Goal: Transaction & Acquisition: Purchase product/service

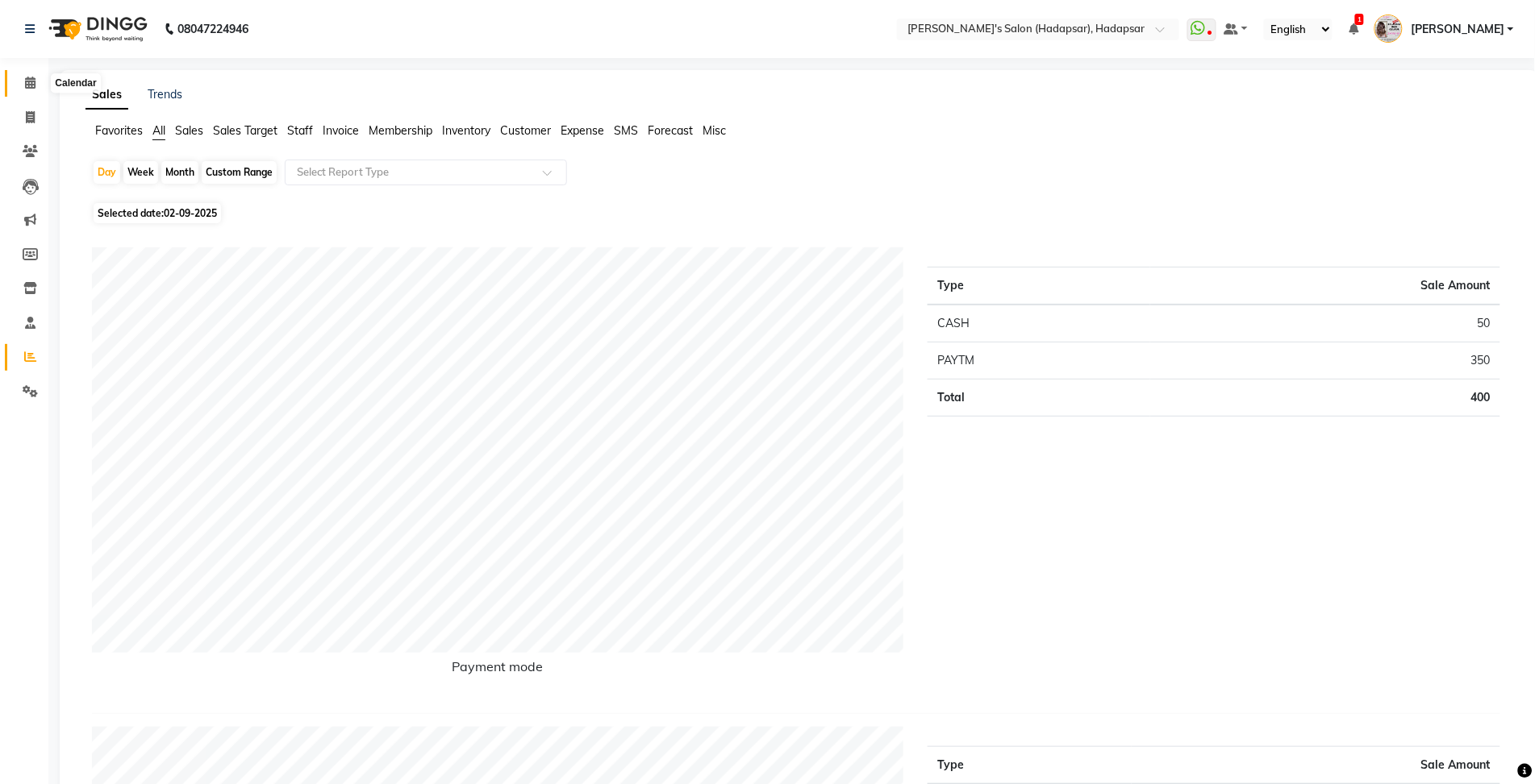
click at [29, 88] on icon at bounding box center [30, 82] width 11 height 12
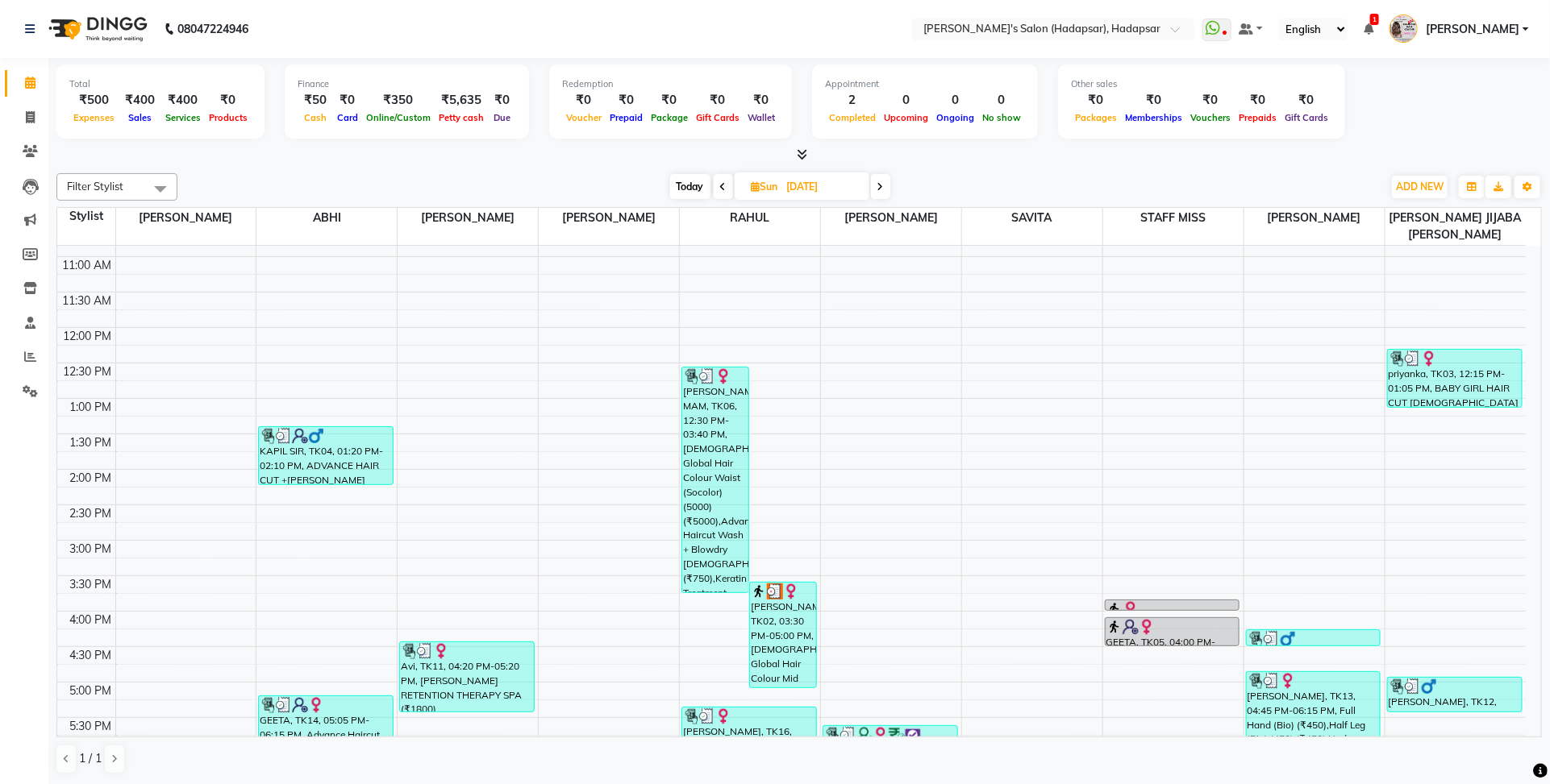
scroll to position [504, 0]
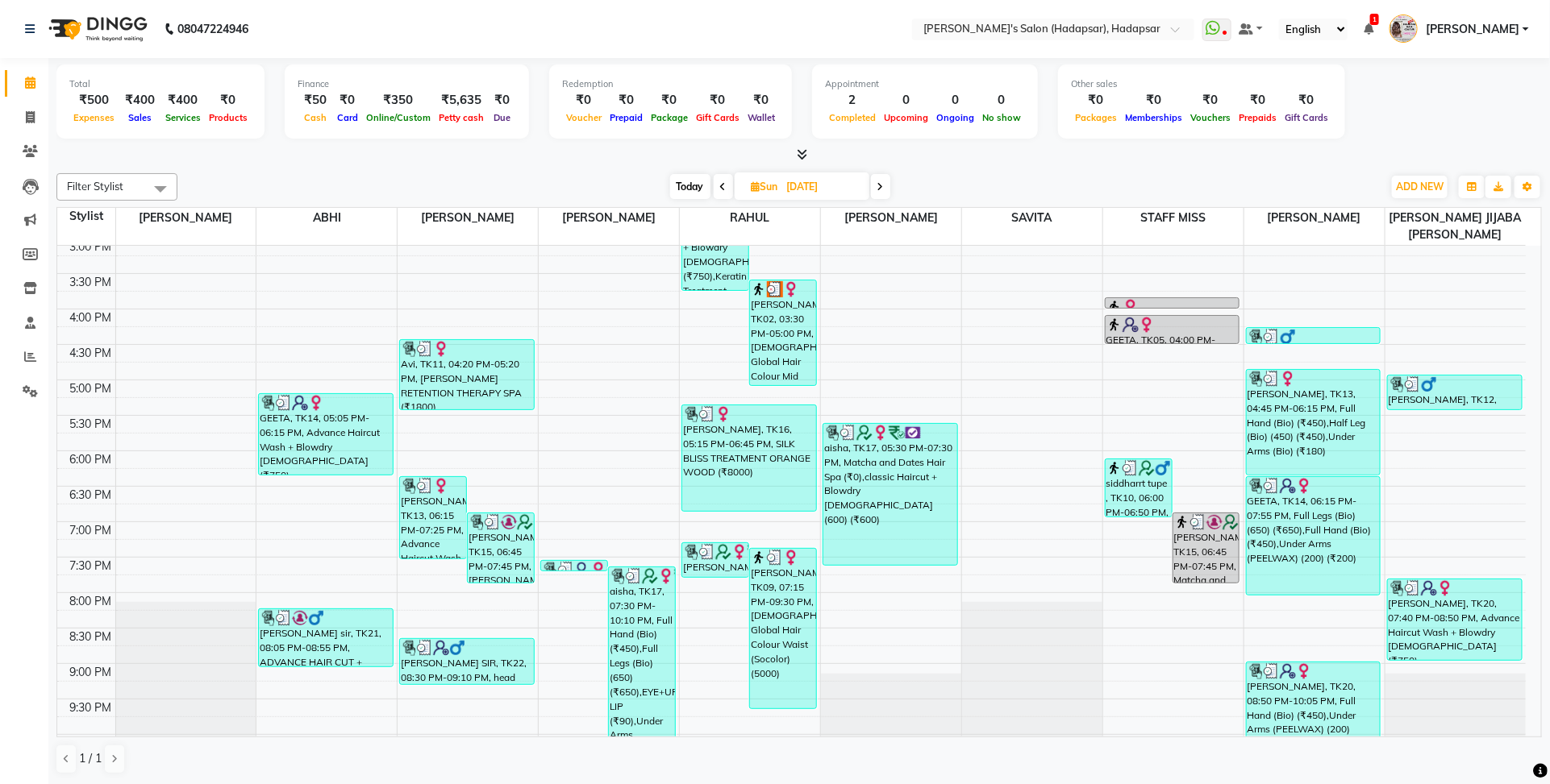
click at [704, 188] on span "Today" at bounding box center [690, 187] width 41 height 25
type input "02-09-2025"
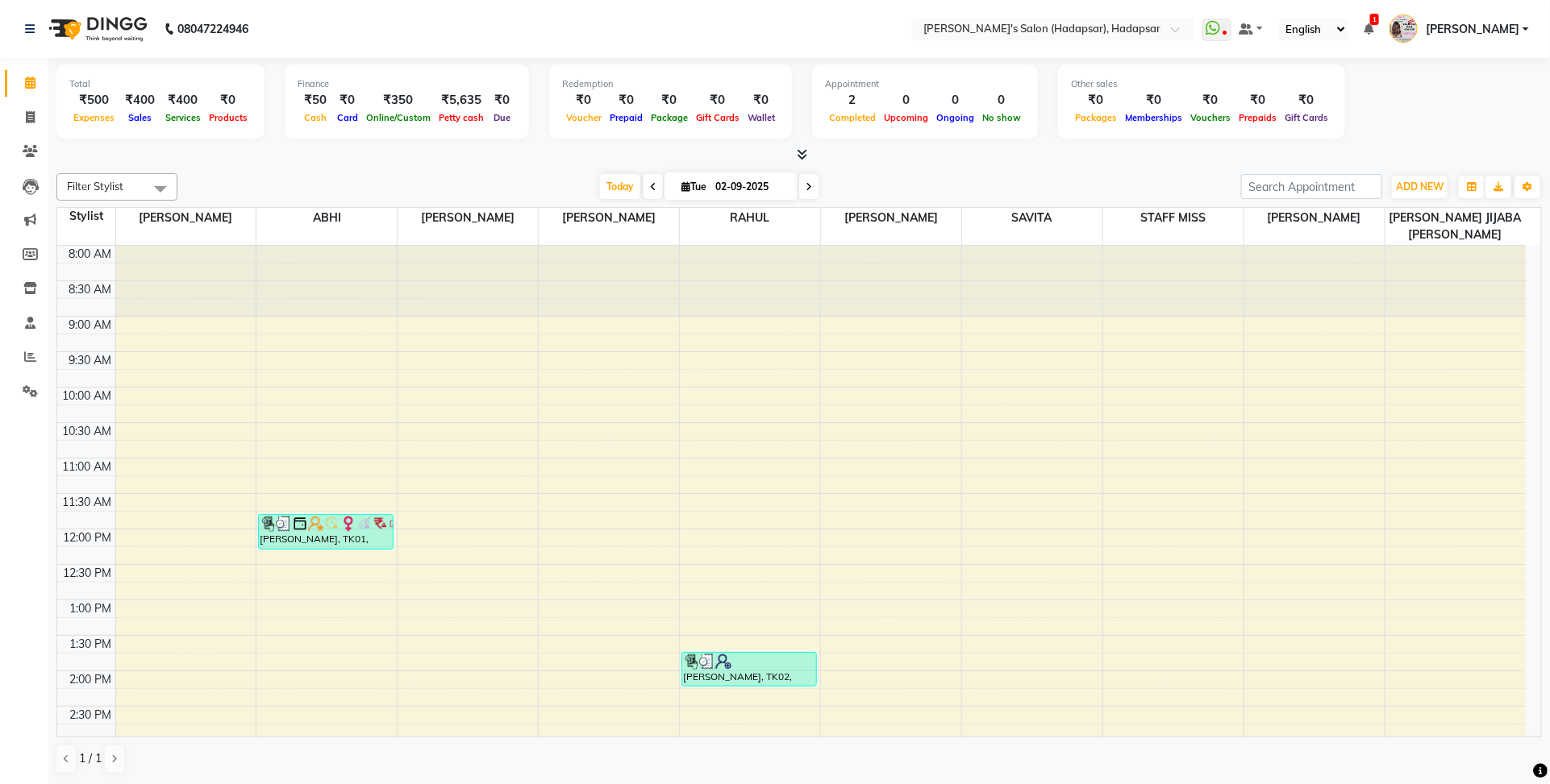
scroll to position [403, 0]
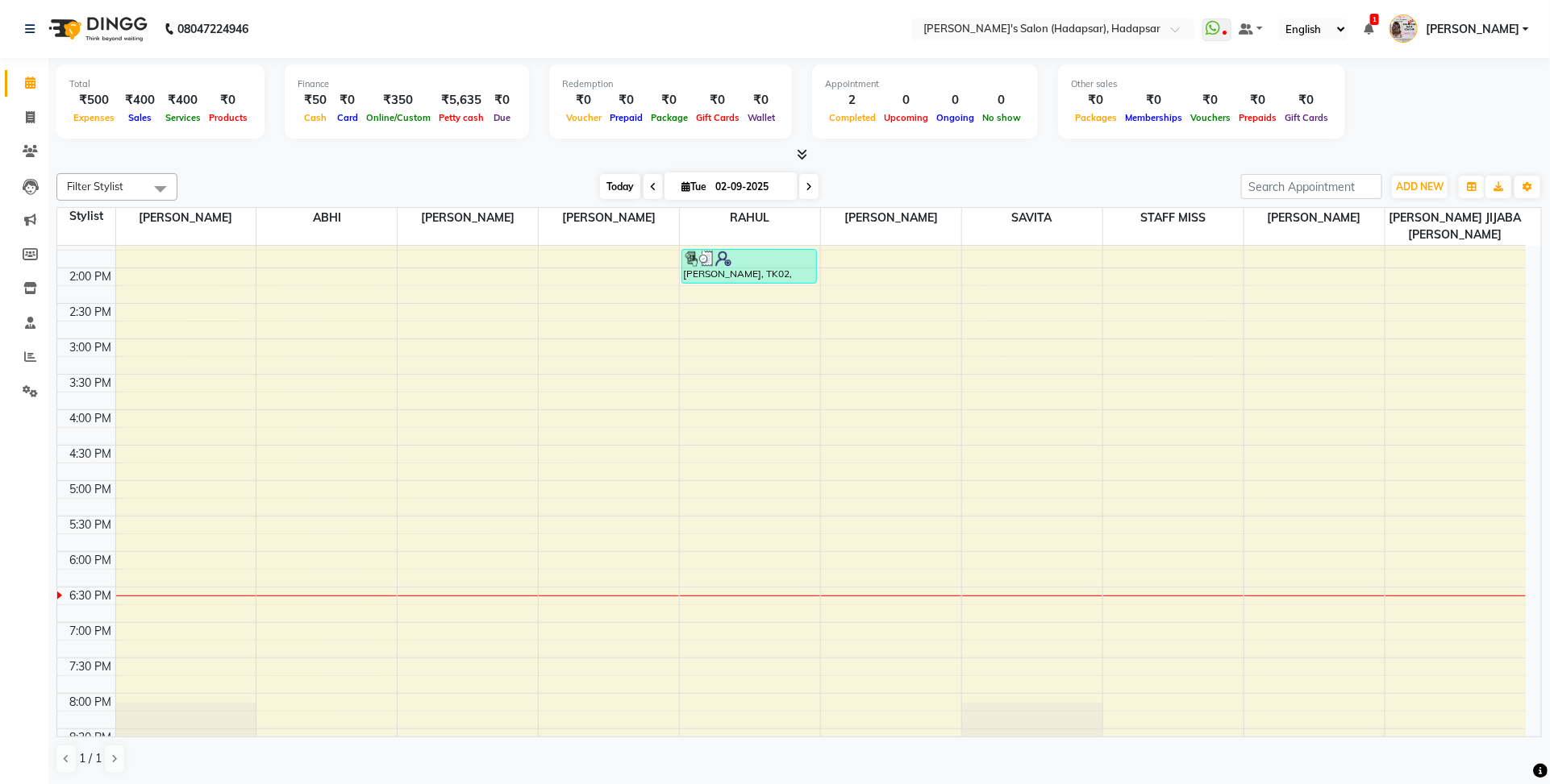
click at [611, 199] on span "Today" at bounding box center [620, 187] width 41 height 25
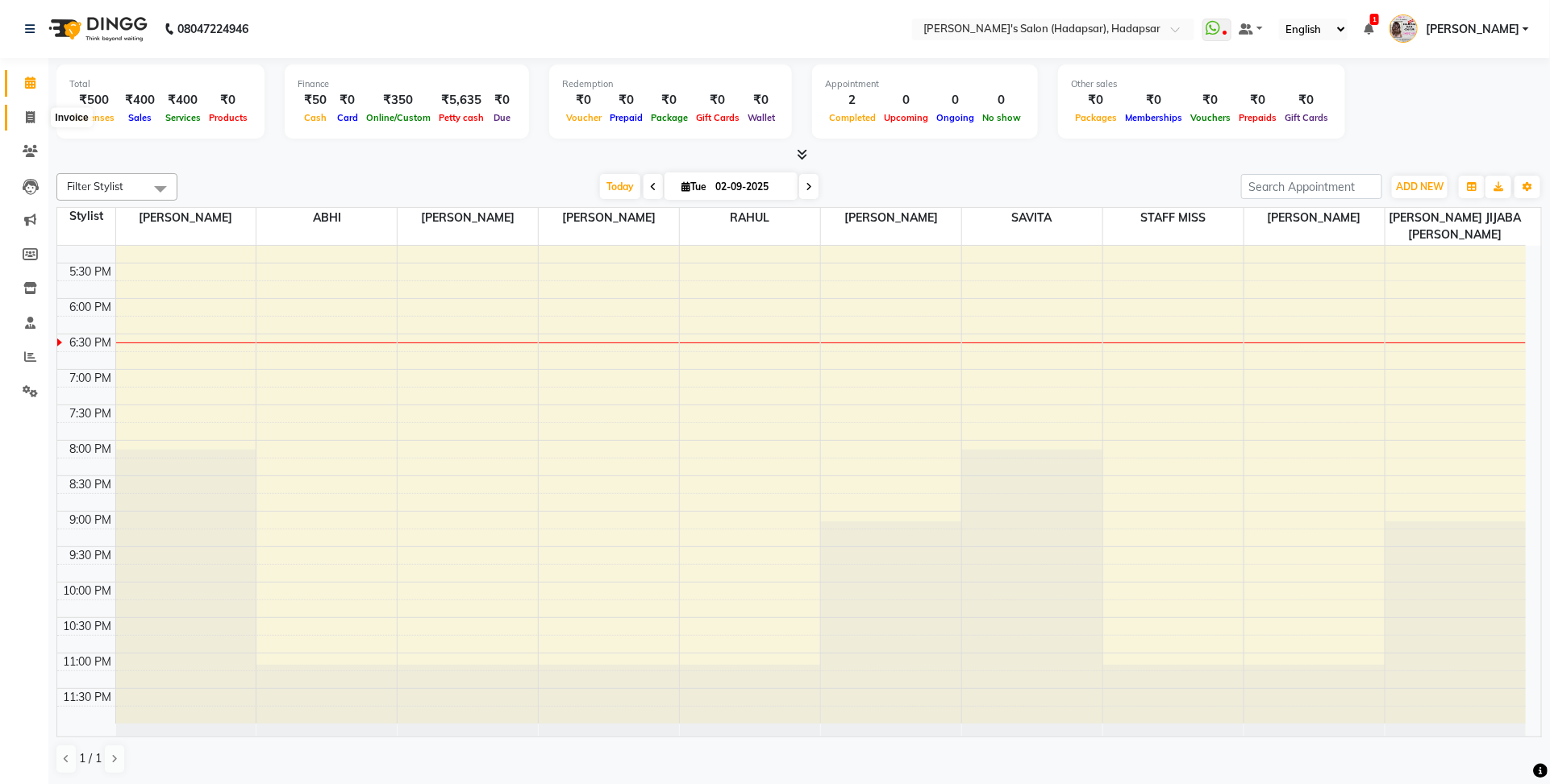
click at [26, 122] on icon at bounding box center [30, 117] width 9 height 12
select select "service"
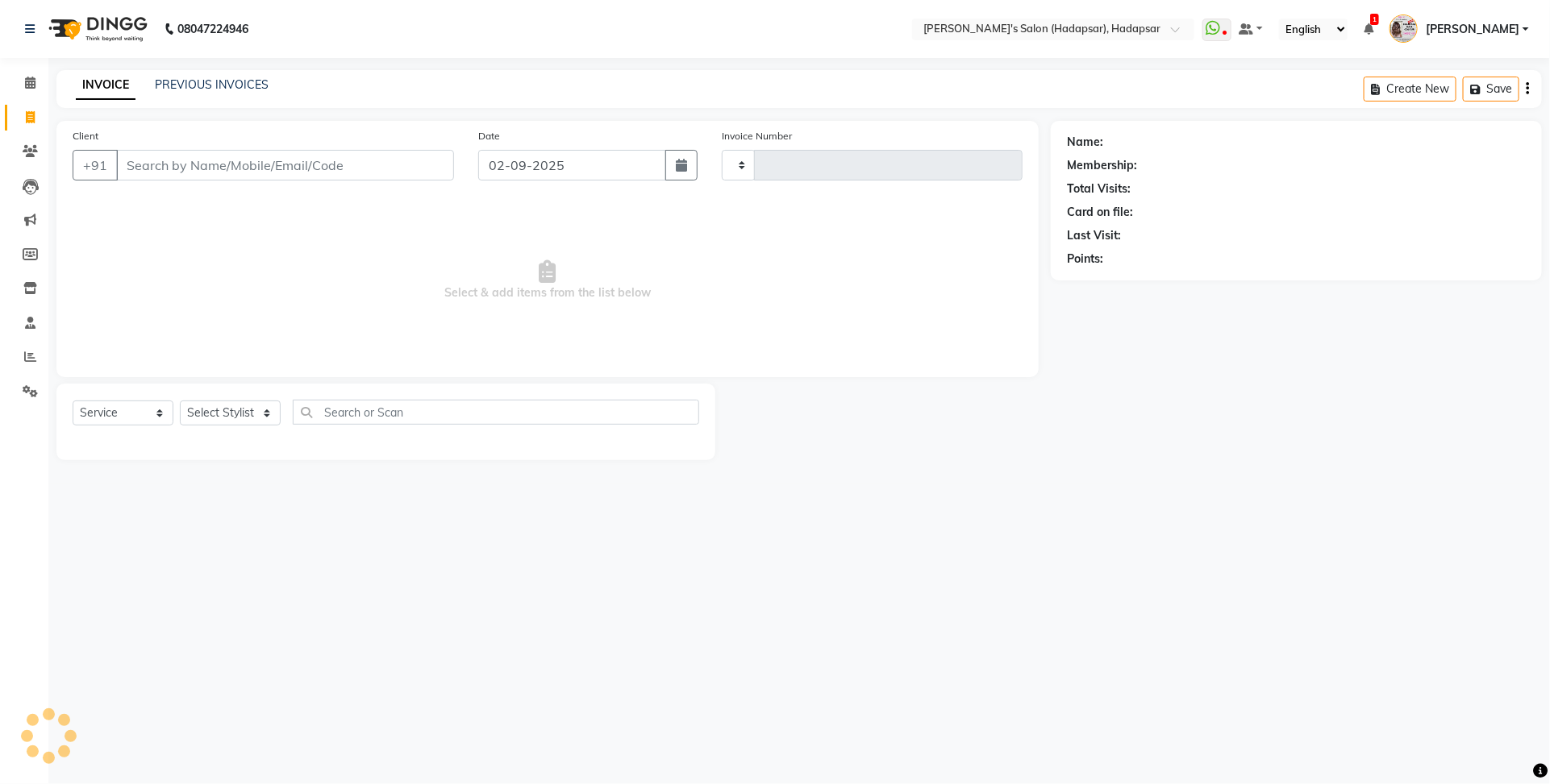
type input "1504"
select select "108"
select select "9451"
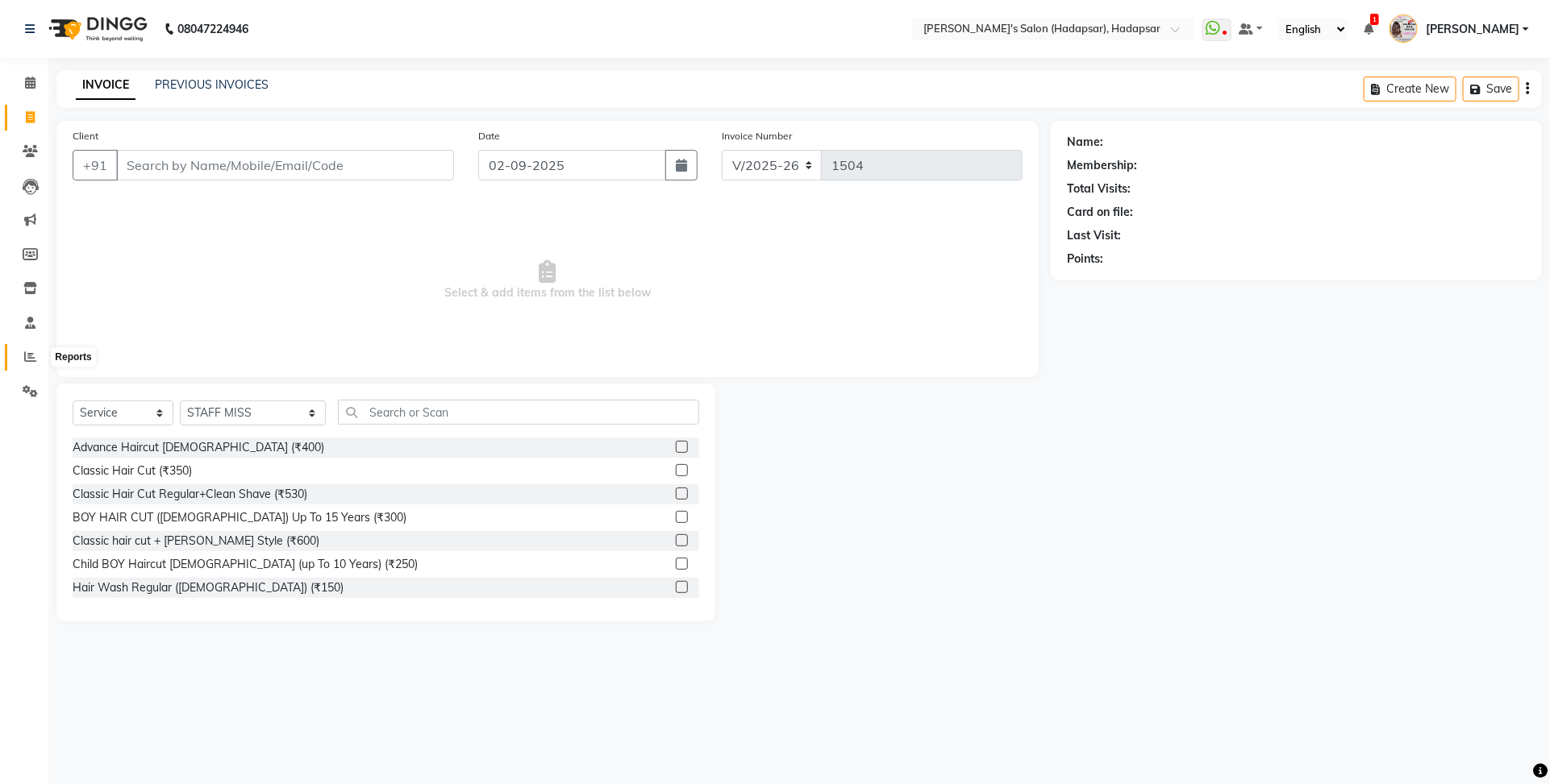
click at [17, 364] on span at bounding box center [30, 357] width 28 height 18
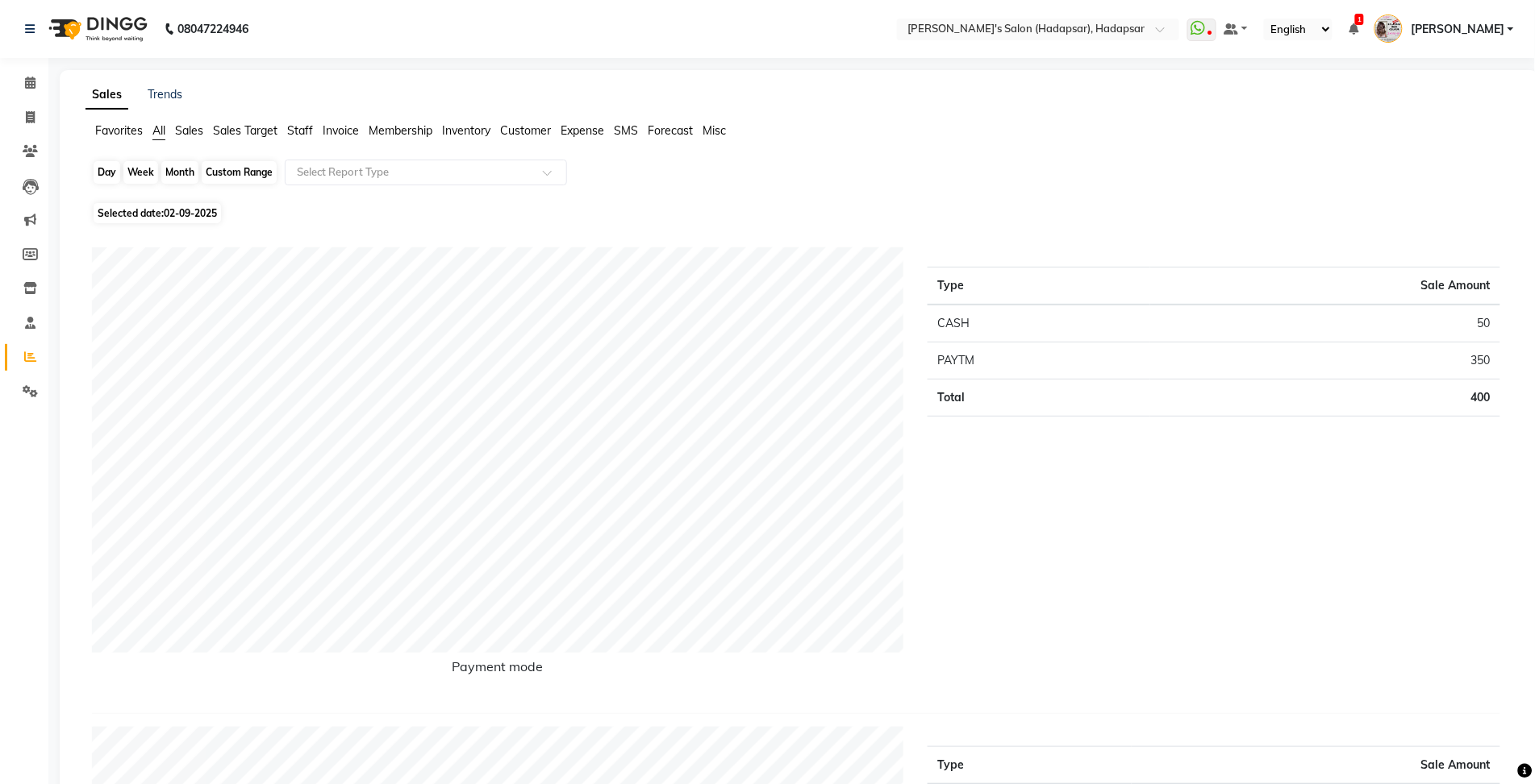
click at [113, 178] on div "Day" at bounding box center [106, 172] width 26 height 22
select select "9"
select select "2025"
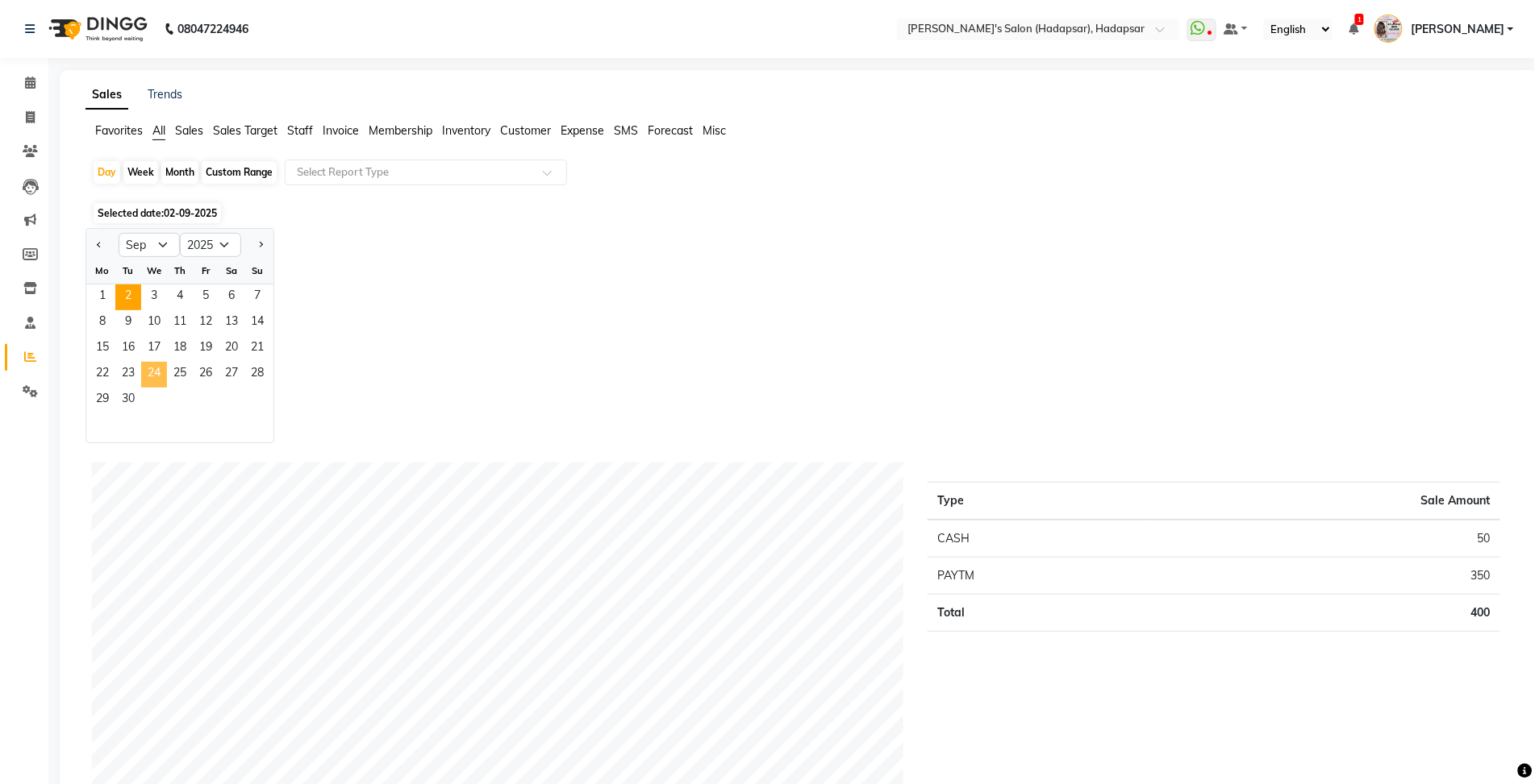
click at [151, 366] on span "24" at bounding box center [154, 374] width 26 height 26
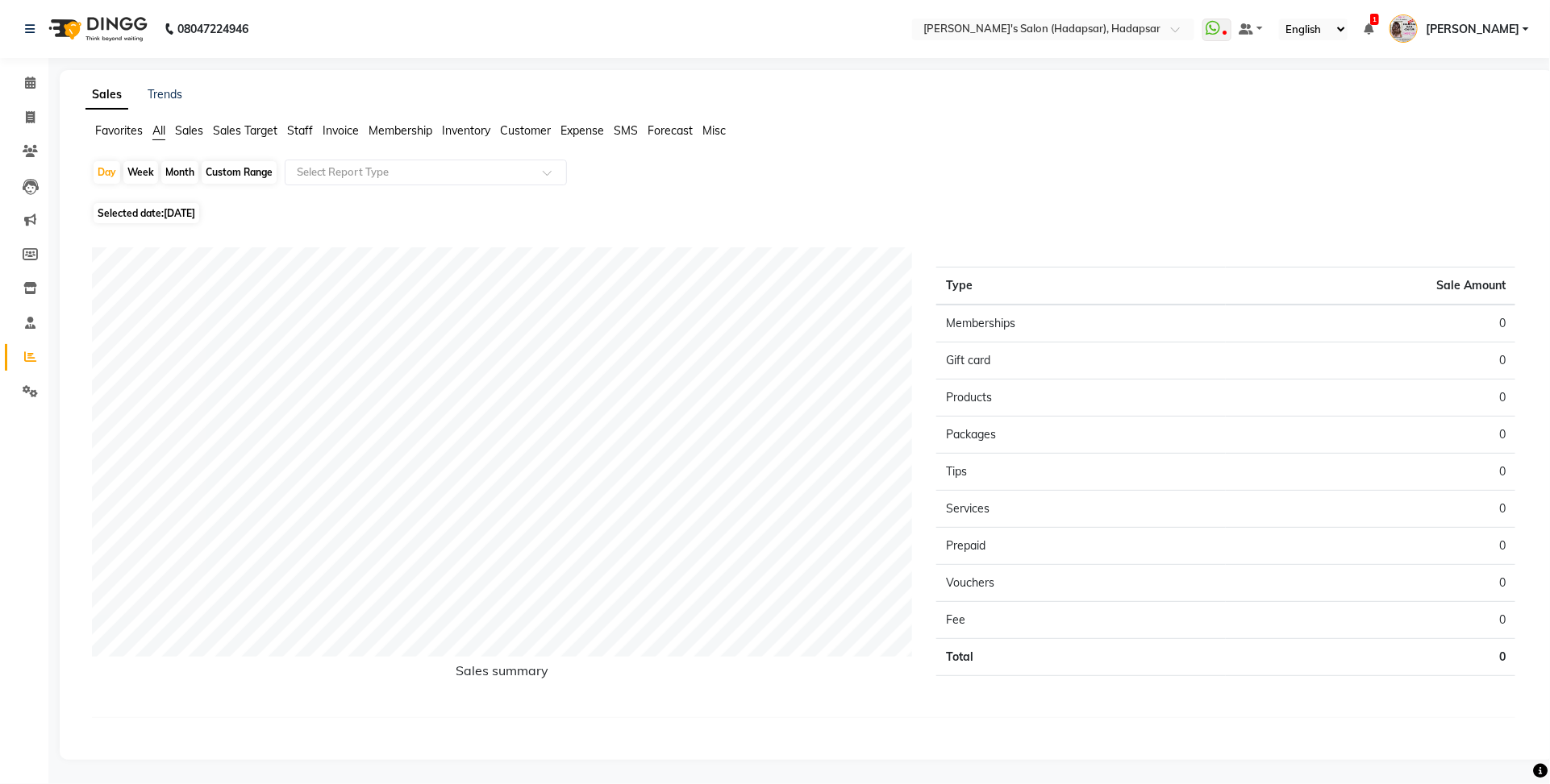
click at [13, 357] on link "Reports" at bounding box center [24, 357] width 39 height 26
click at [106, 178] on div "Day" at bounding box center [106, 172] width 26 height 22
select select "9"
select select "2025"
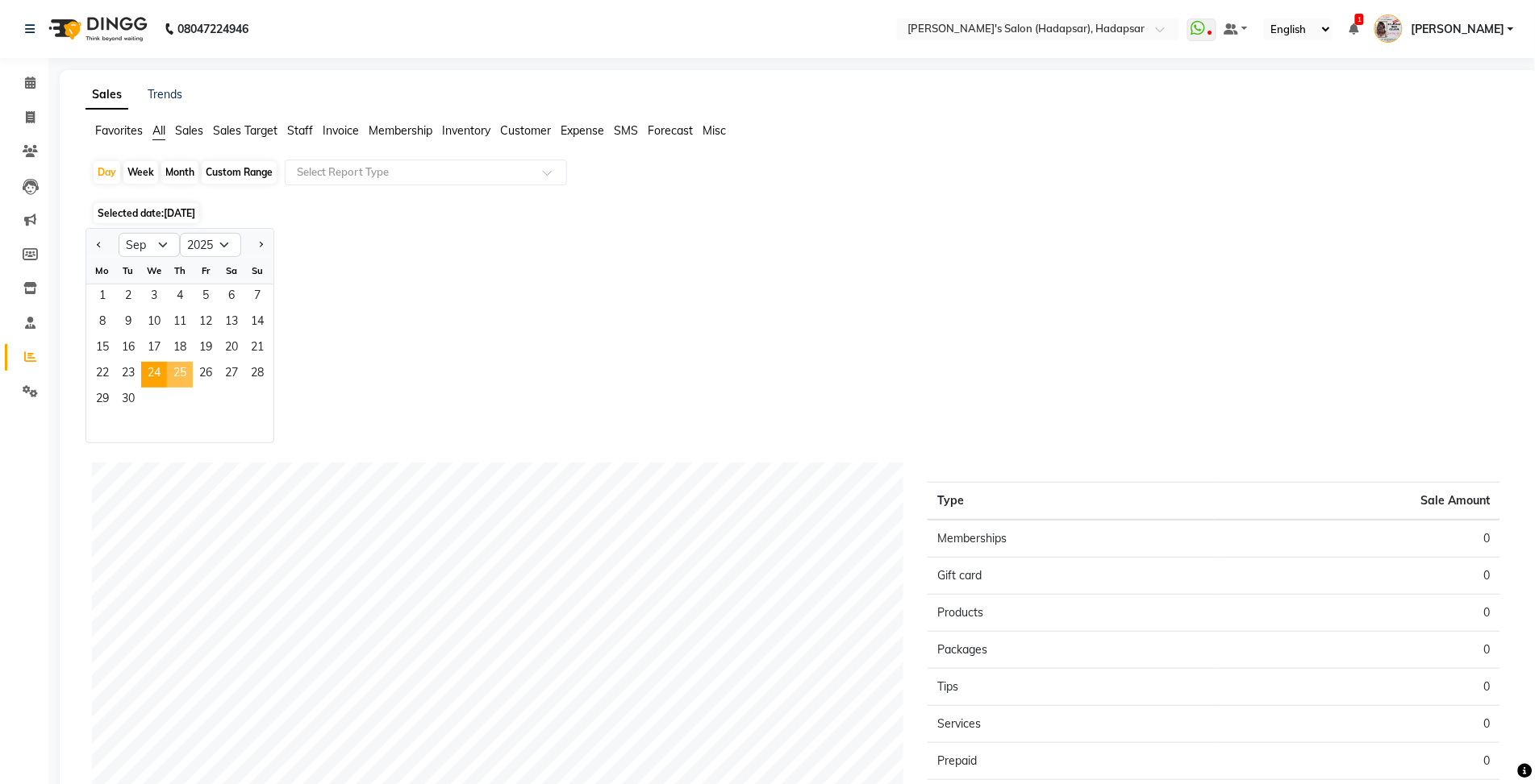
click at [178, 368] on span "25" at bounding box center [179, 374] width 26 height 26
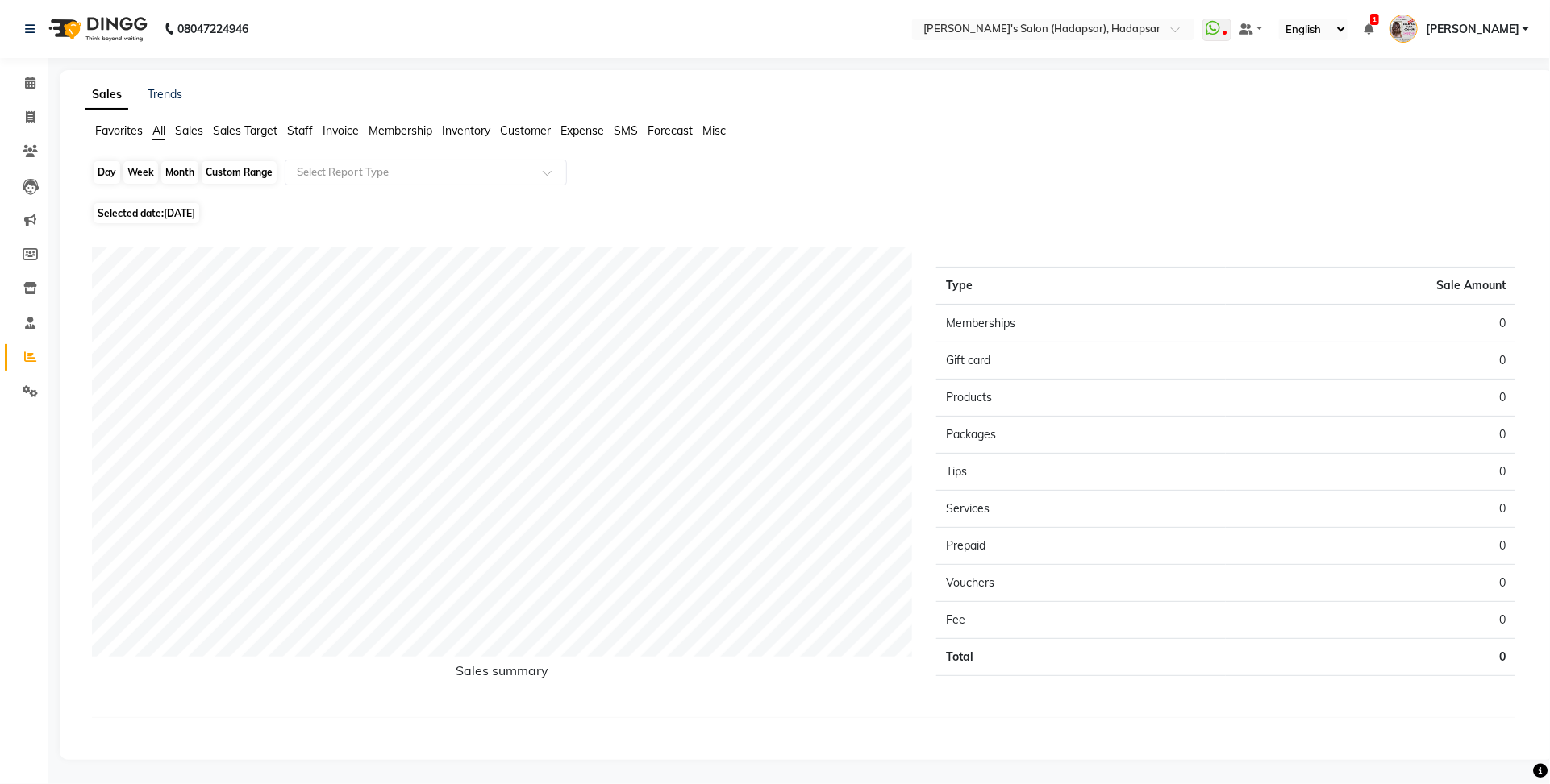
click at [111, 179] on div "Day" at bounding box center [106, 172] width 26 height 22
select select "9"
select select "2025"
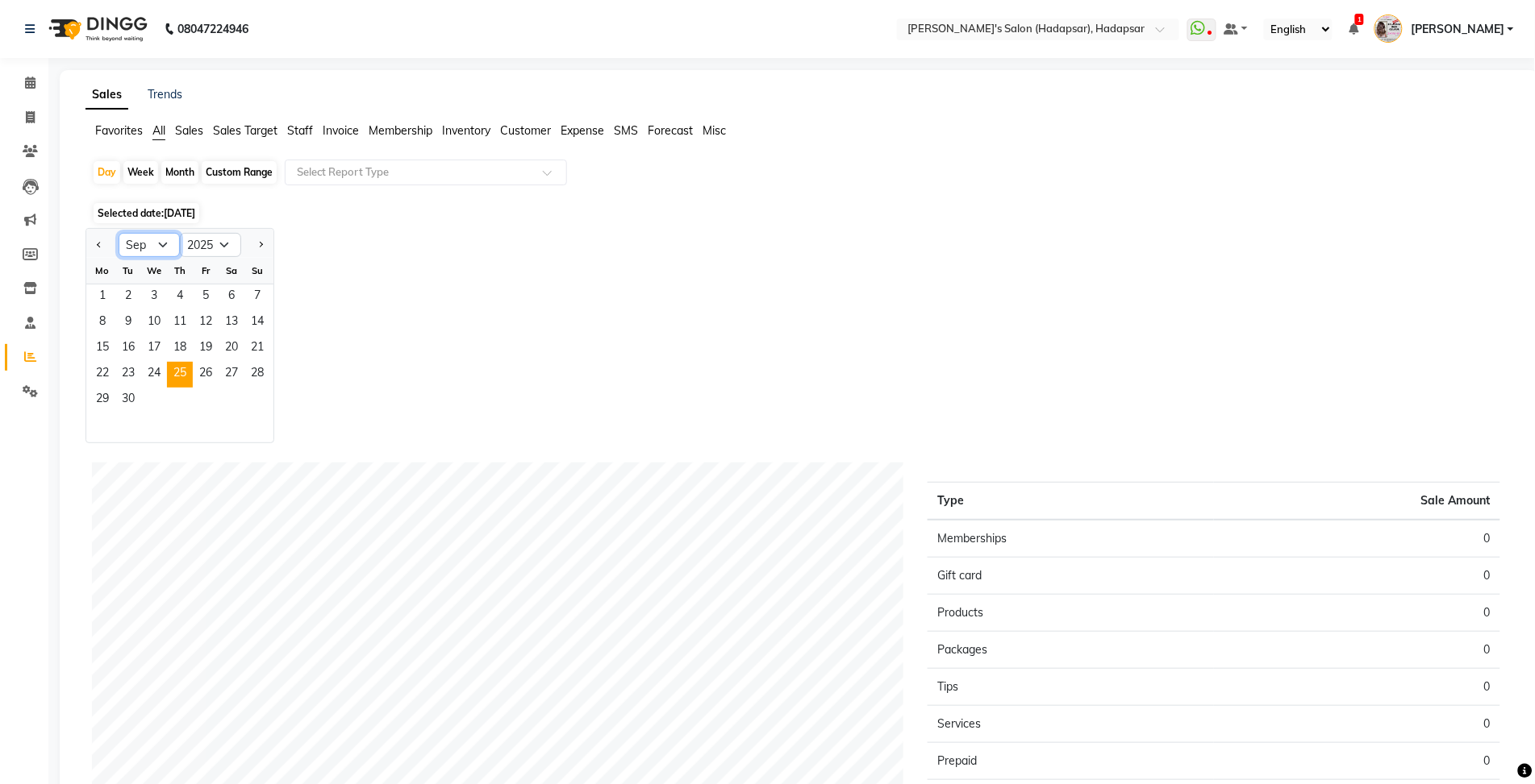
click at [146, 246] on select "Jan Feb Mar Apr May Jun [DATE] Aug Sep Oct Nov Dec" at bounding box center [148, 244] width 61 height 24
select select "8"
click at [118, 234] on select "Jan Feb Mar Apr May Jun [DATE] Aug Sep Oct Nov Dec" at bounding box center [148, 244] width 61 height 24
click at [259, 379] on span "24" at bounding box center [257, 374] width 26 height 26
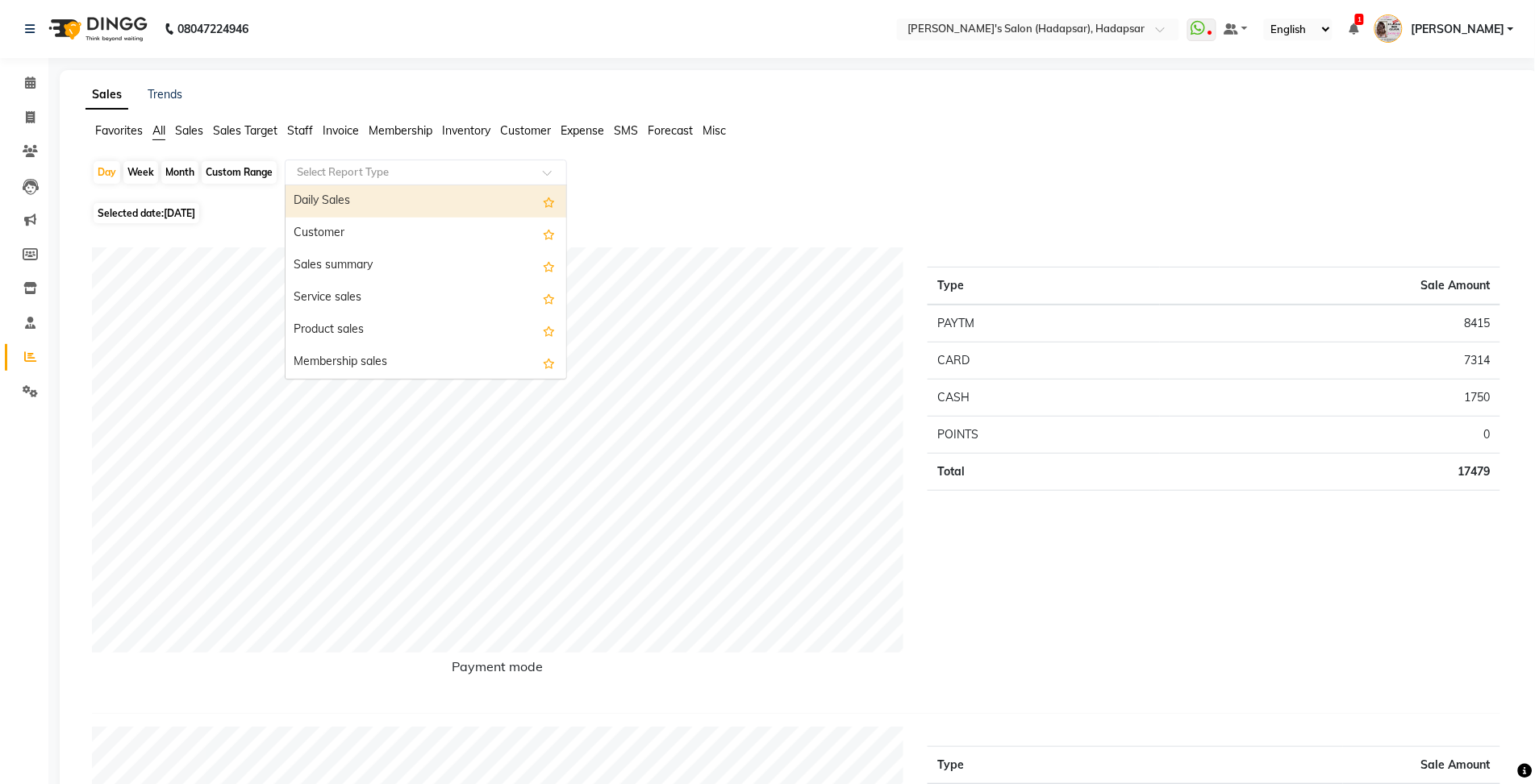
click at [338, 177] on input "text" at bounding box center [410, 172] width 233 height 16
click at [347, 210] on div "Daily Sales" at bounding box center [425, 201] width 280 height 32
select select "csv"
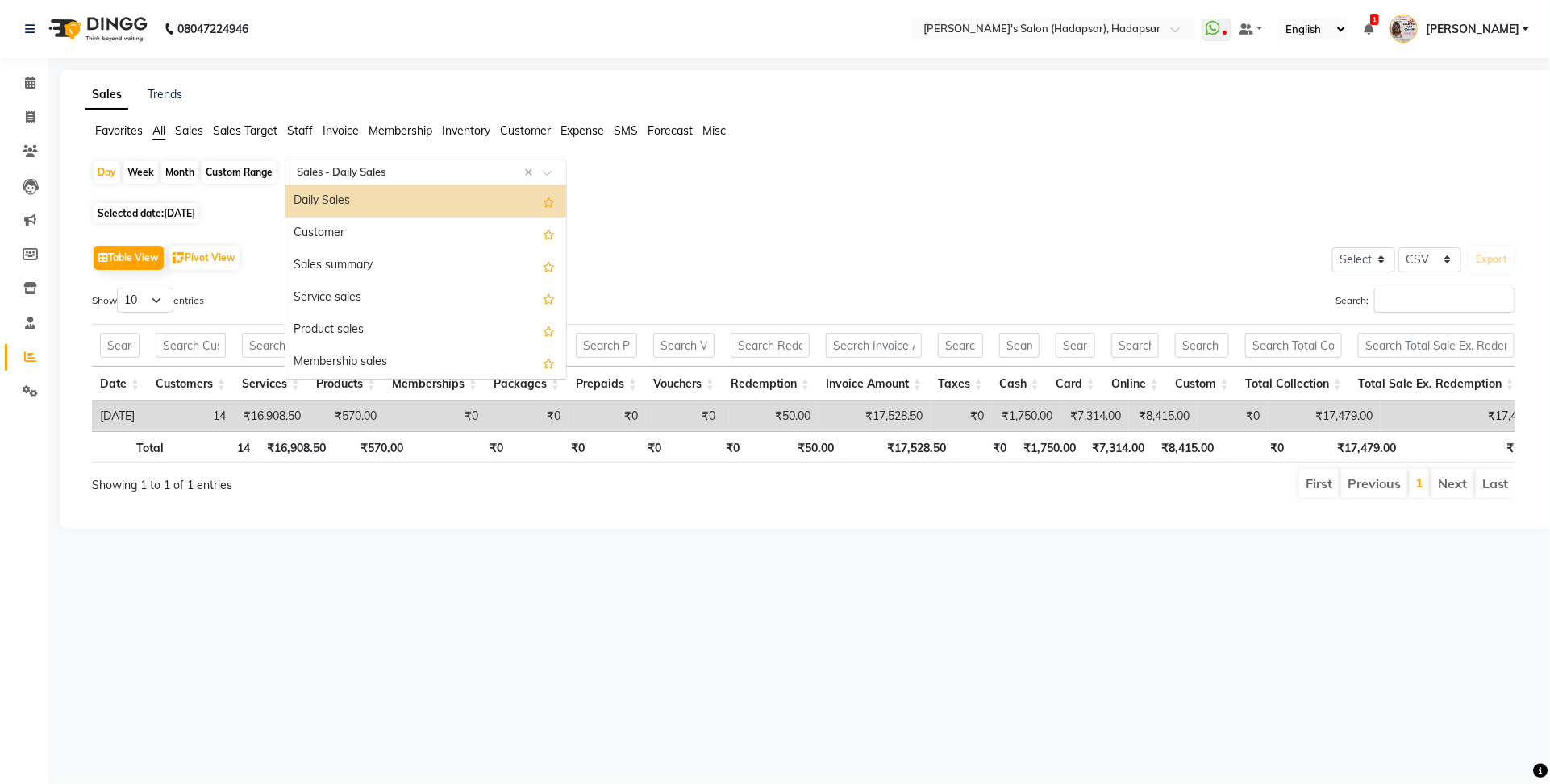
click at [311, 179] on input "text" at bounding box center [410, 172] width 233 height 16
click at [334, 228] on div "Customer" at bounding box center [425, 234] width 280 height 32
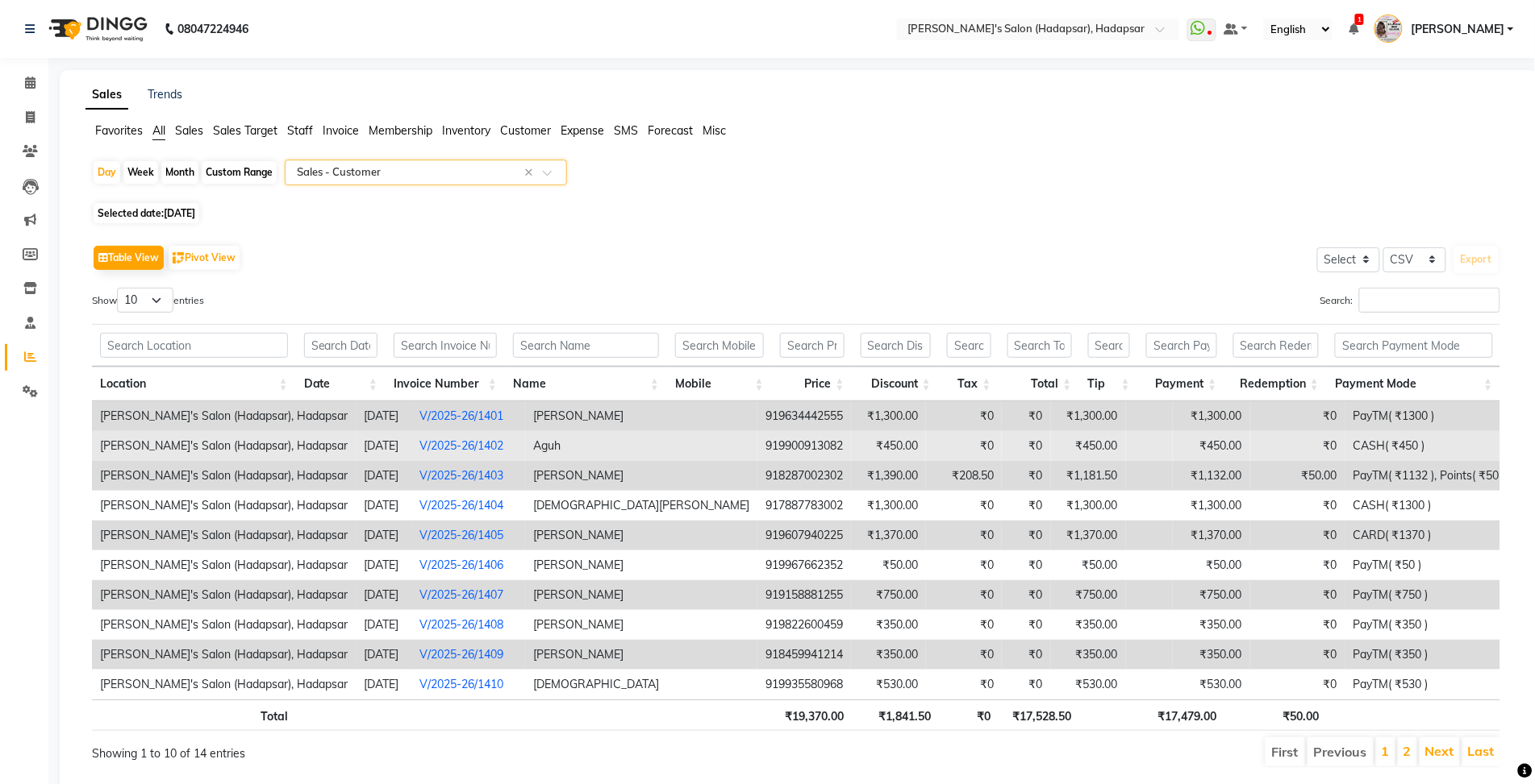
click at [420, 449] on link "V/2025-26/1402" at bounding box center [462, 445] width 84 height 15
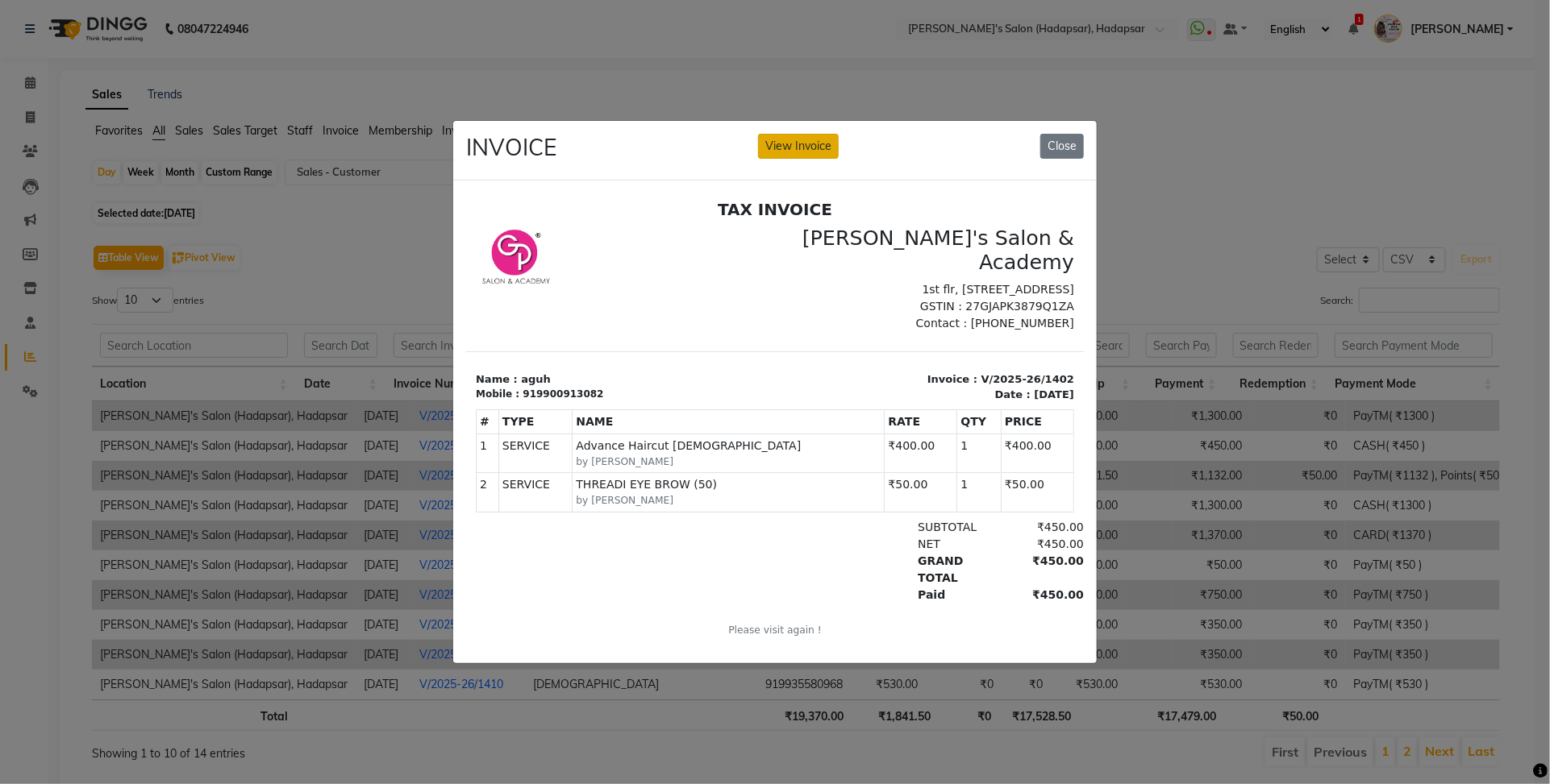
click at [814, 146] on button "View Invoice" at bounding box center [798, 146] width 80 height 25
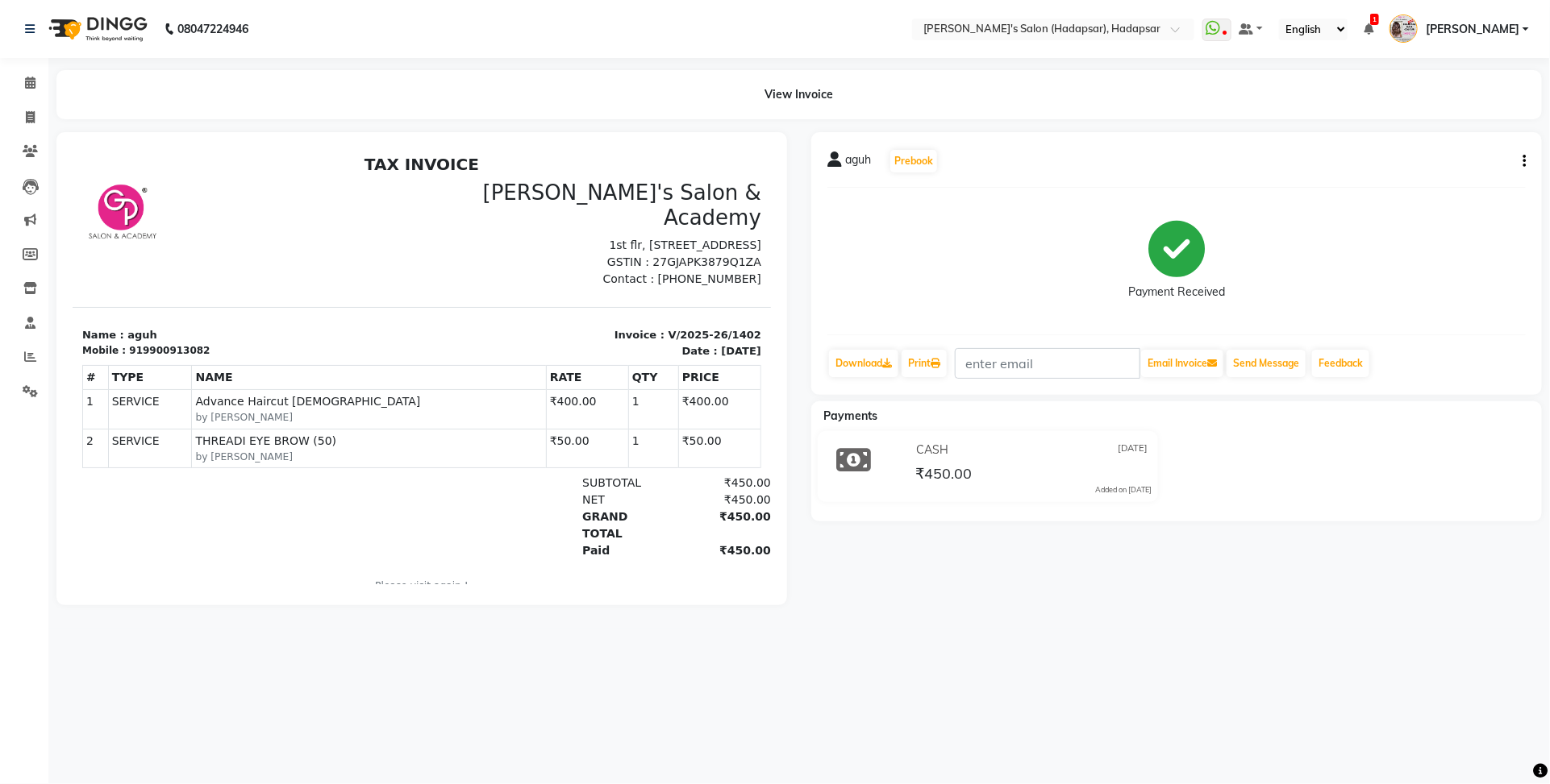
click at [1526, 163] on div "aguh Prebook Payment Received Download Print Email Invoice Send Message Feedback" at bounding box center [1177, 263] width 731 height 263
click at [1522, 164] on button "button" at bounding box center [1521, 161] width 10 height 16
click at [1438, 174] on div "Edit Invoice" at bounding box center [1443, 181] width 111 height 20
select select "service"
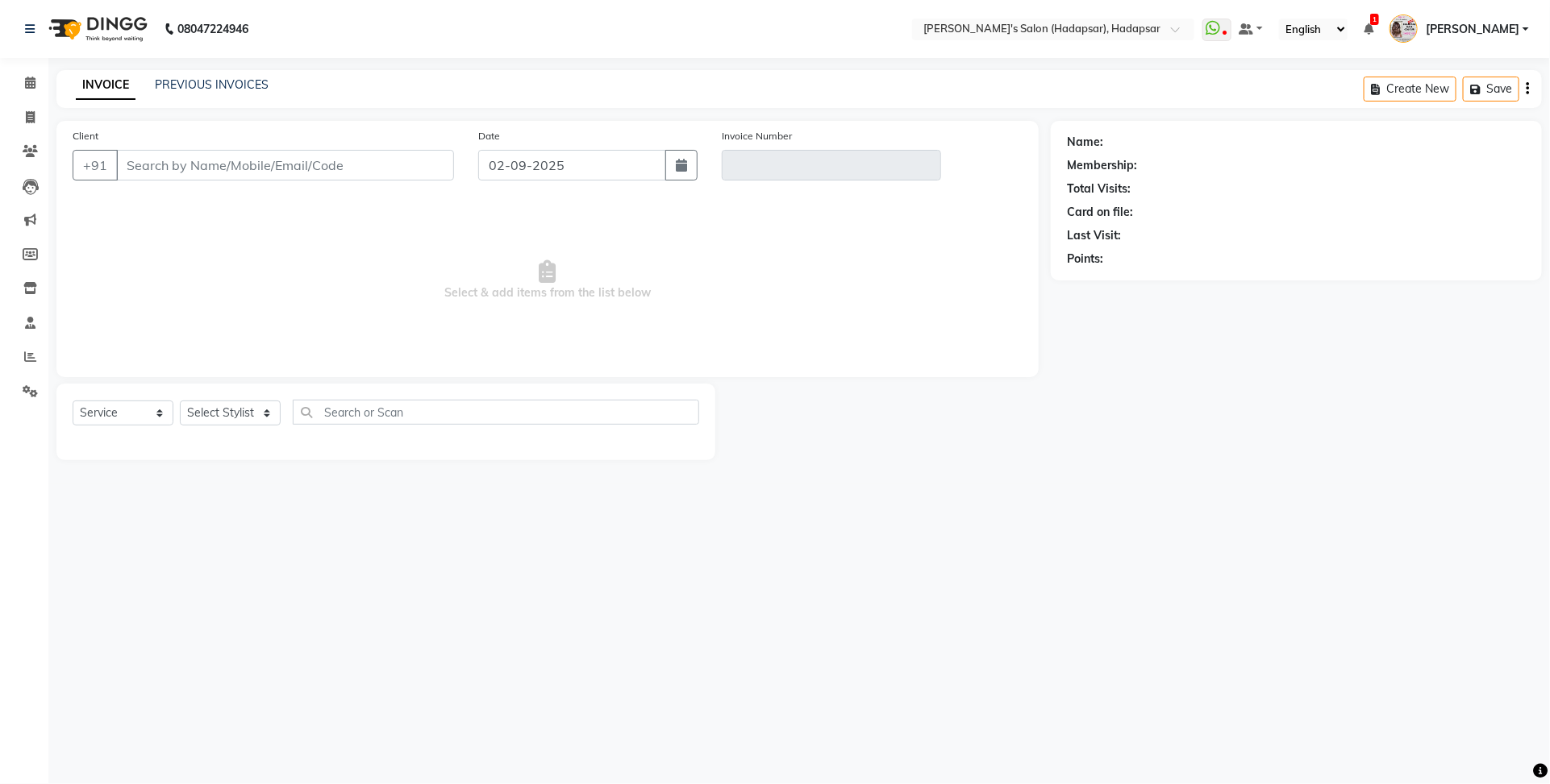
select select "9451"
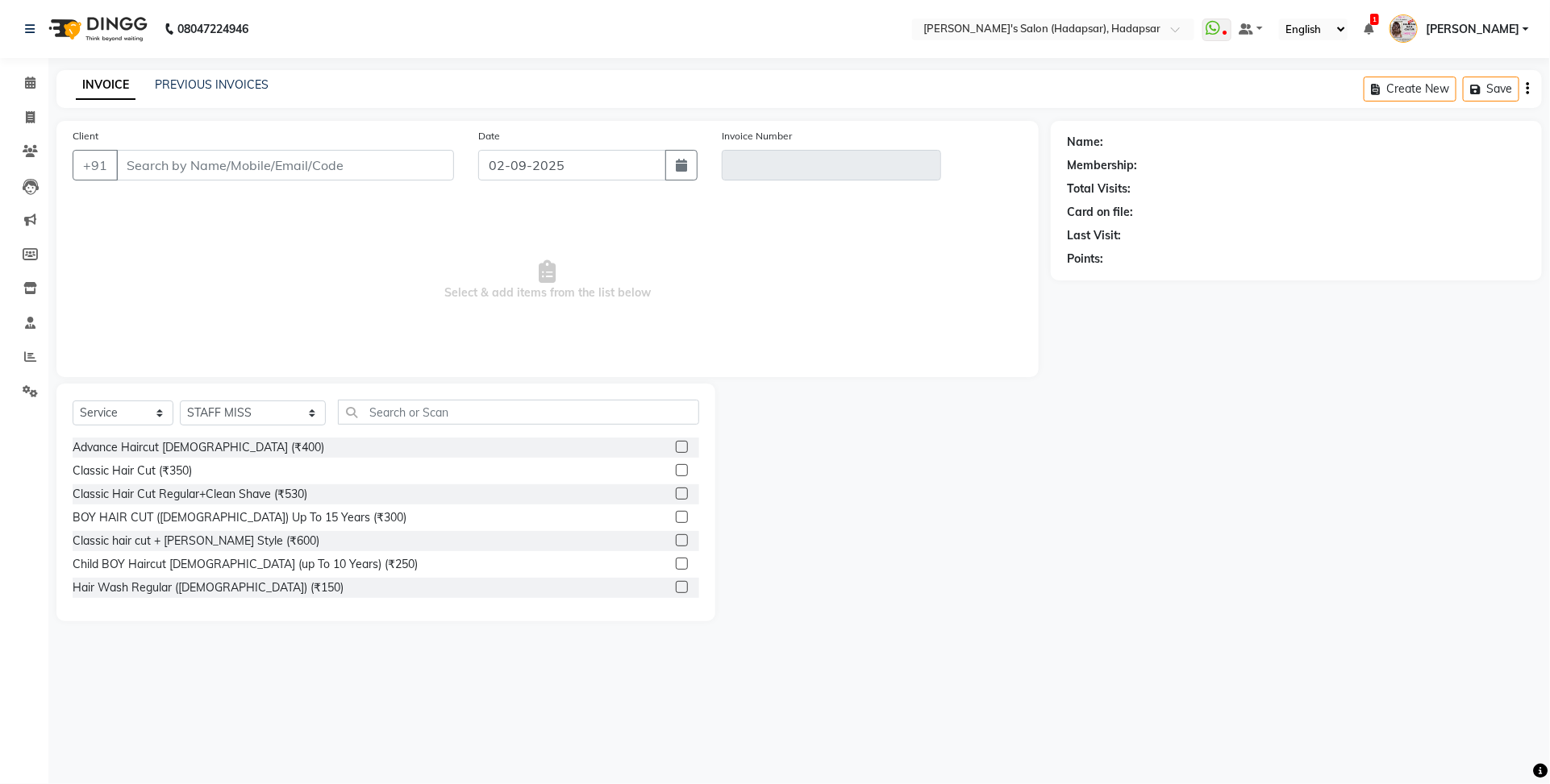
type input "9900913082"
type input "V/2025-26/1402"
type input "[DATE]"
select select "select"
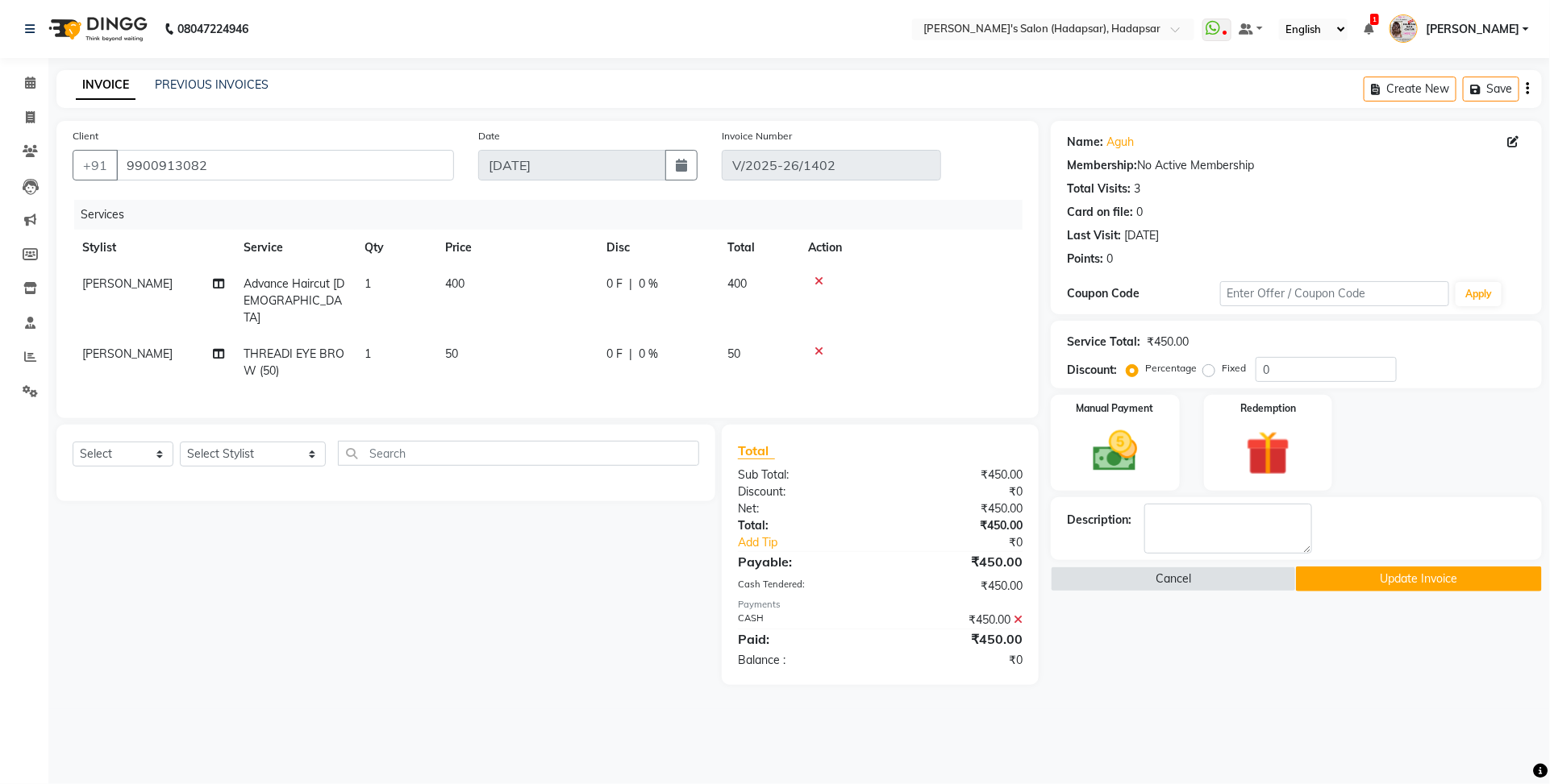
click at [1021, 614] on icon at bounding box center [1018, 620] width 9 height 12
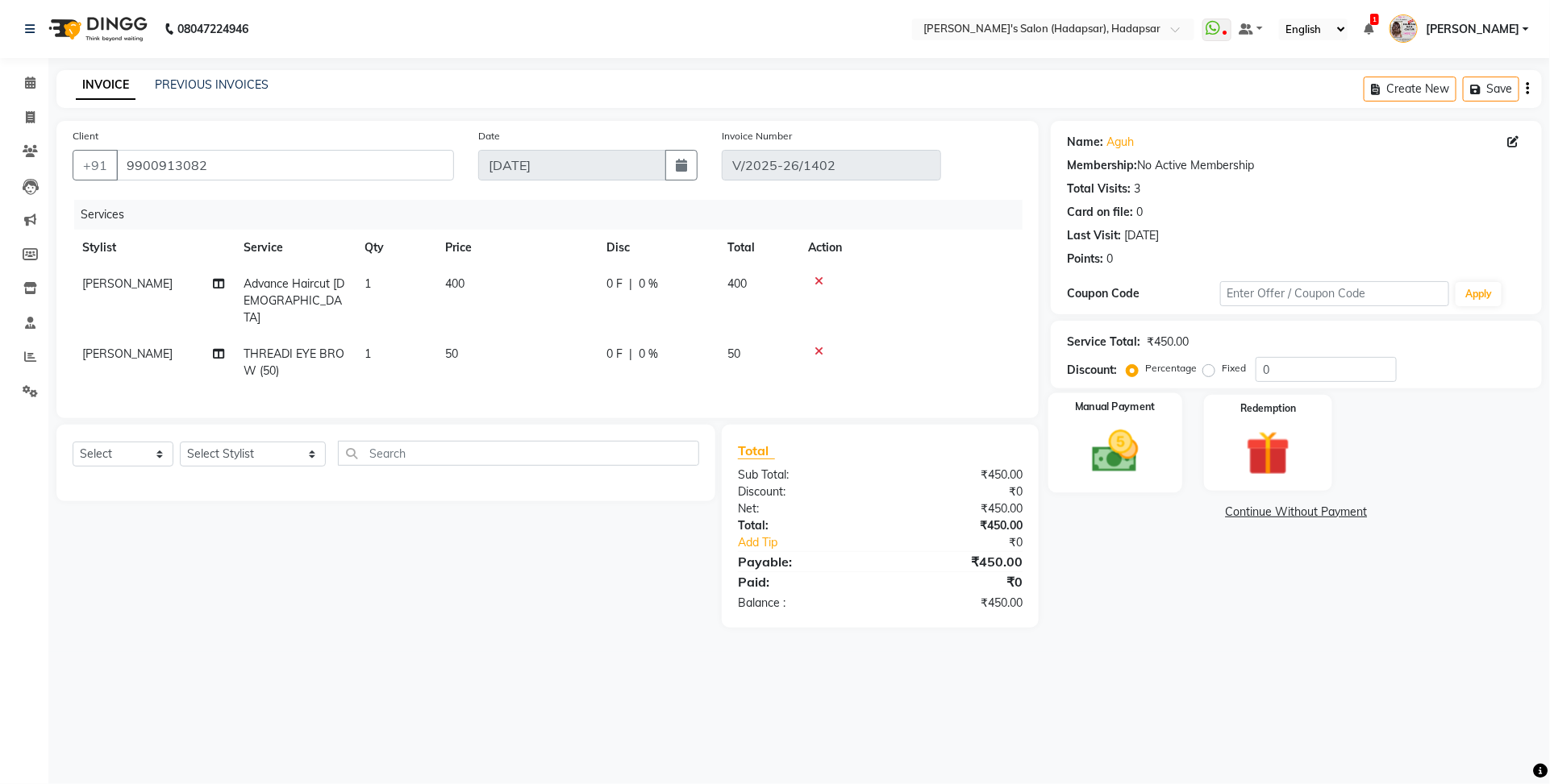
click at [1153, 437] on img at bounding box center [1114, 451] width 75 height 53
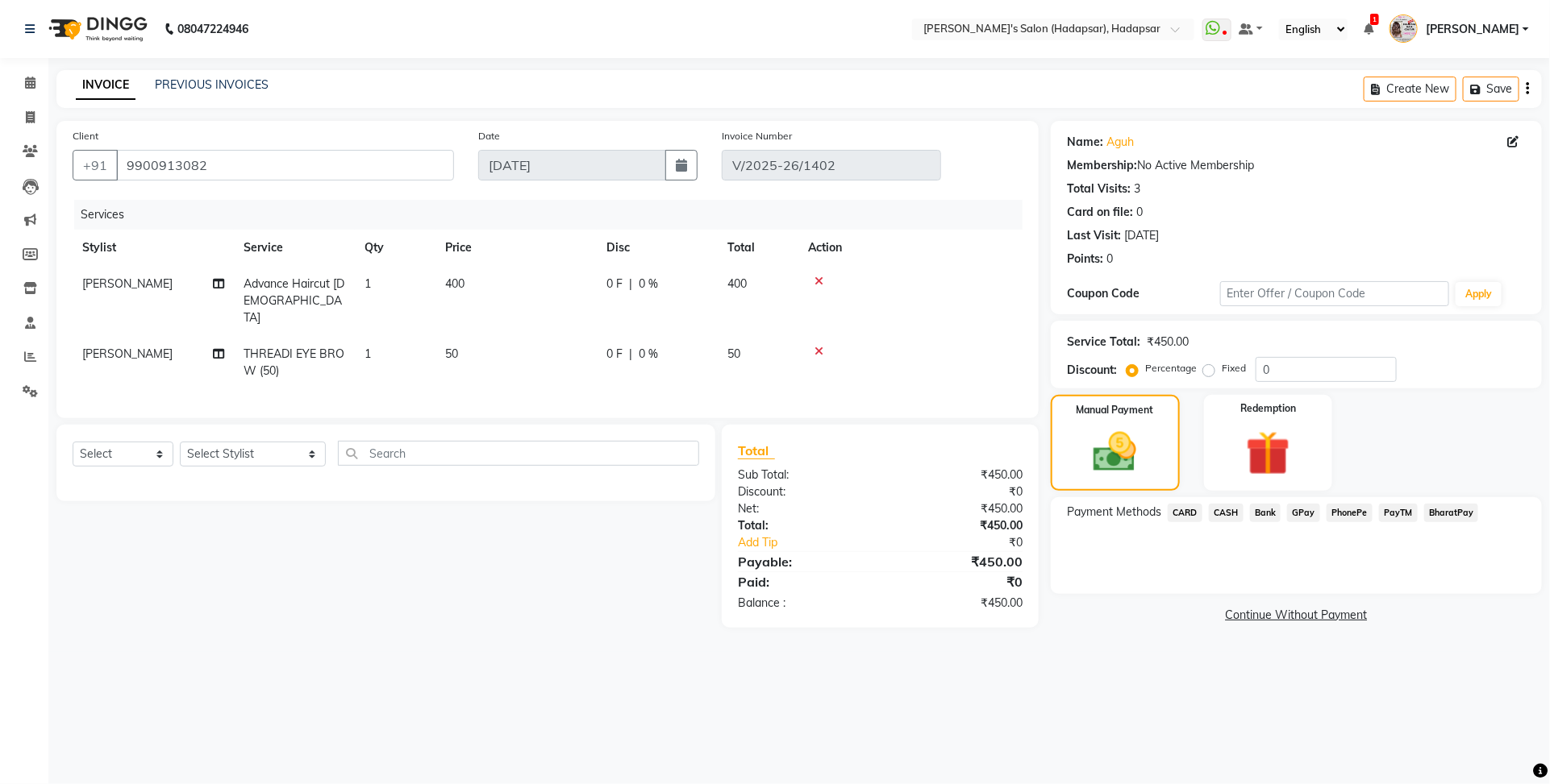
click at [1219, 517] on span "CASH" at bounding box center [1226, 513] width 35 height 18
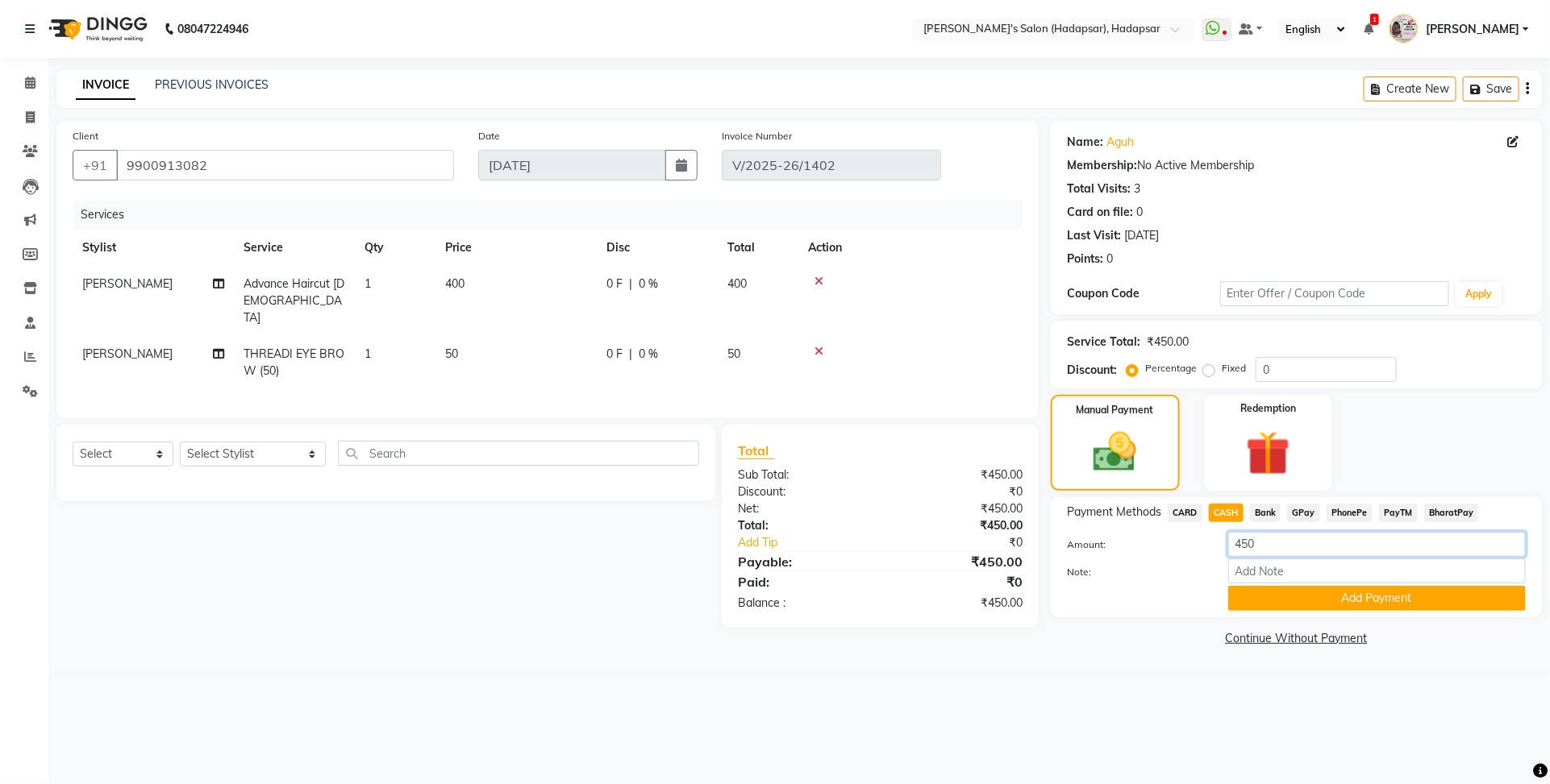
click at [1274, 549] on input "450" at bounding box center [1376, 545] width 298 height 25
type input "4"
click at [1389, 512] on span "PayTM" at bounding box center [1398, 513] width 39 height 18
type input "450"
click at [1337, 599] on button "Add Payment" at bounding box center [1376, 599] width 298 height 25
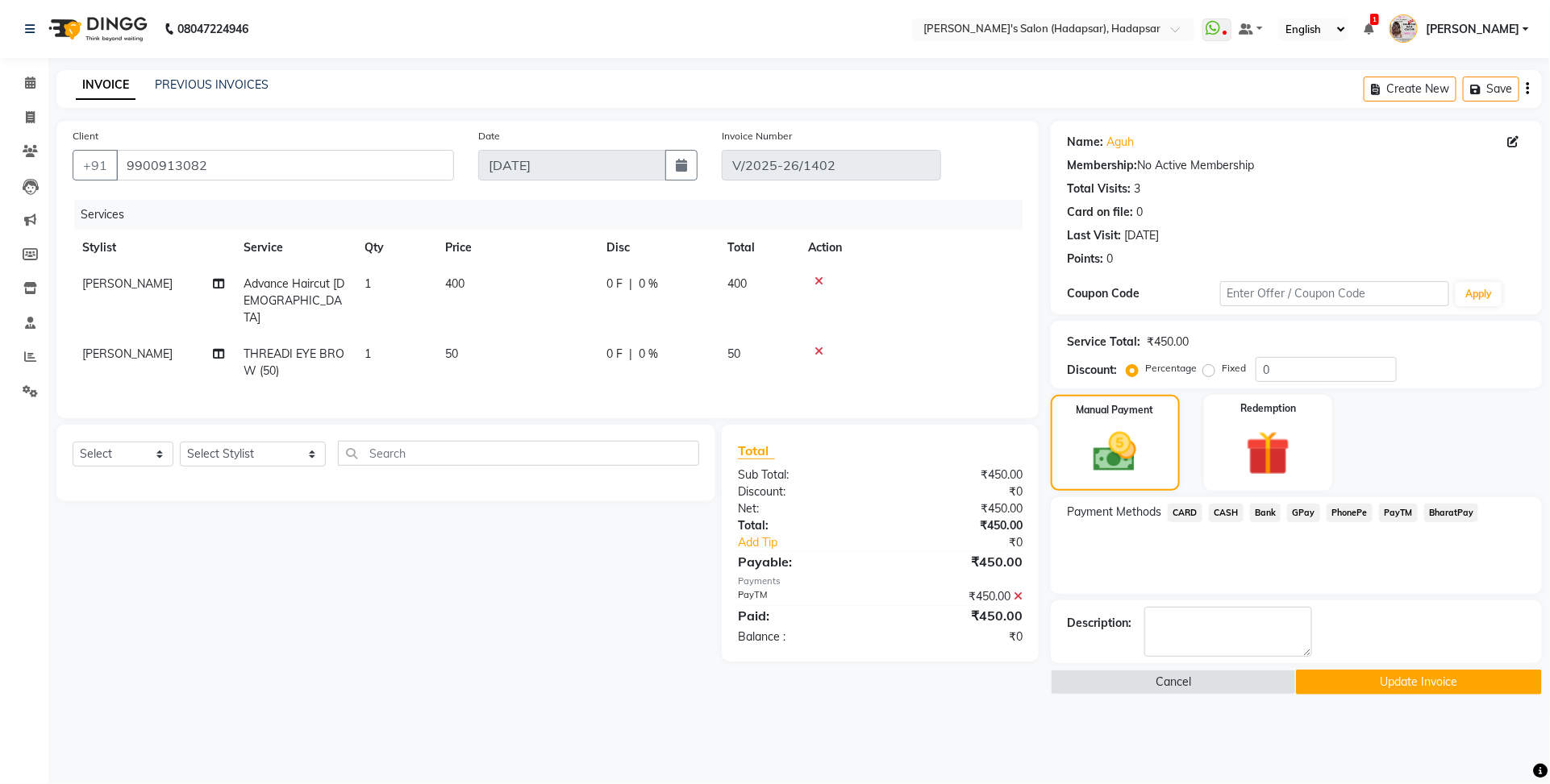
click at [1337, 672] on button "Update Invoice" at bounding box center [1418, 682] width 245 height 25
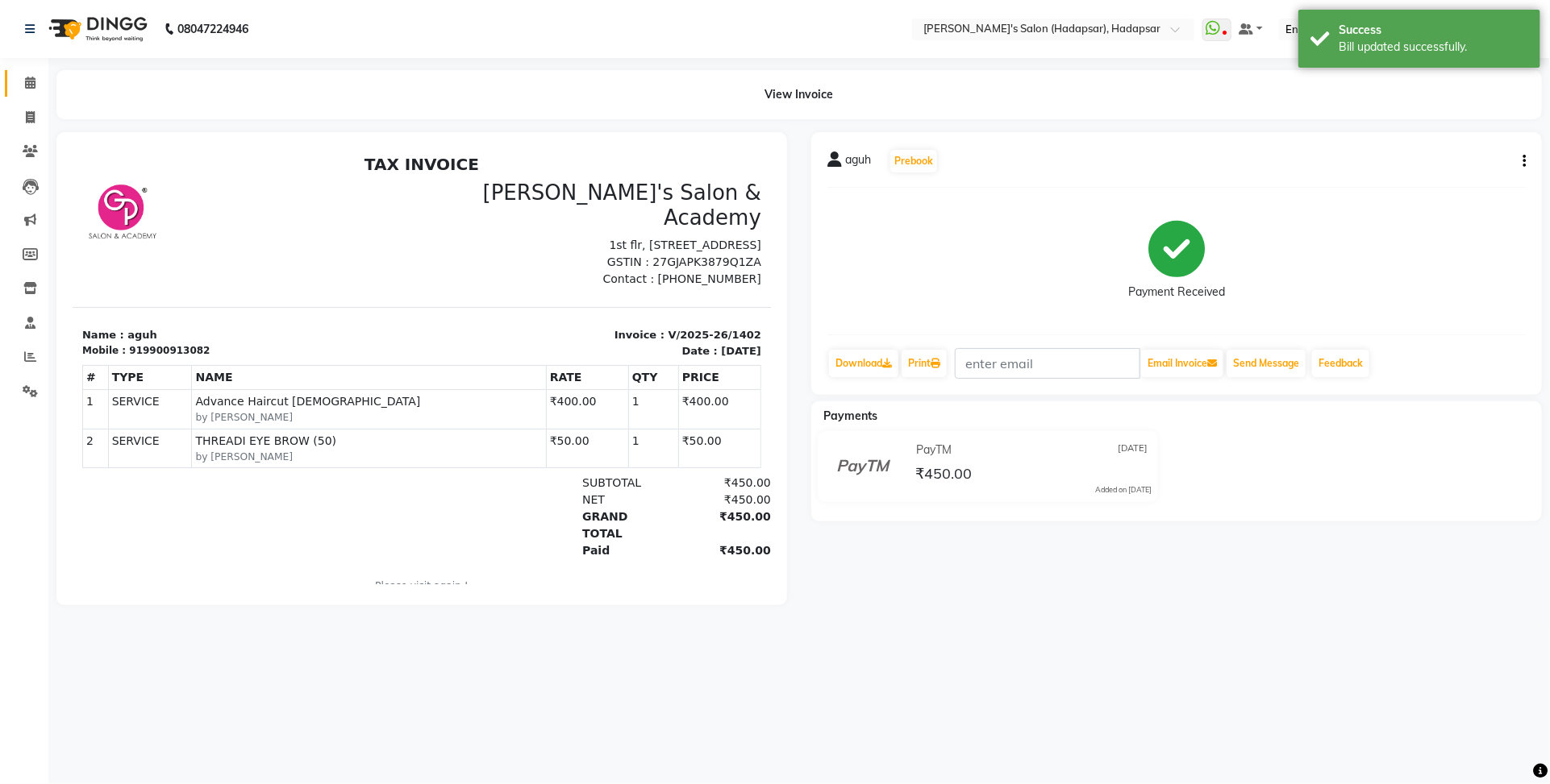
click at [6, 75] on link "Calendar" at bounding box center [24, 82] width 39 height 26
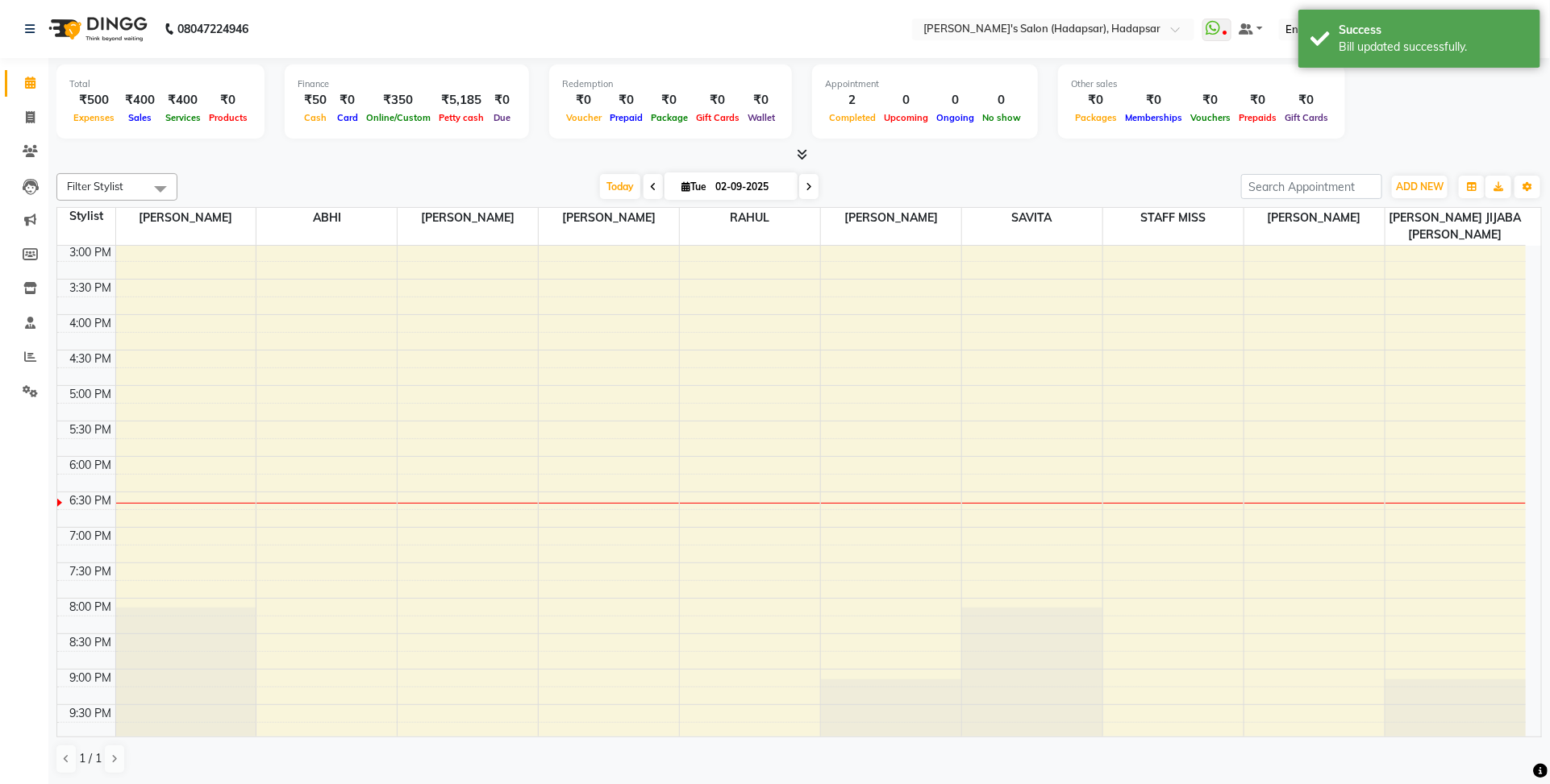
scroll to position [605, 0]
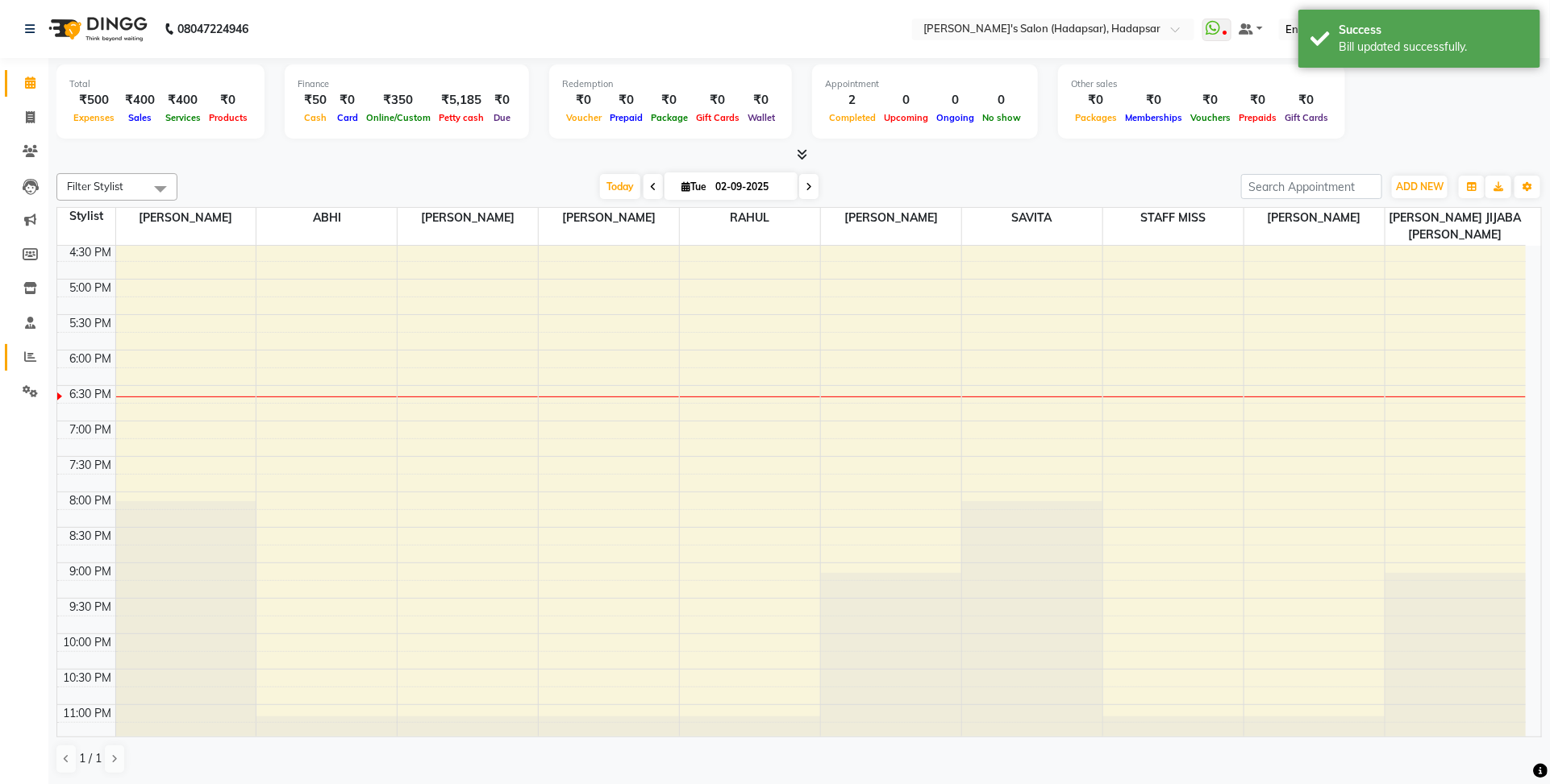
click at [21, 367] on link "Reports" at bounding box center [24, 357] width 39 height 26
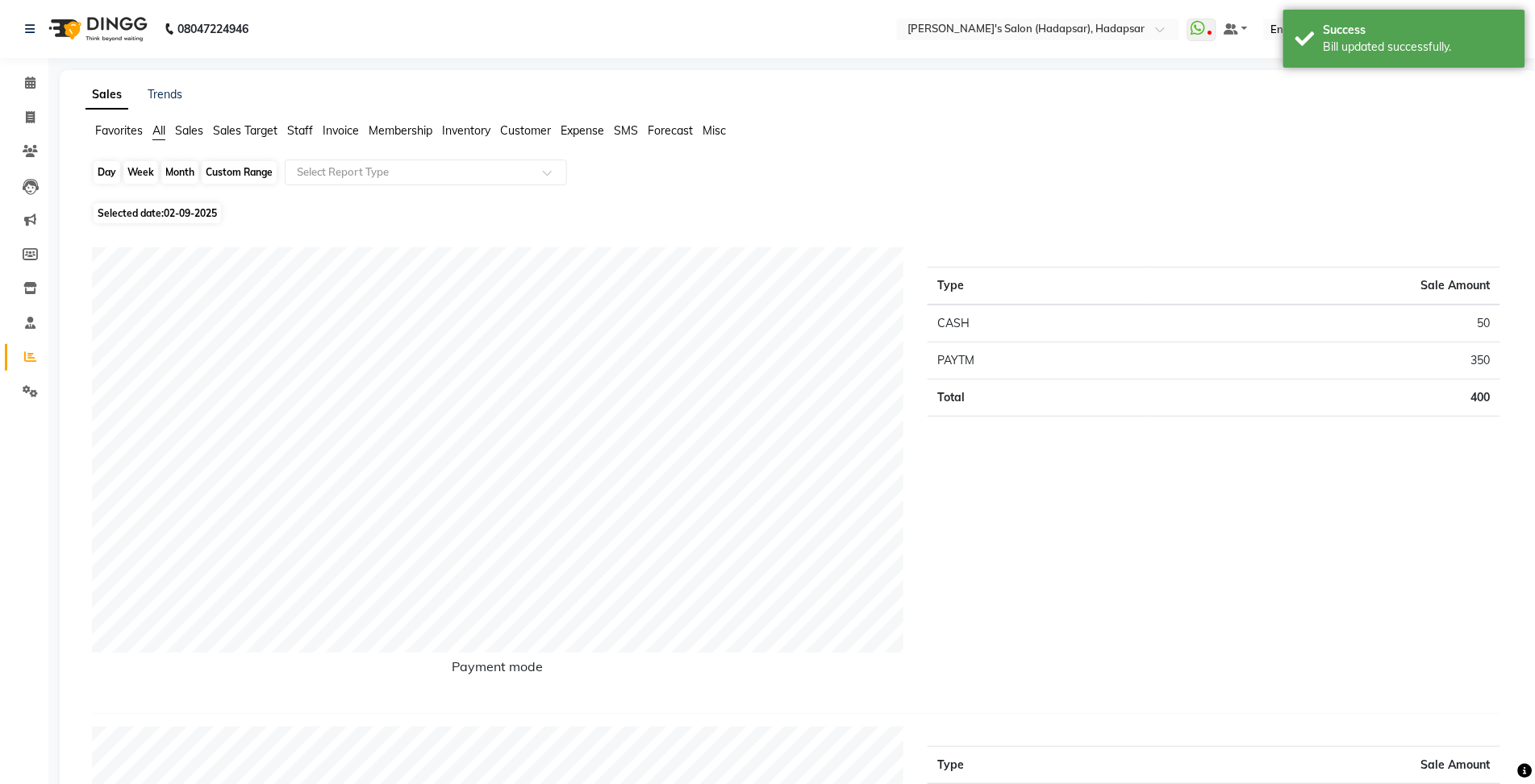
click at [113, 170] on div "Day" at bounding box center [106, 172] width 26 height 22
select select "9"
select select "2025"
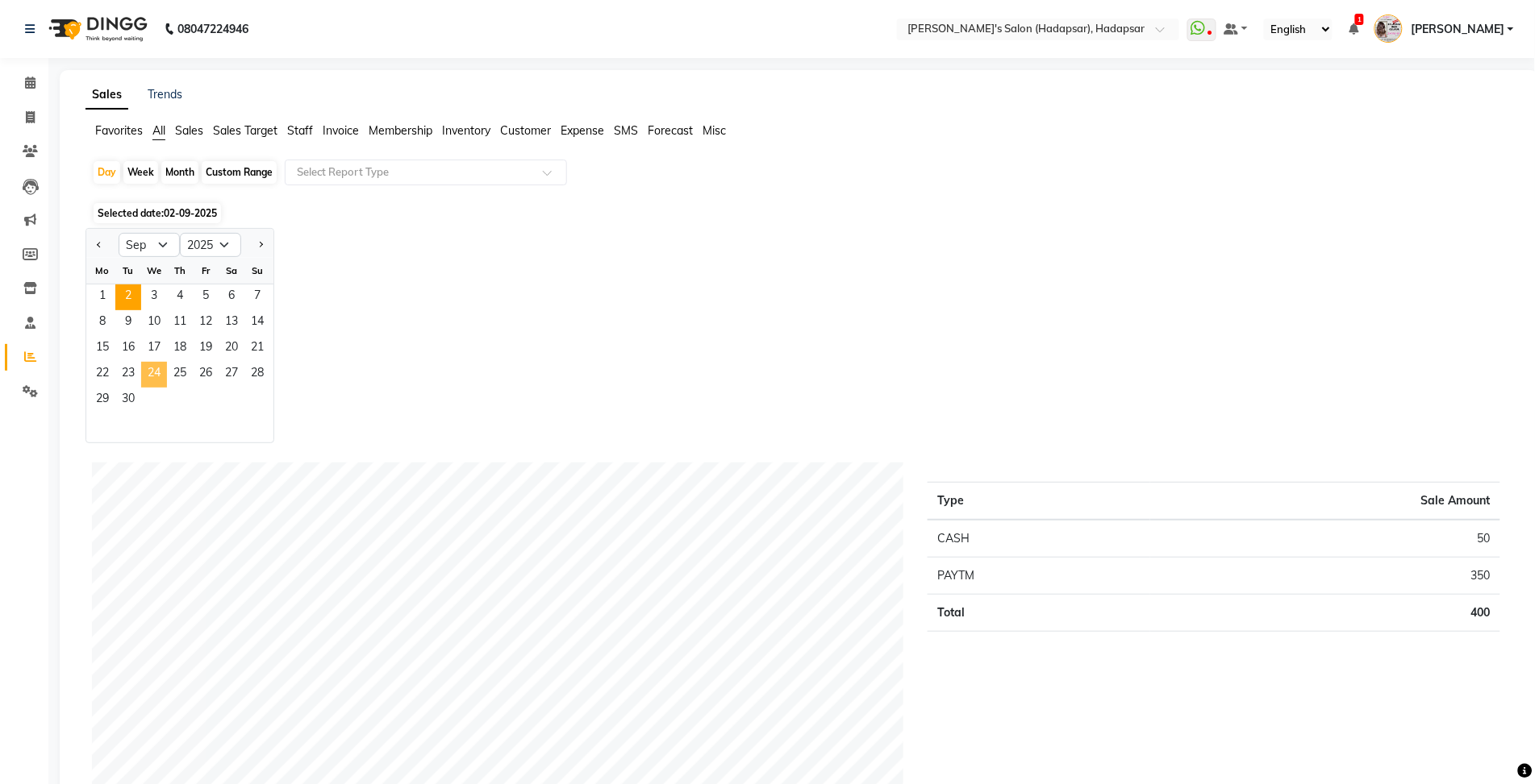
click at [146, 371] on span "24" at bounding box center [154, 374] width 26 height 26
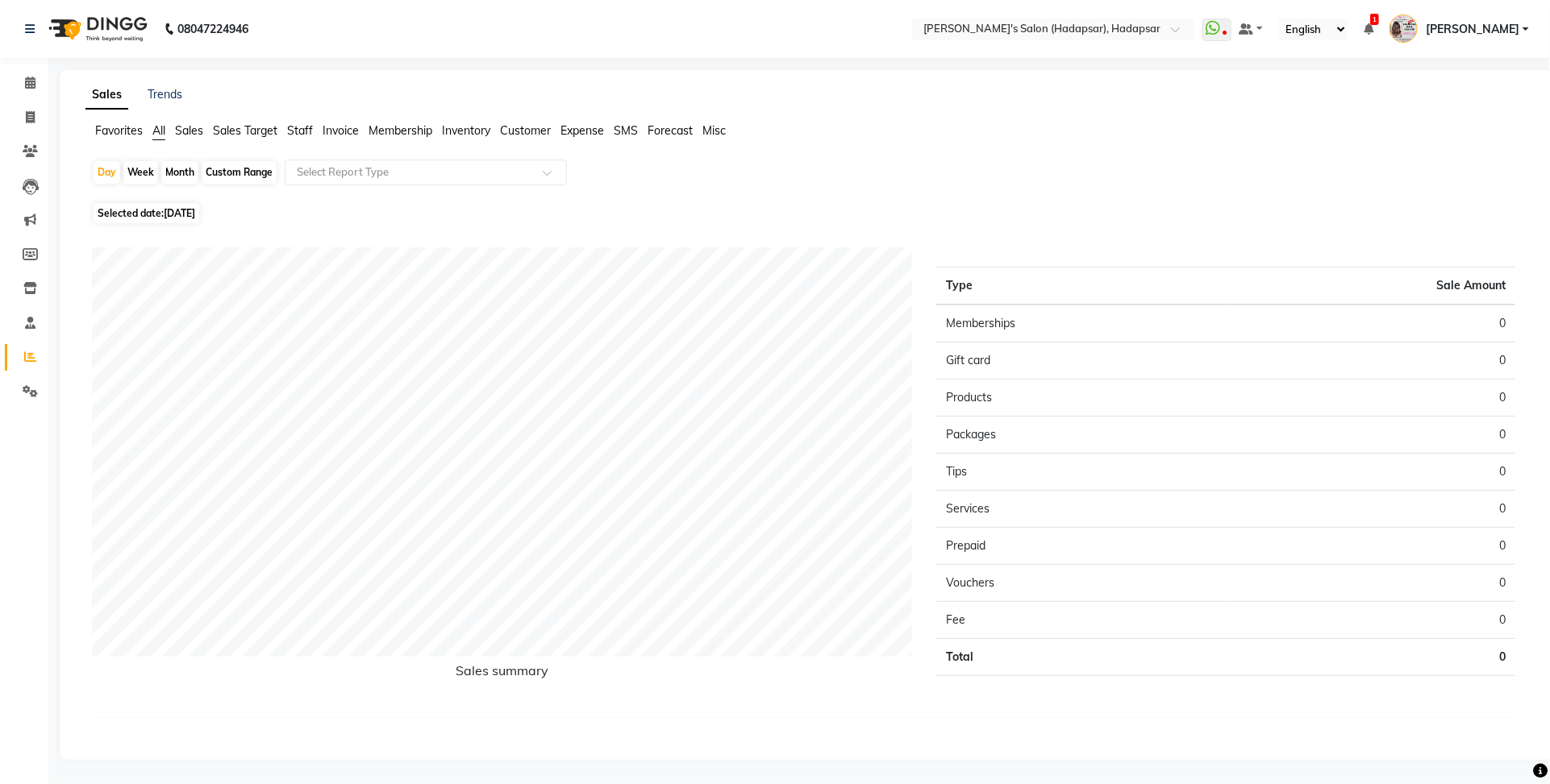
click at [87, 166] on div "Day Week Month Custom Range Select Report Type Selected date: [DATE] Sales summ…" at bounding box center [807, 452] width 1442 height 584
click at [111, 173] on div "Day" at bounding box center [106, 172] width 26 height 22
select select "9"
select select "2025"
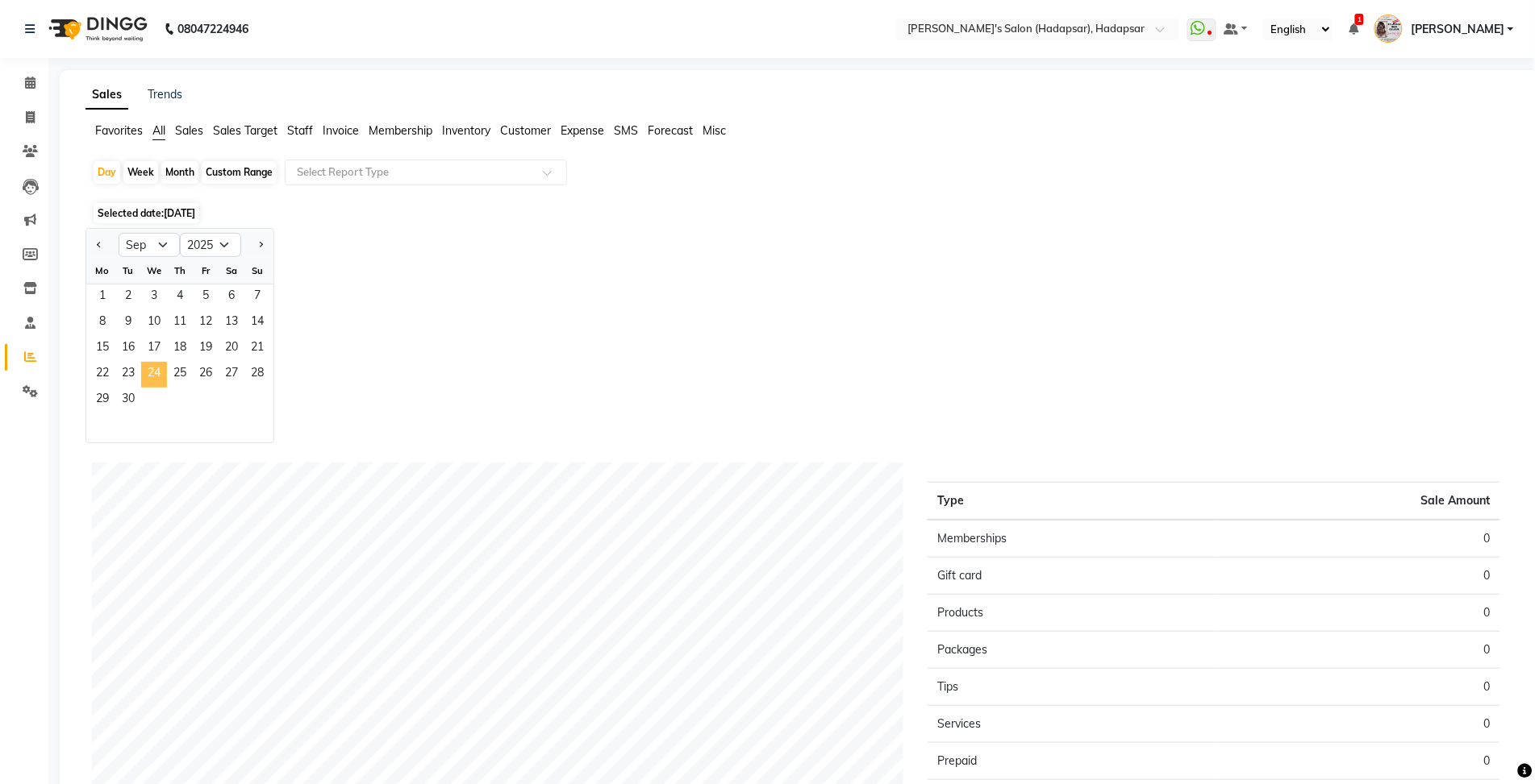
click at [154, 381] on span "24" at bounding box center [154, 374] width 26 height 26
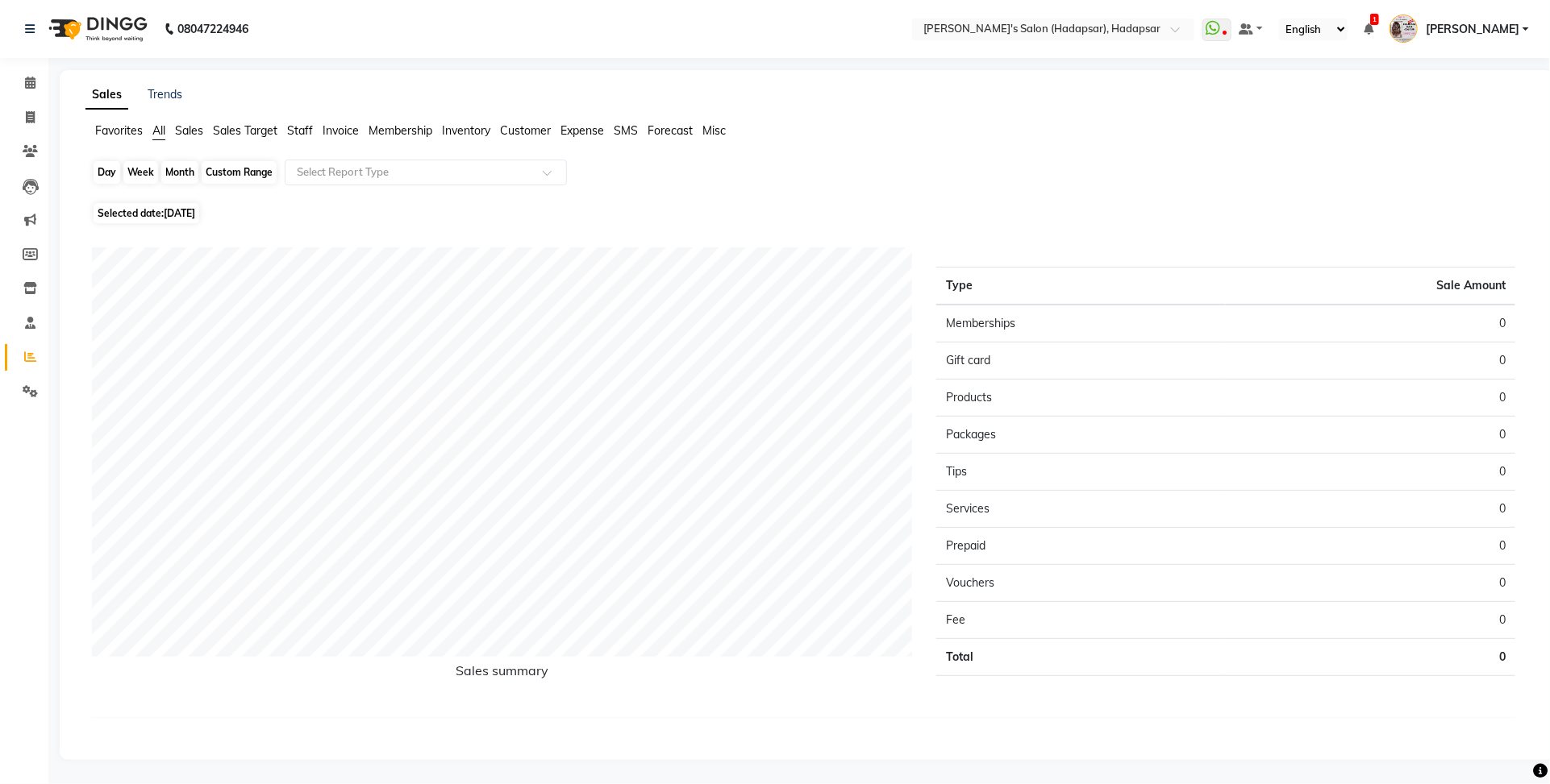
click at [117, 170] on div "Day" at bounding box center [106, 172] width 26 height 22
select select "9"
select select "2025"
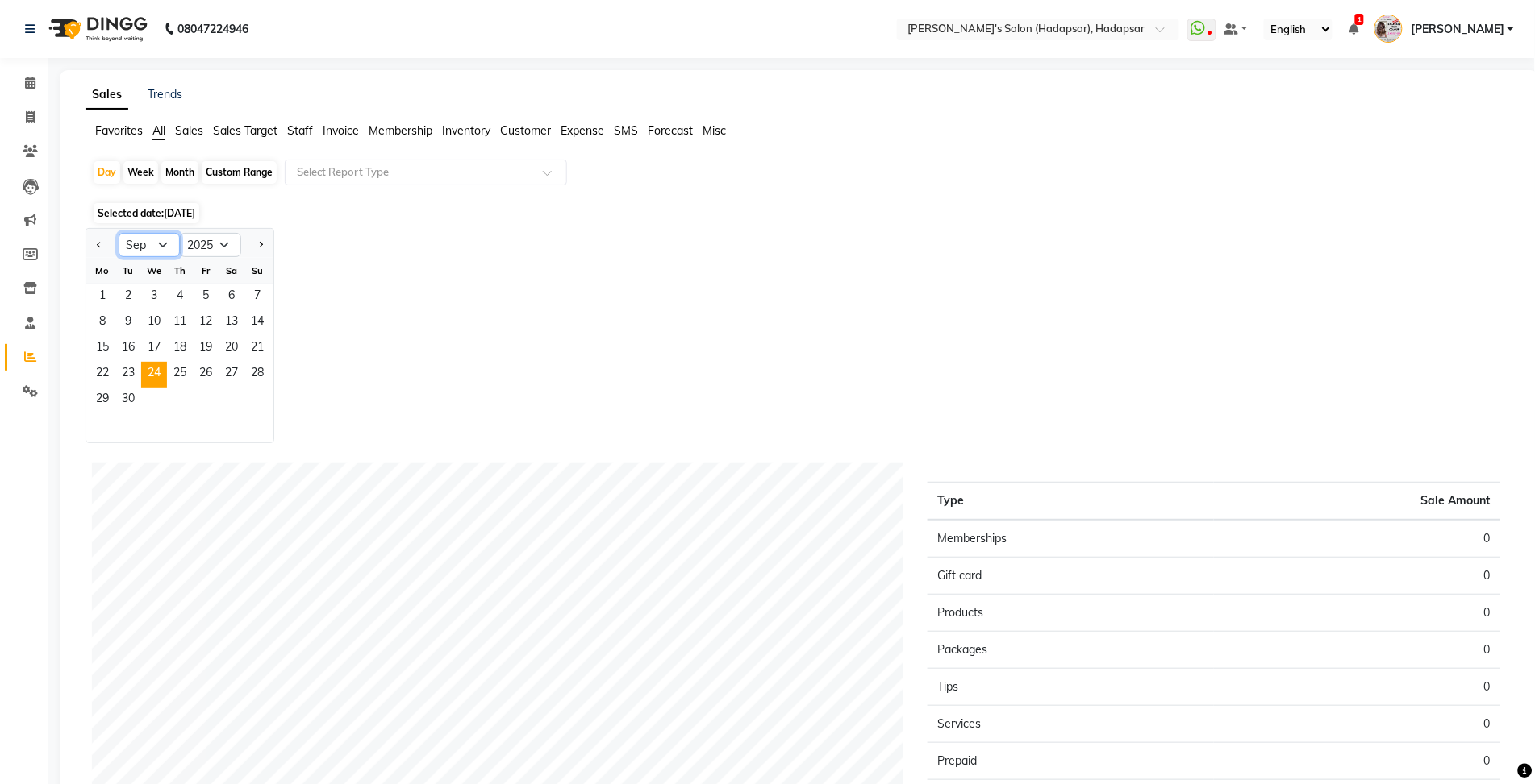
click at [142, 252] on select "Jan Feb Mar Apr May Jun [DATE] Aug Sep Oct Nov Dec" at bounding box center [148, 244] width 61 height 24
select select "8"
click at [118, 234] on select "Jan Feb Mar Apr May Jun [DATE] Aug Sep Oct Nov Dec" at bounding box center [148, 244] width 61 height 24
click at [252, 371] on span "24" at bounding box center [257, 374] width 26 height 26
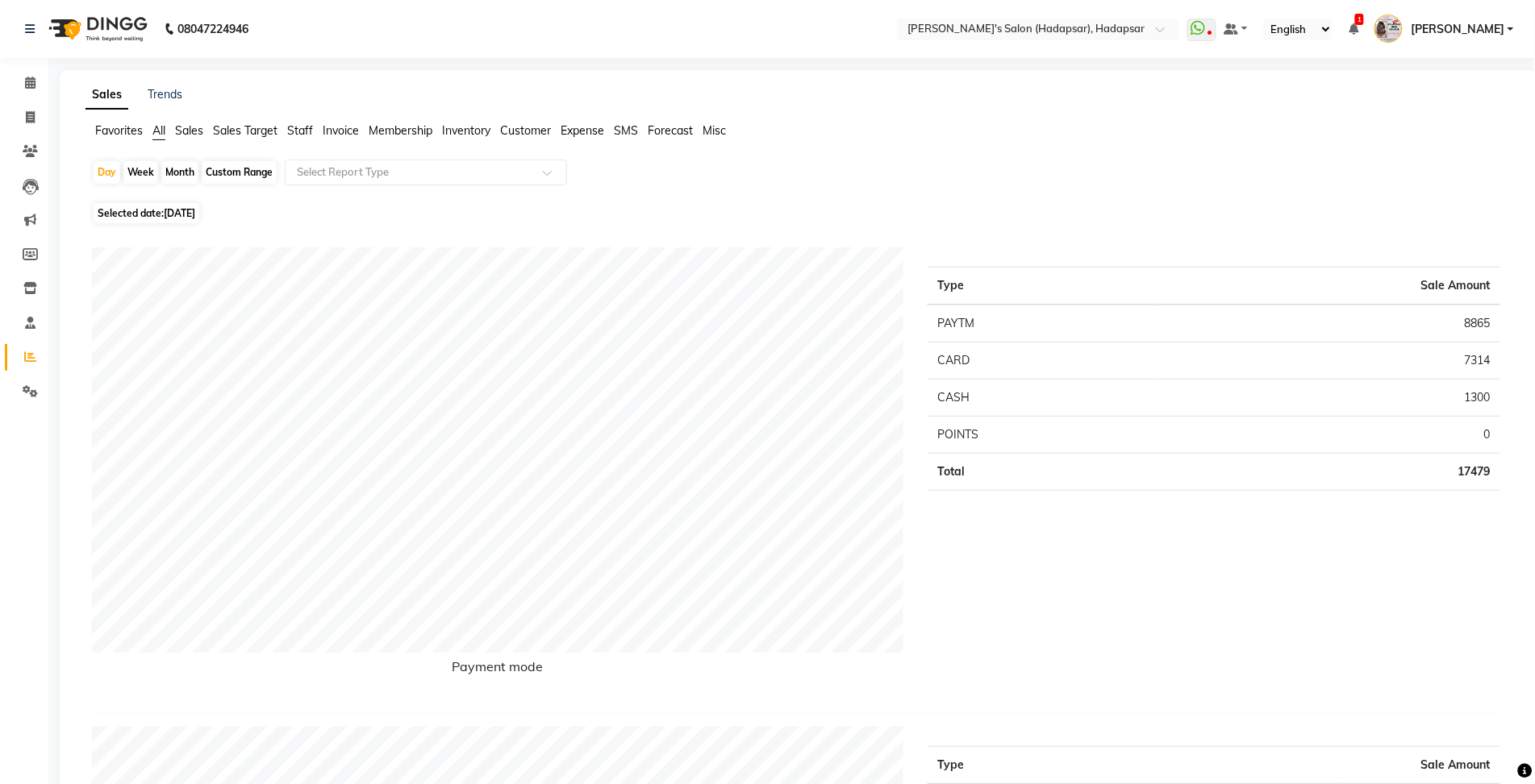
click at [175, 210] on span "[DATE]" at bounding box center [179, 213] width 31 height 12
select select "8"
select select "2025"
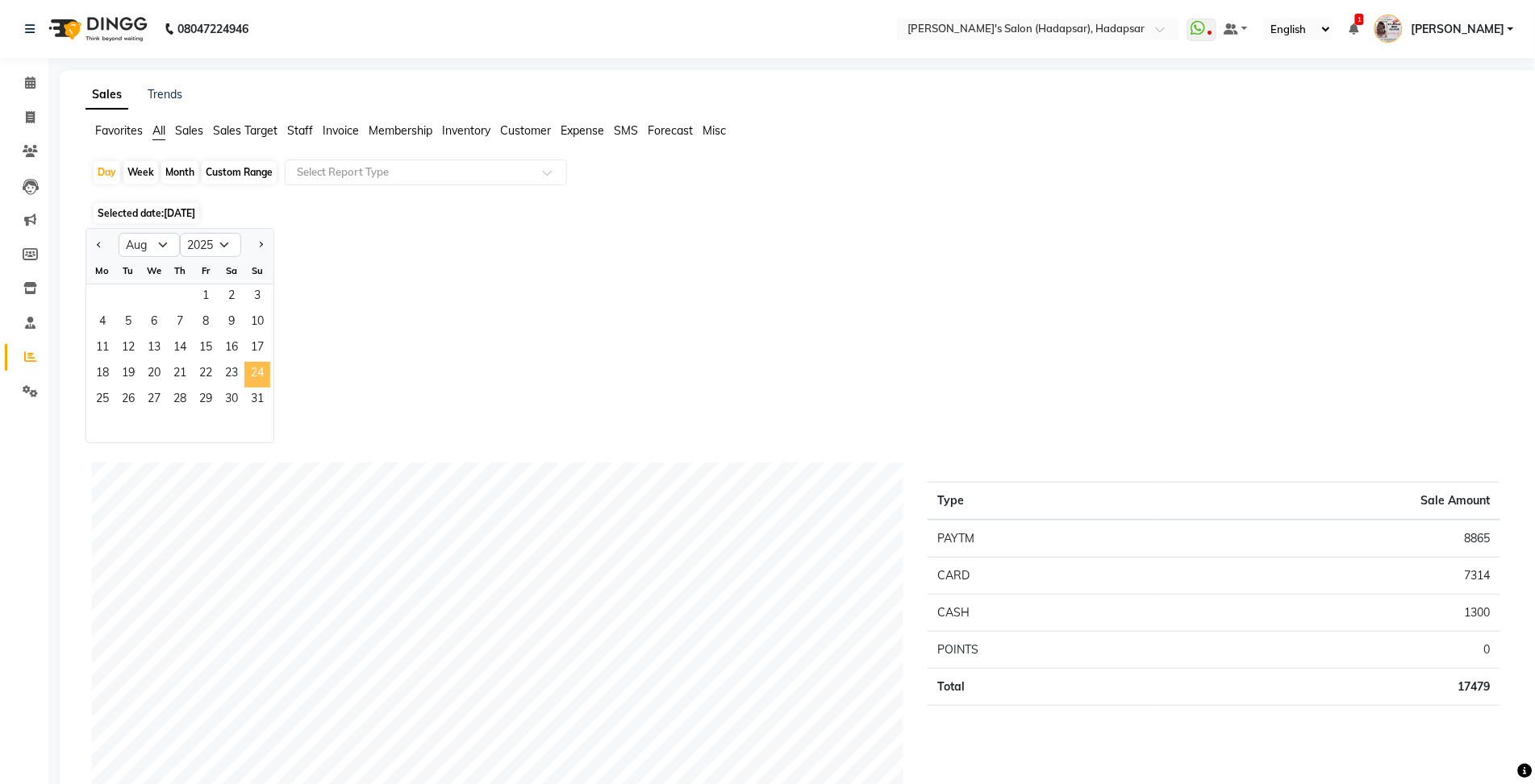
click at [259, 377] on span "24" at bounding box center [257, 374] width 26 height 26
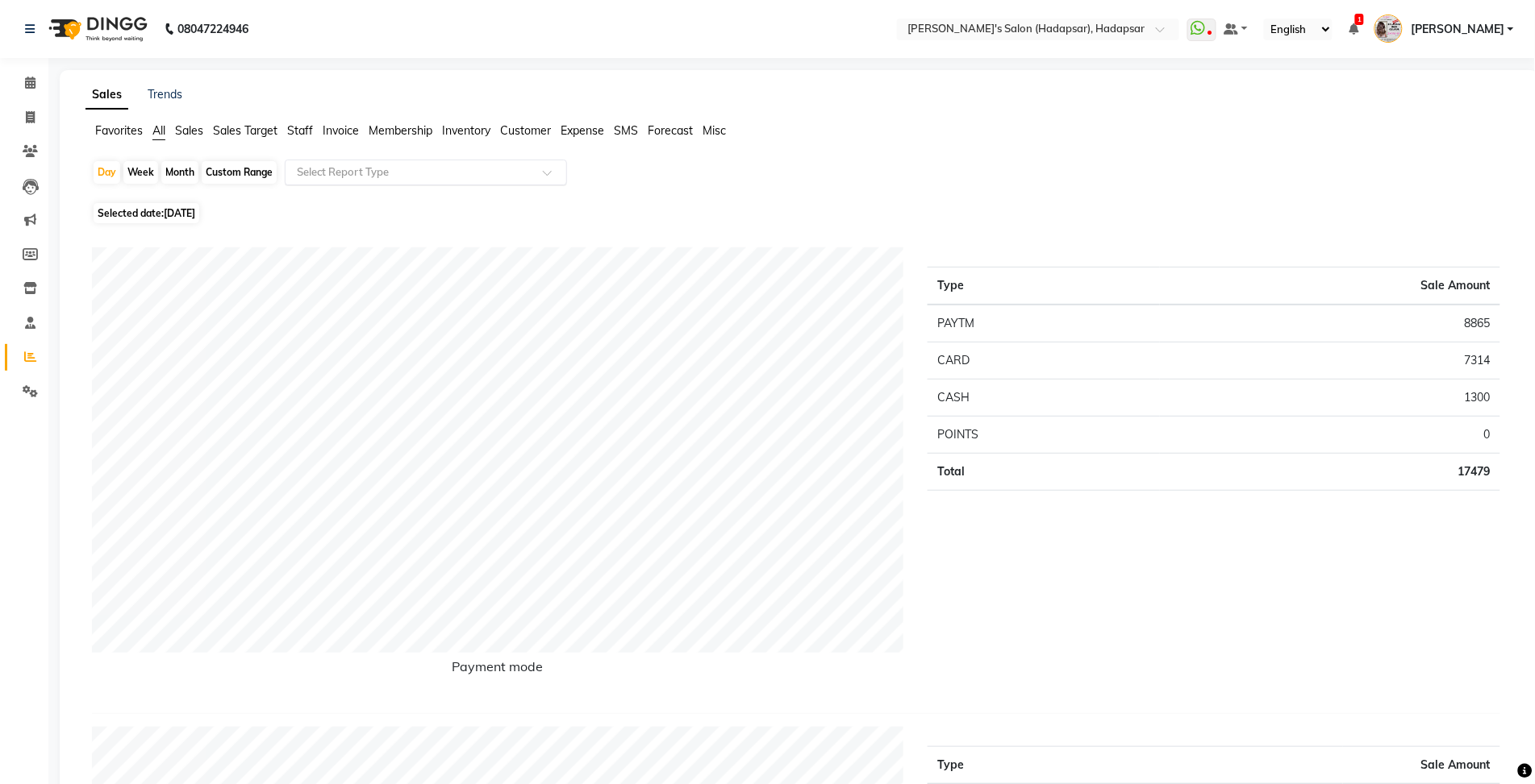
click at [516, 171] on input "text" at bounding box center [410, 172] width 233 height 16
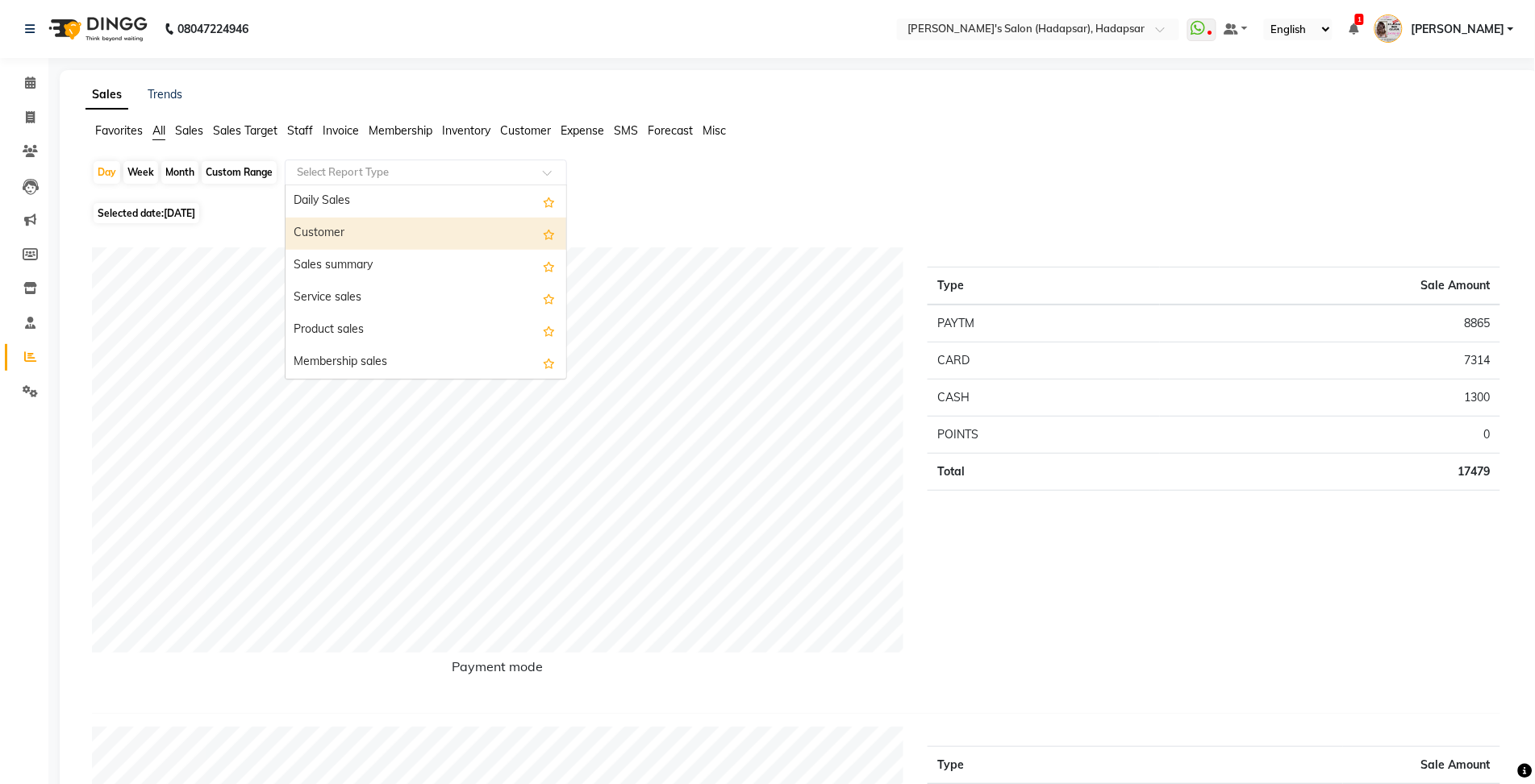
click at [400, 242] on div "Customer" at bounding box center [425, 234] width 280 height 32
select select "csv"
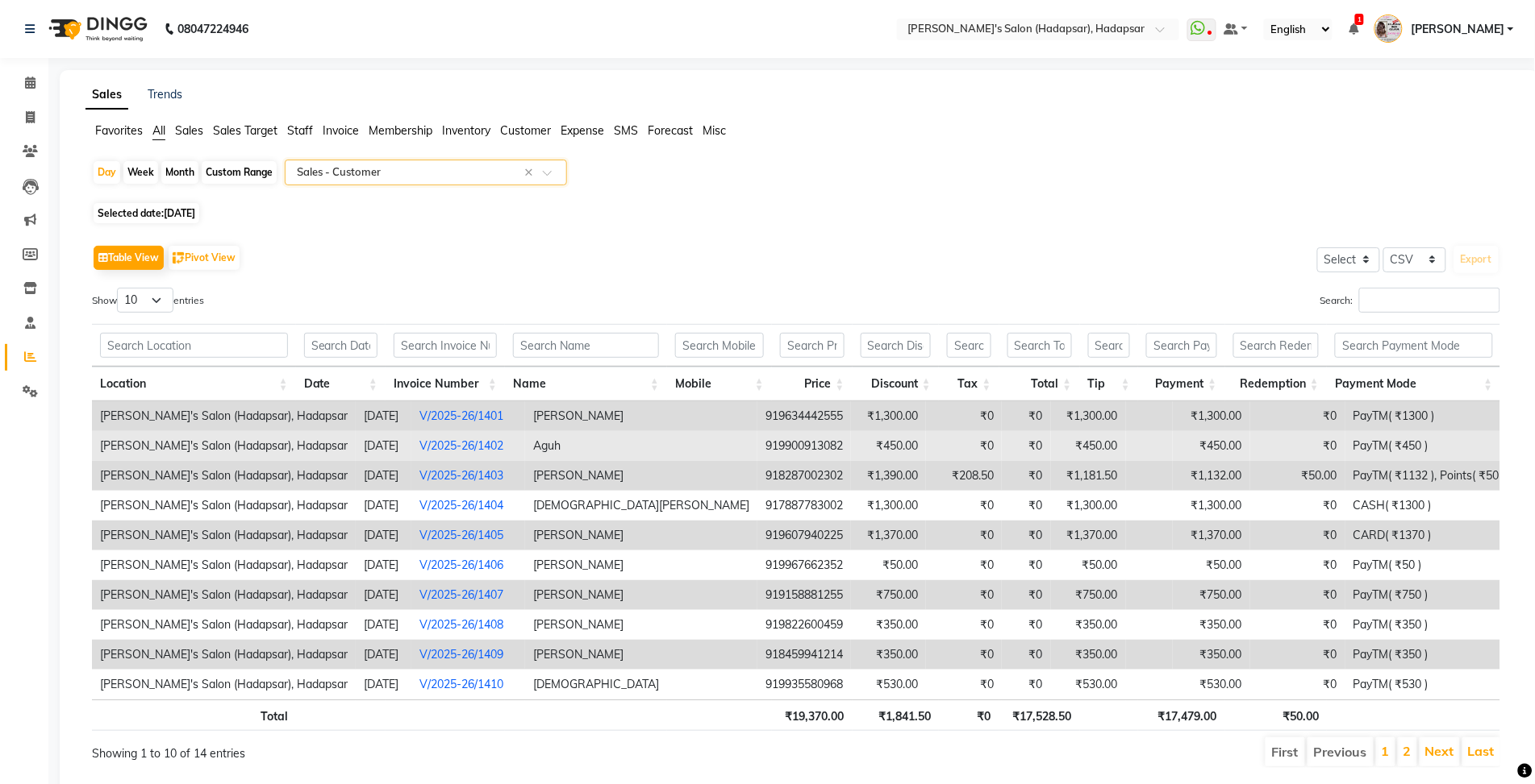
click at [448, 442] on link "V/2025-26/1402" at bounding box center [462, 445] width 84 height 15
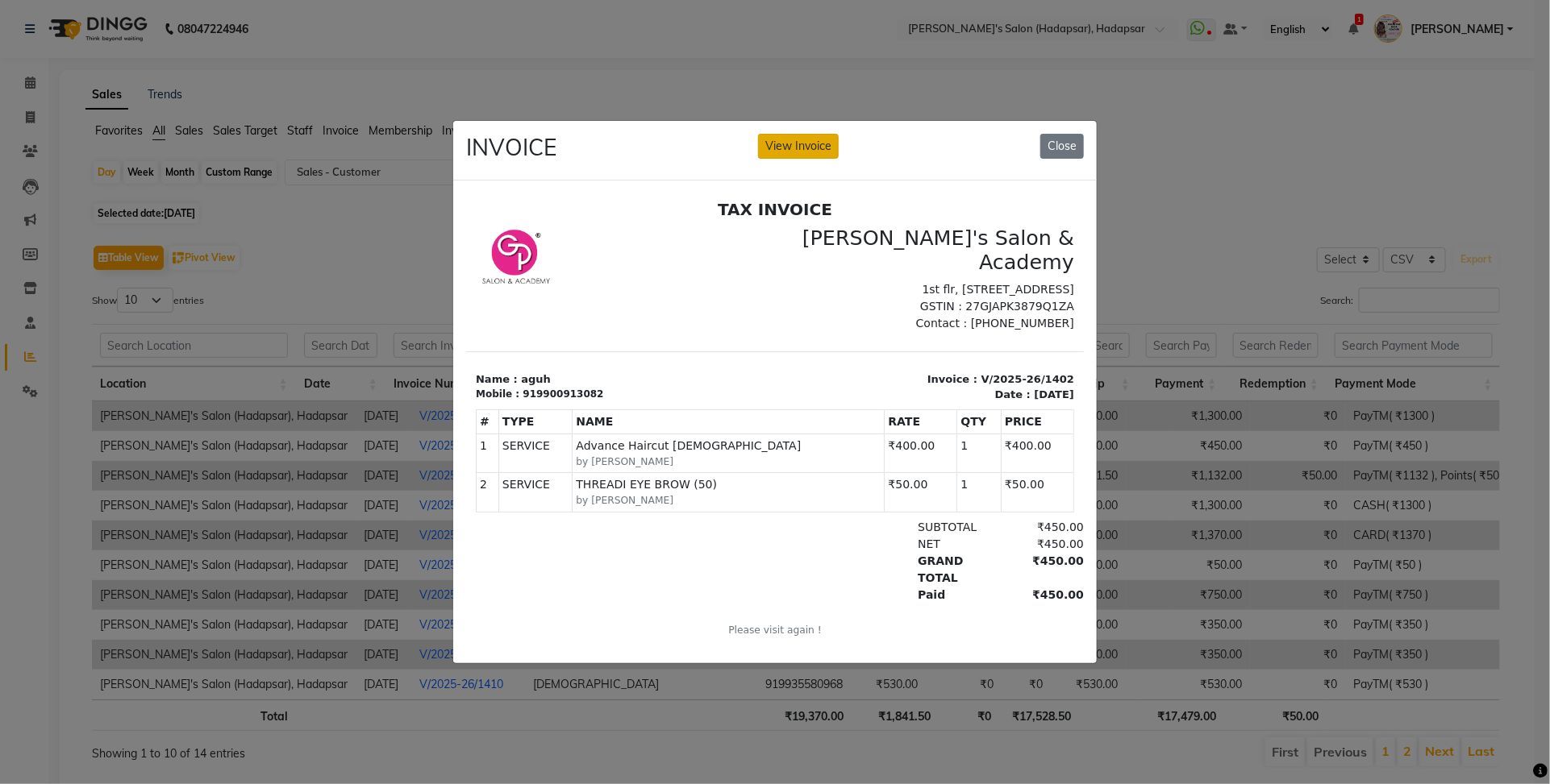
click at [824, 134] on button "View Invoice" at bounding box center [798, 146] width 80 height 25
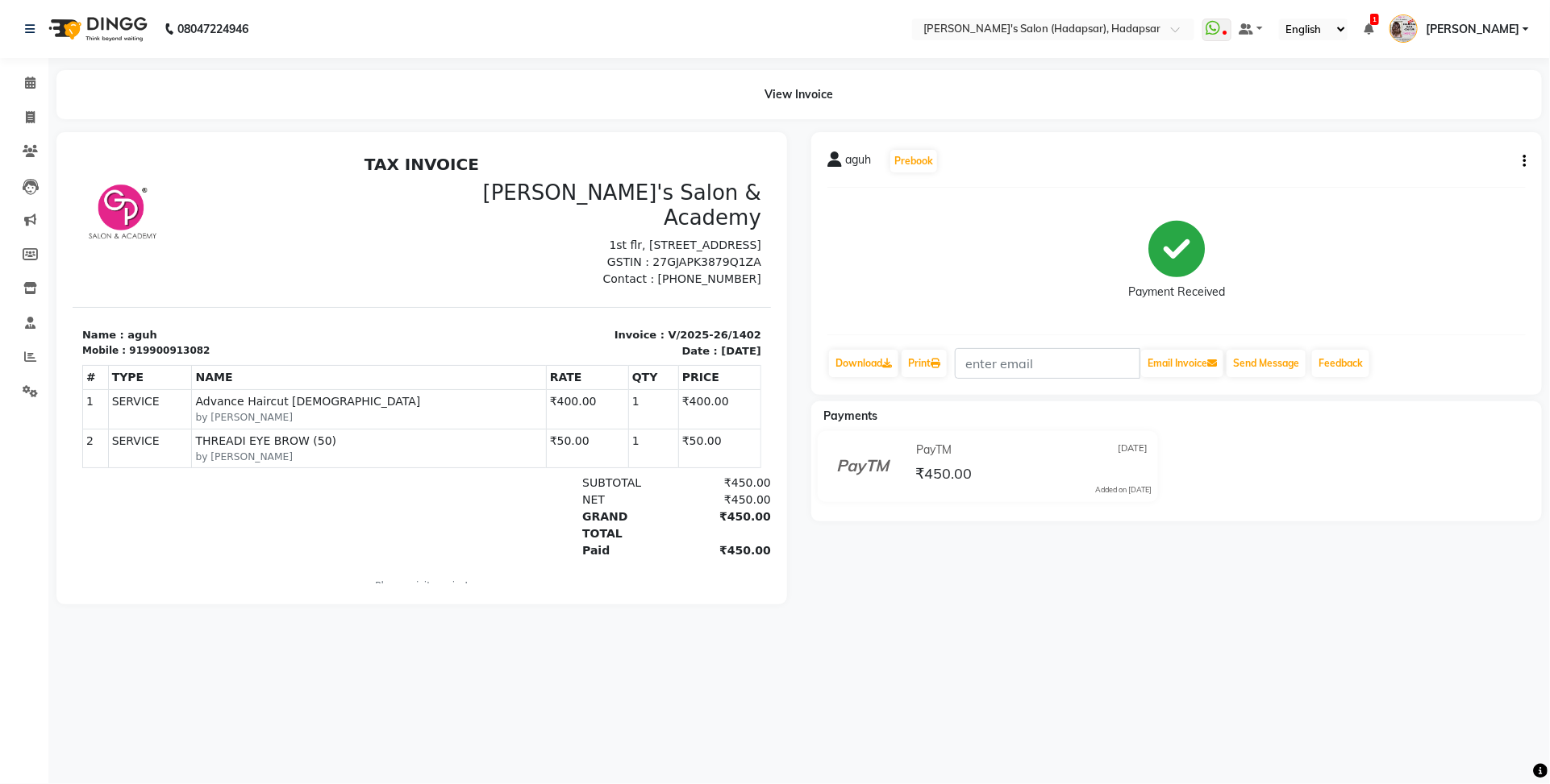
click at [1522, 166] on button "button" at bounding box center [1521, 161] width 10 height 16
click at [1417, 187] on div "Edit Invoice" at bounding box center [1443, 181] width 111 height 20
select select "service"
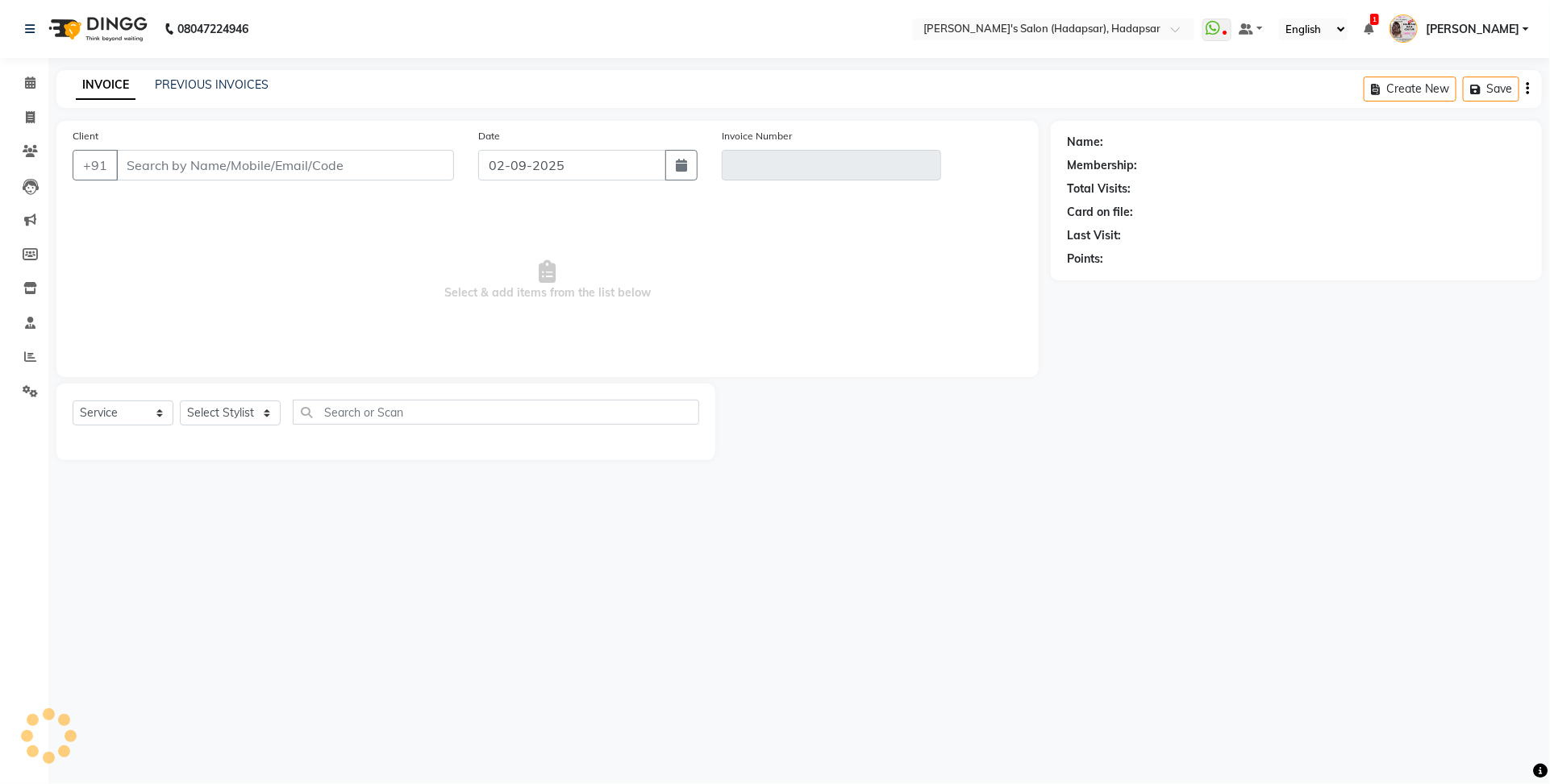
select select
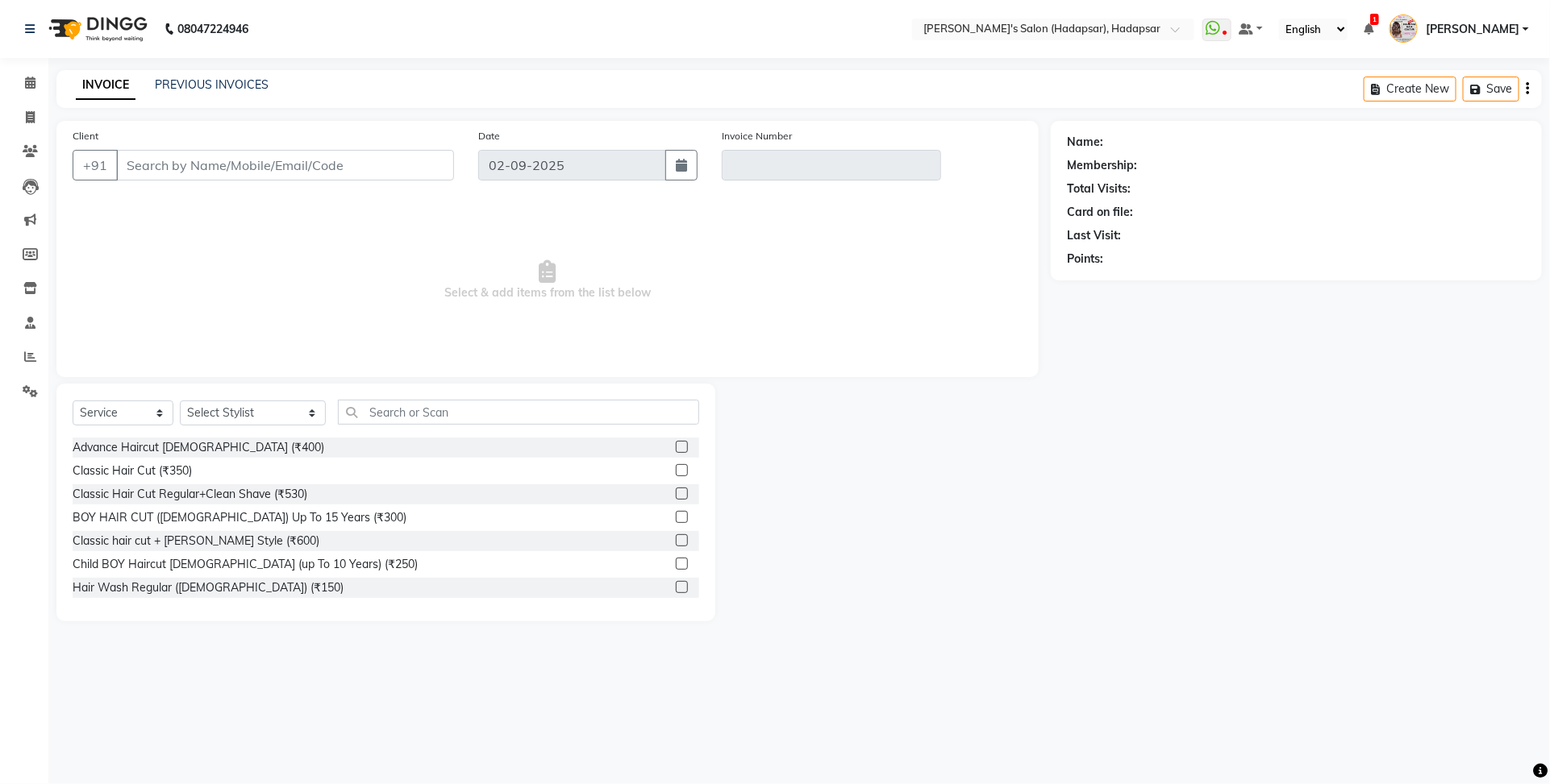
type input "9900913082"
type input "V/2025-26/1402"
select select
type input "[DATE]"
select select "select"
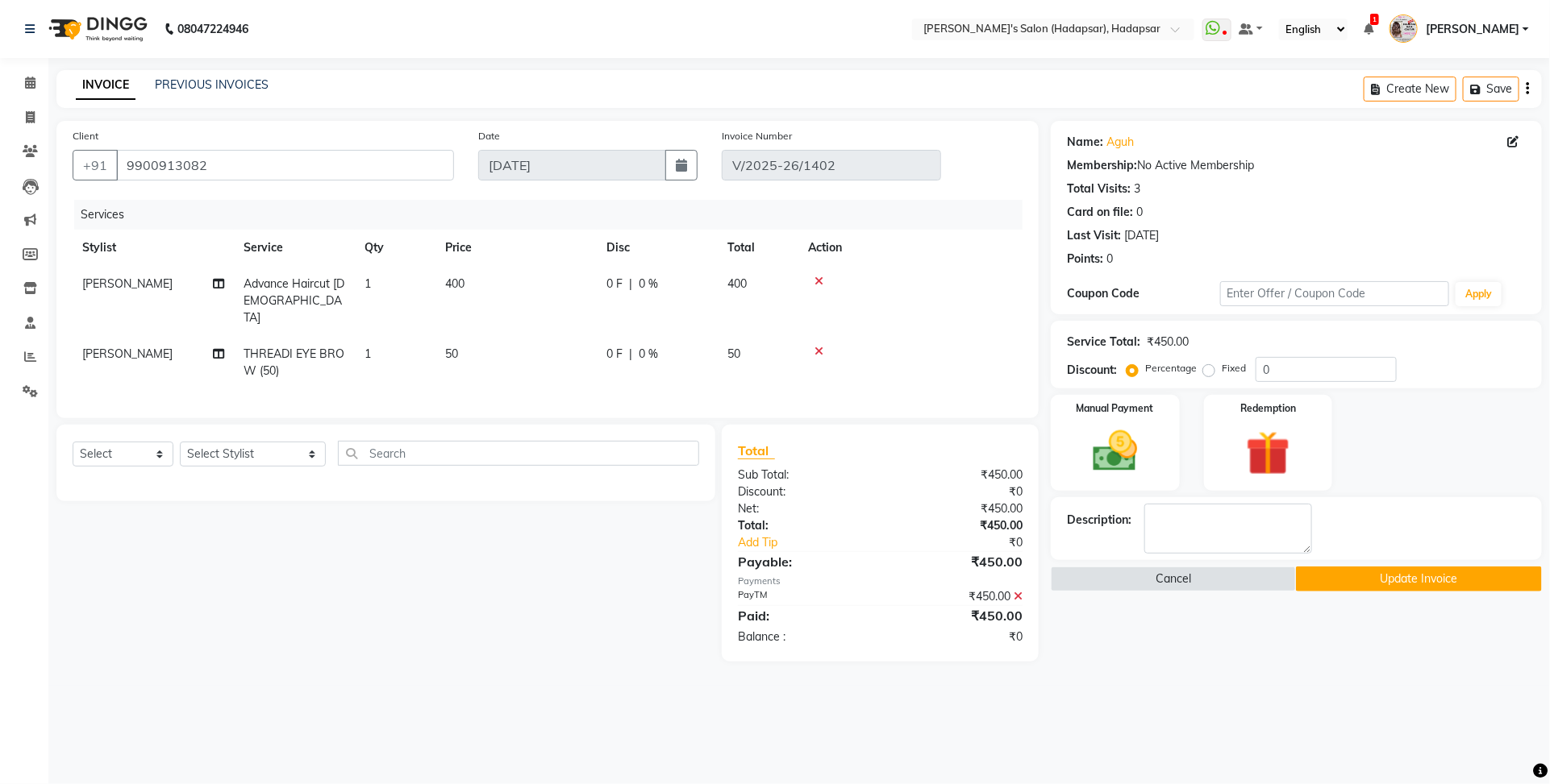
click at [1018, 591] on icon at bounding box center [1018, 597] width 9 height 12
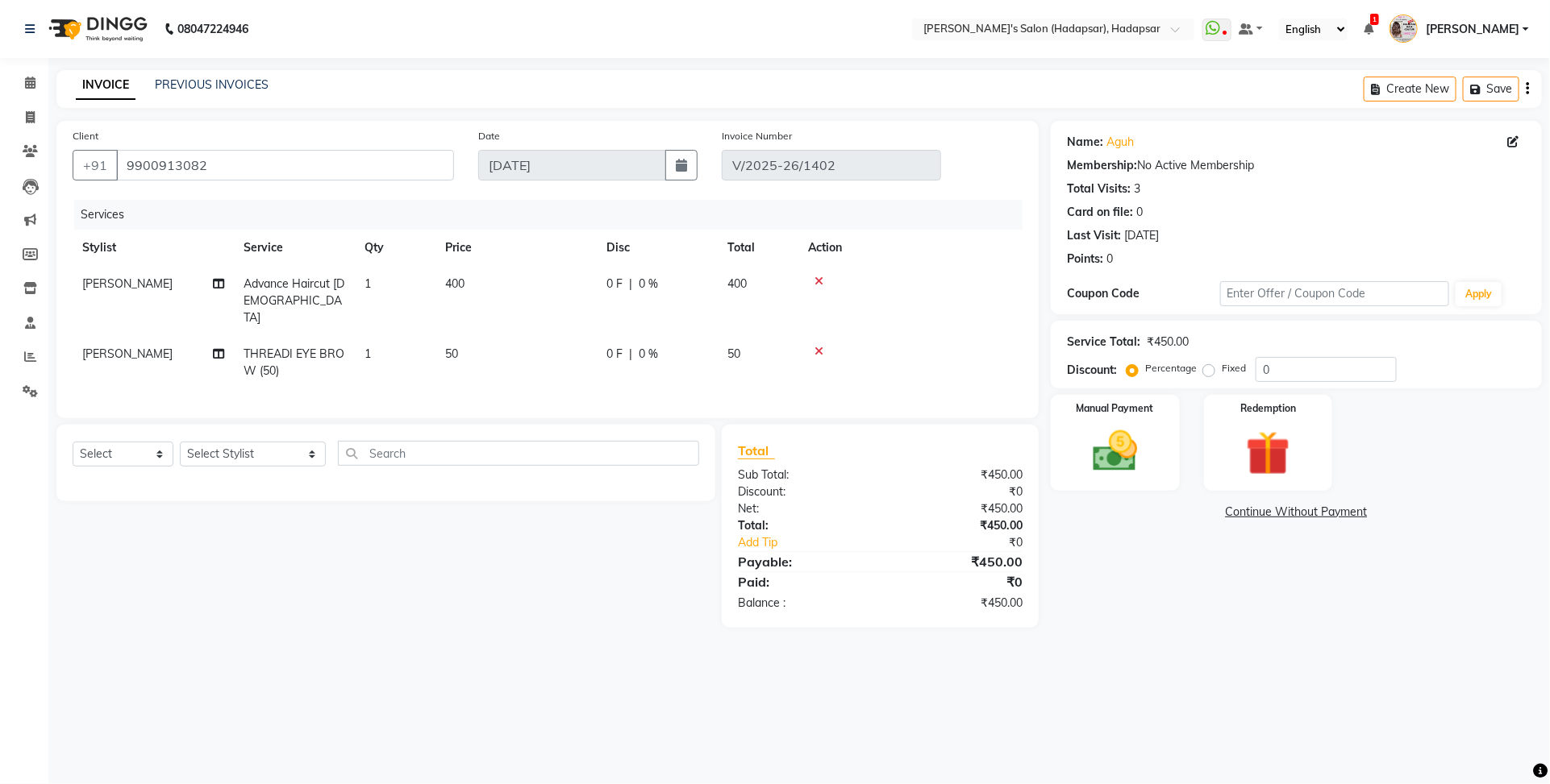
click at [1048, 423] on div "Manual Payment Redemption" at bounding box center [1296, 443] width 516 height 96
click at [1115, 437] on img at bounding box center [1114, 451] width 75 height 53
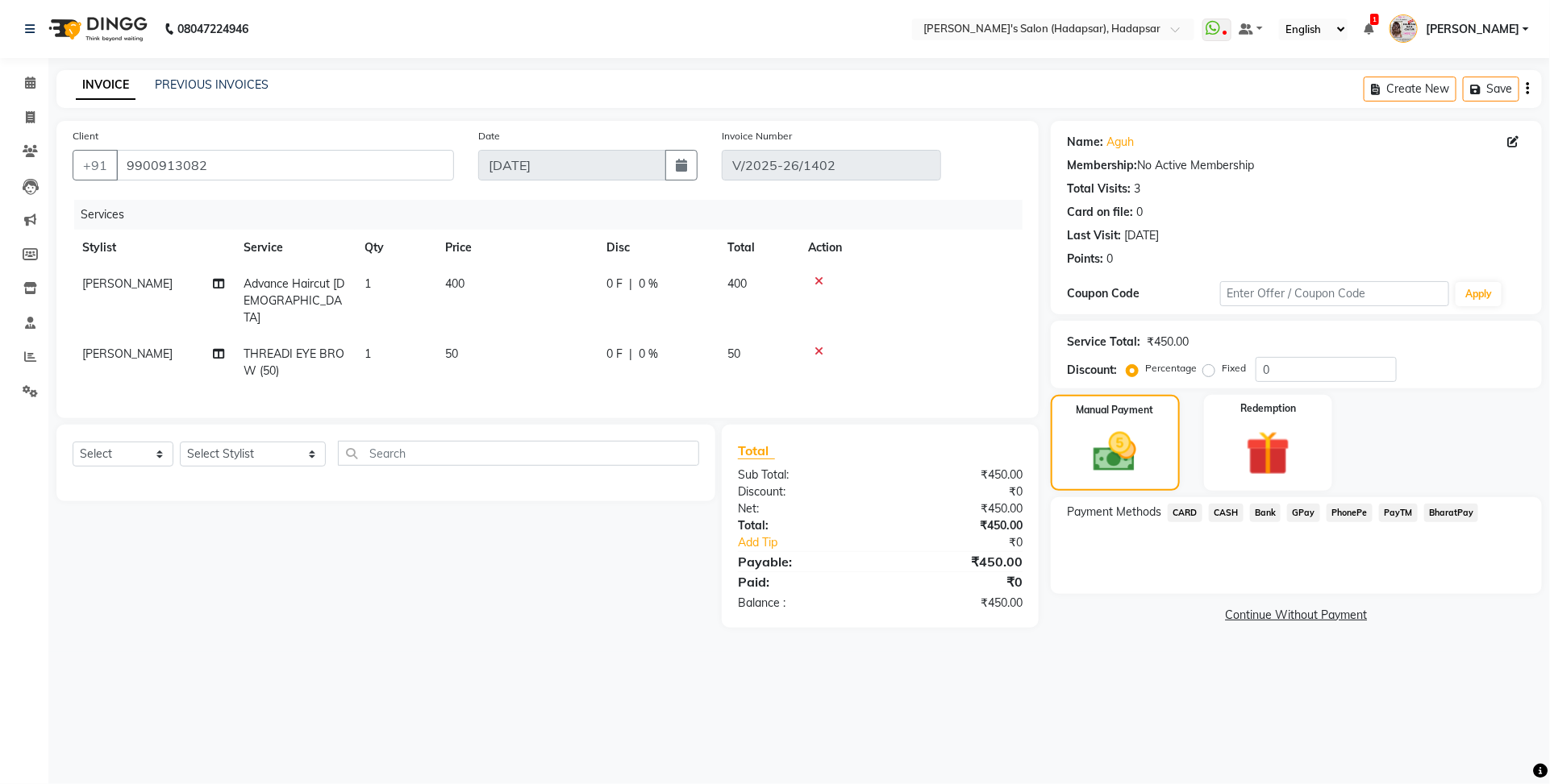
click at [1408, 516] on span "PayTM" at bounding box center [1398, 513] width 39 height 18
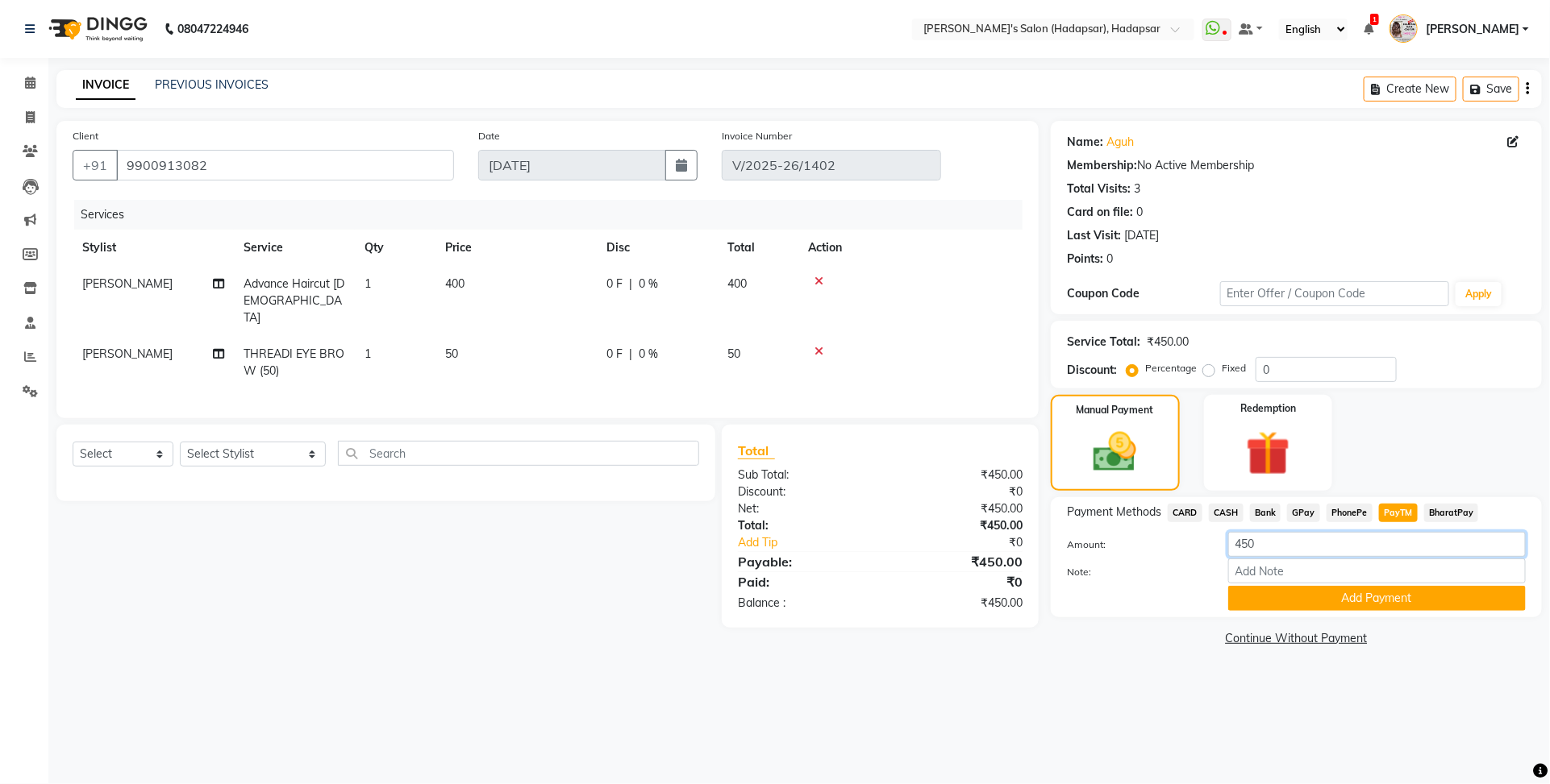
click at [1361, 553] on input "450" at bounding box center [1376, 545] width 298 height 25
type input "400"
click at [1389, 610] on button "Add Payment" at bounding box center [1376, 599] width 298 height 25
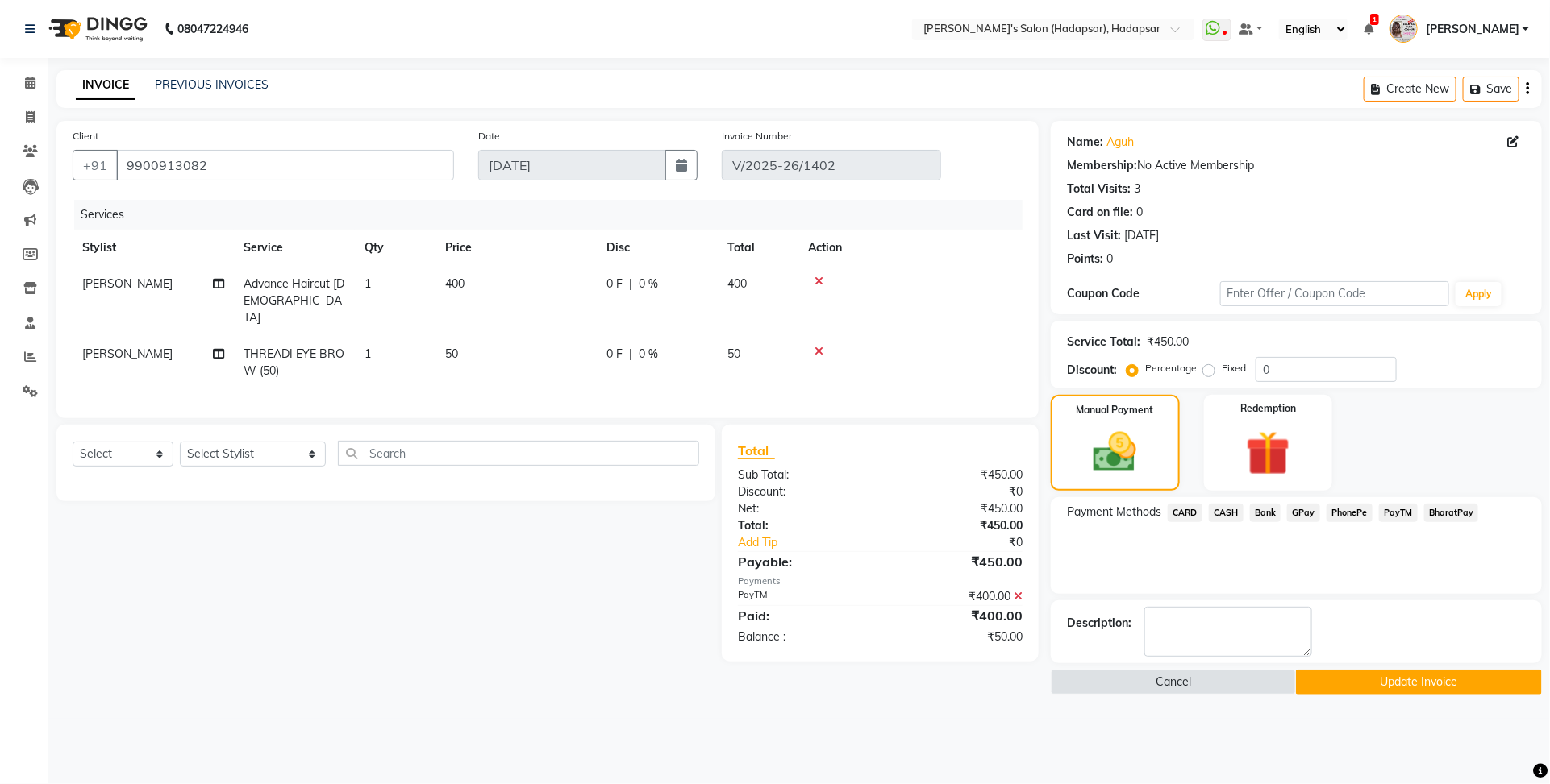
click at [1226, 514] on span "CASH" at bounding box center [1226, 513] width 35 height 18
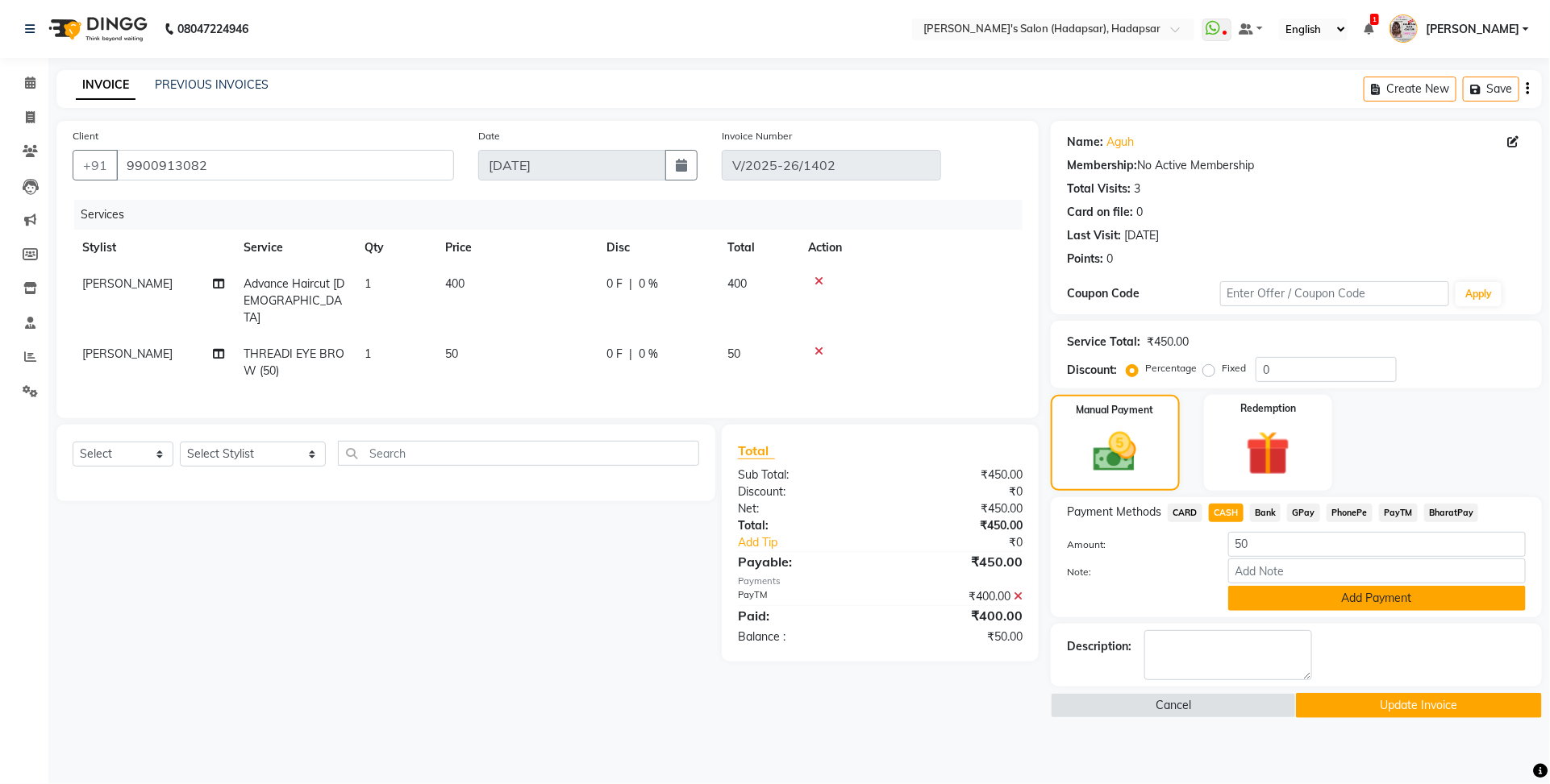
click at [1324, 605] on button "Add Payment" at bounding box center [1376, 599] width 298 height 25
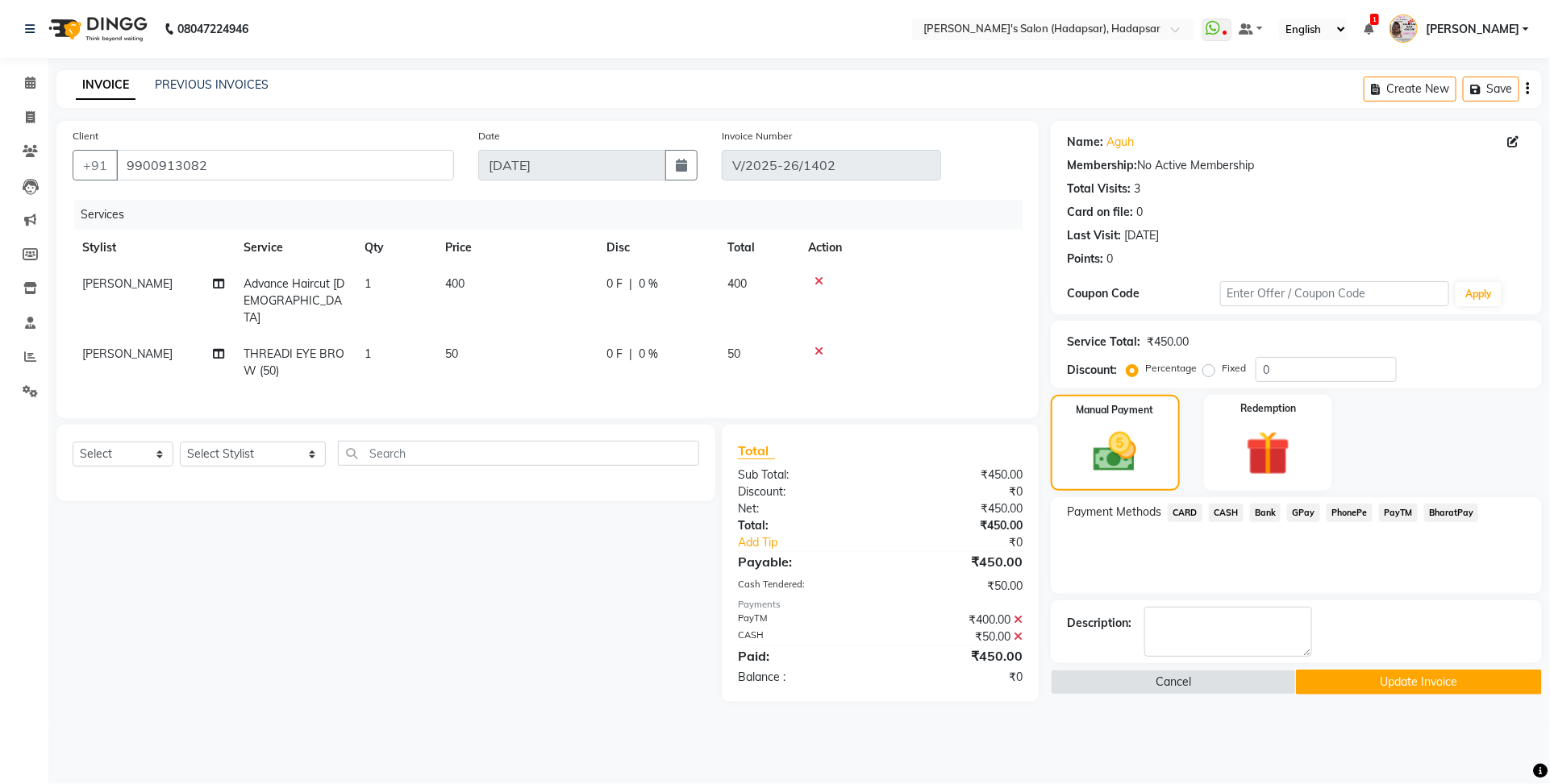
click at [1354, 689] on button "Update Invoice" at bounding box center [1418, 682] width 245 height 25
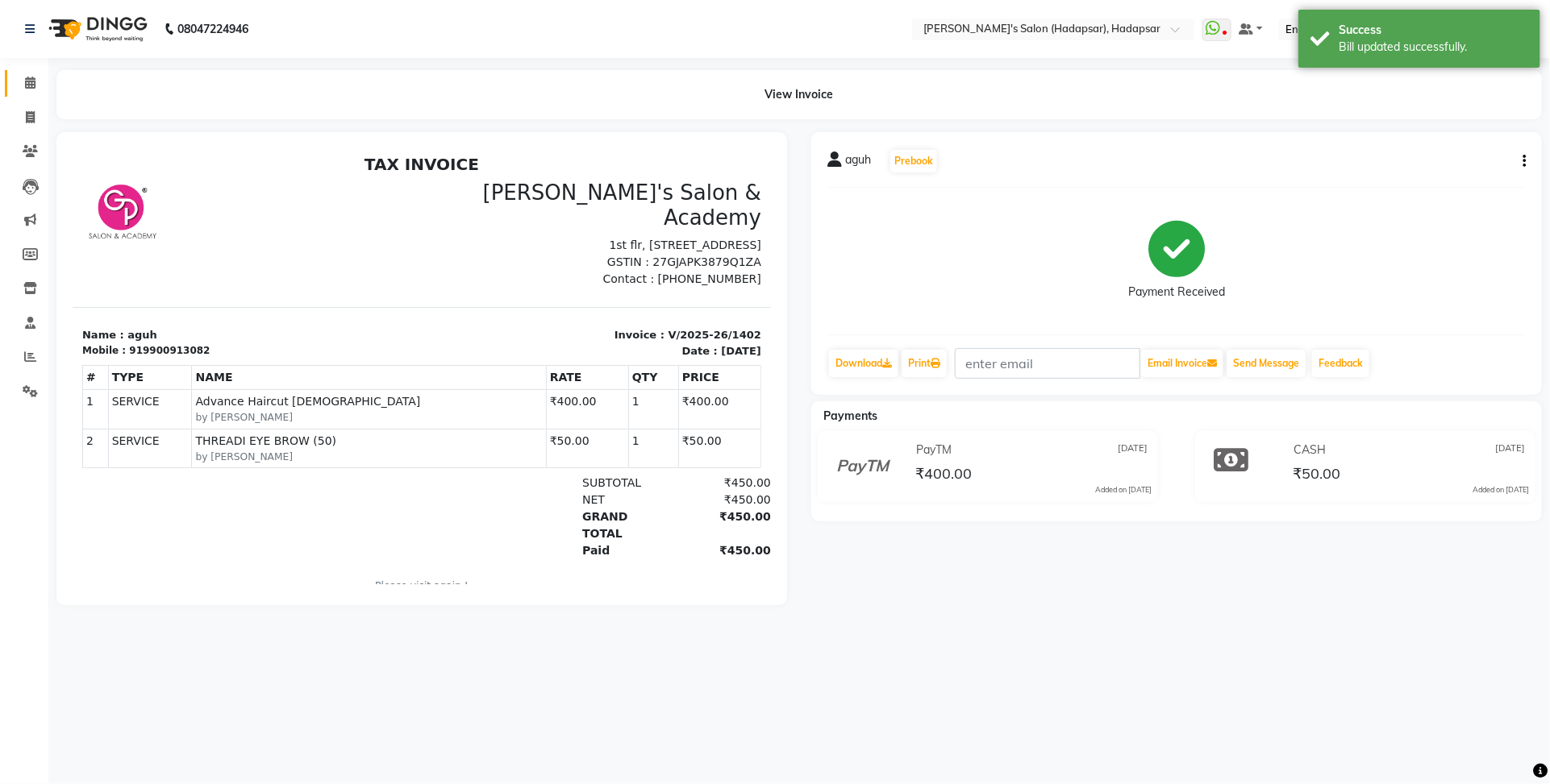
click at [18, 93] on link "Calendar" at bounding box center [24, 82] width 39 height 26
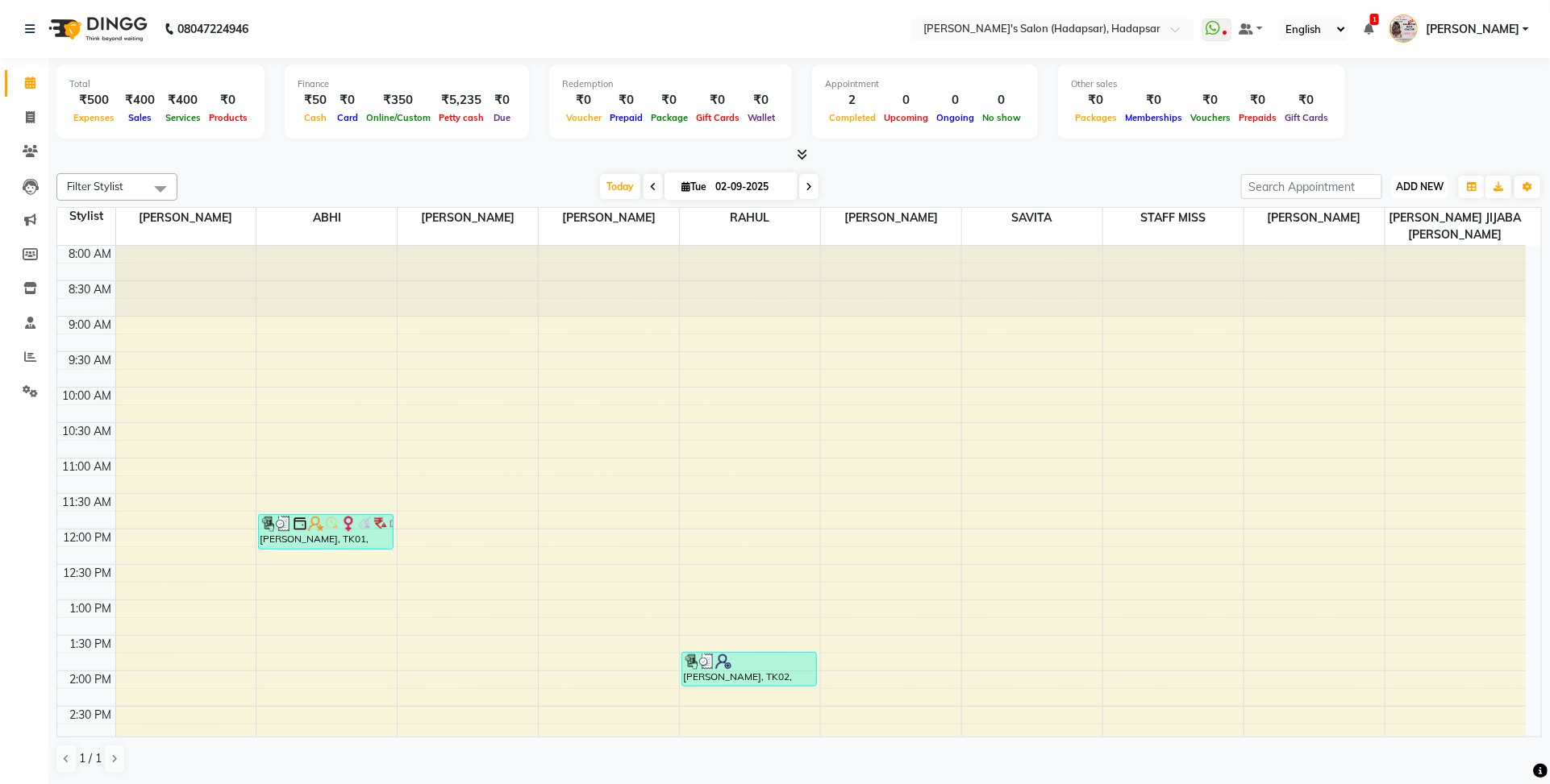
click at [1431, 189] on span "ADD NEW" at bounding box center [1419, 186] width 47 height 12
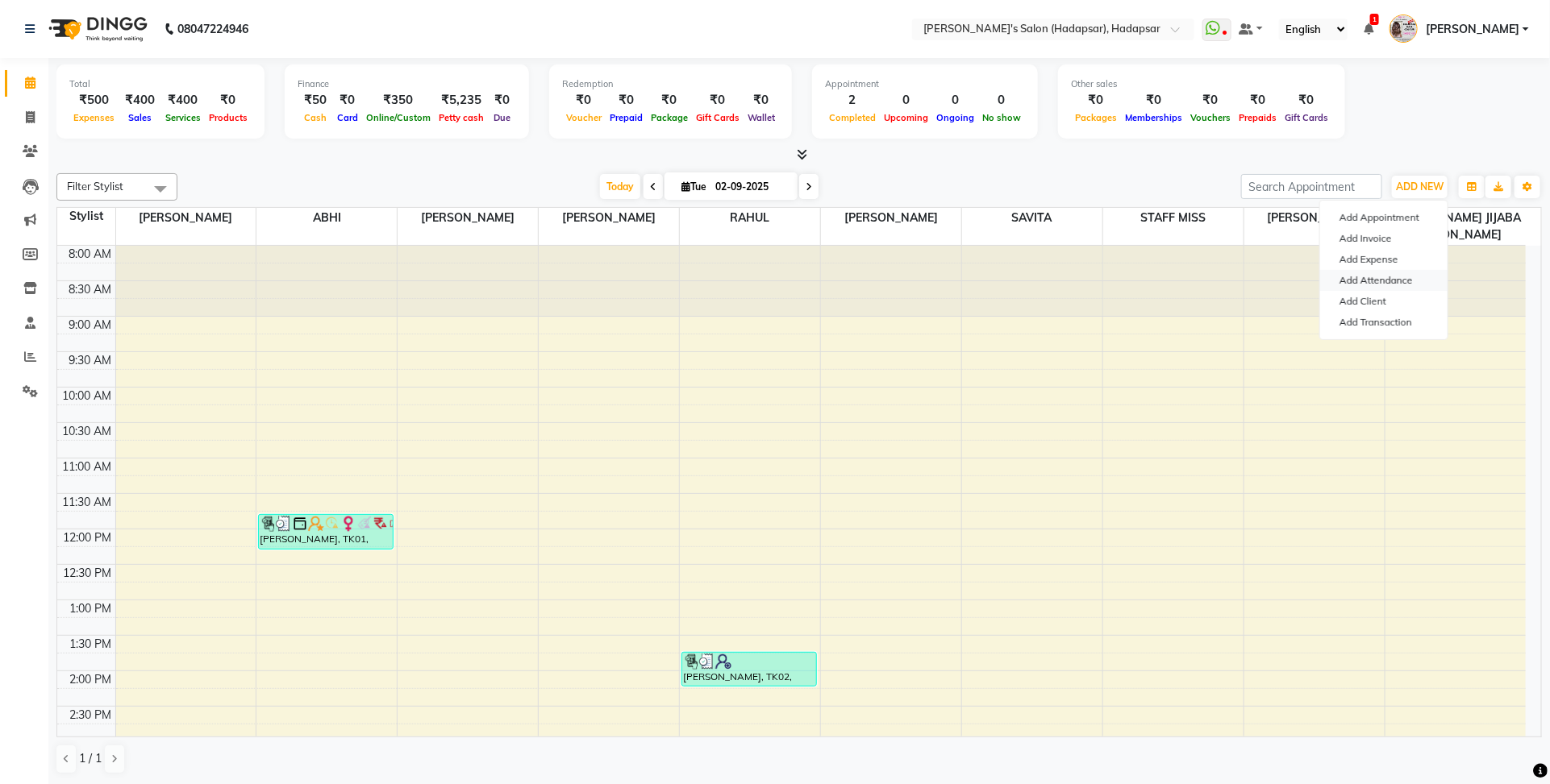
click at [1376, 282] on link "Add Attendance" at bounding box center [1383, 281] width 127 height 21
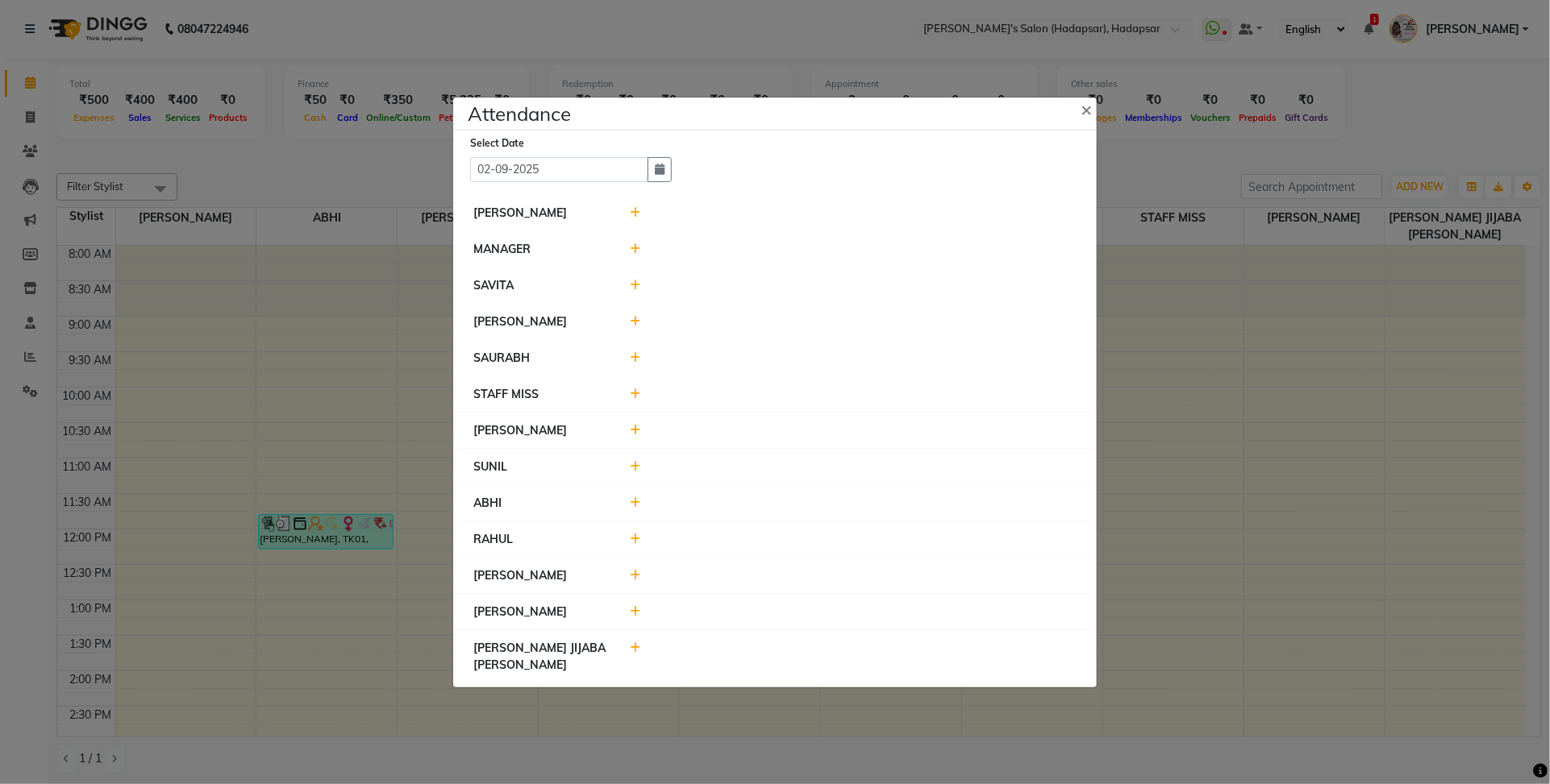
click at [1226, 158] on ngb-modal-window "Attendance × Select Date [DATE] [PERSON_NAME] MANAGER [PERSON_NAME] STAFF [PERS…" at bounding box center [775, 392] width 1550 height 784
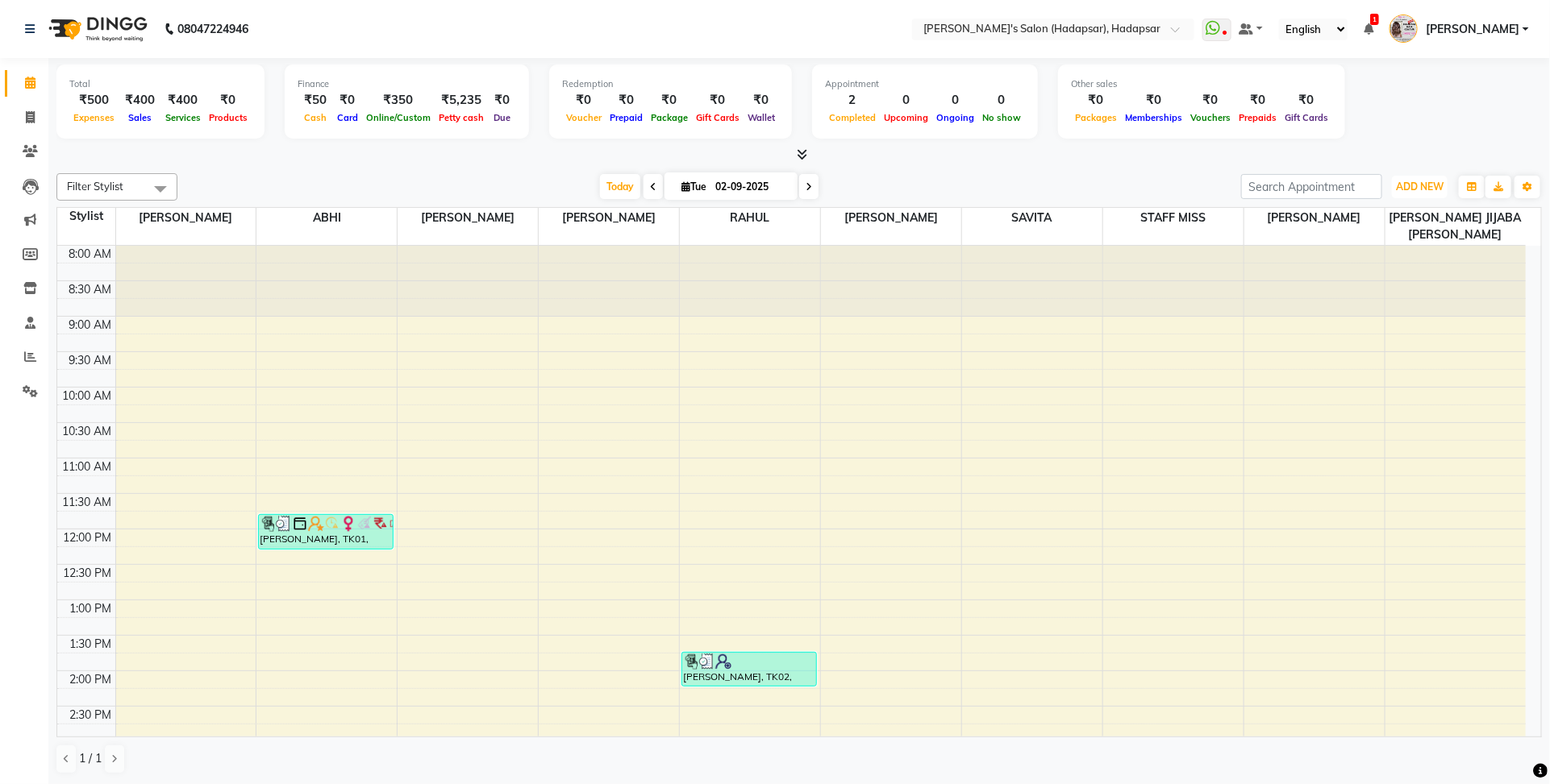
click at [1404, 190] on span "ADD NEW" at bounding box center [1419, 186] width 47 height 12
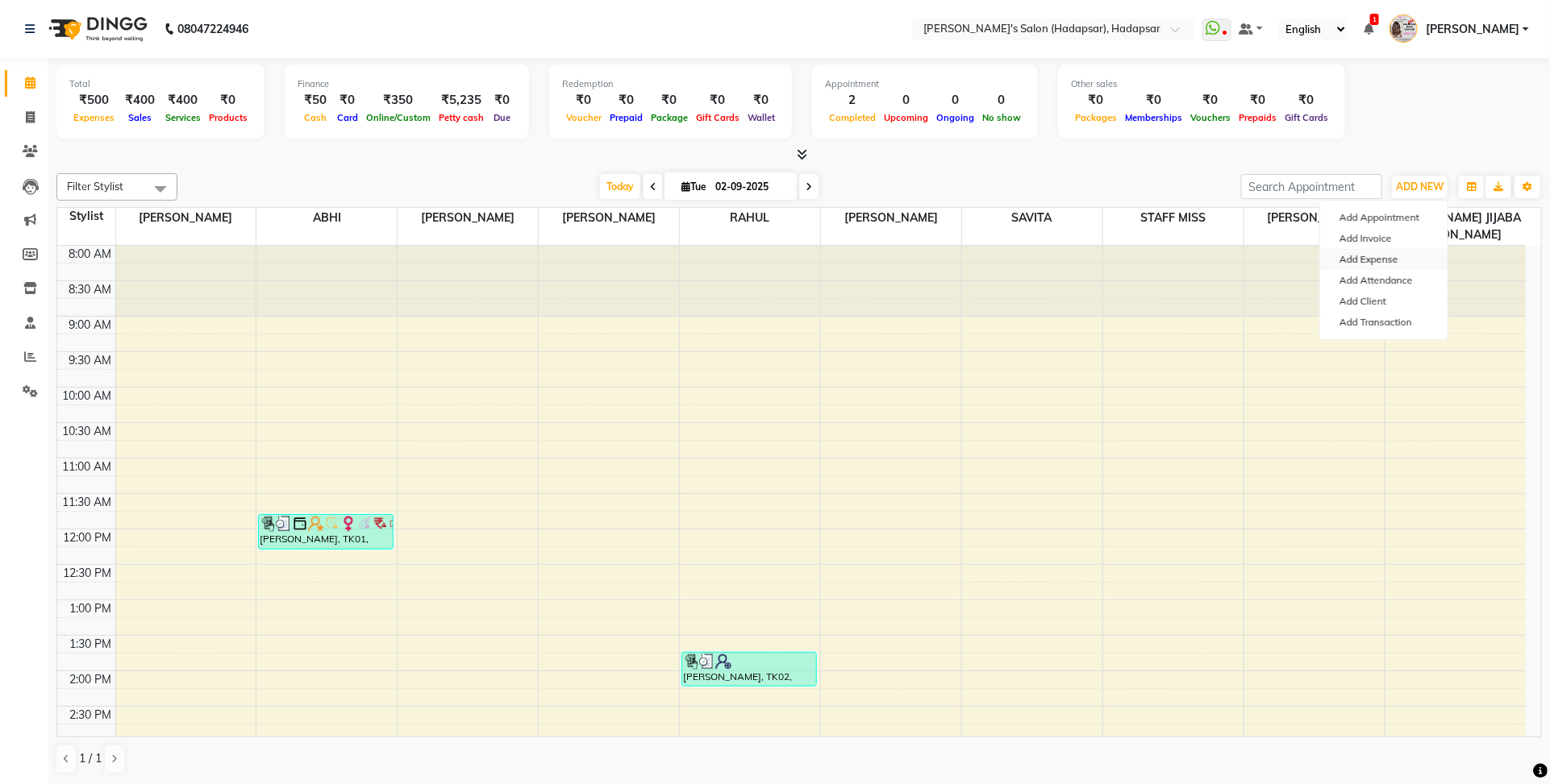
click at [1369, 264] on link "Add Expense" at bounding box center [1383, 260] width 127 height 21
select select "1"
select select "2368"
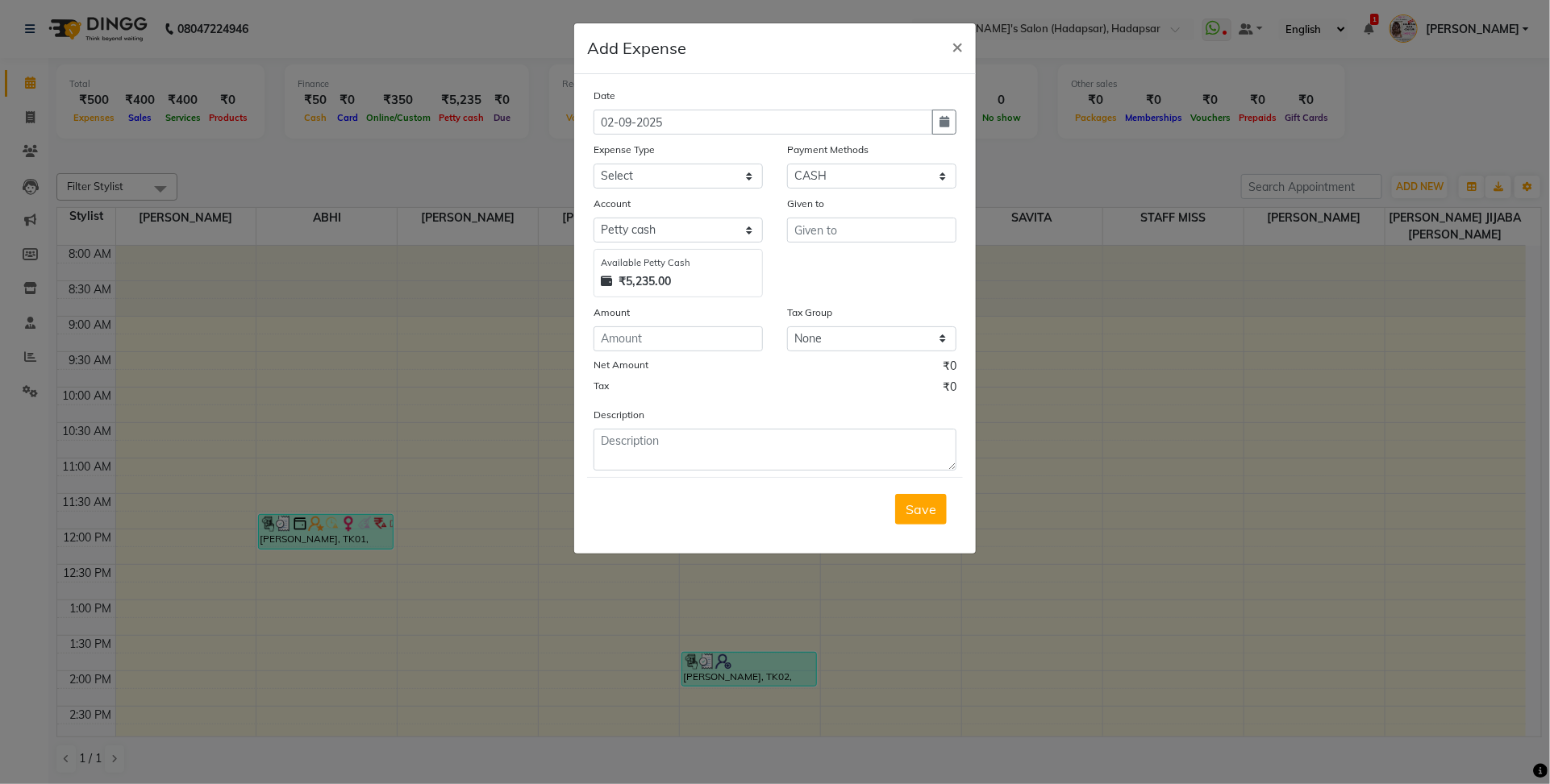
click at [1383, 133] on ngb-modal-window "Add Expense × Date [DATE] Expense Type Select Advance Salary BANK TRANFAR Cash …" at bounding box center [775, 392] width 1550 height 784
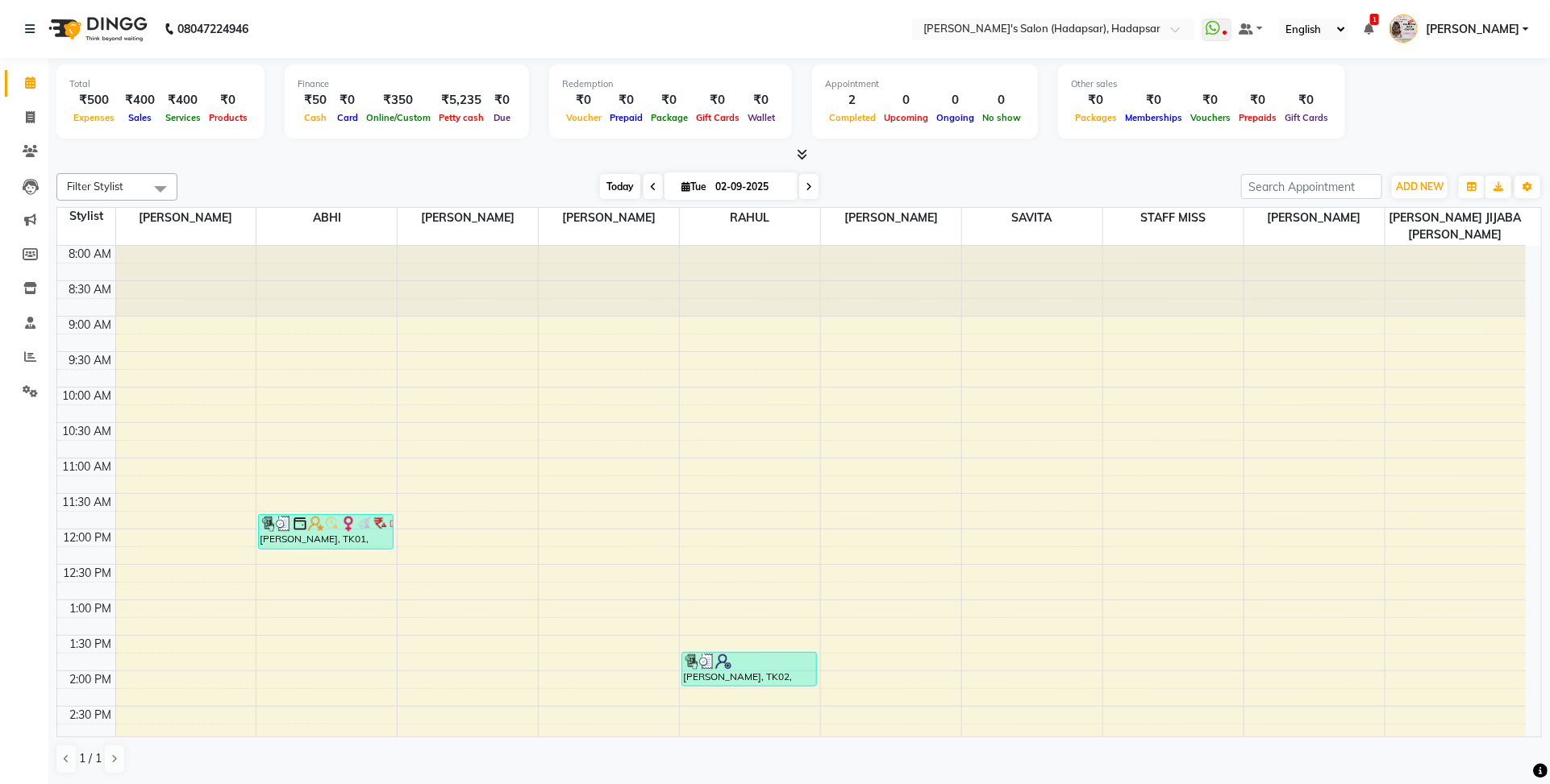
click at [633, 182] on span "Today" at bounding box center [620, 187] width 41 height 25
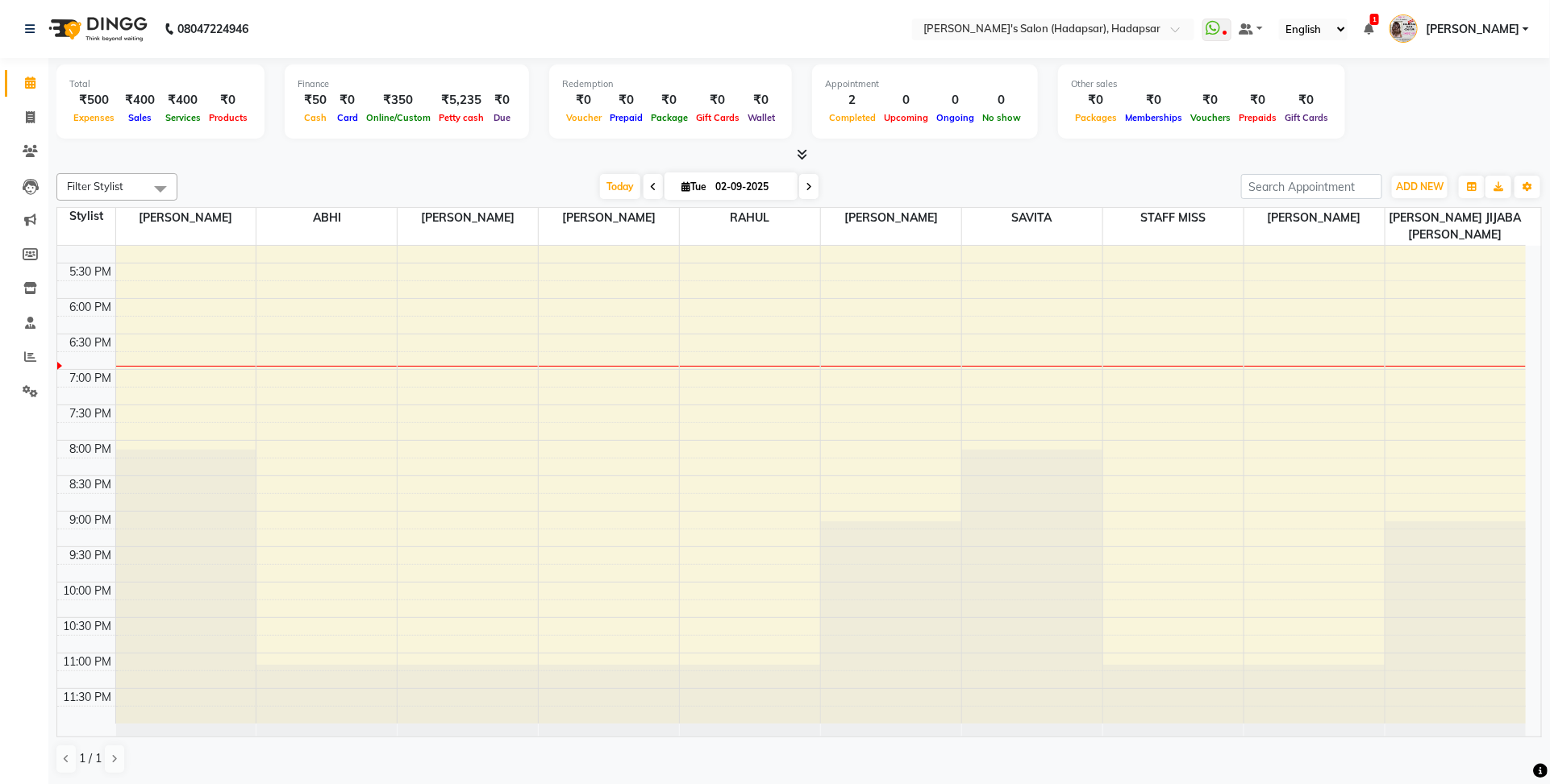
click at [686, 179] on span "[DATE]" at bounding box center [730, 186] width 133 height 27
click at [716, 194] on input "02-09-2025" at bounding box center [750, 186] width 80 height 24
select select "9"
select select "2025"
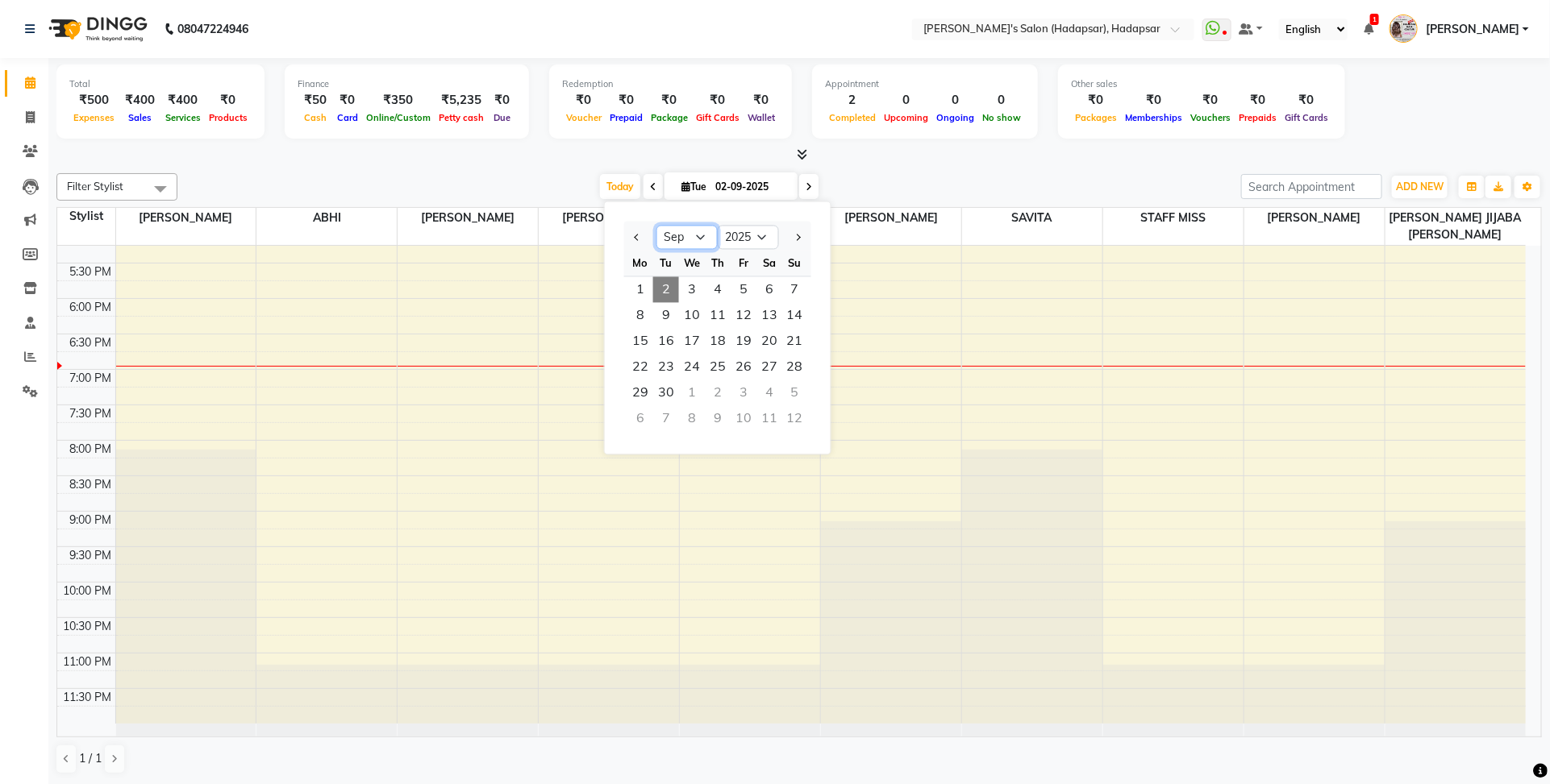
click at [692, 226] on select "Jan Feb Mar Apr May Jun [DATE] Aug Sep Oct Nov Dec" at bounding box center [686, 237] width 61 height 24
click at [694, 242] on select "Jan Feb Mar Apr May Jun [DATE] Aug Sep Oct Nov Dec" at bounding box center [686, 237] width 61 height 24
click at [681, 230] on select "Jan Feb Mar Apr May Jun [DATE] Aug Sep Oct Nov Dec" at bounding box center [686, 237] width 61 height 24
select select "8"
click at [656, 226] on select "Jan Feb Mar Apr May Jun [DATE] Aug Sep Oct Nov Dec" at bounding box center [686, 237] width 61 height 24
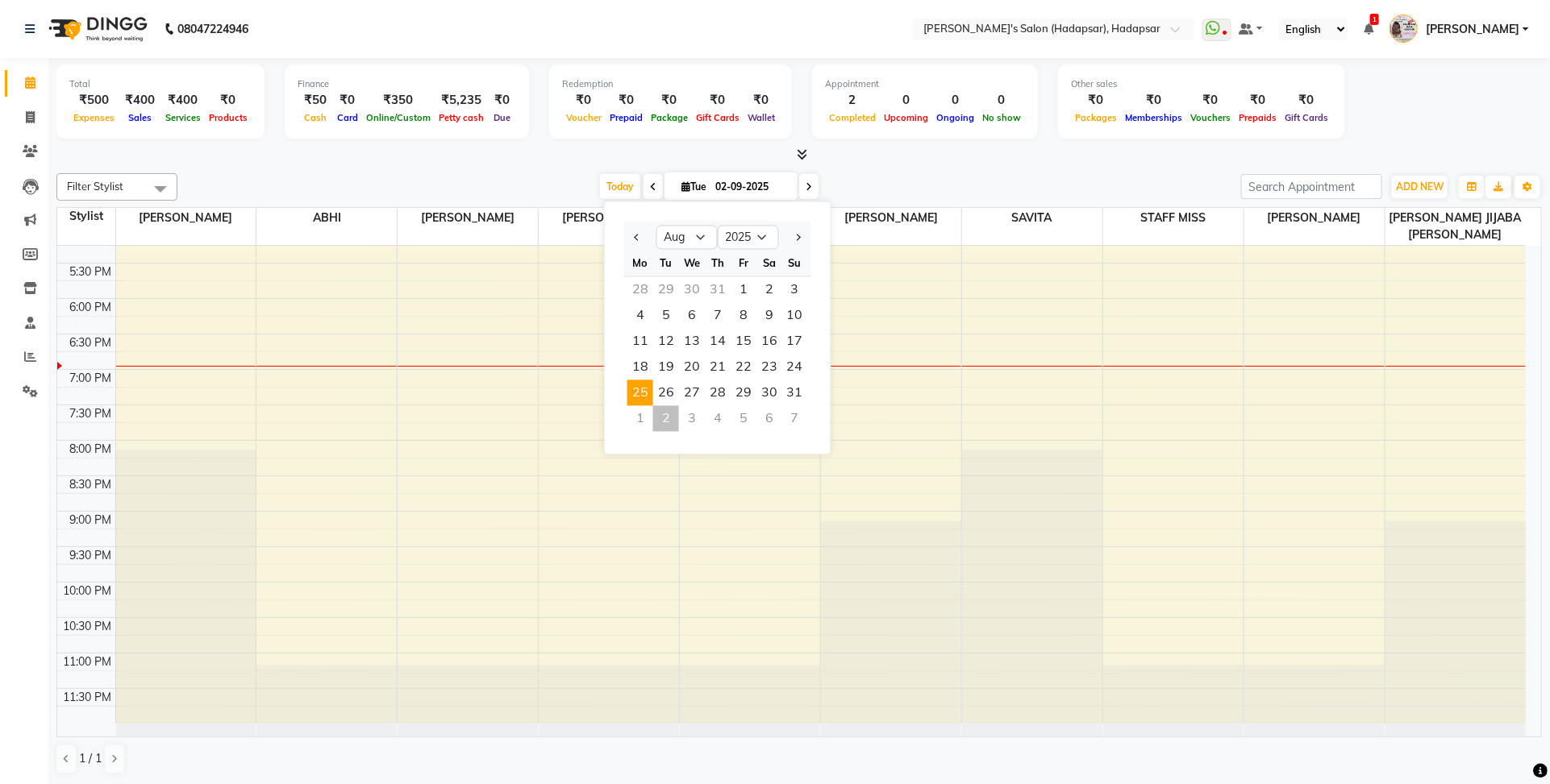
click at [644, 396] on span "25" at bounding box center [640, 393] width 26 height 26
type input "[DATE]"
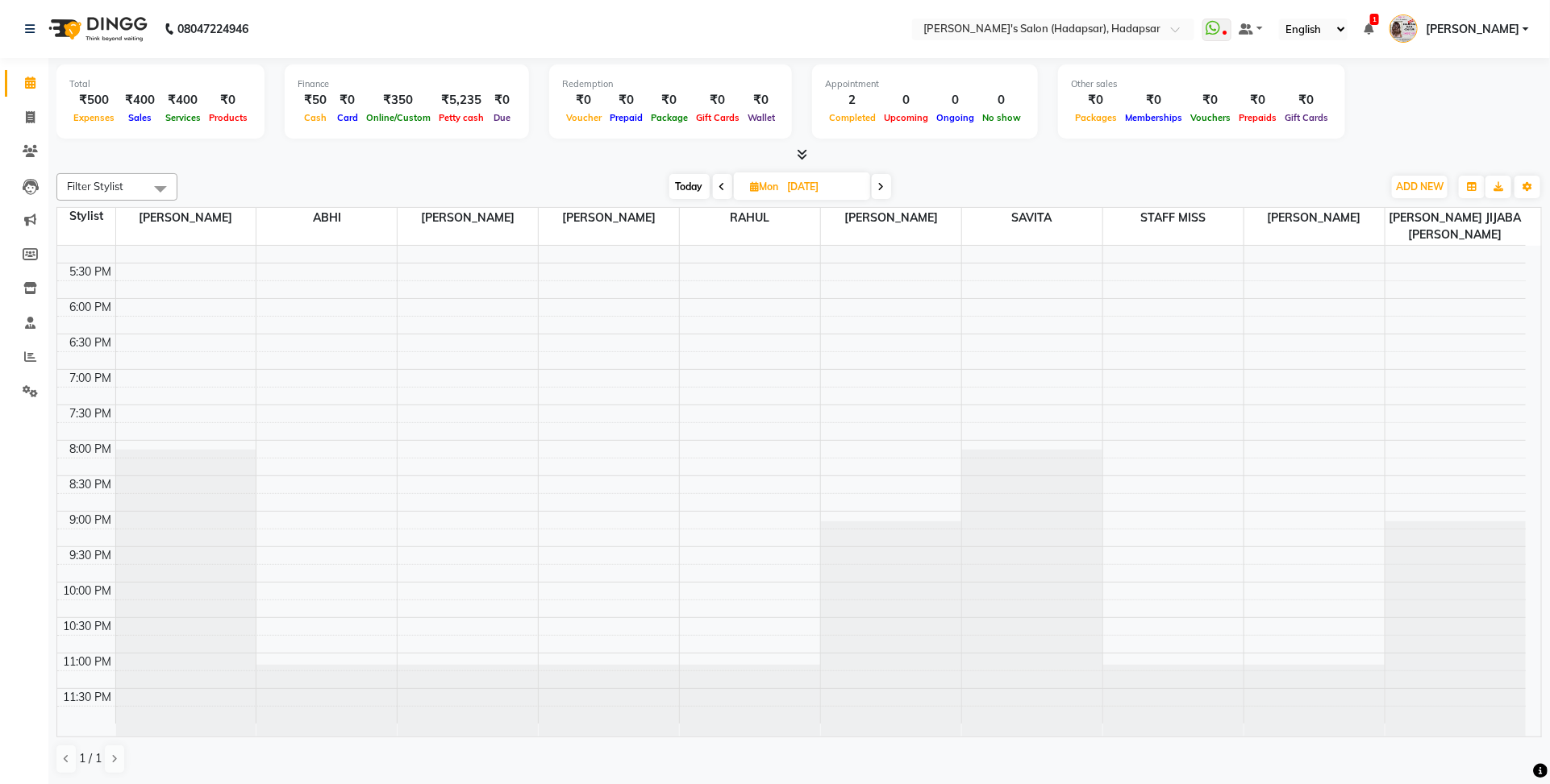
click at [494, 189] on div "[DATE] [DATE]" at bounding box center [779, 186] width 1188 height 24
click at [743, 187] on span "[DATE]" at bounding box center [802, 186] width 137 height 27
click at [751, 190] on icon at bounding box center [754, 186] width 9 height 11
select select "8"
select select "2025"
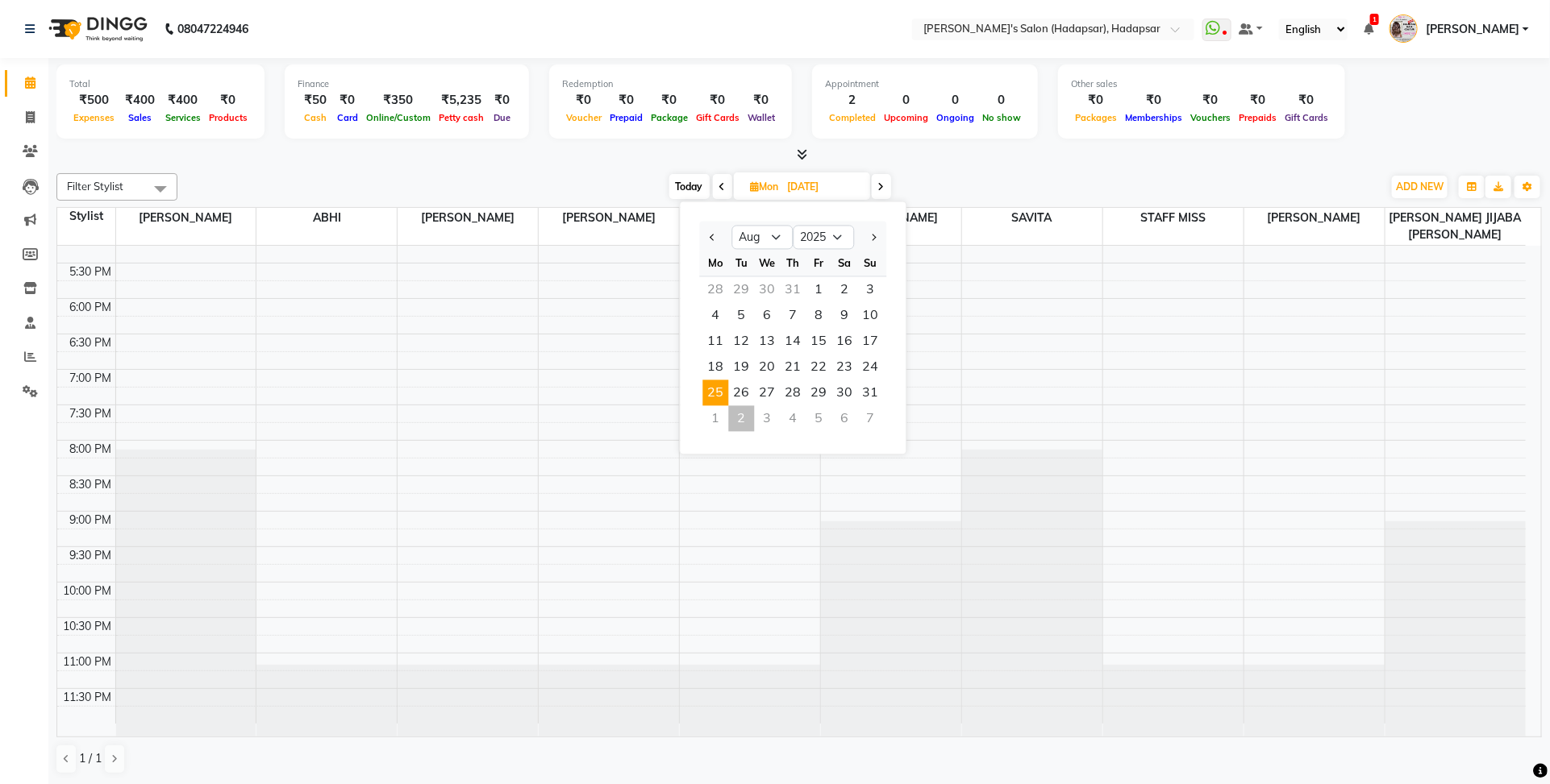
click at [417, 151] on div at bounding box center [799, 154] width 1485 height 16
click at [25, 78] on icon at bounding box center [30, 82] width 11 height 12
click at [675, 190] on span "Today" at bounding box center [689, 187] width 41 height 25
type input "02-09-2025"
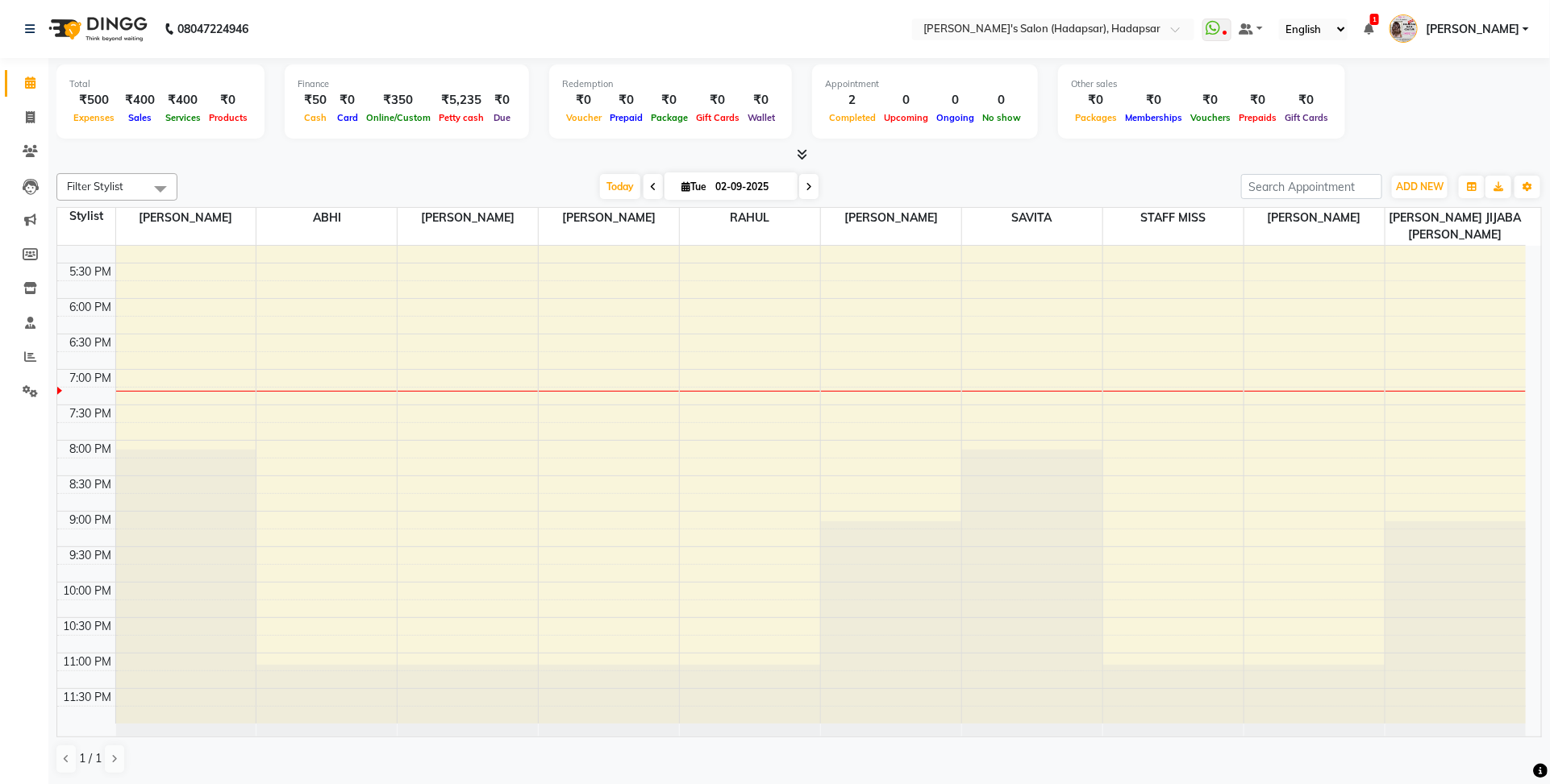
scroll to position [52, 0]
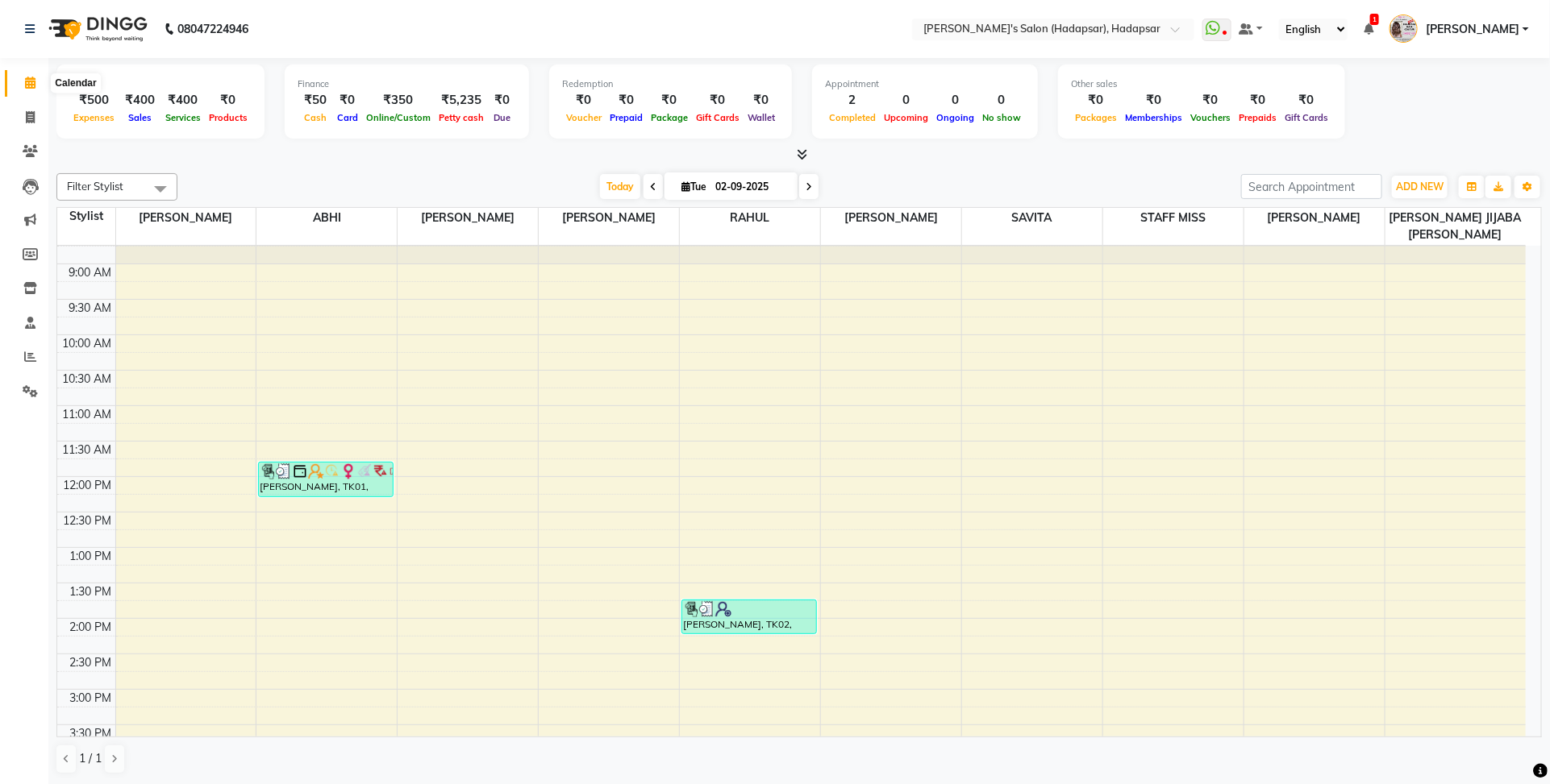
click at [26, 83] on icon at bounding box center [30, 82] width 11 height 12
click at [1409, 184] on span "ADD NEW" at bounding box center [1419, 186] width 47 height 12
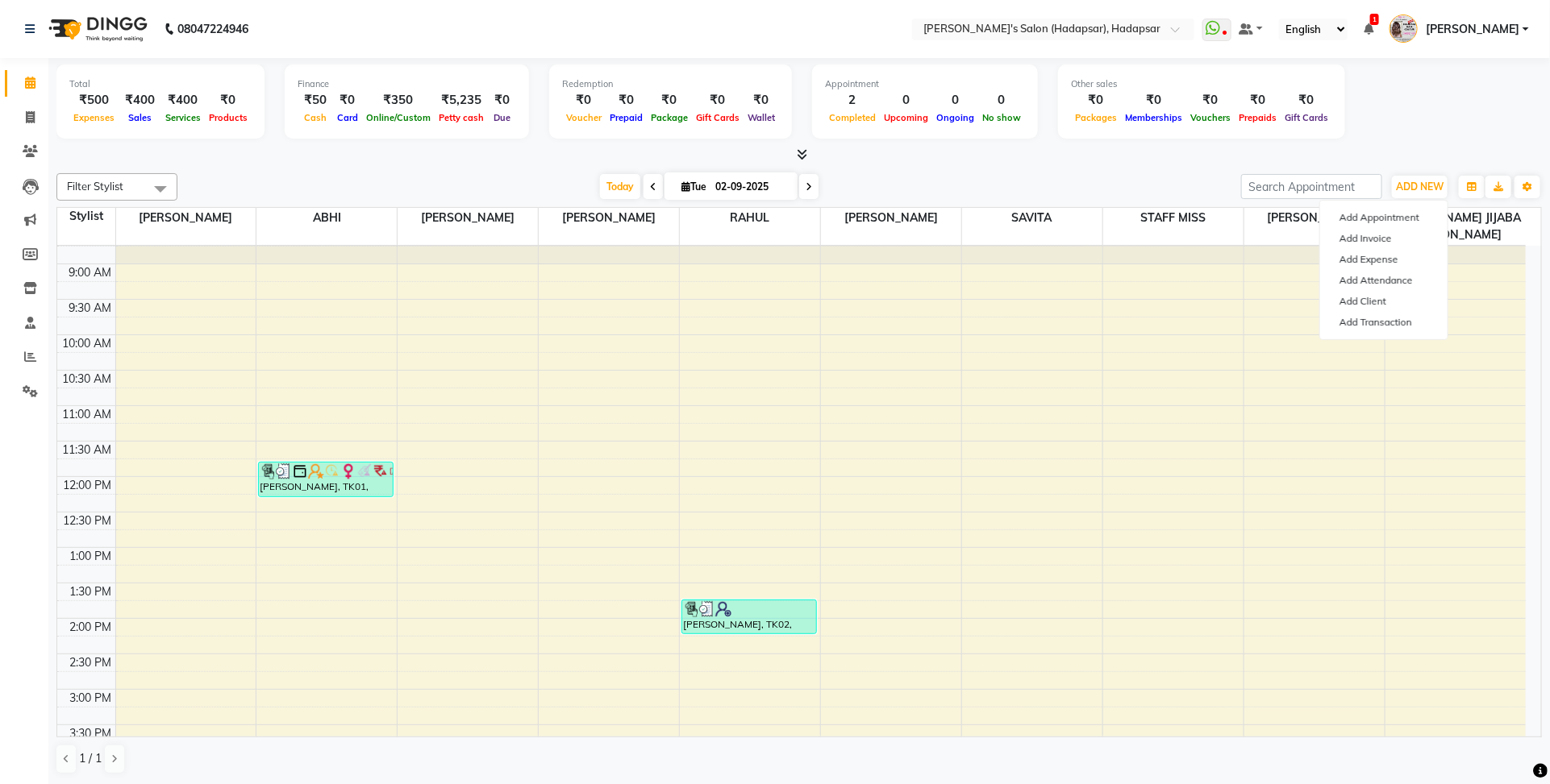
click at [1143, 196] on div "[DATE] [DATE]" at bounding box center [709, 186] width 1047 height 24
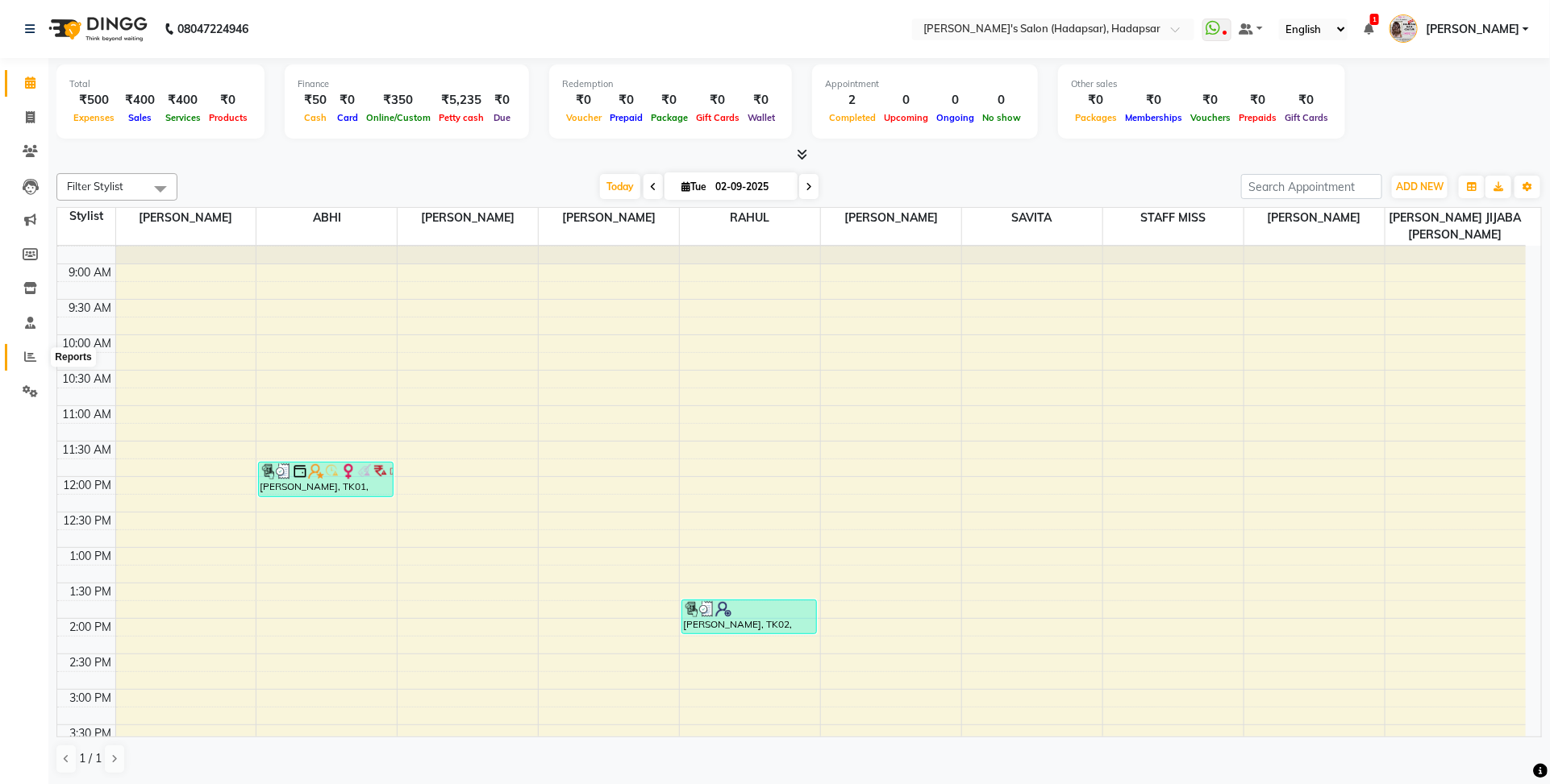
click at [24, 355] on icon at bounding box center [30, 357] width 12 height 12
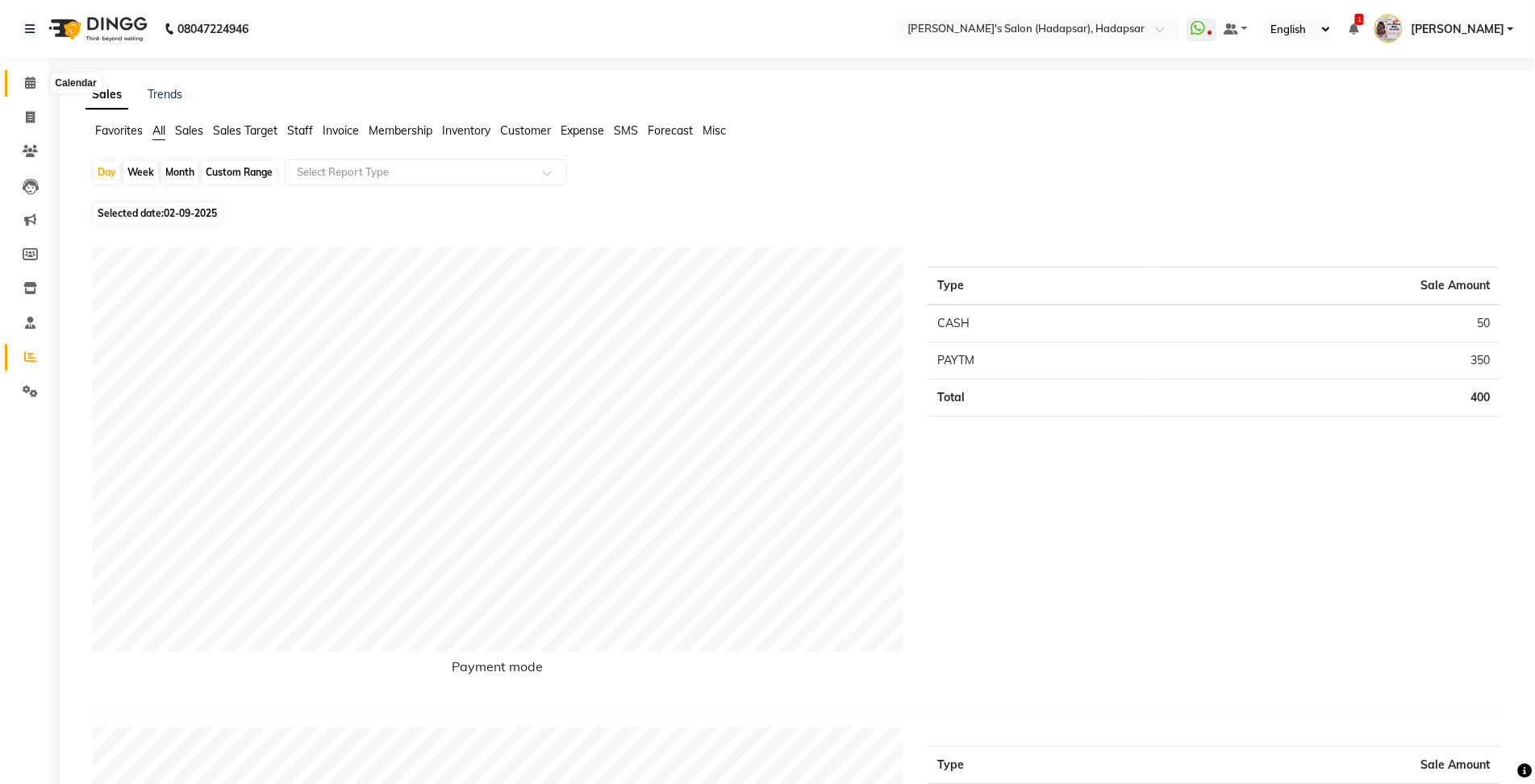
click at [25, 86] on icon at bounding box center [30, 82] width 11 height 12
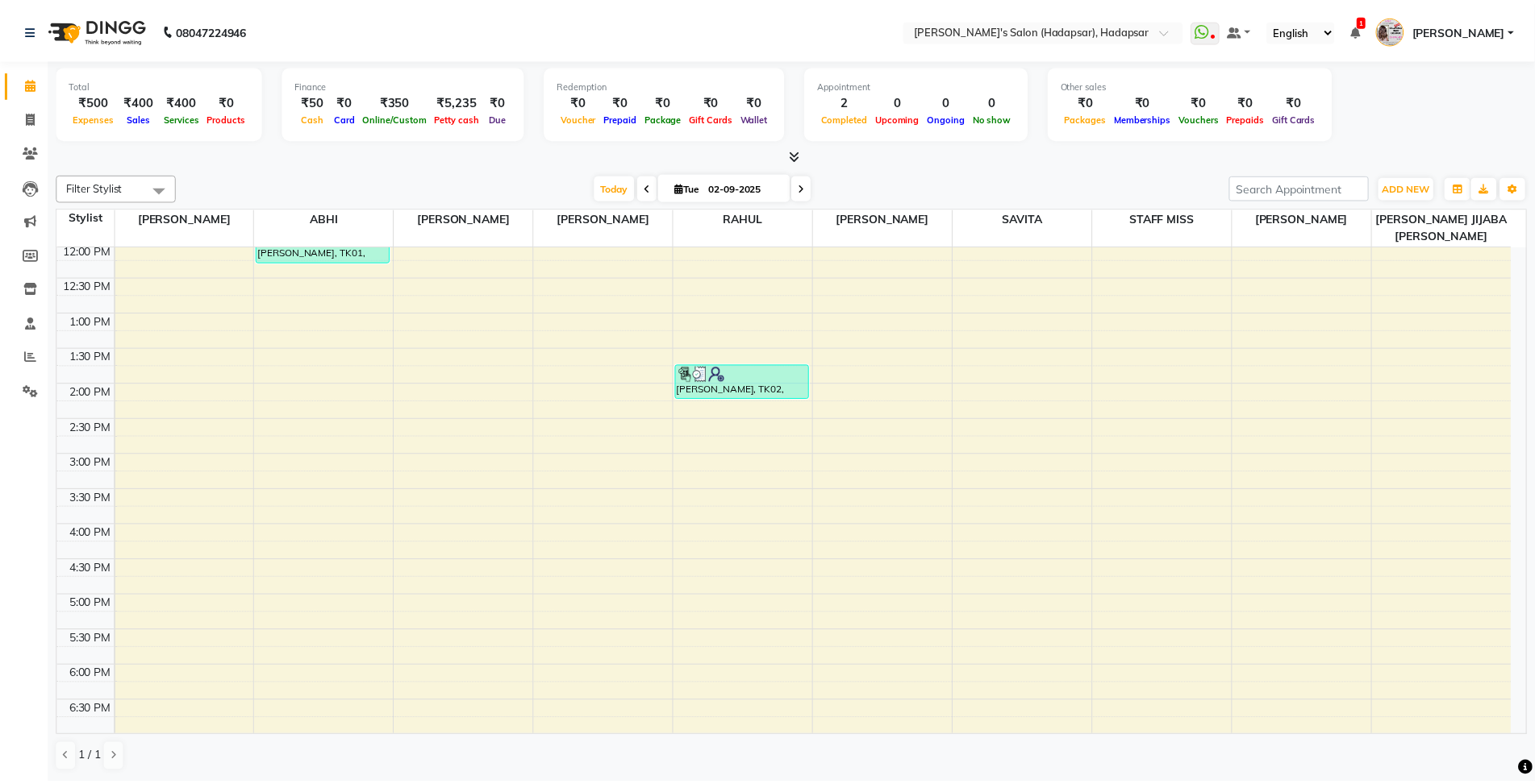
scroll to position [302, 0]
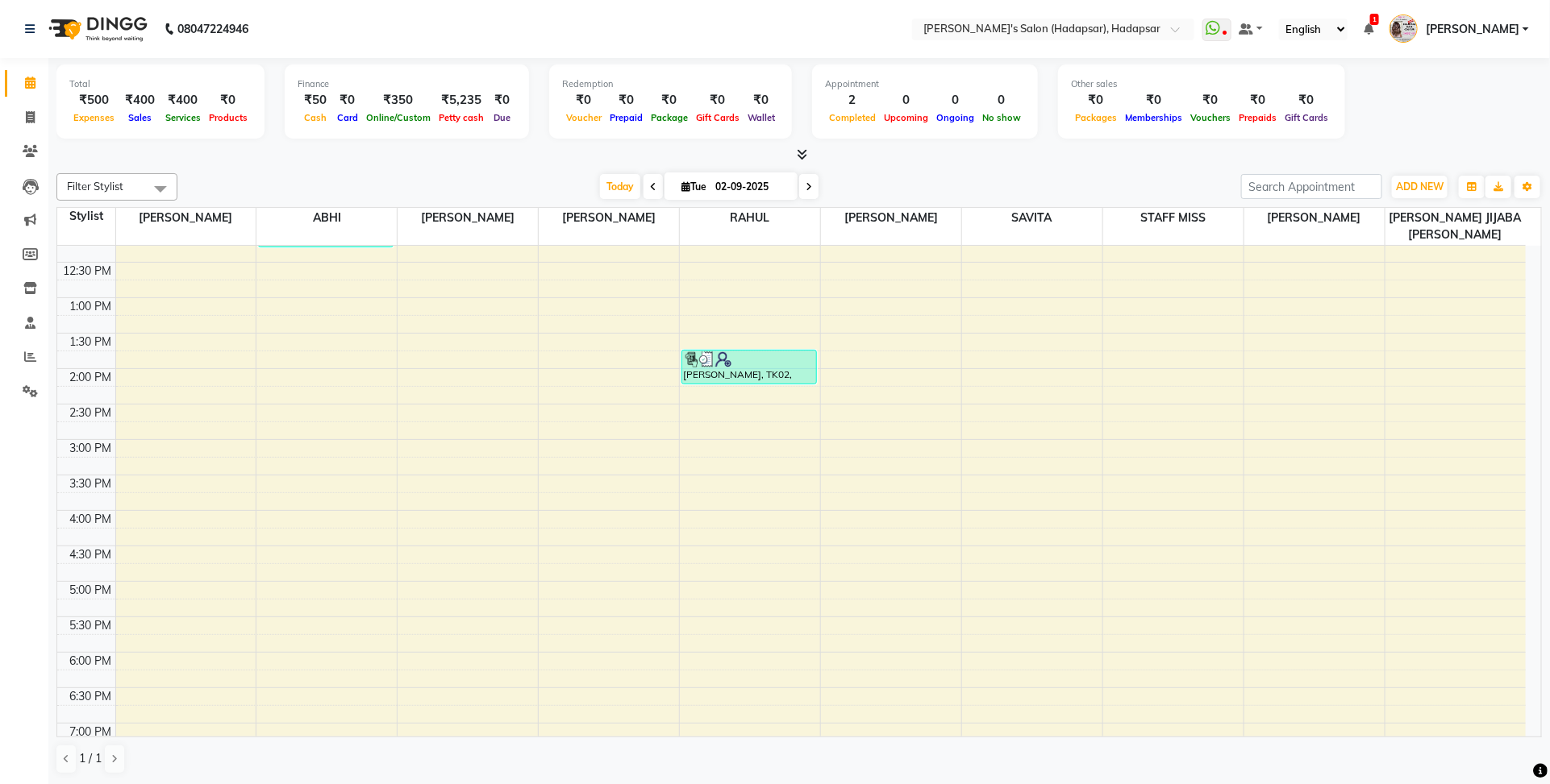
click at [999, 223] on span "SAVITA" at bounding box center [1031, 218] width 141 height 20
click at [30, 351] on icon at bounding box center [30, 357] width 12 height 12
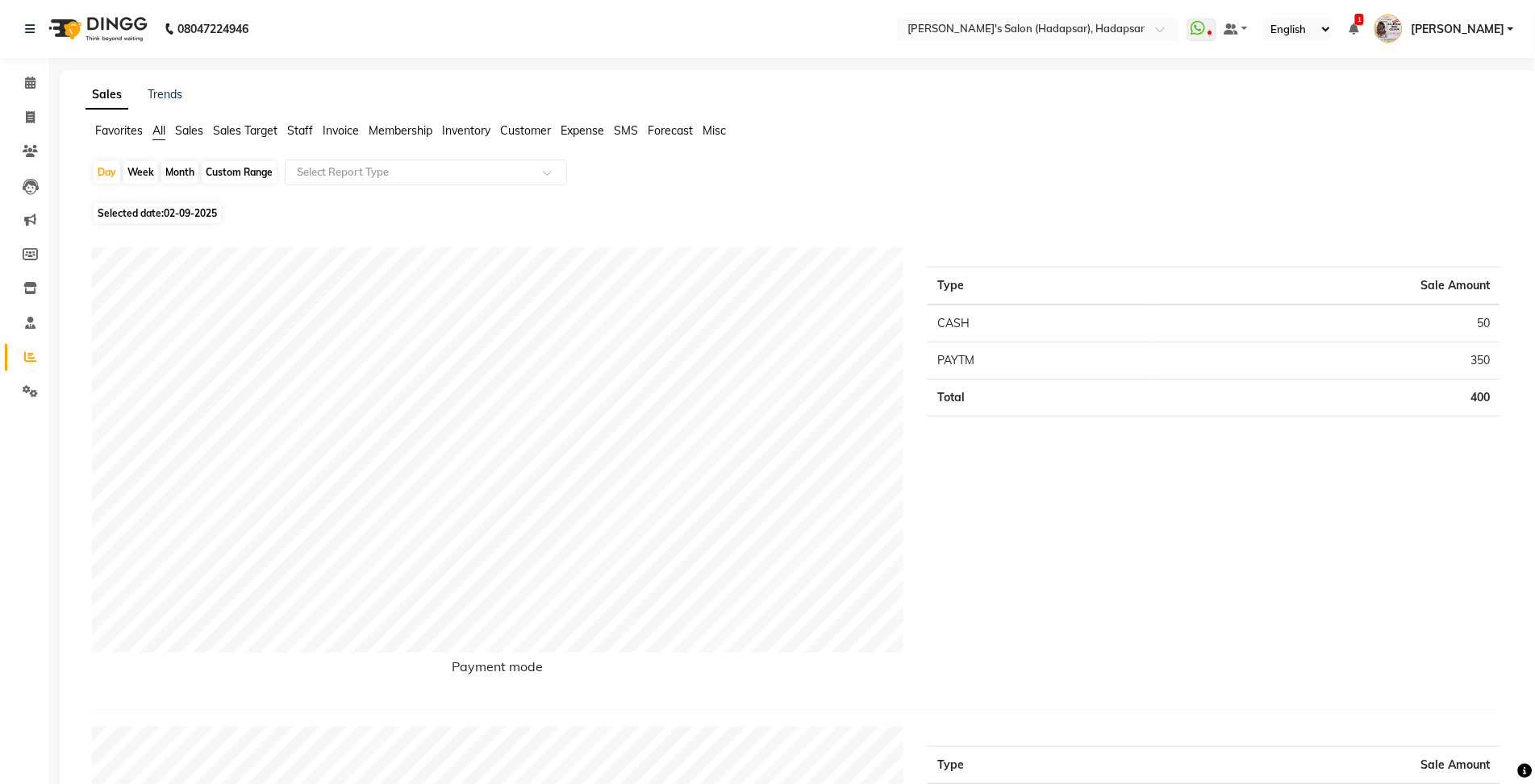
click at [306, 127] on span "Staff" at bounding box center [300, 130] width 26 height 15
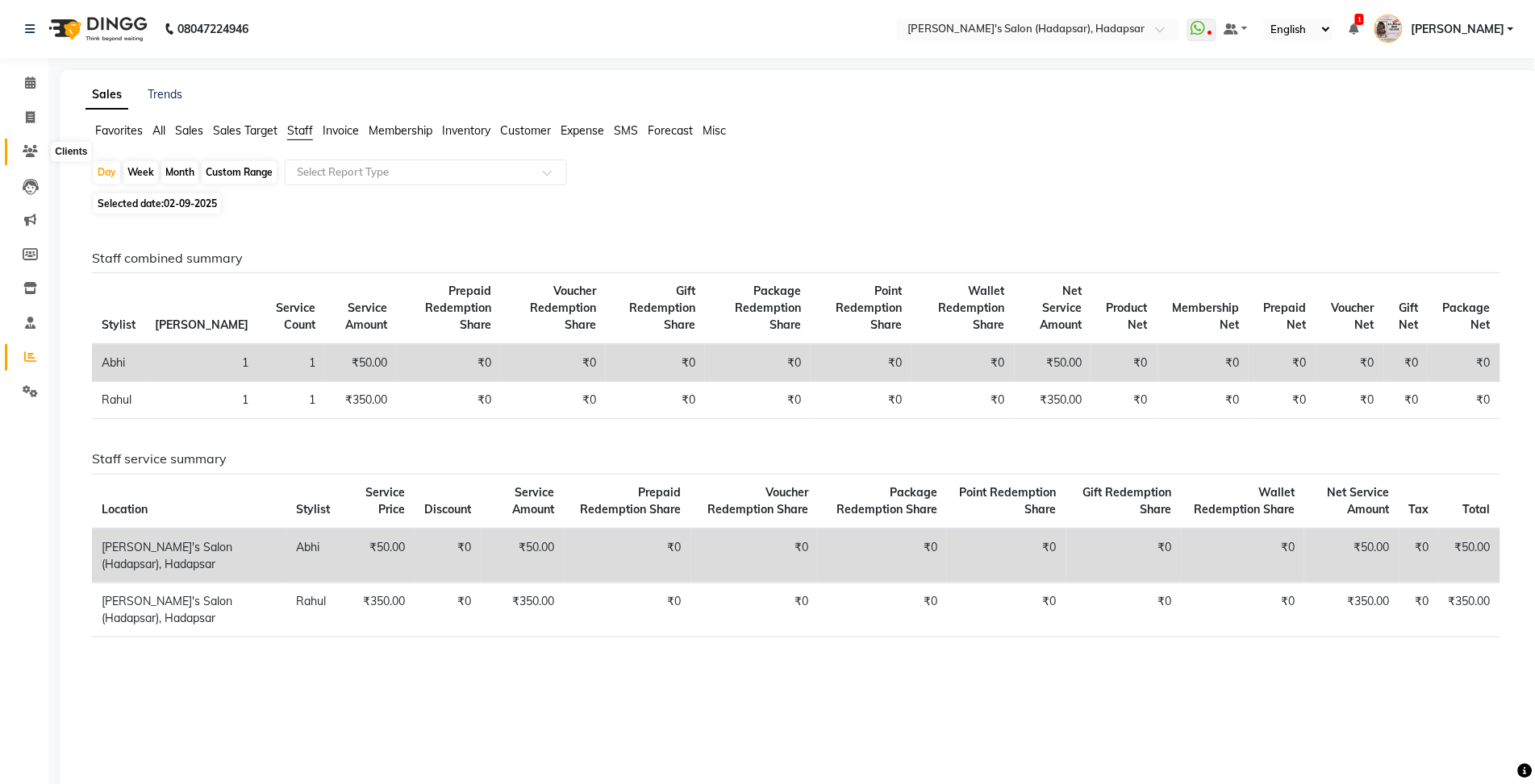
click at [26, 146] on icon at bounding box center [30, 151] width 16 height 12
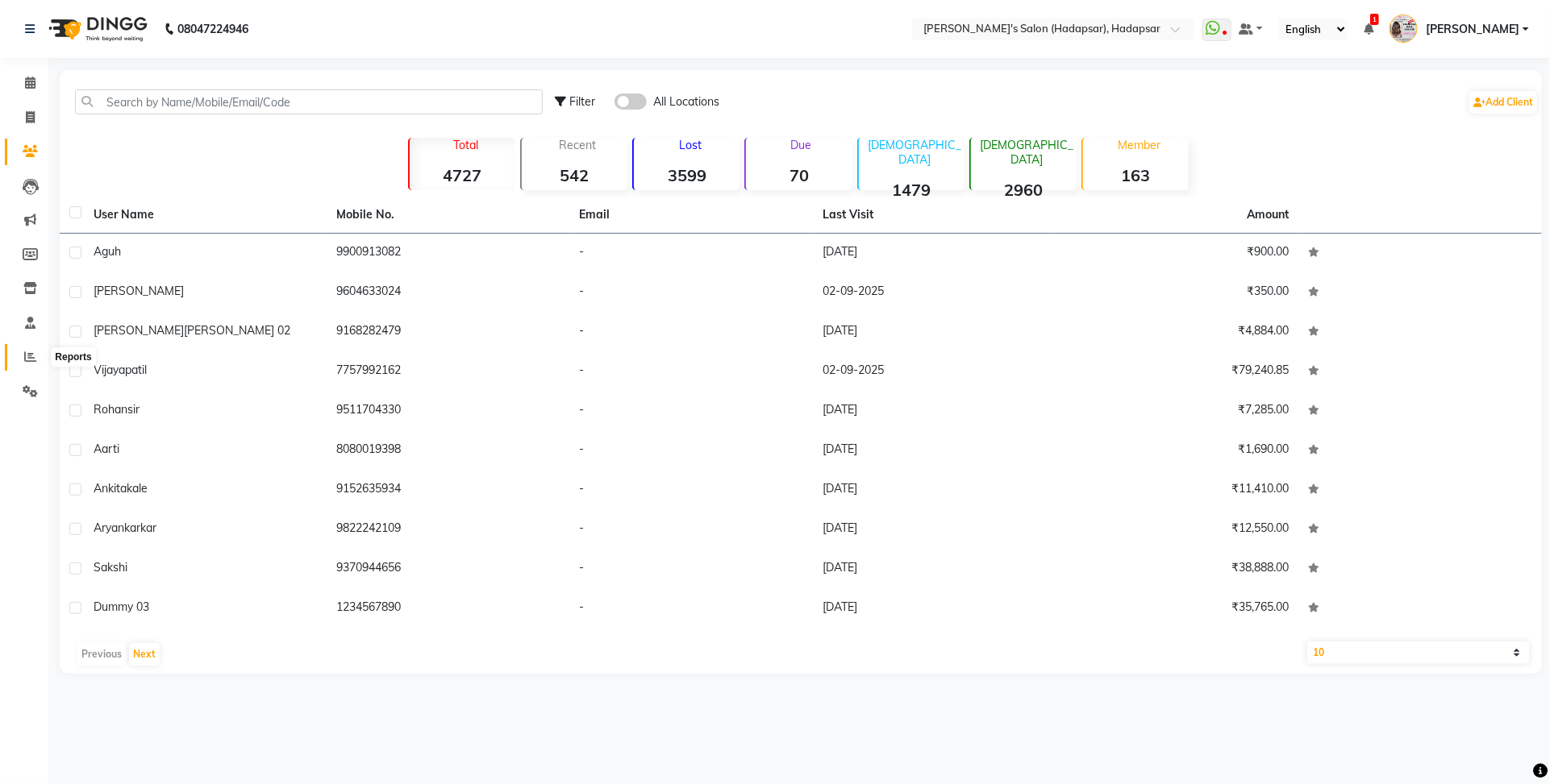
click at [30, 356] on icon at bounding box center [30, 357] width 12 height 12
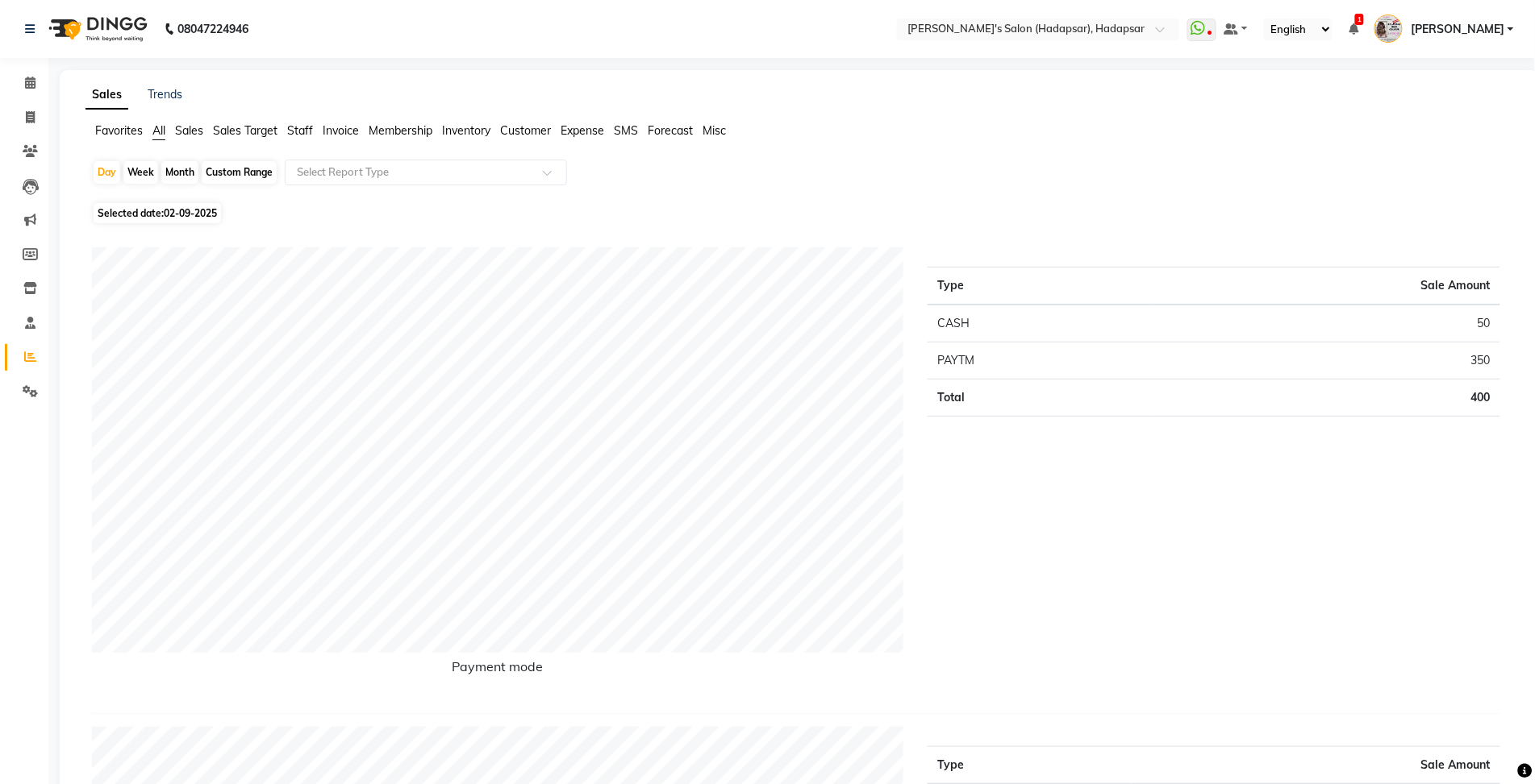
click at [304, 123] on span "Staff" at bounding box center [300, 130] width 26 height 15
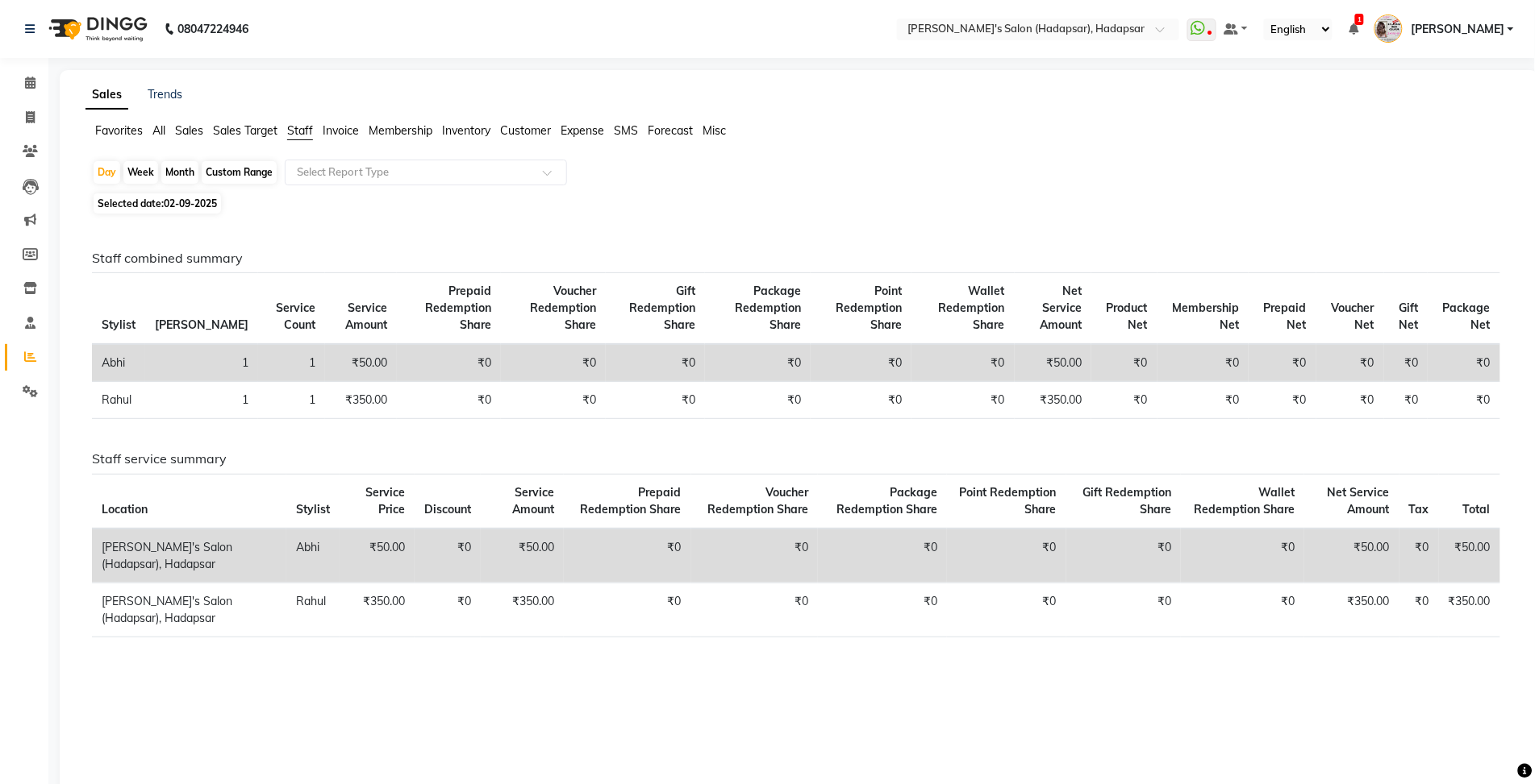
click at [181, 174] on div "Month" at bounding box center [179, 172] width 37 height 22
select select "9"
select select "2025"
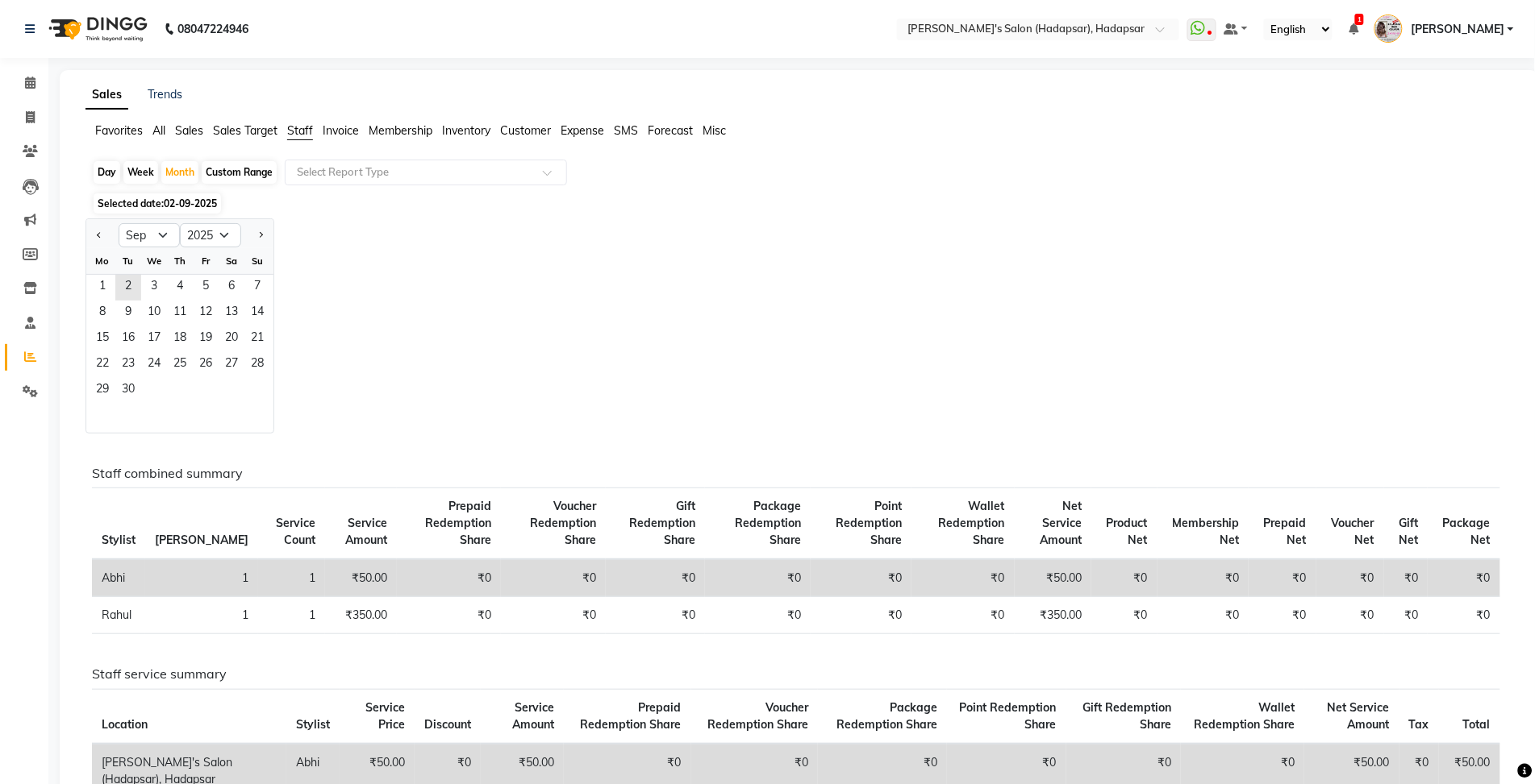
click at [194, 256] on div "Fr" at bounding box center [206, 261] width 26 height 26
click at [194, 343] on span "19" at bounding box center [206, 339] width 26 height 26
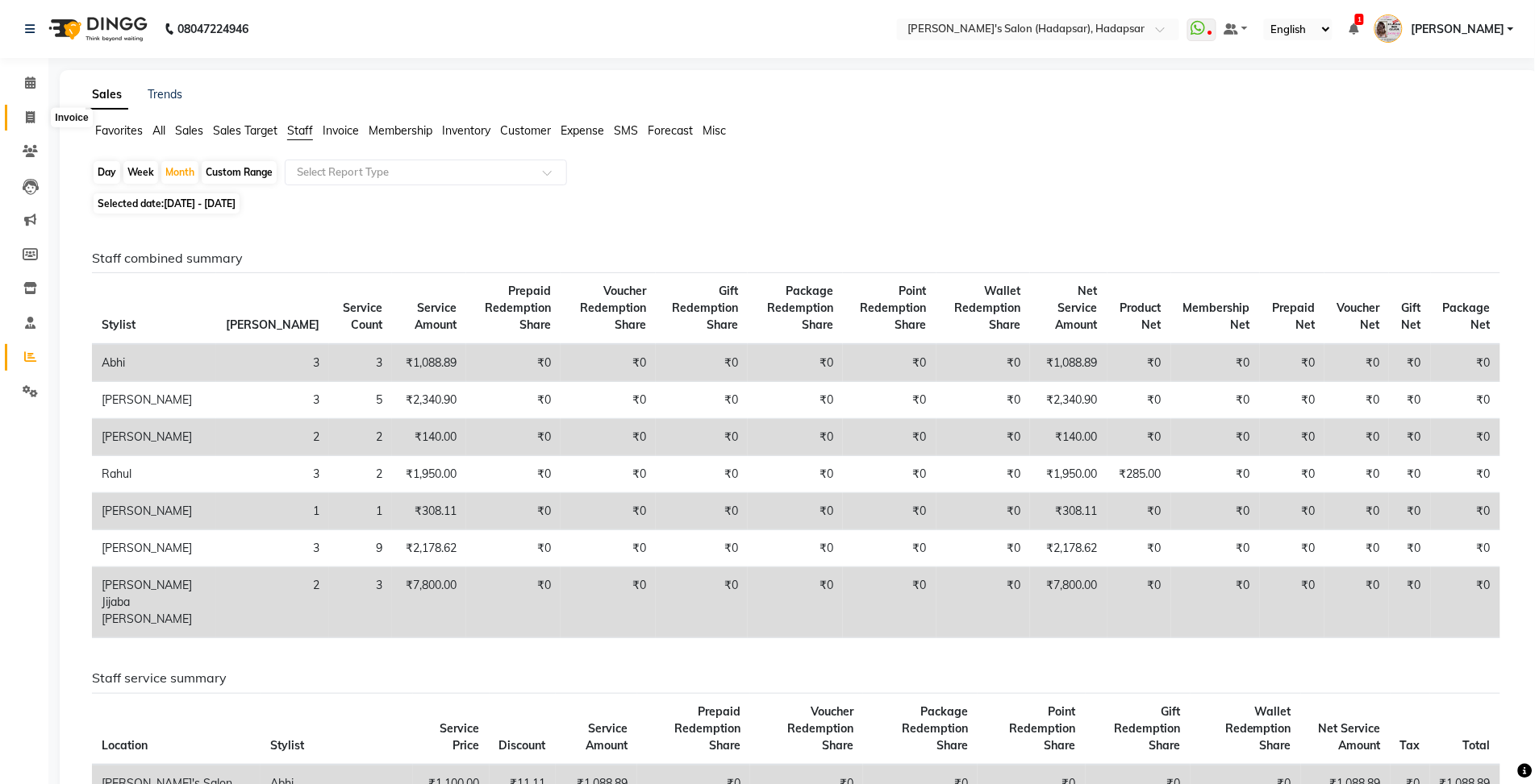
click at [32, 115] on icon at bounding box center [30, 117] width 9 height 12
select select "108"
select select "service"
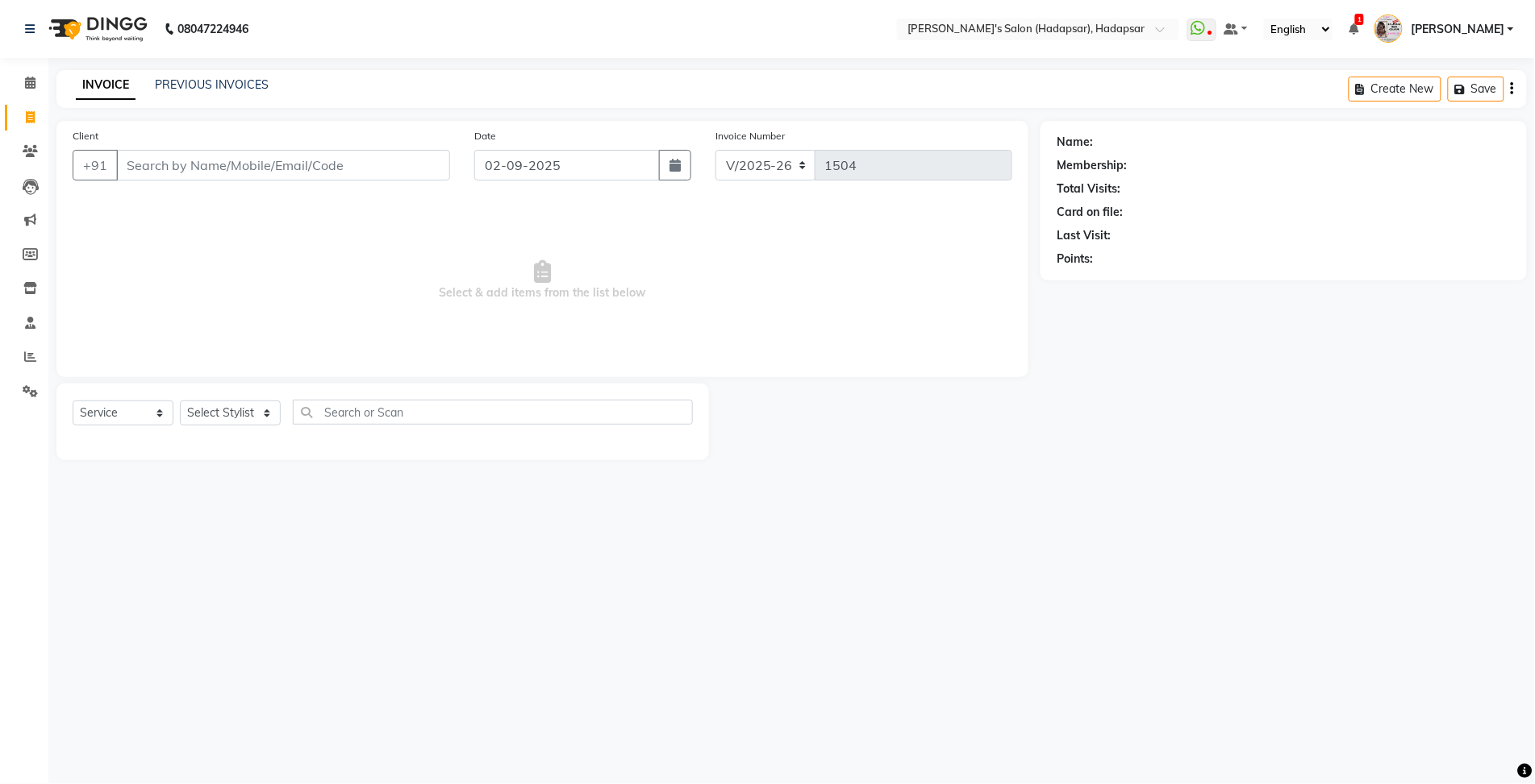
select select "9451"
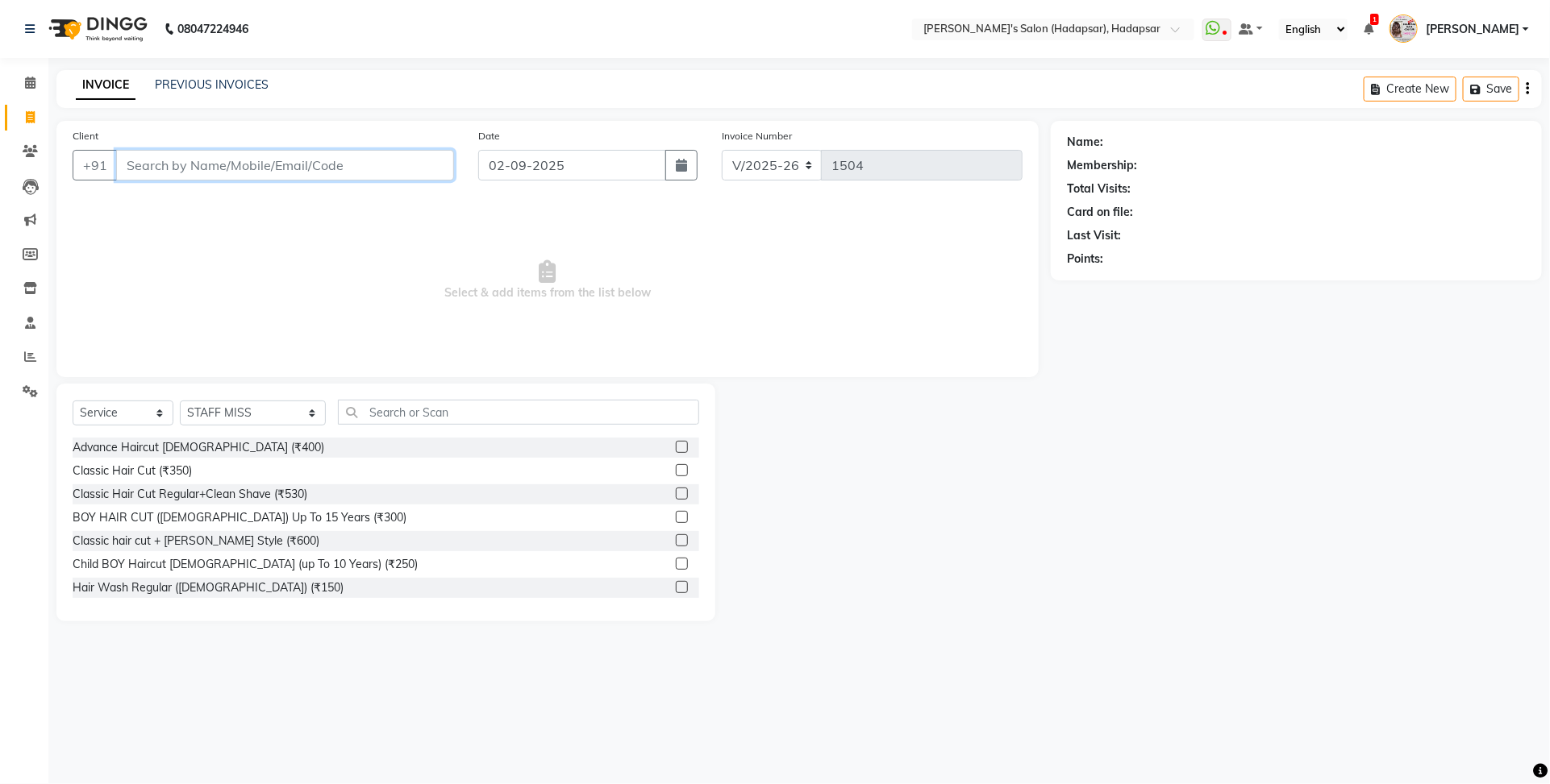
click at [167, 166] on input "Client" at bounding box center [285, 166] width 338 height 31
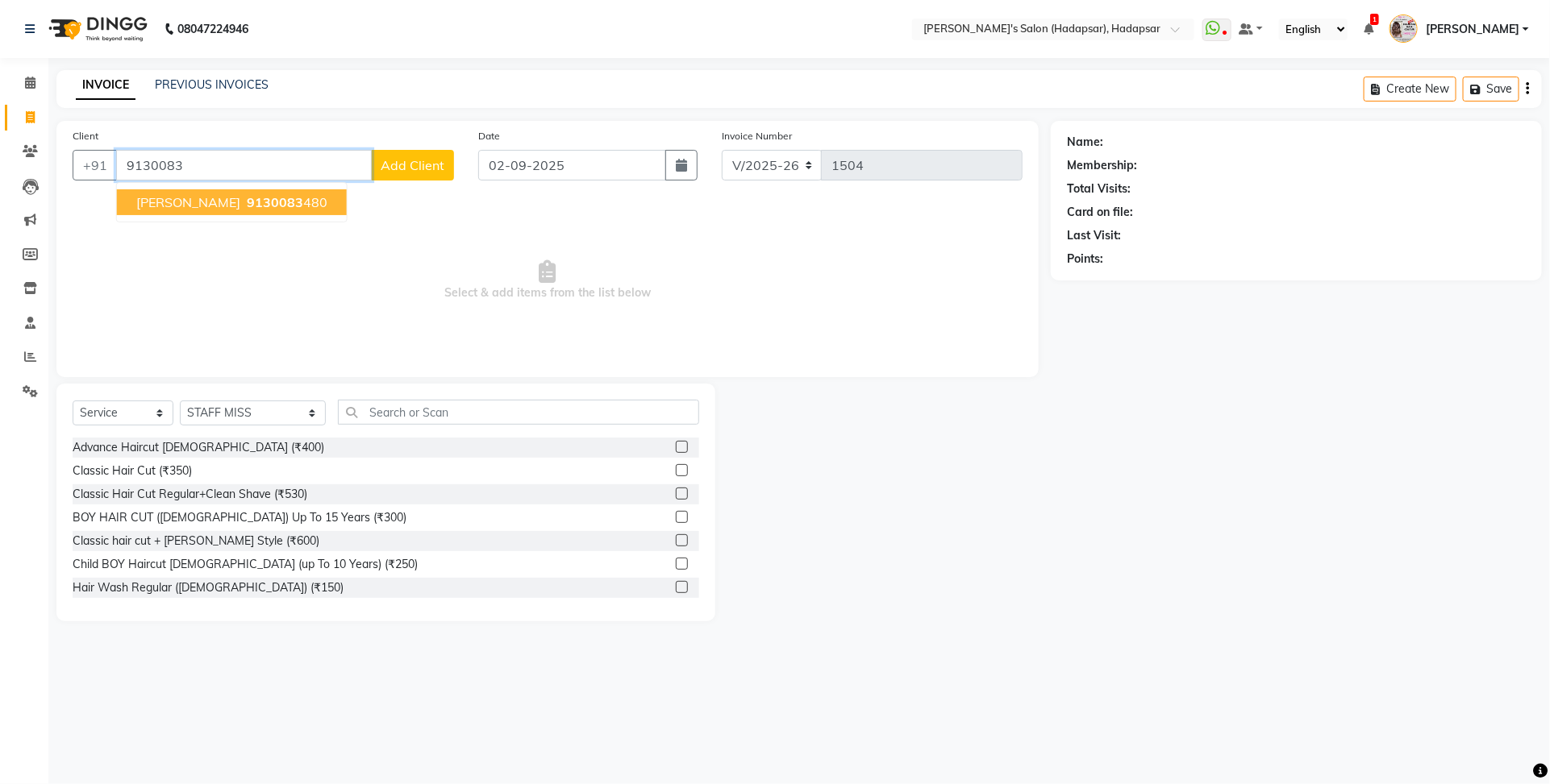
click at [204, 195] on span "[PERSON_NAME]" at bounding box center [188, 202] width 104 height 16
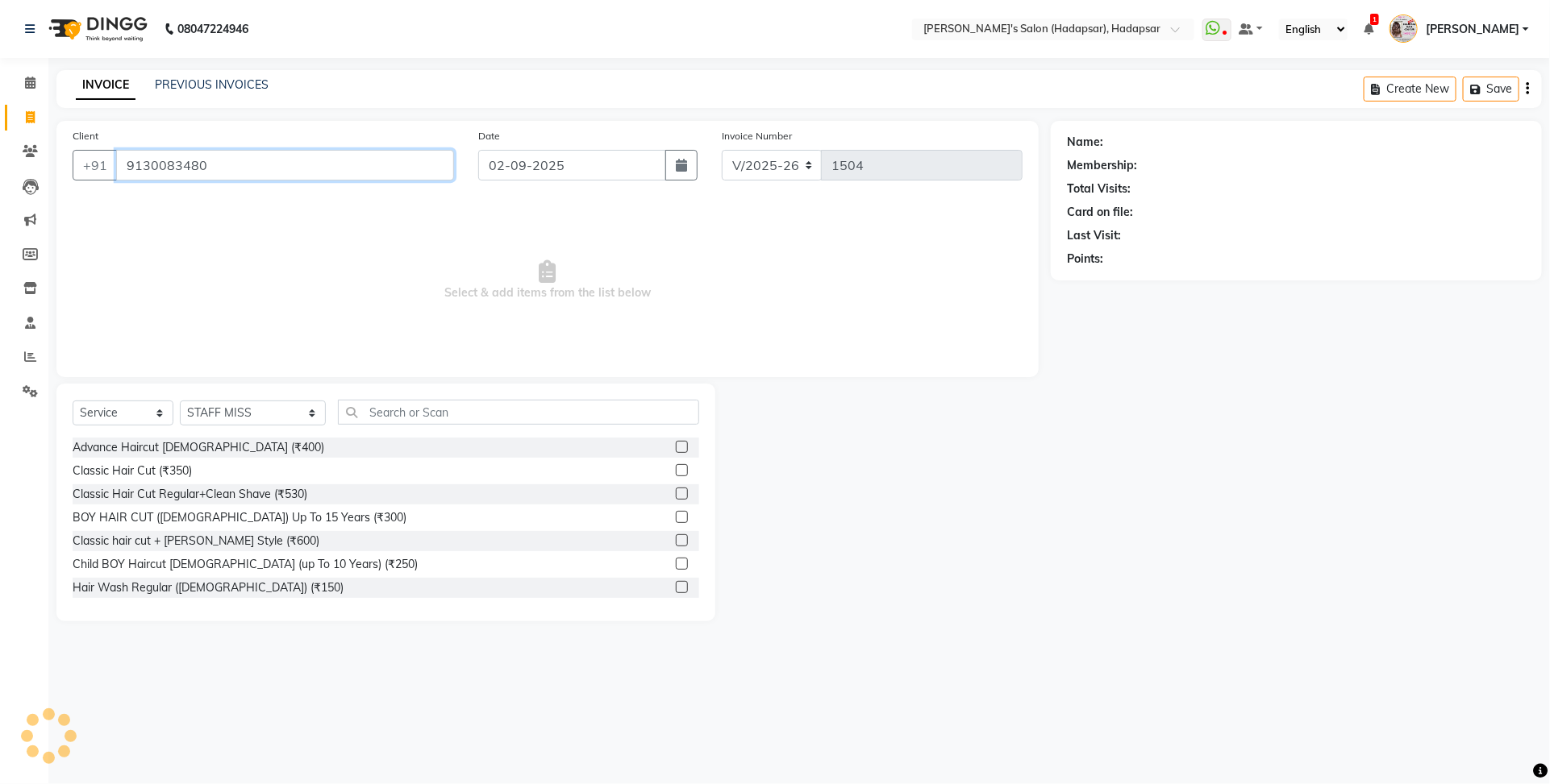
type input "9130083480"
drag, startPoint x: 254, startPoint y: 411, endPoint x: 251, endPoint y: 396, distance: 15.3
click at [254, 411] on select "Select Stylist ABHI [PERSON_NAME] [PERSON_NAME] MANAGER [PERSON_NAME] [PERSON_N…" at bounding box center [252, 413] width 146 height 25
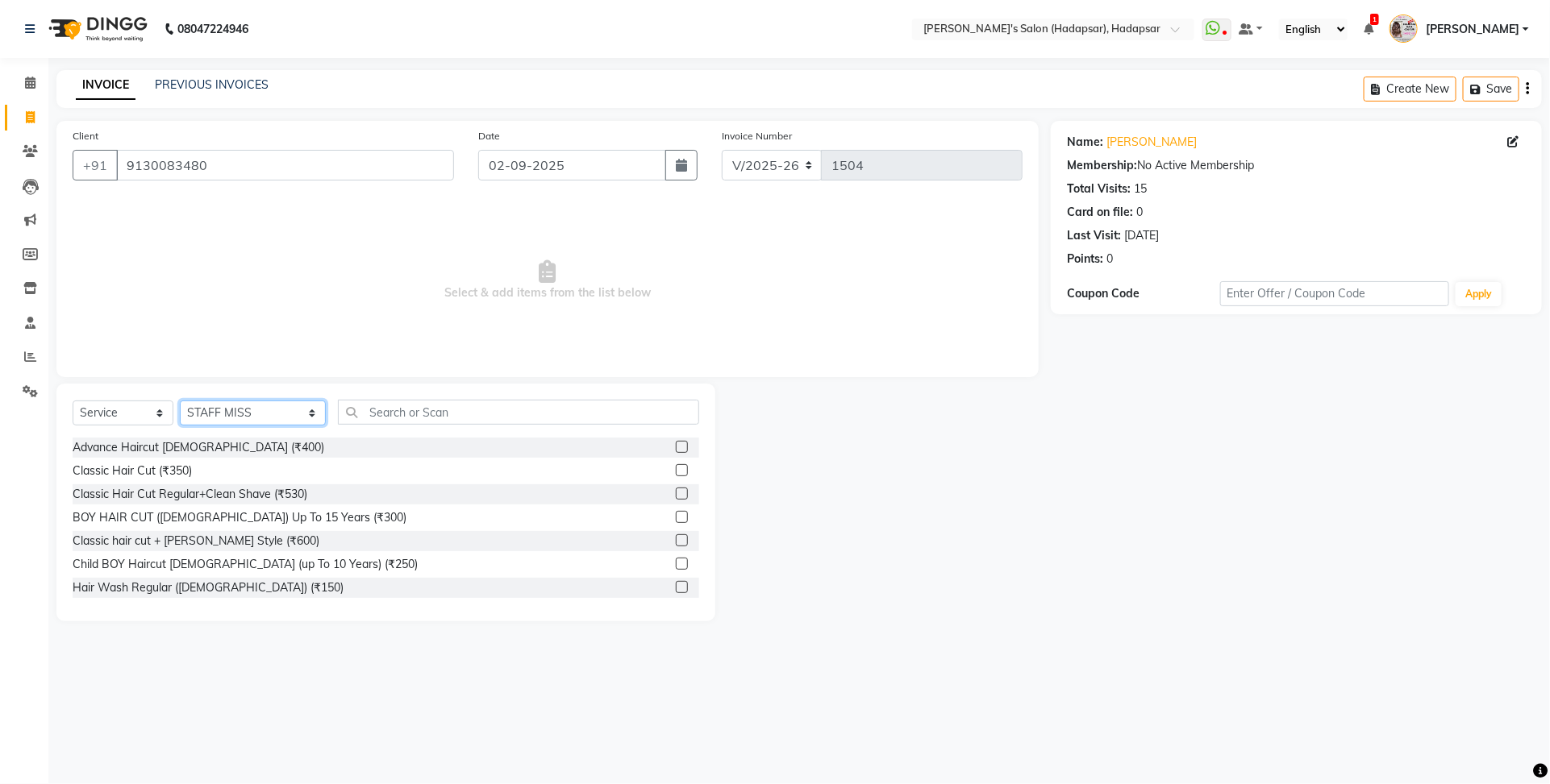
select select "41753"
click at [179, 400] on select "Select Stylist ABHI [PERSON_NAME] [PERSON_NAME] MANAGER [PERSON_NAME] [PERSON_N…" at bounding box center [252, 413] width 146 height 25
click at [393, 424] on div "Select Service Product Membership Package Voucher Prepaid Gift Card Select Styl…" at bounding box center [386, 419] width 626 height 38
click at [389, 414] on input "text" at bounding box center [519, 413] width 362 height 25
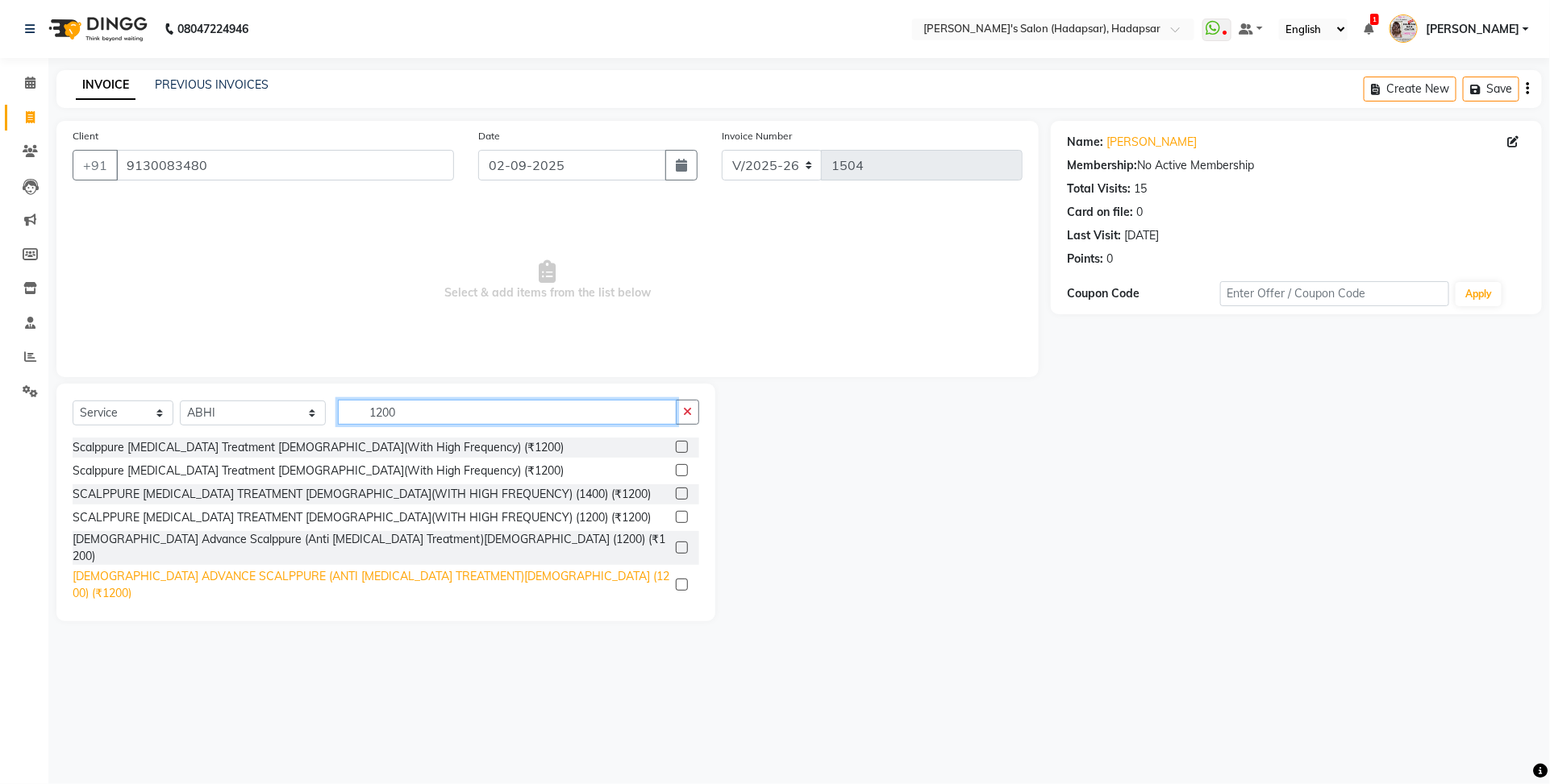
scroll to position [101, 0]
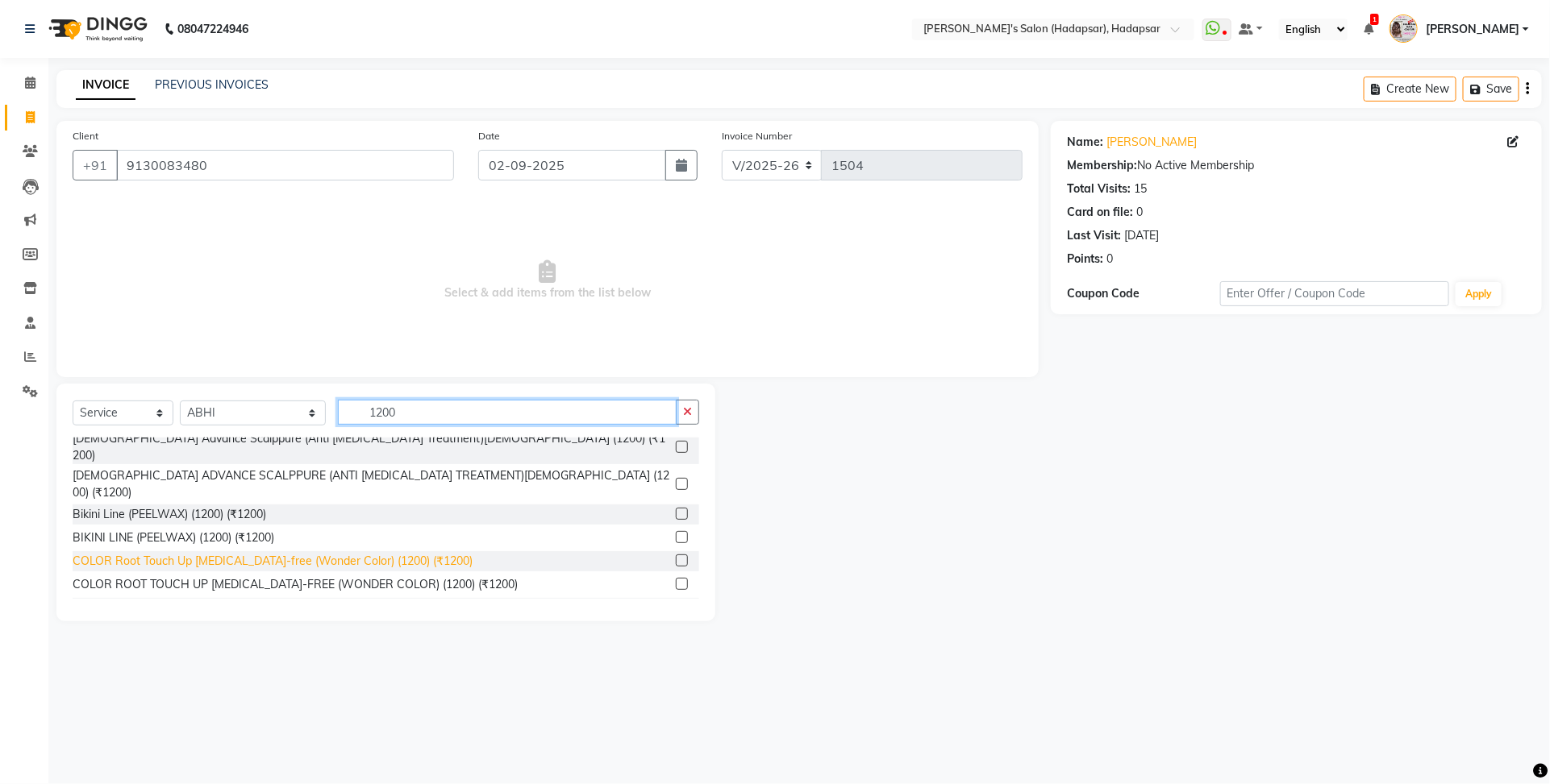
type input "1200"
click at [340, 553] on div "COLOR Root Touch Up [MEDICAL_DATA]-free (Wonder Color) (1200) (₹1200)" at bounding box center [272, 561] width 400 height 16
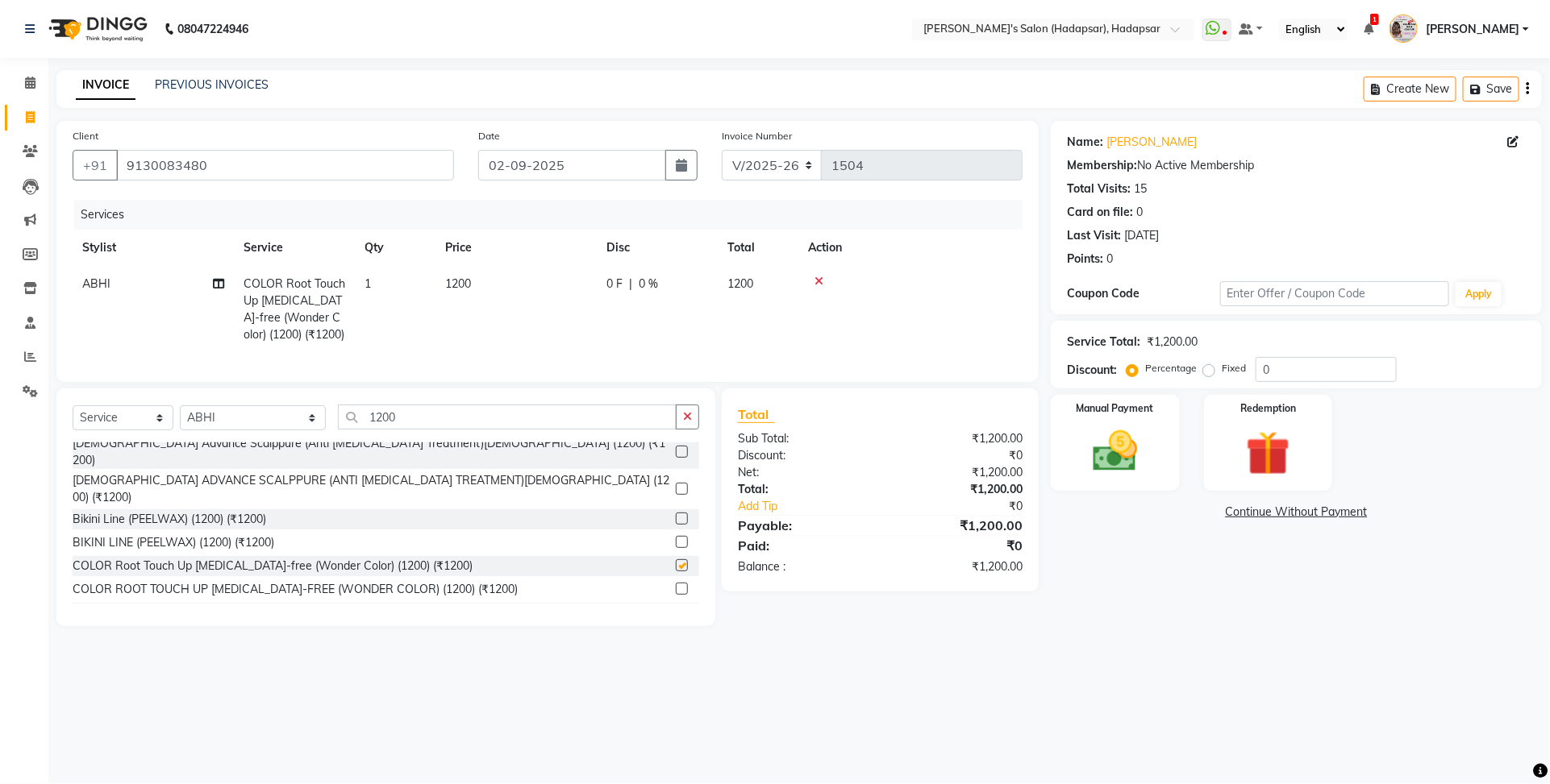
checkbox input "false"
drag, startPoint x: 371, startPoint y: 416, endPoint x: 364, endPoint y: 424, distance: 10.6
click at [332, 433] on div "Select Service Product Membership Package Voucher Prepaid Gift Card Select Styl…" at bounding box center [386, 507] width 659 height 237
drag, startPoint x: 409, startPoint y: 424, endPoint x: 391, endPoint y: 431, distance: 19.3
click at [405, 425] on input "1200" at bounding box center [507, 418] width 338 height 25
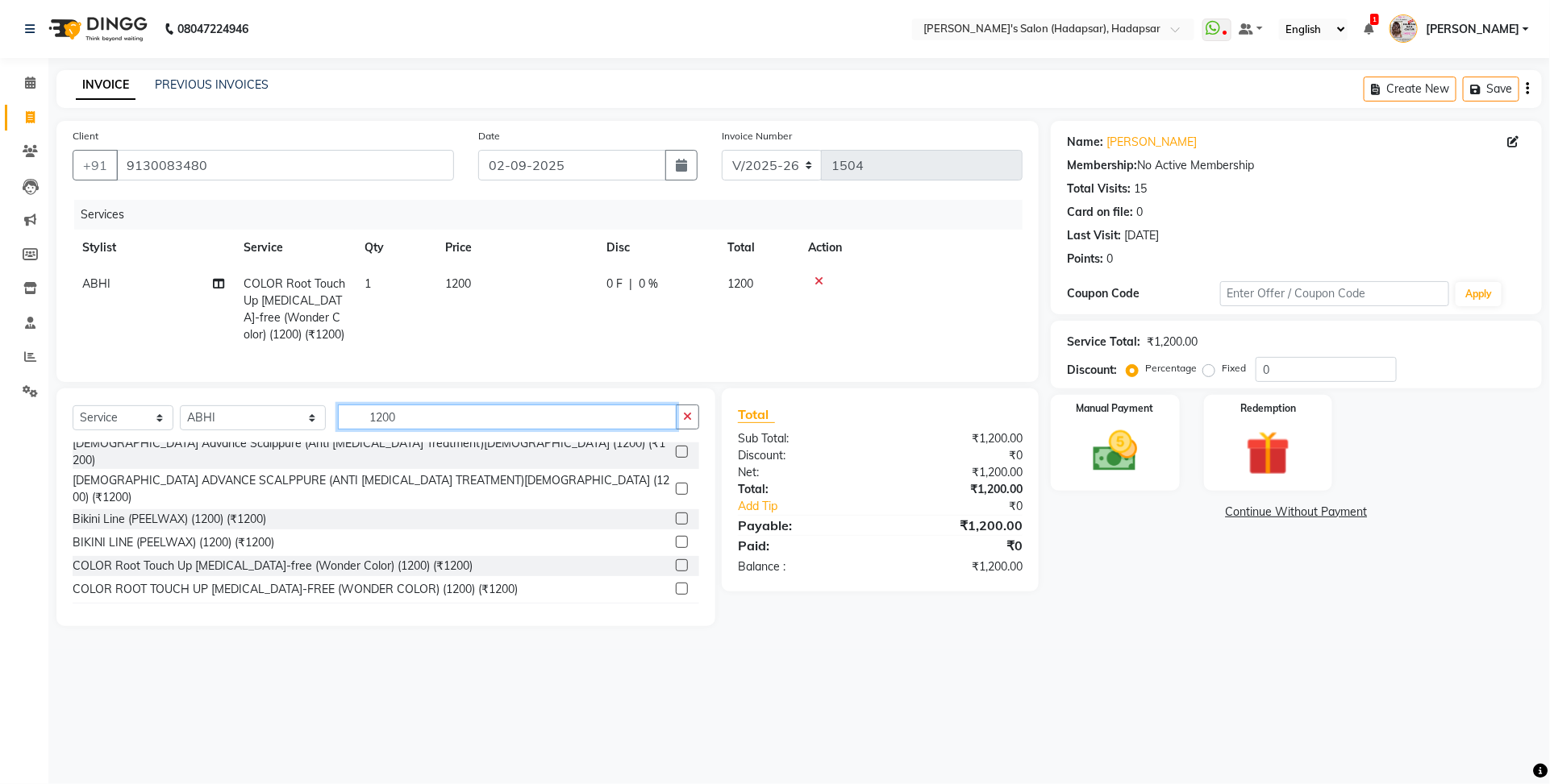
drag, startPoint x: 391, startPoint y: 431, endPoint x: 315, endPoint y: 439, distance: 76.4
click at [338, 429] on input "1200" at bounding box center [507, 418] width 338 height 25
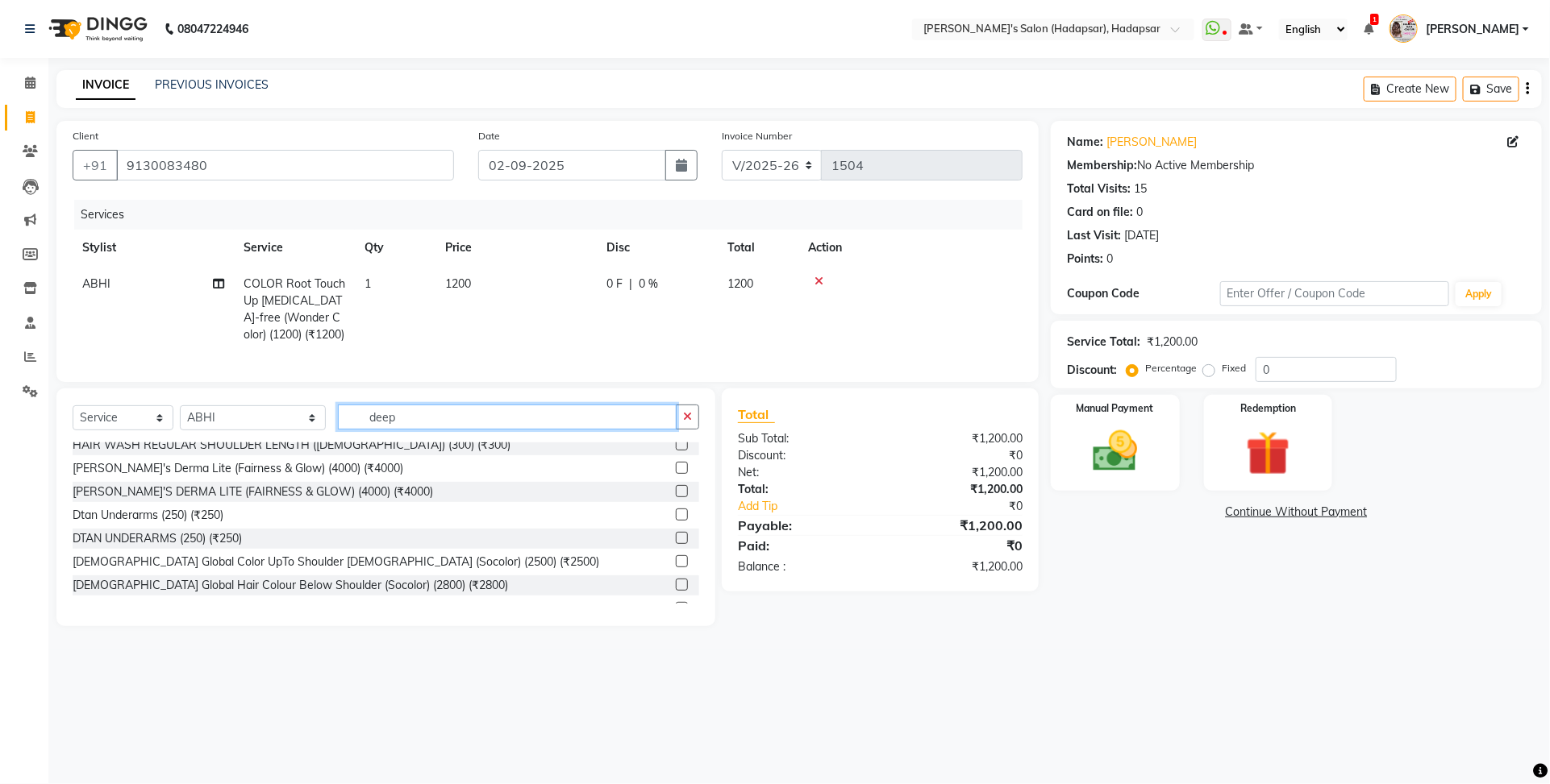
scroll to position [0, 0]
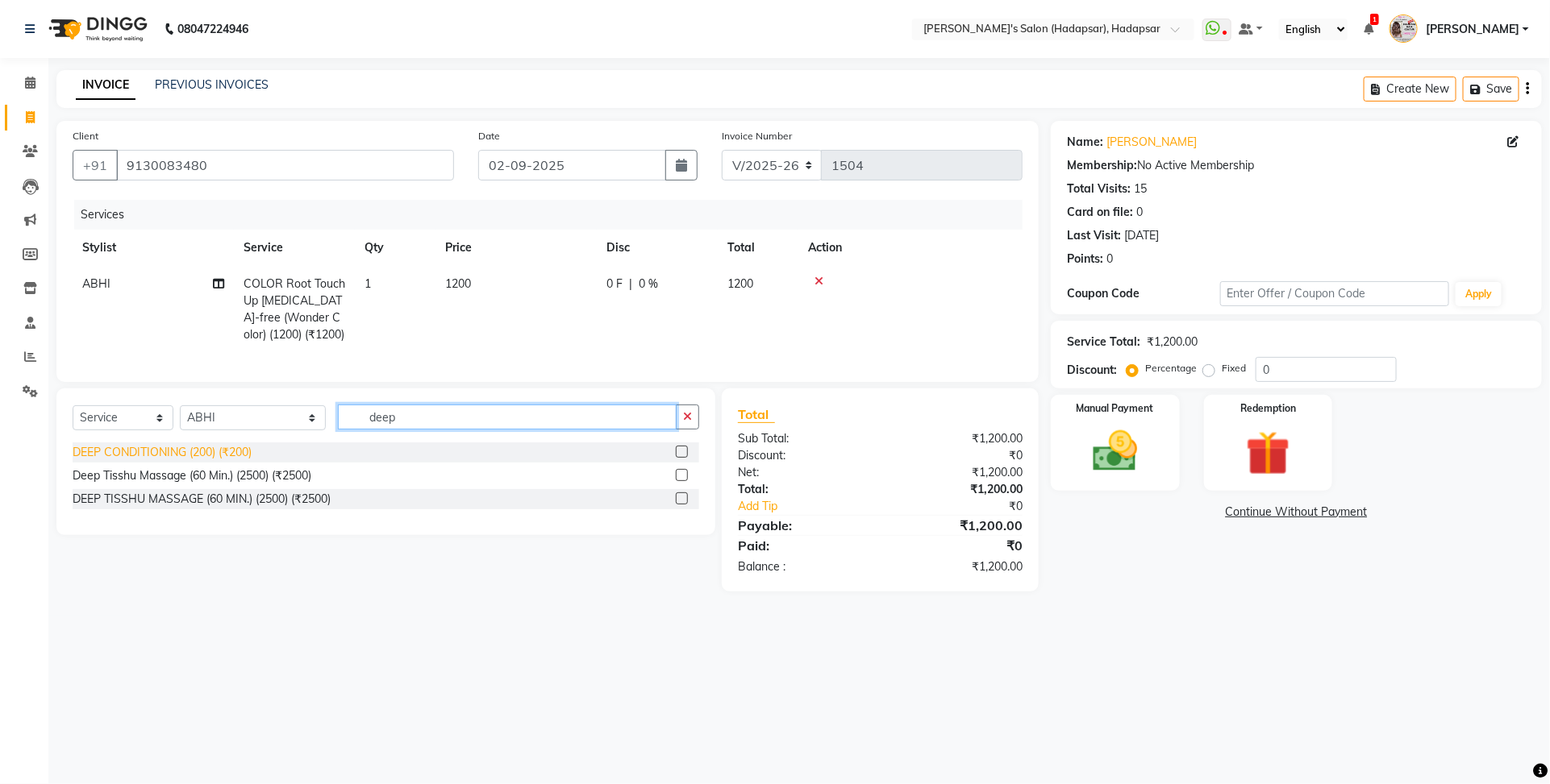
type input "deep"
click at [196, 461] on div "DEEP CONDITIONING (200) (₹200)" at bounding box center [162, 452] width 179 height 16
checkbox input "false"
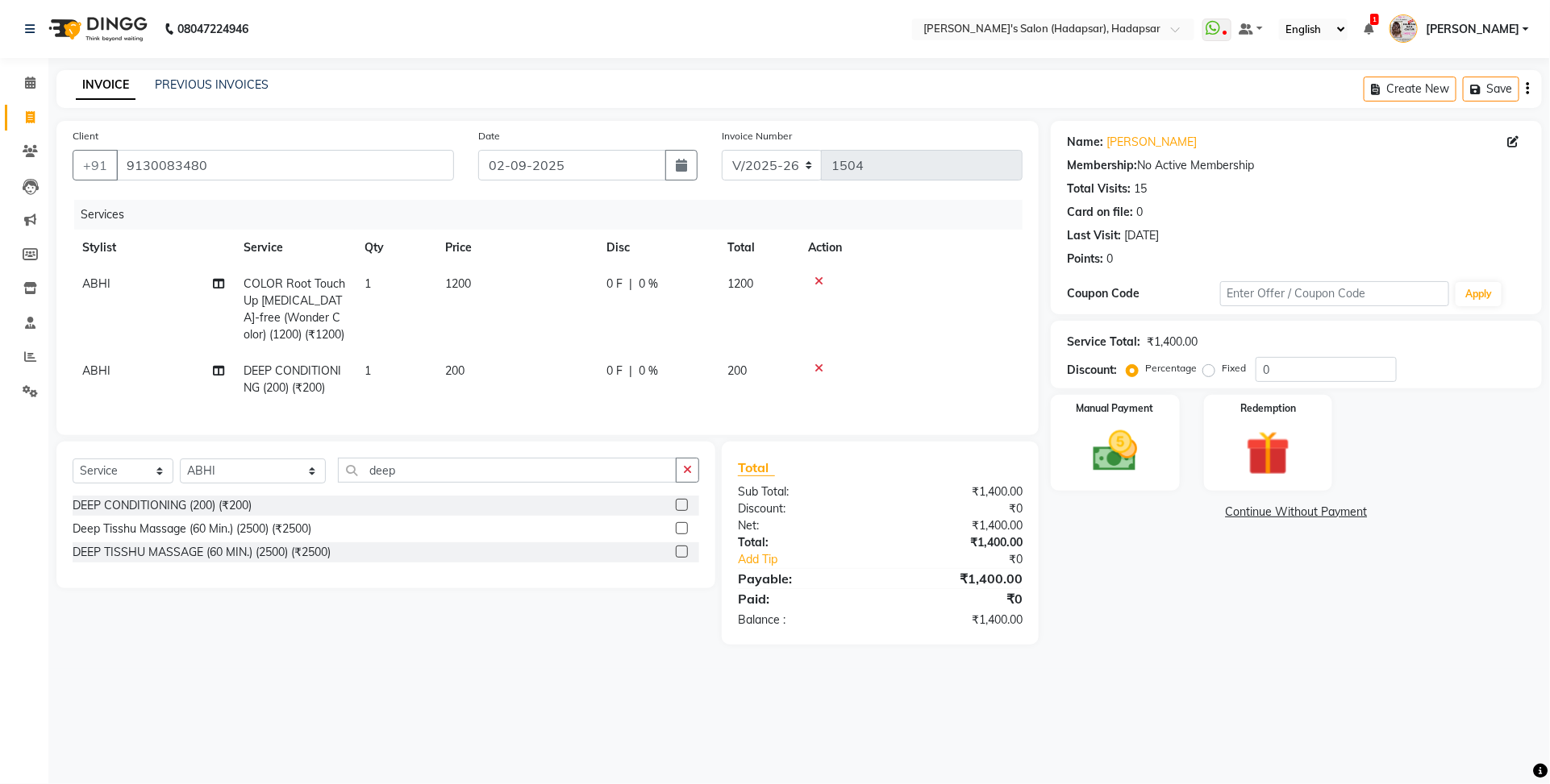
click at [473, 392] on td "200" at bounding box center [516, 379] width 161 height 53
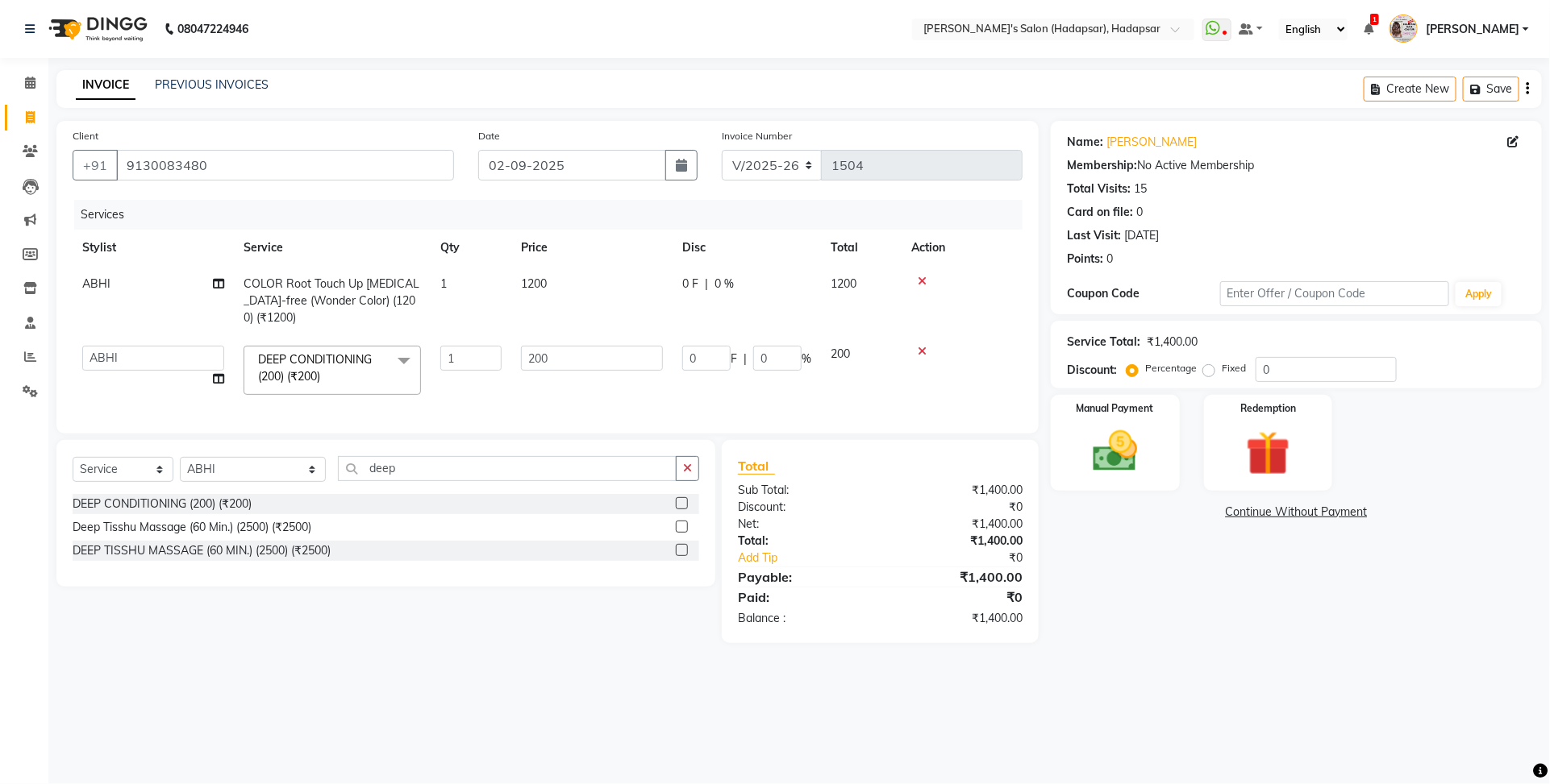
click at [497, 379] on td "1" at bounding box center [470, 370] width 80 height 69
click at [560, 351] on input "200" at bounding box center [591, 359] width 142 height 25
type input "2"
type input "500"
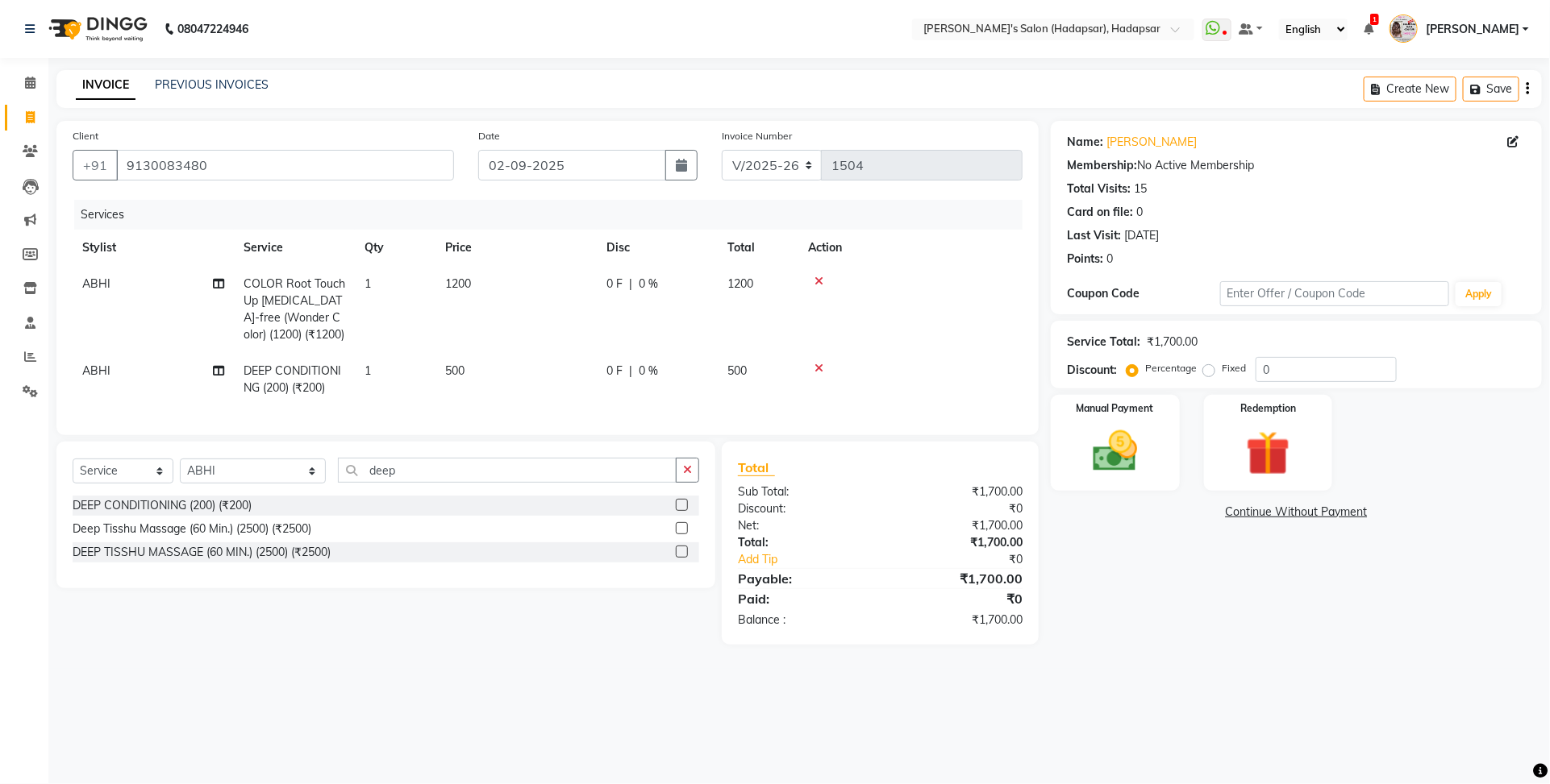
click at [1222, 662] on main "INVOICE PREVIOUS INVOICES Create New Save Client [PHONE_NUMBER] Date [DATE] Inv…" at bounding box center [799, 369] width 1502 height 599
click at [1125, 440] on img at bounding box center [1114, 451] width 75 height 53
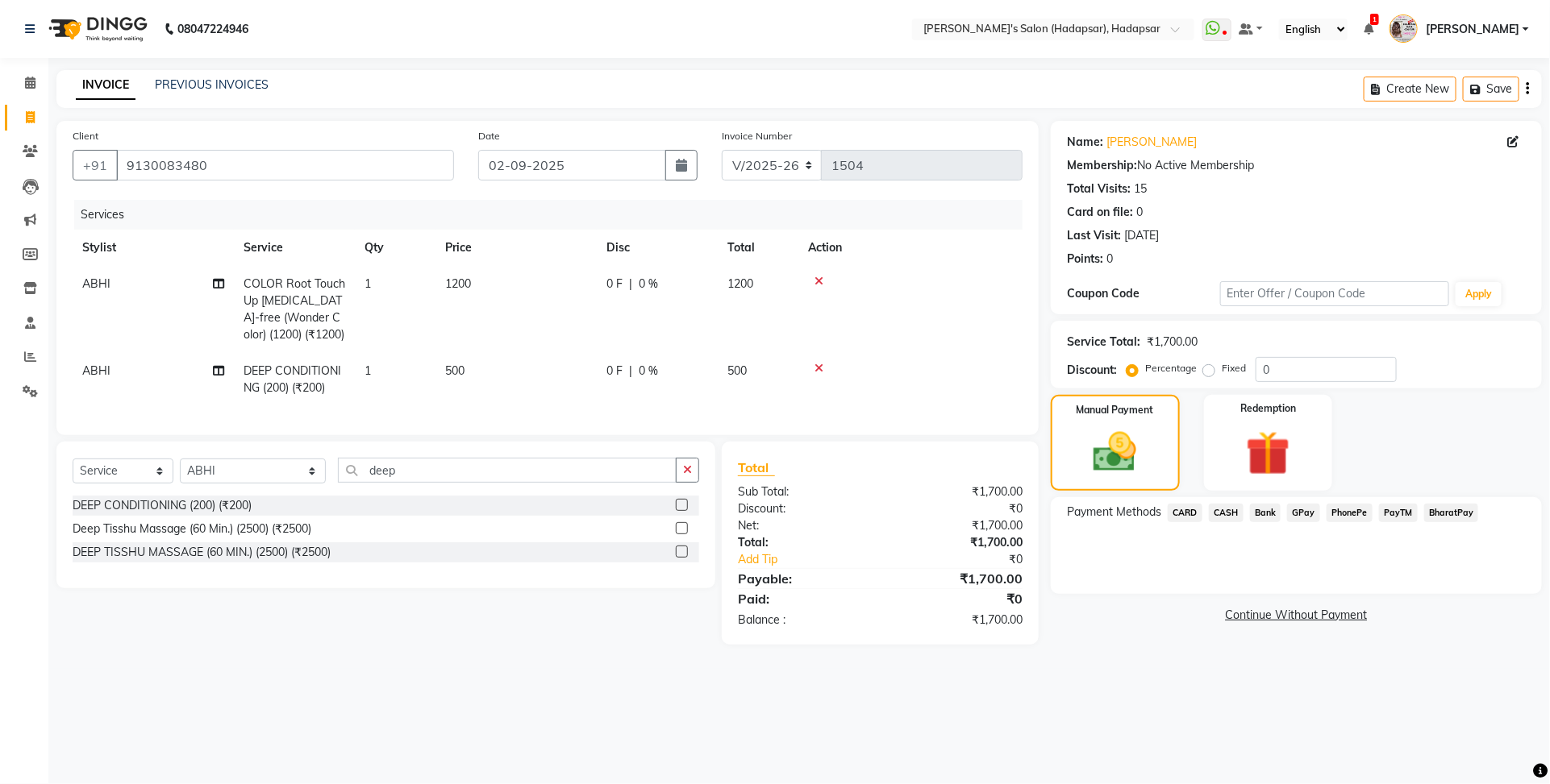
click at [1396, 509] on span "PayTM" at bounding box center [1398, 513] width 39 height 18
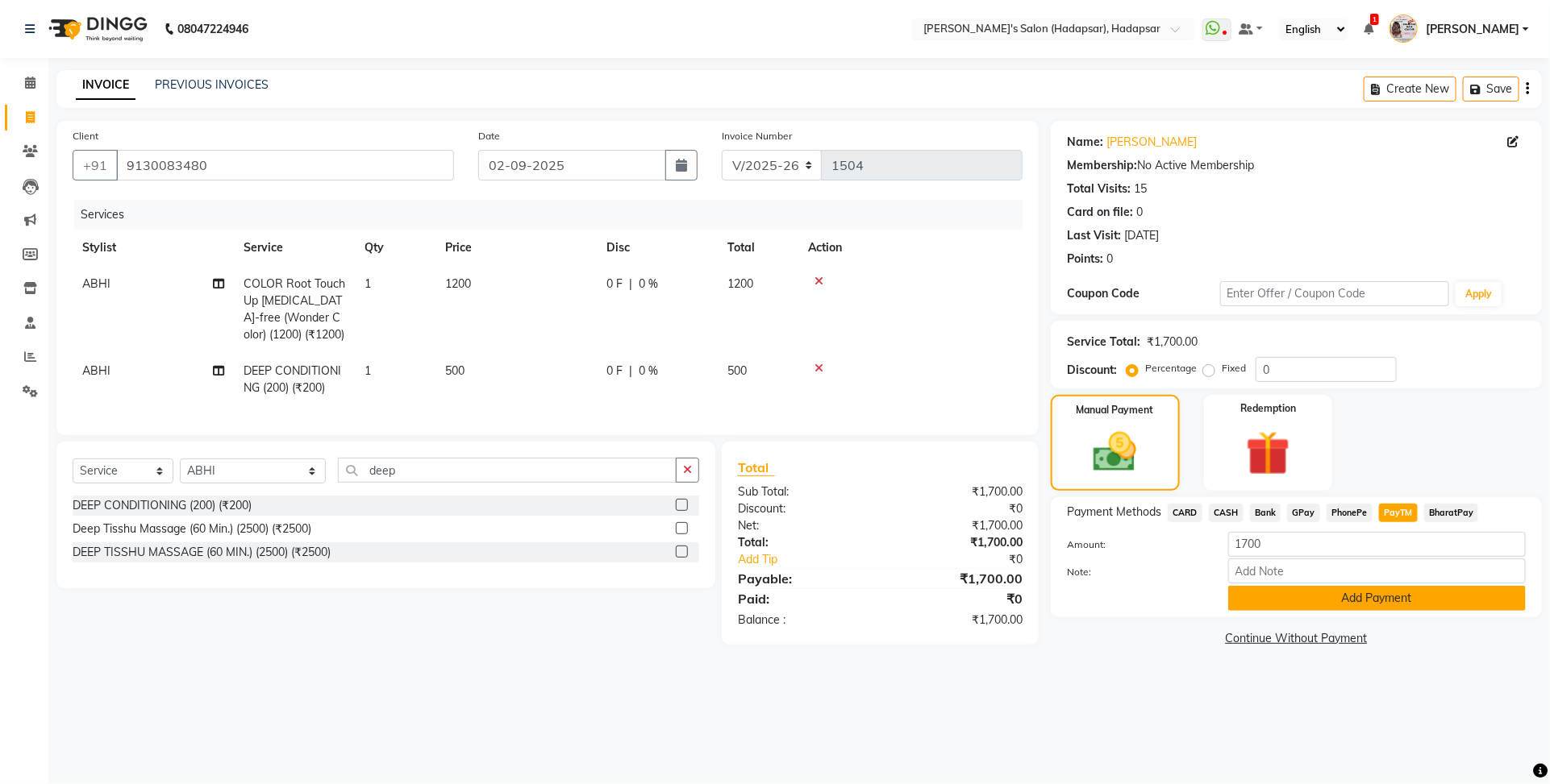
click at [1352, 602] on button "Add Payment" at bounding box center [1376, 599] width 298 height 25
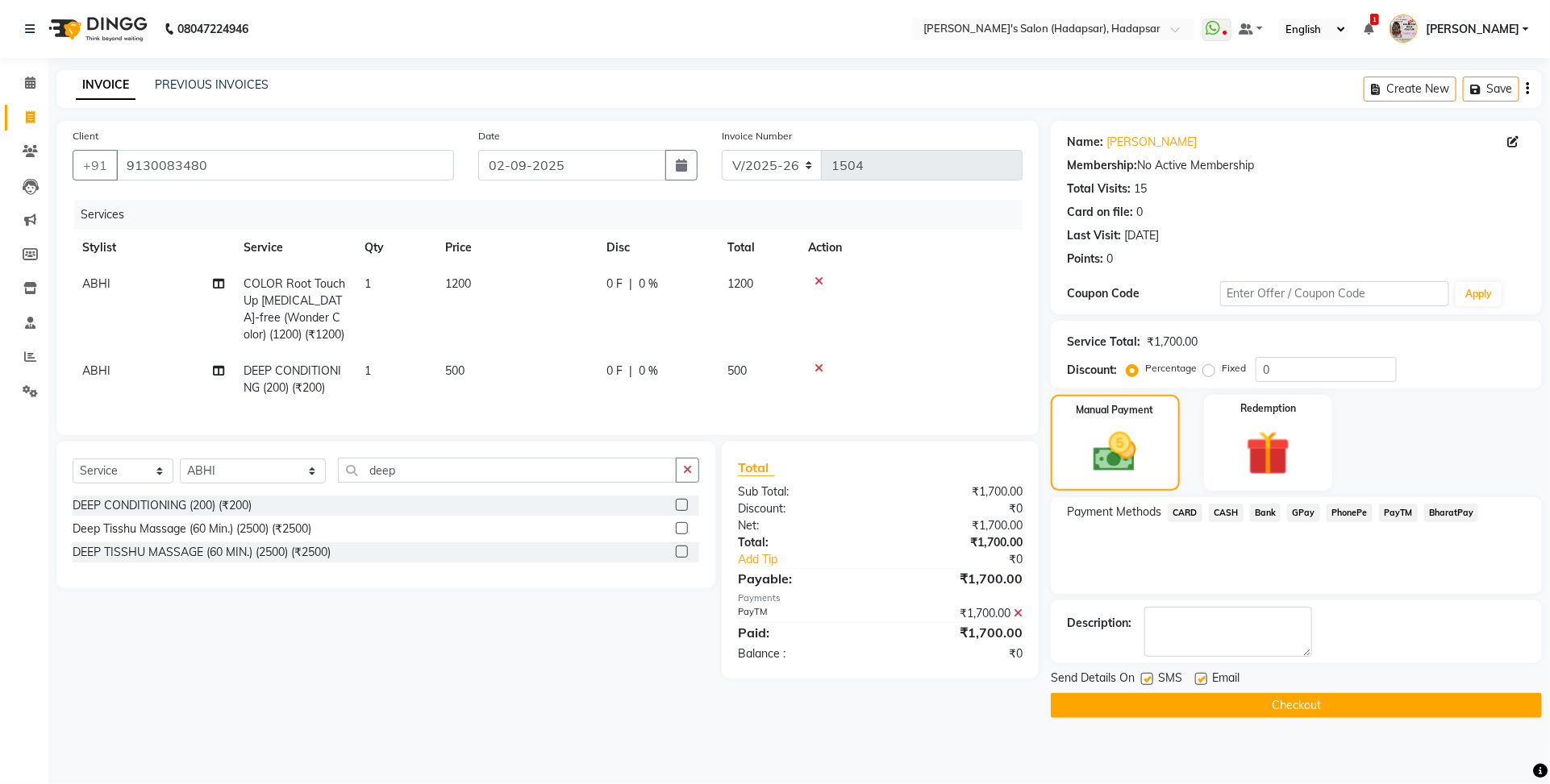
click at [1301, 700] on button "Checkout" at bounding box center [1296, 706] width 491 height 25
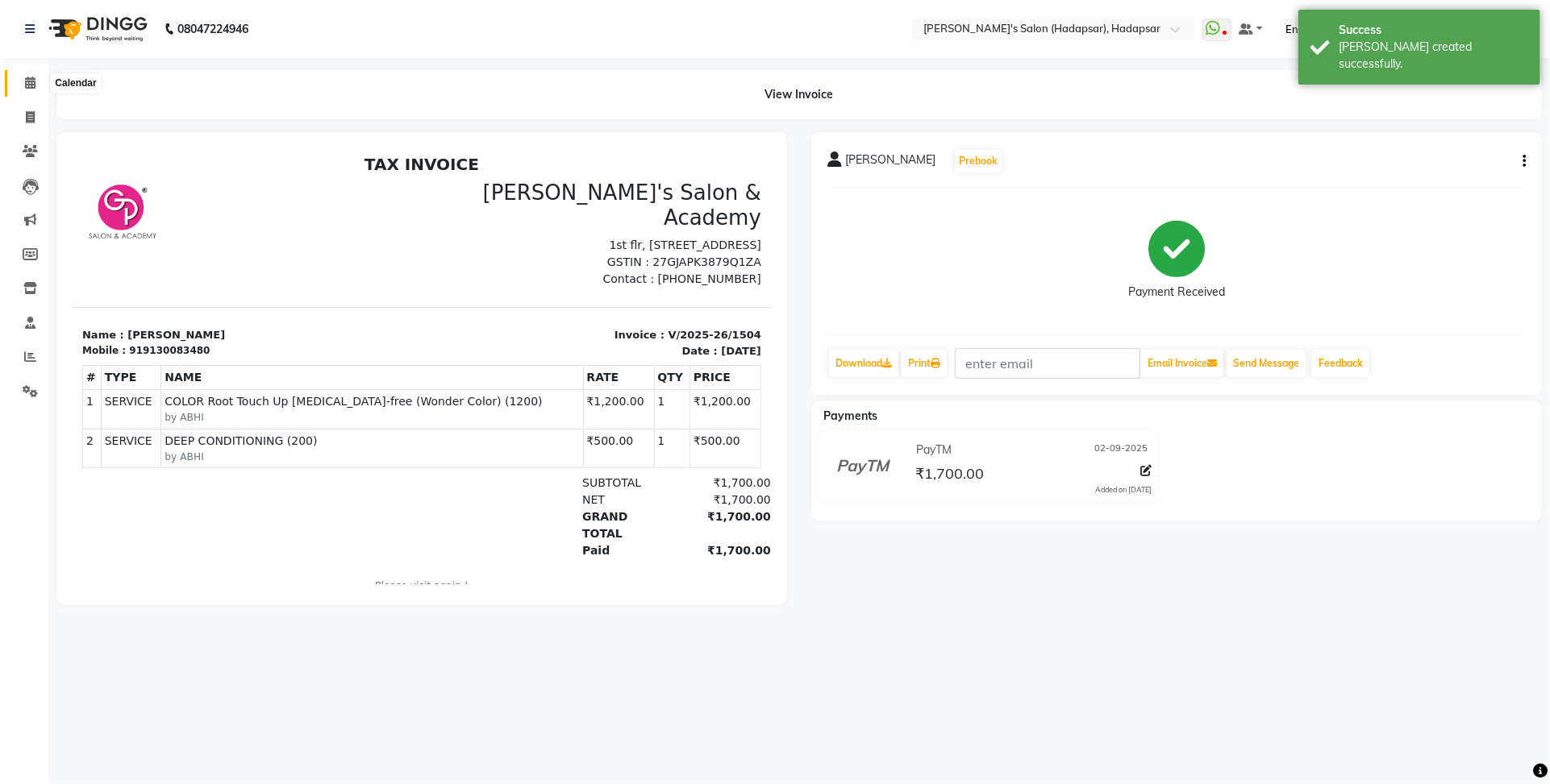
click at [25, 85] on icon at bounding box center [30, 82] width 11 height 12
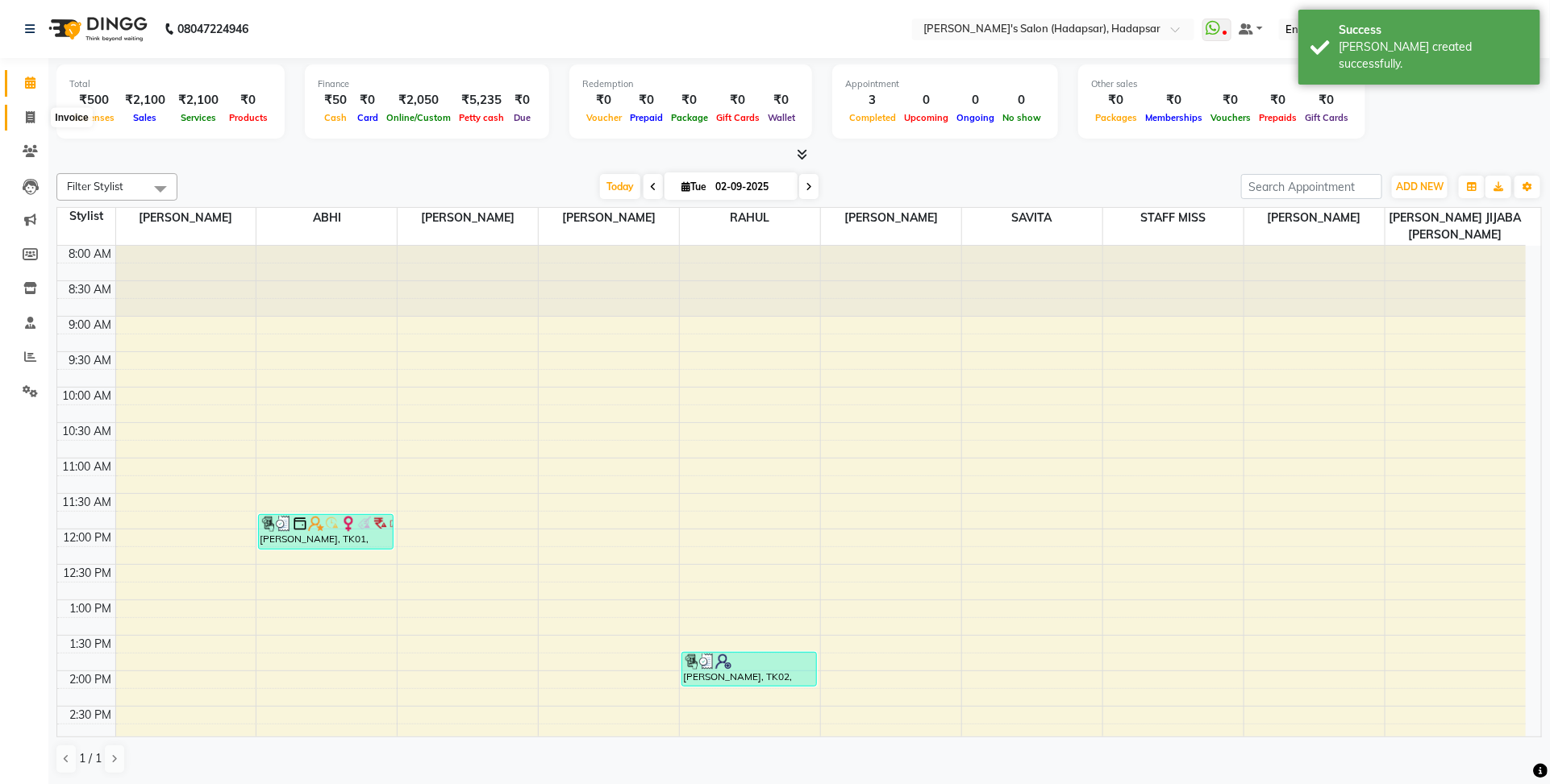
click at [29, 122] on icon at bounding box center [30, 117] width 9 height 12
select select "108"
select select "service"
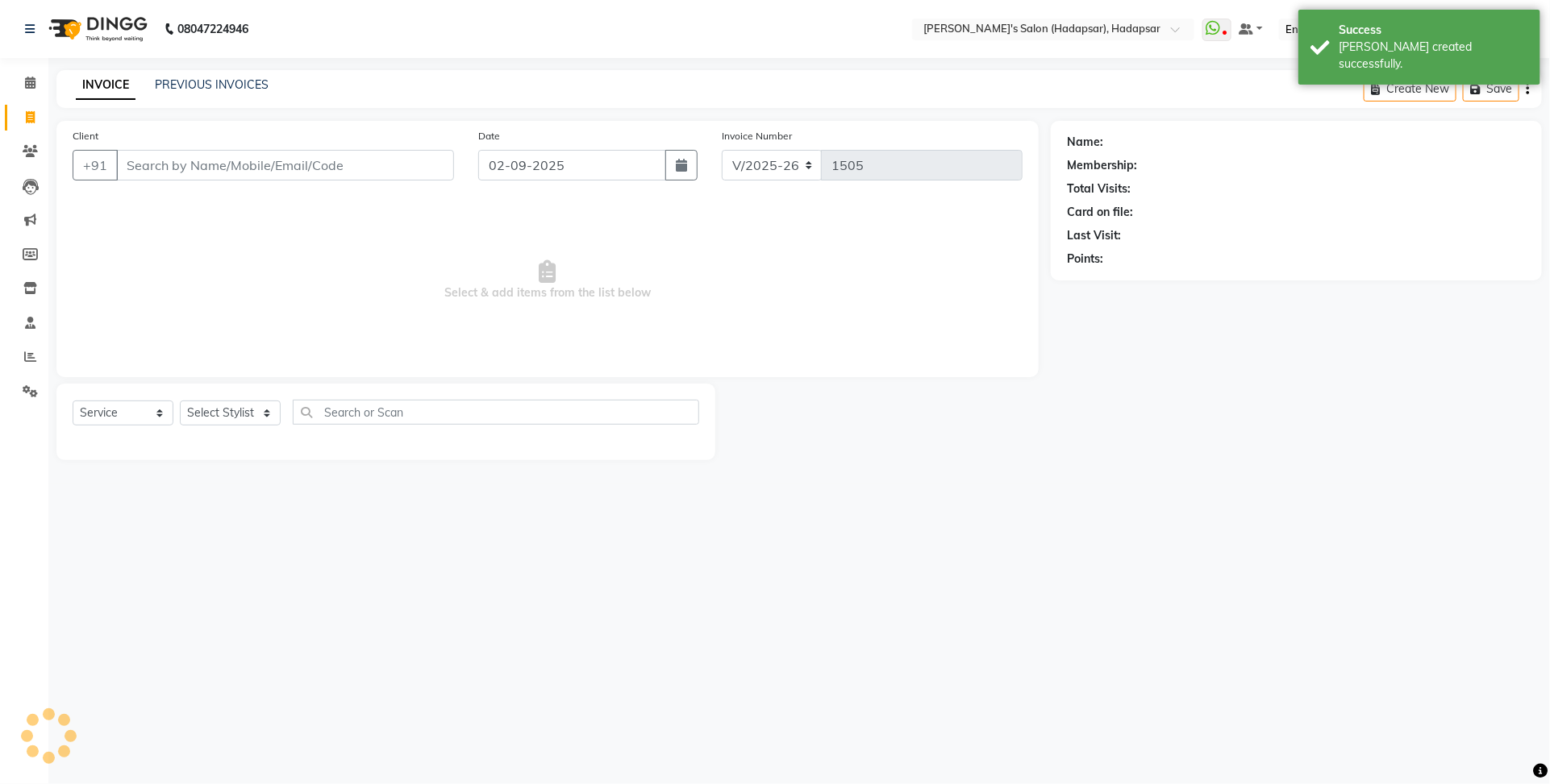
select select "9451"
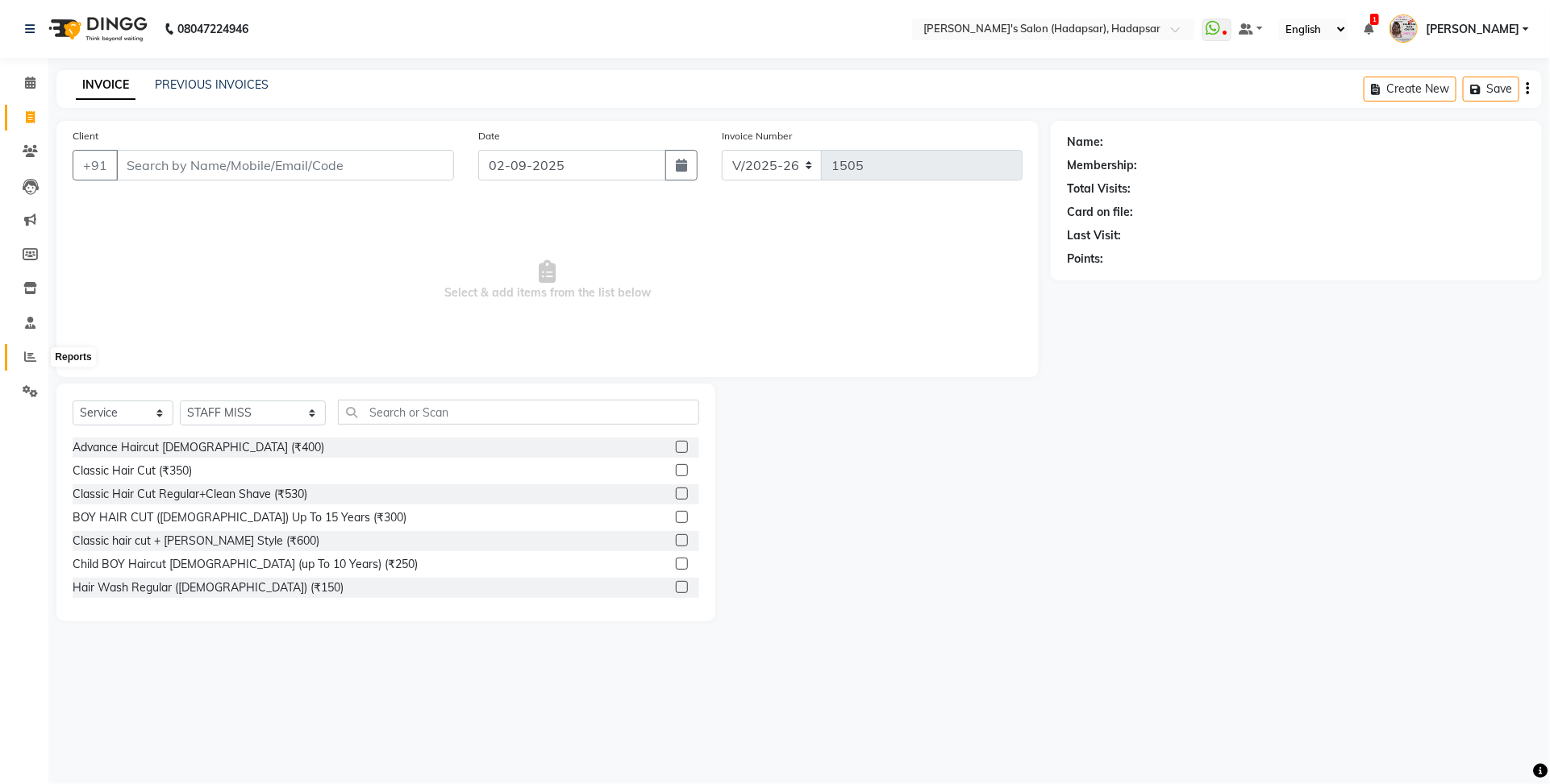
click at [29, 355] on icon at bounding box center [30, 357] width 12 height 12
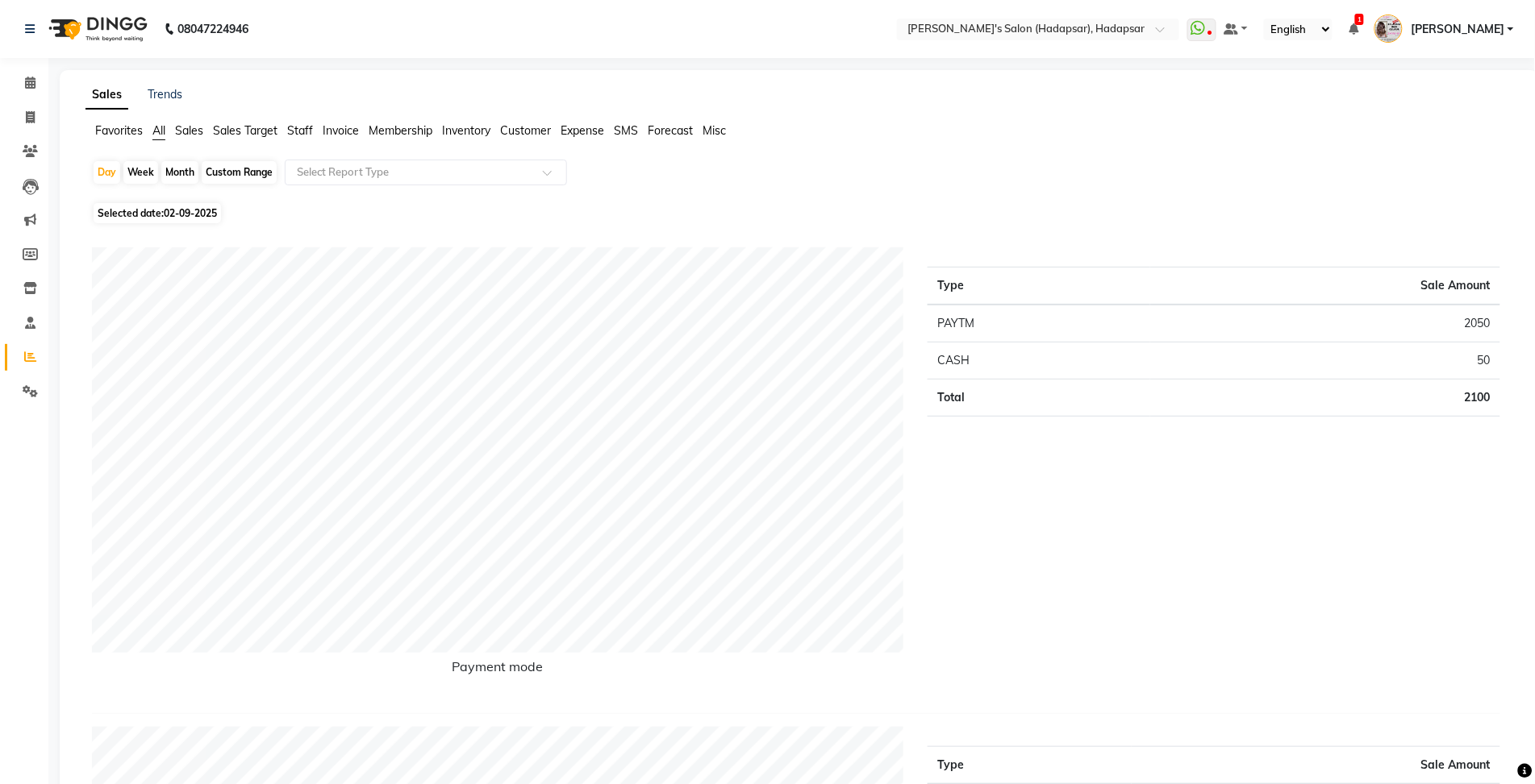
click at [311, 126] on span "Staff" at bounding box center [300, 130] width 26 height 15
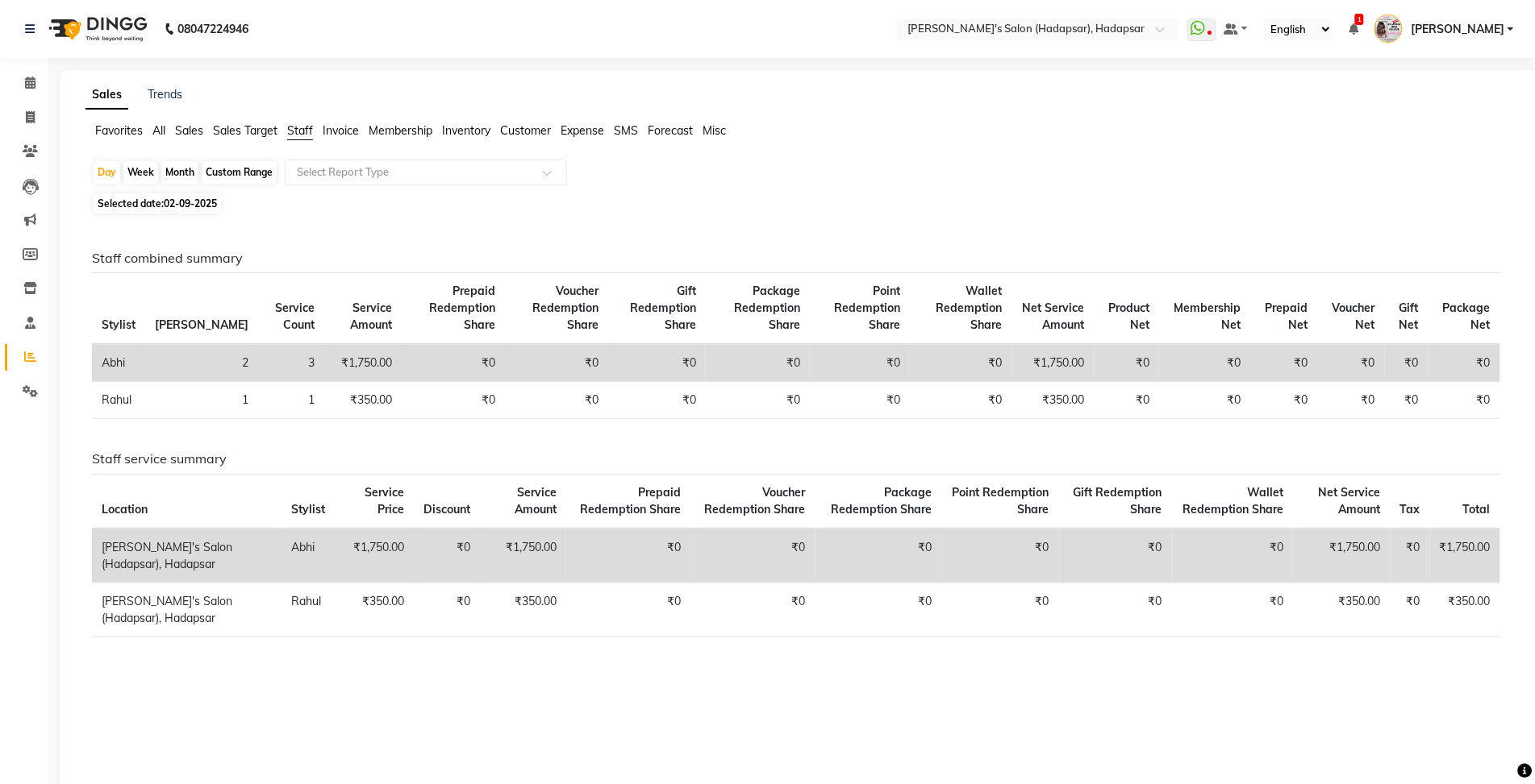
click at [185, 170] on div "Month" at bounding box center [179, 172] width 37 height 22
select select "9"
select select "2025"
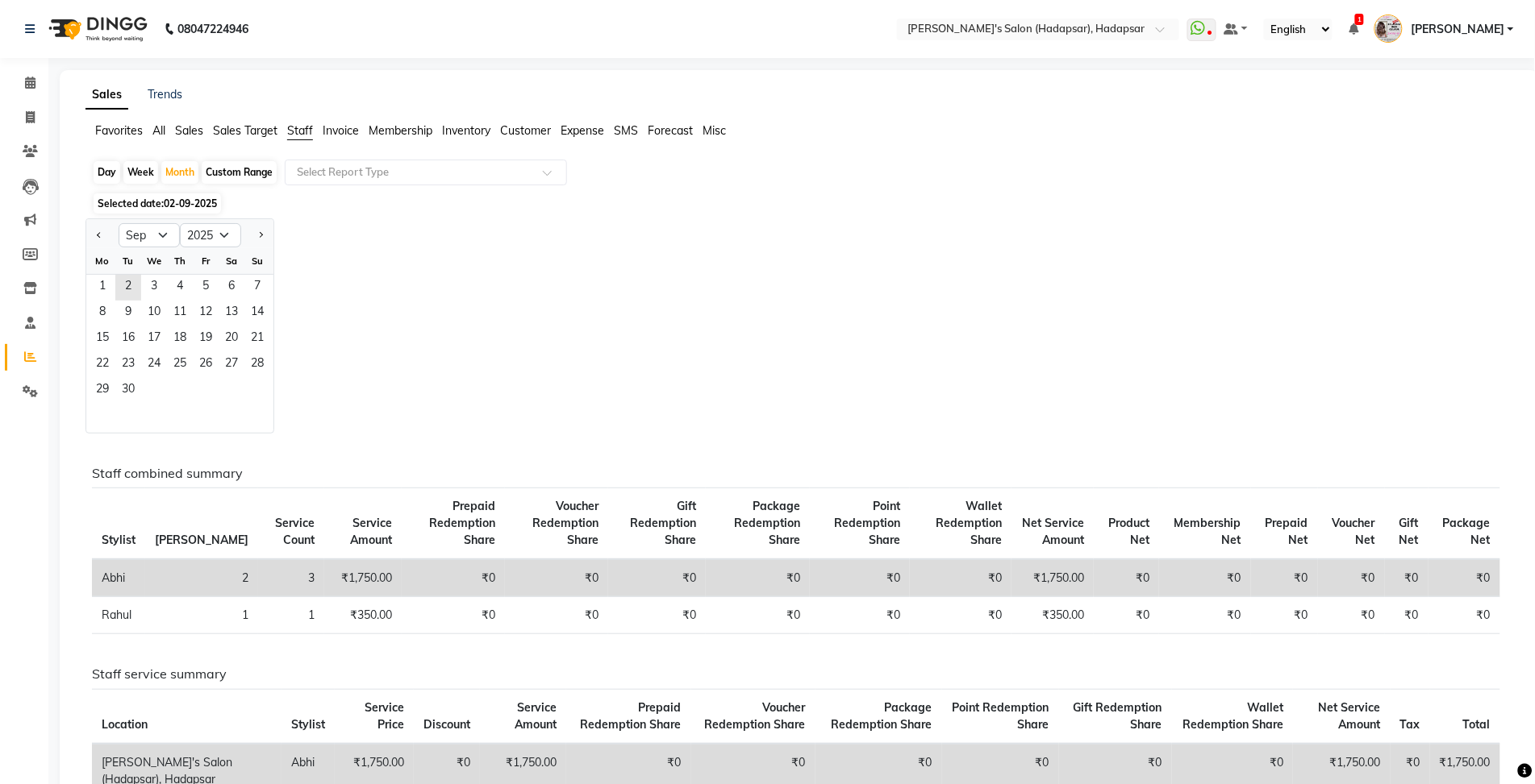
click at [272, 329] on div "15 16 17 18 19 20 21" at bounding box center [179, 339] width 187 height 26
click at [175, 328] on span "18" at bounding box center [179, 339] width 26 height 26
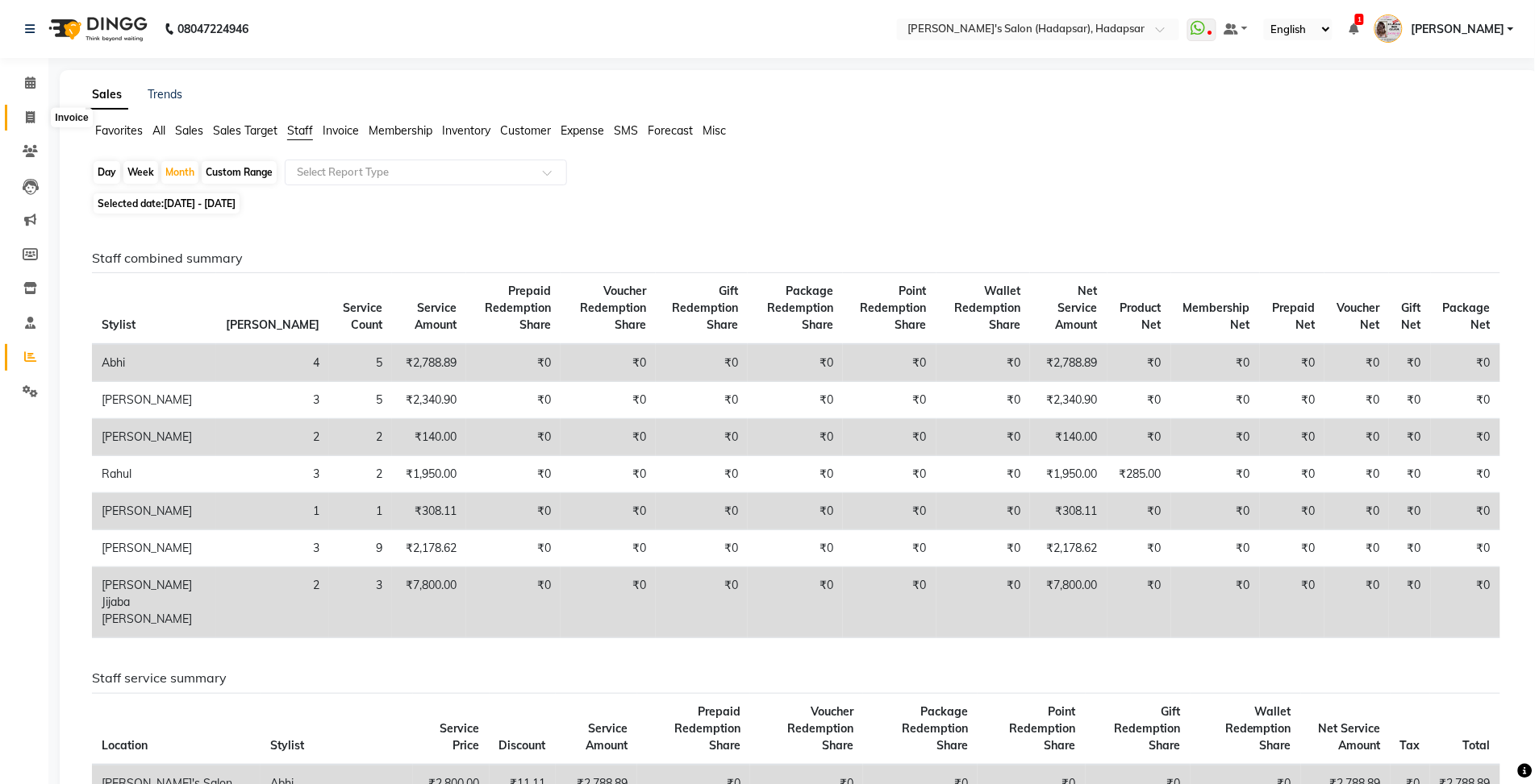
click at [25, 125] on span at bounding box center [30, 117] width 28 height 18
select select "service"
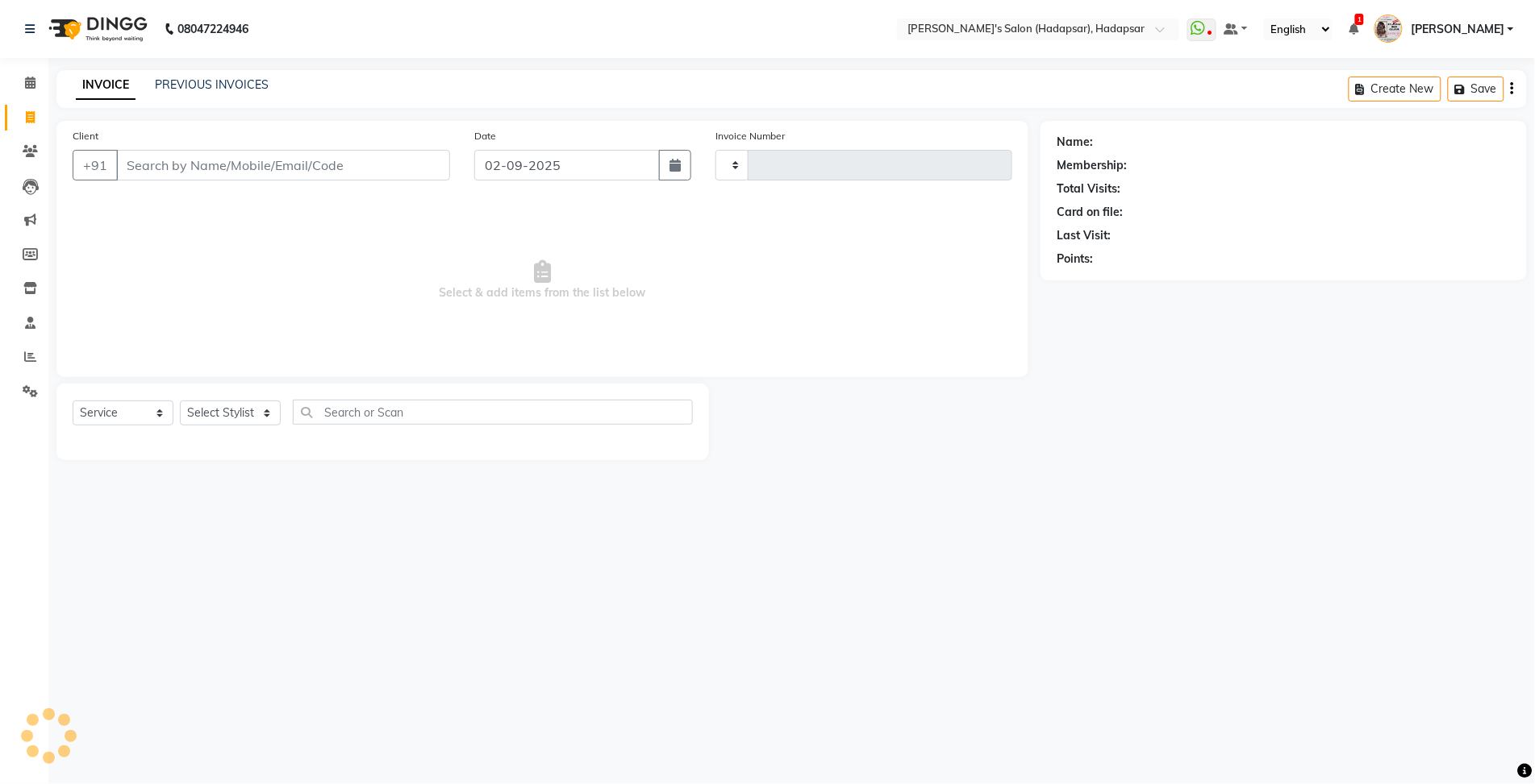
type input "1505"
select select "108"
select select "9451"
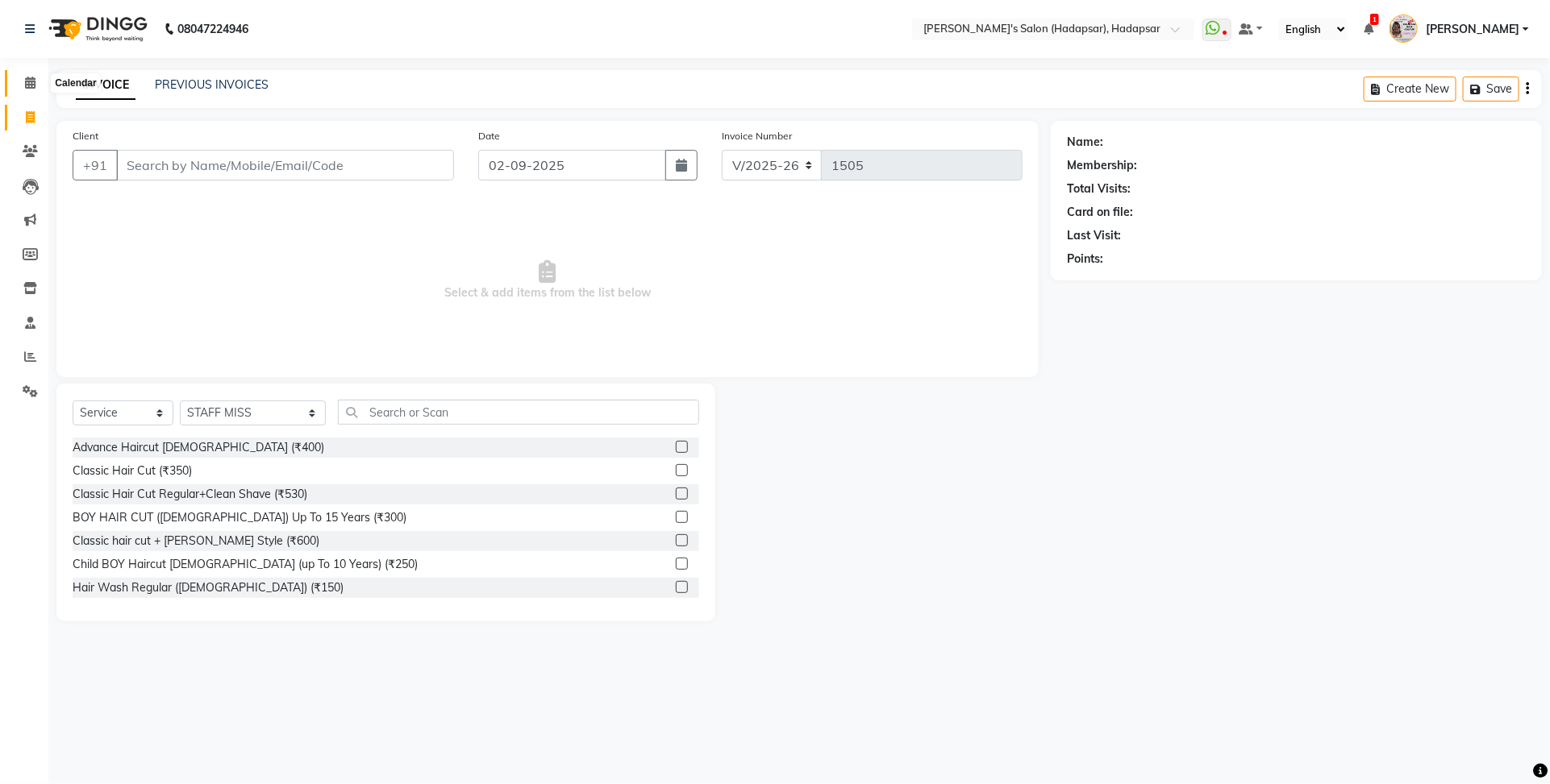
click at [25, 78] on icon at bounding box center [30, 82] width 11 height 12
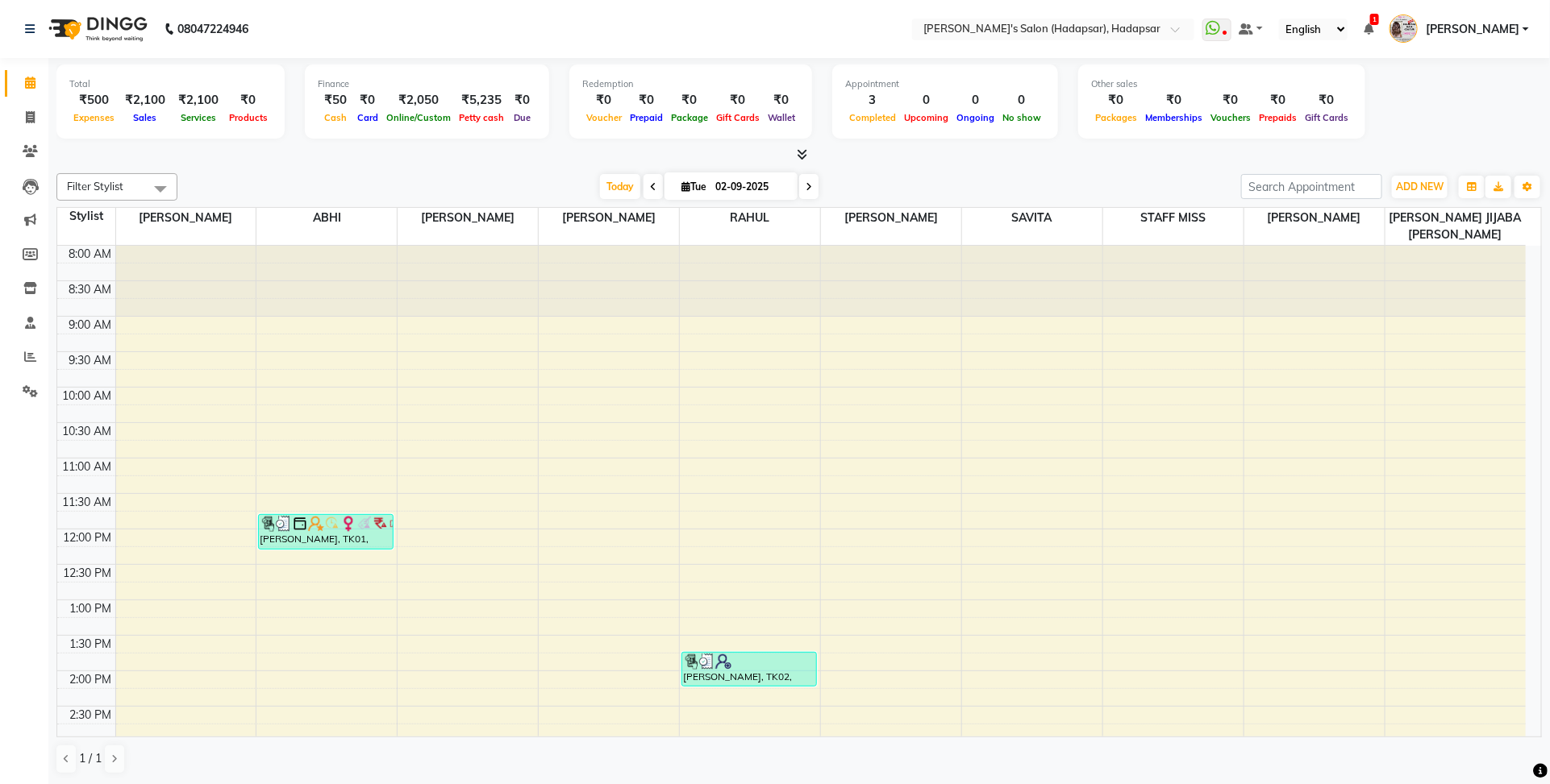
drag, startPoint x: 46, startPoint y: 2, endPoint x: 112, endPoint y: 143, distance: 155.7
click at [112, 143] on div "Total ₹500 Expenses ₹2,100 Sales ₹2,100 Services ₹0 Products Finance ₹50 Cash ₹…" at bounding box center [799, 110] width 1485 height 106
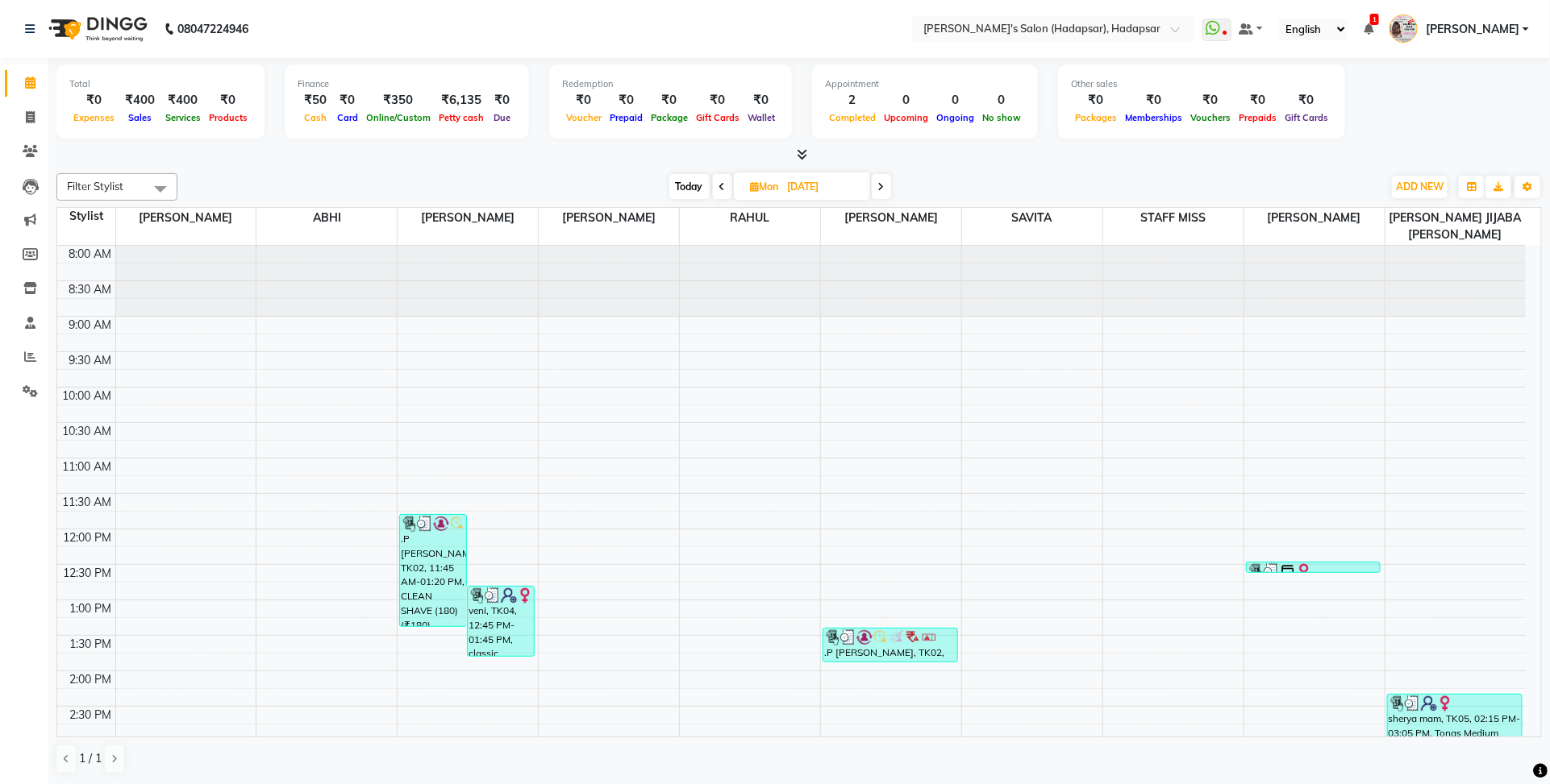
scroll to position [271, 0]
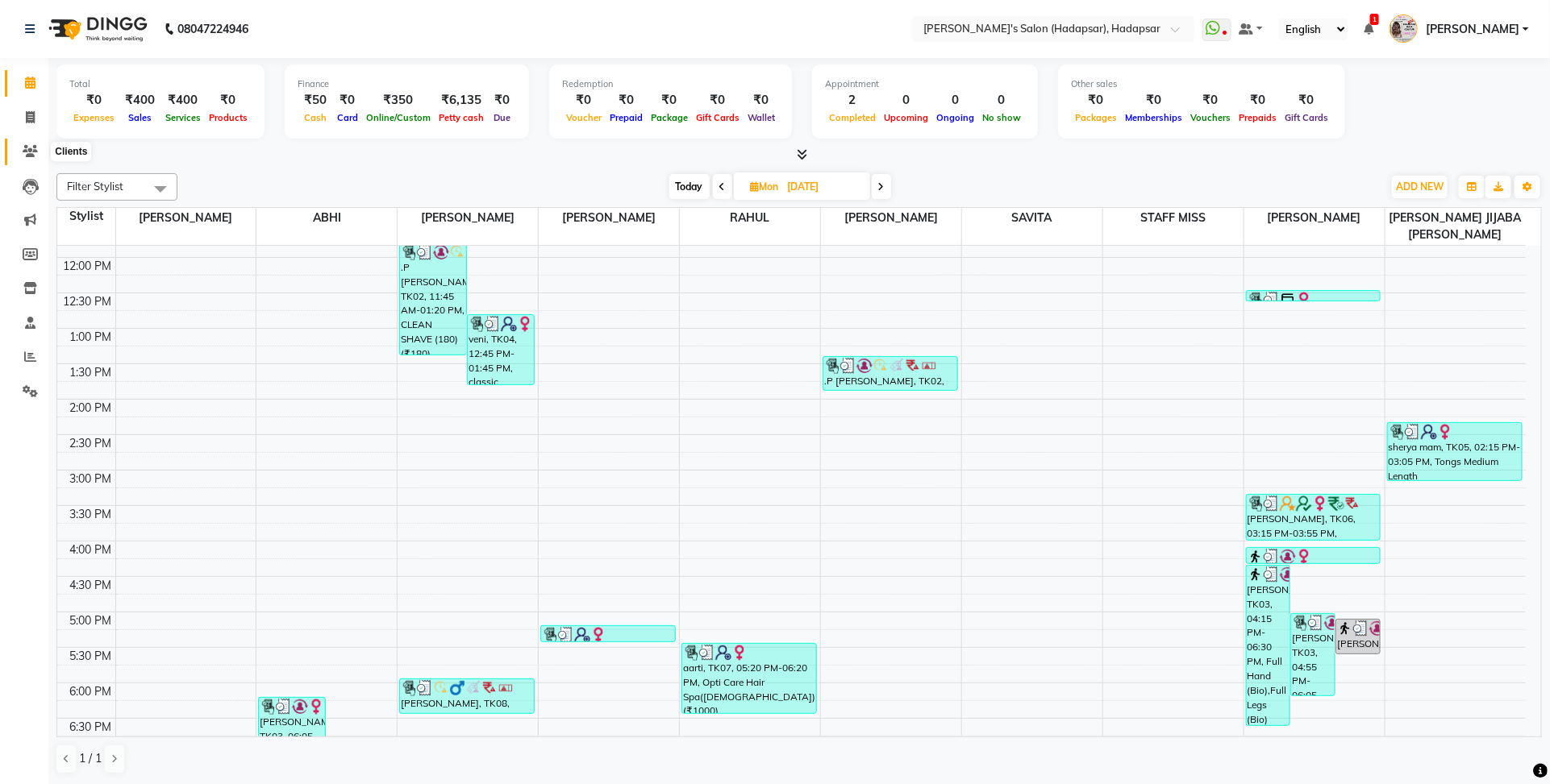
click at [31, 158] on span at bounding box center [30, 151] width 28 height 18
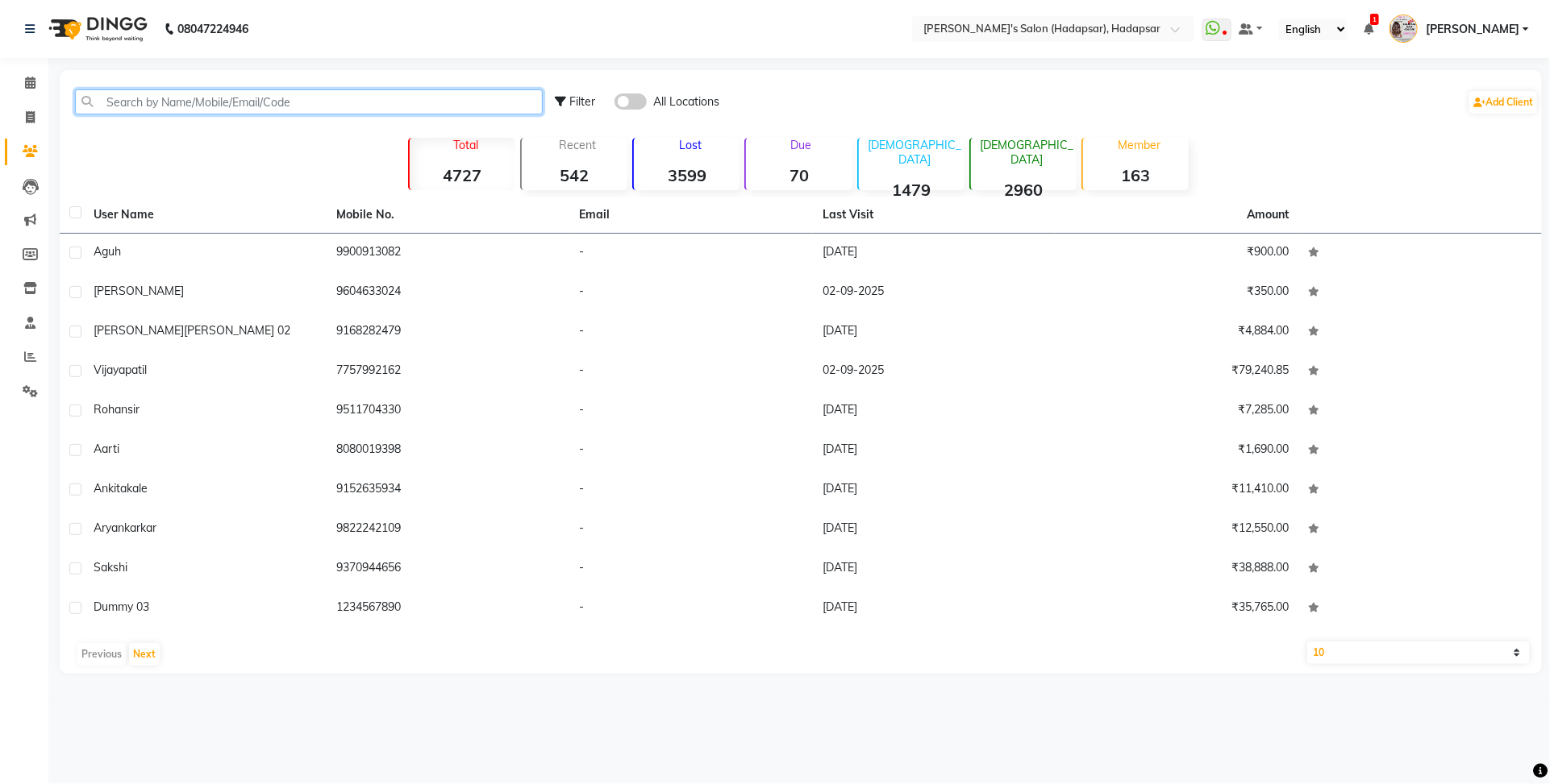
click at [272, 99] on input "text" at bounding box center [308, 102] width 467 height 25
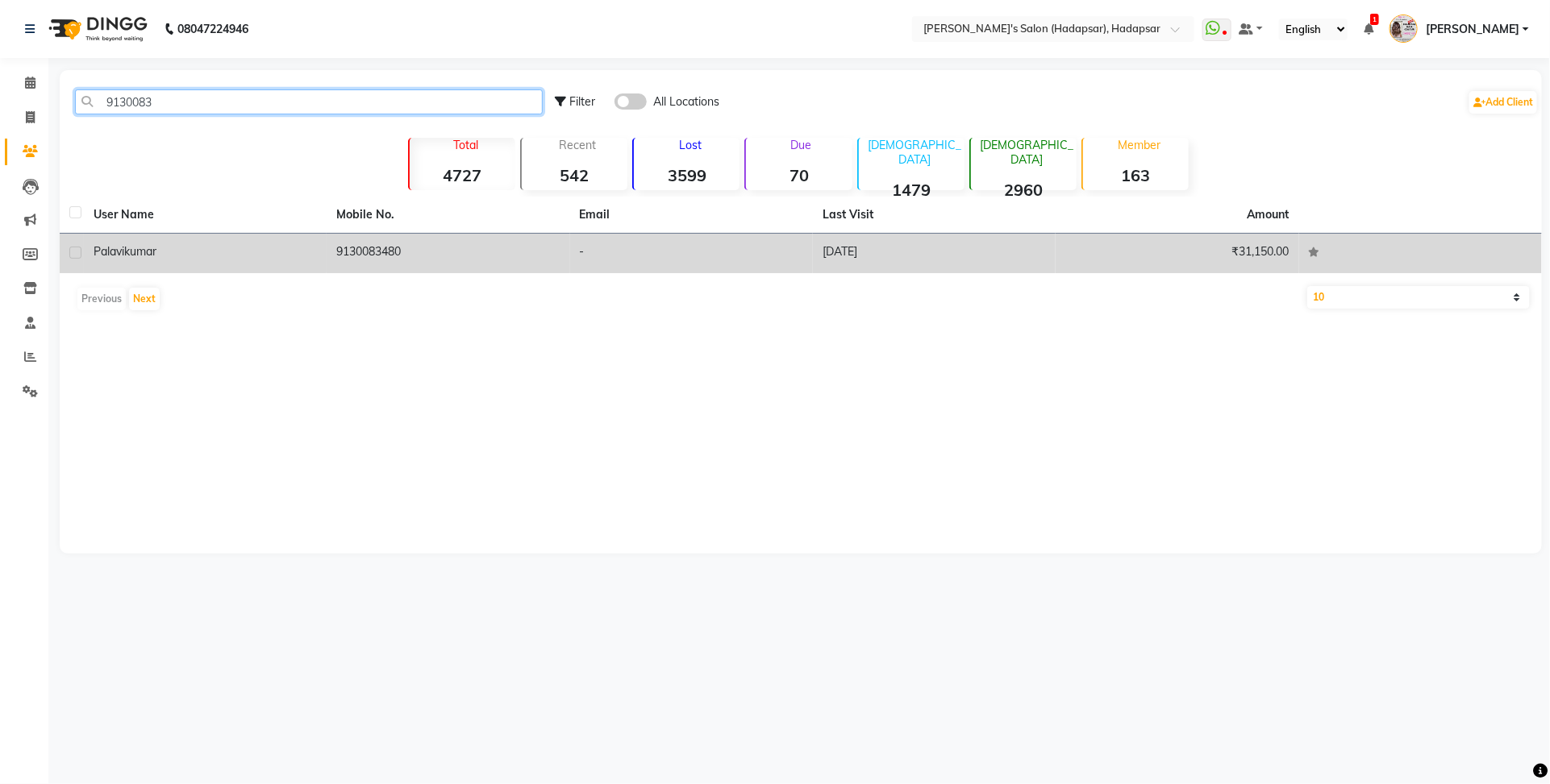
type input "9130083"
click at [224, 243] on div "palavi kumar" at bounding box center [205, 251] width 223 height 16
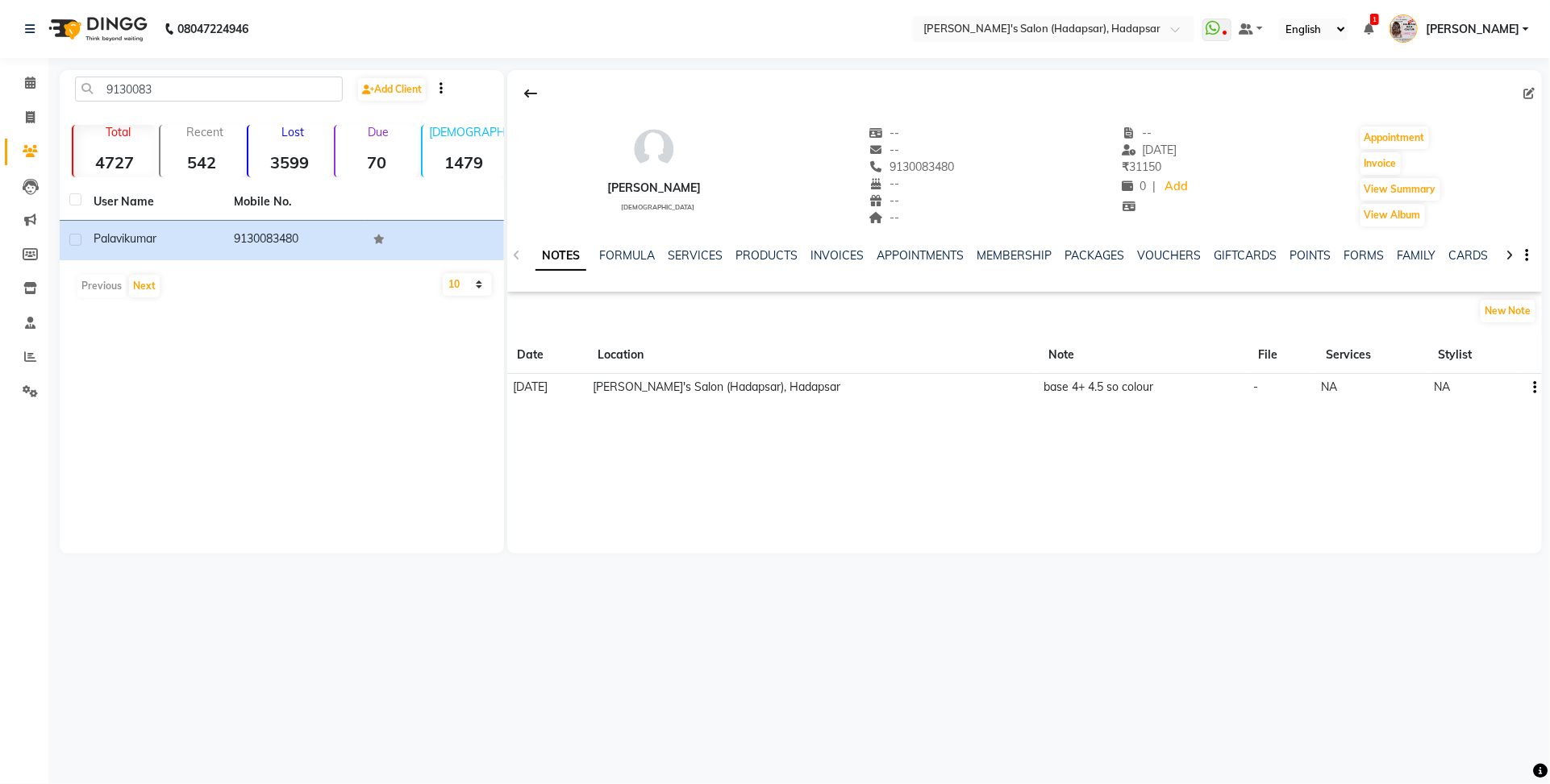
click at [686, 239] on div "NOTES FORMULA SERVICES PRODUCTS INVOICES APPOINTMENTS MEMBERSHIP PACKAGES VOUCH…" at bounding box center [1024, 255] width 1034 height 55
click at [685, 250] on link "SERVICES" at bounding box center [695, 255] width 55 height 15
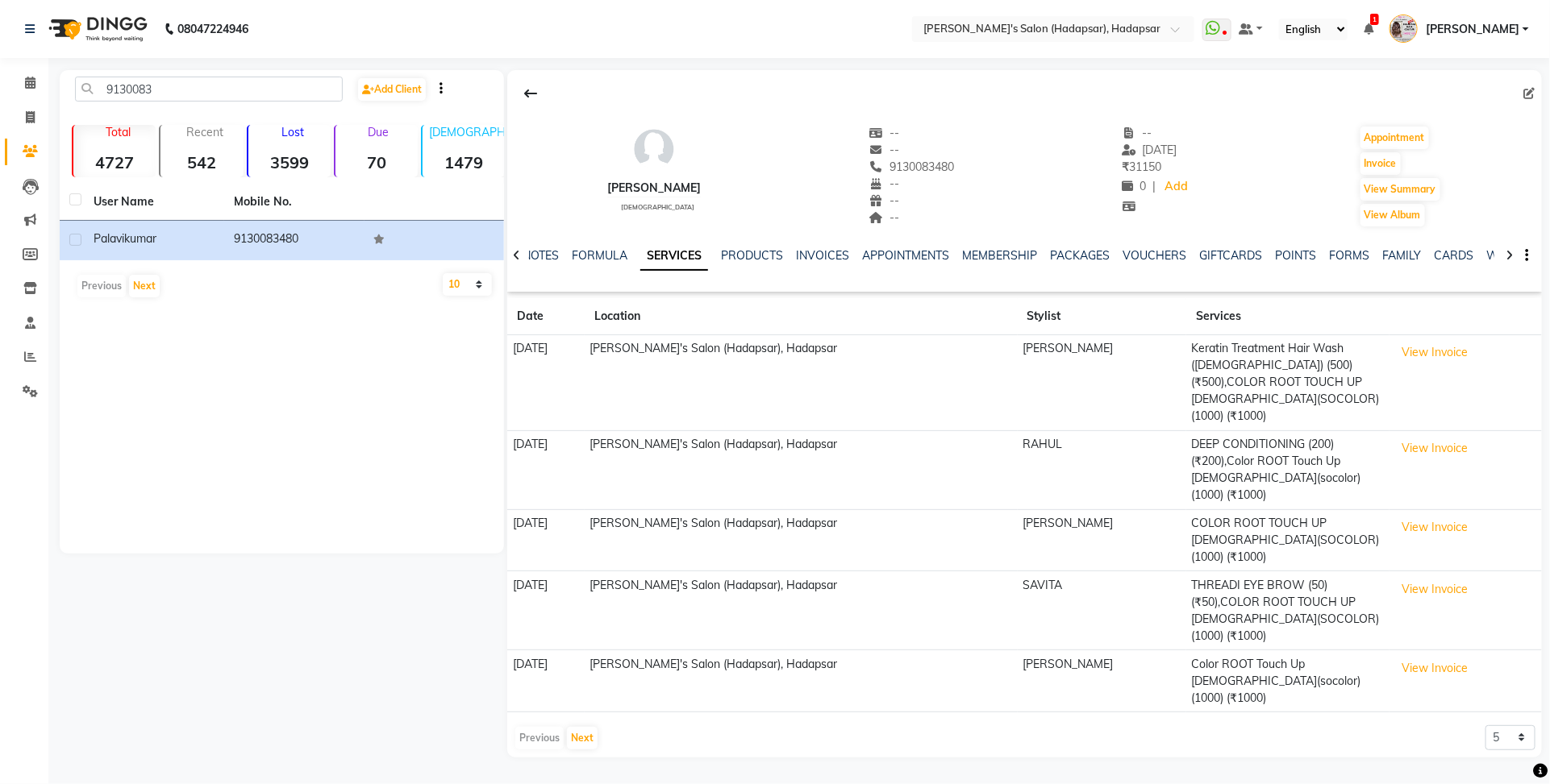
click at [1429, 331] on th at bounding box center [1465, 317] width 152 height 37
click at [1429, 339] on td "View Invoice" at bounding box center [1465, 383] width 152 height 96
click at [1430, 357] on button "View Invoice" at bounding box center [1434, 353] width 80 height 25
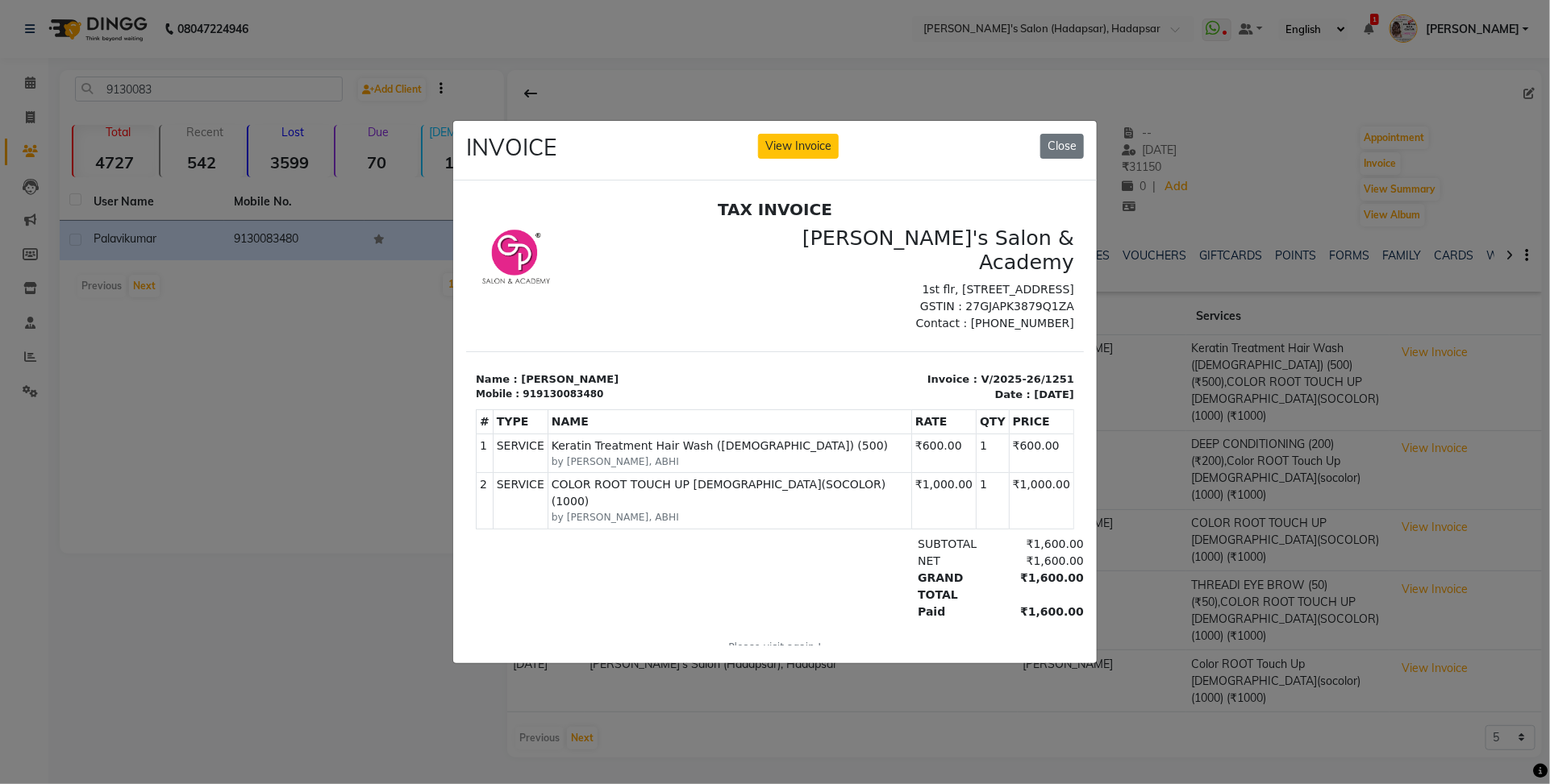
scroll to position [12, 0]
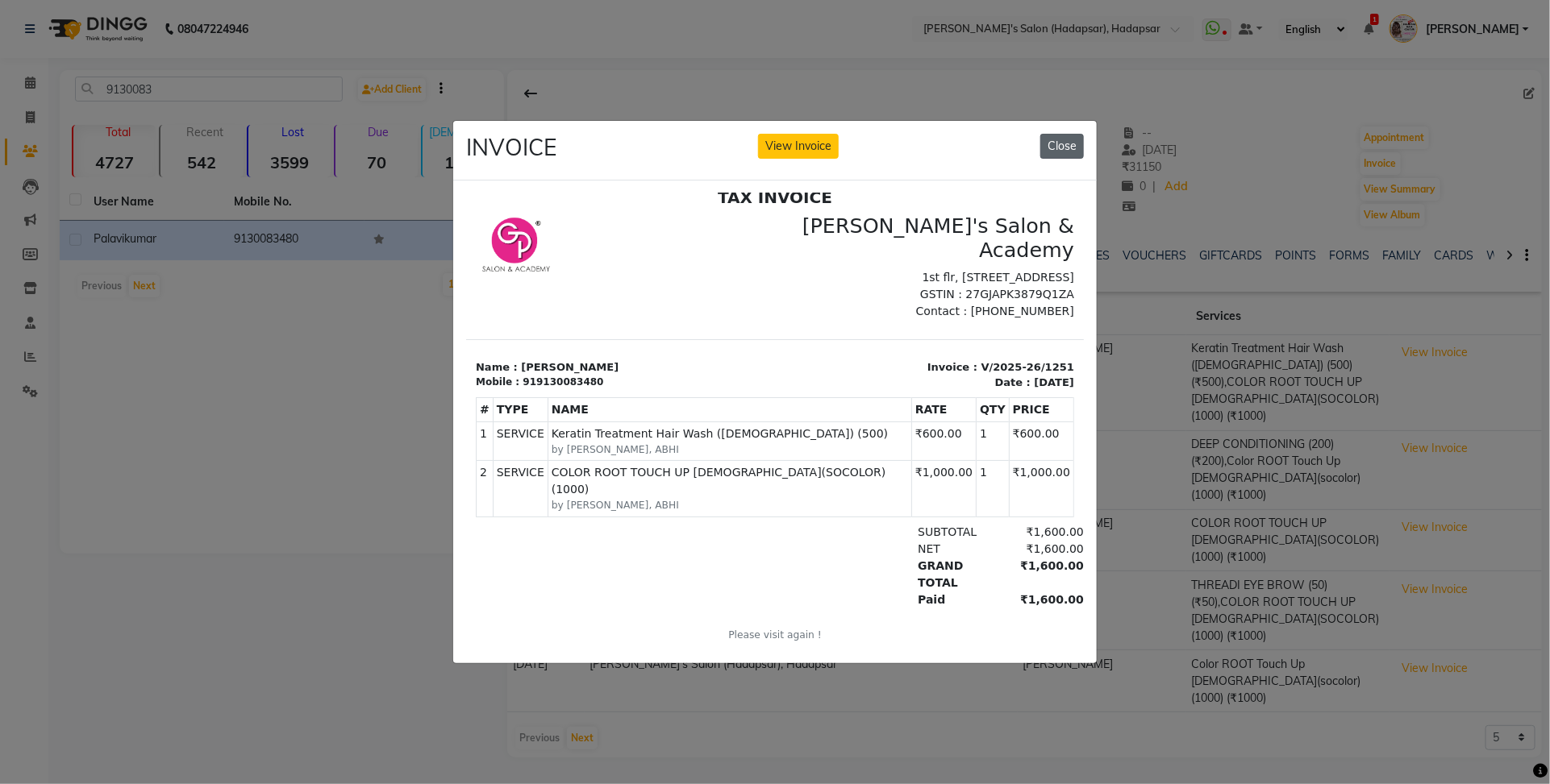
click at [1059, 134] on button "Close" at bounding box center [1061, 146] width 44 height 25
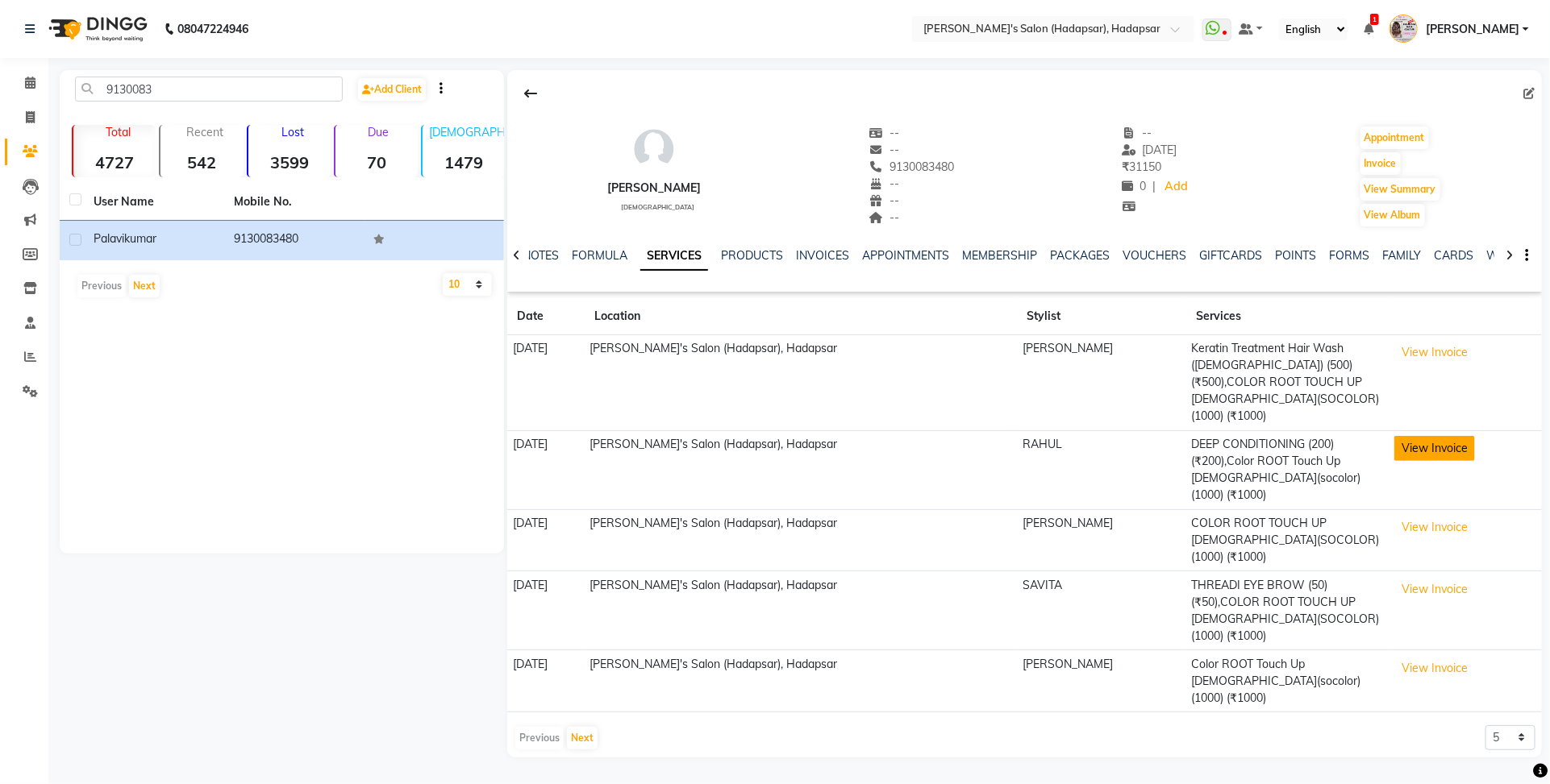
click at [1427, 436] on button "View Invoice" at bounding box center [1434, 449] width 80 height 25
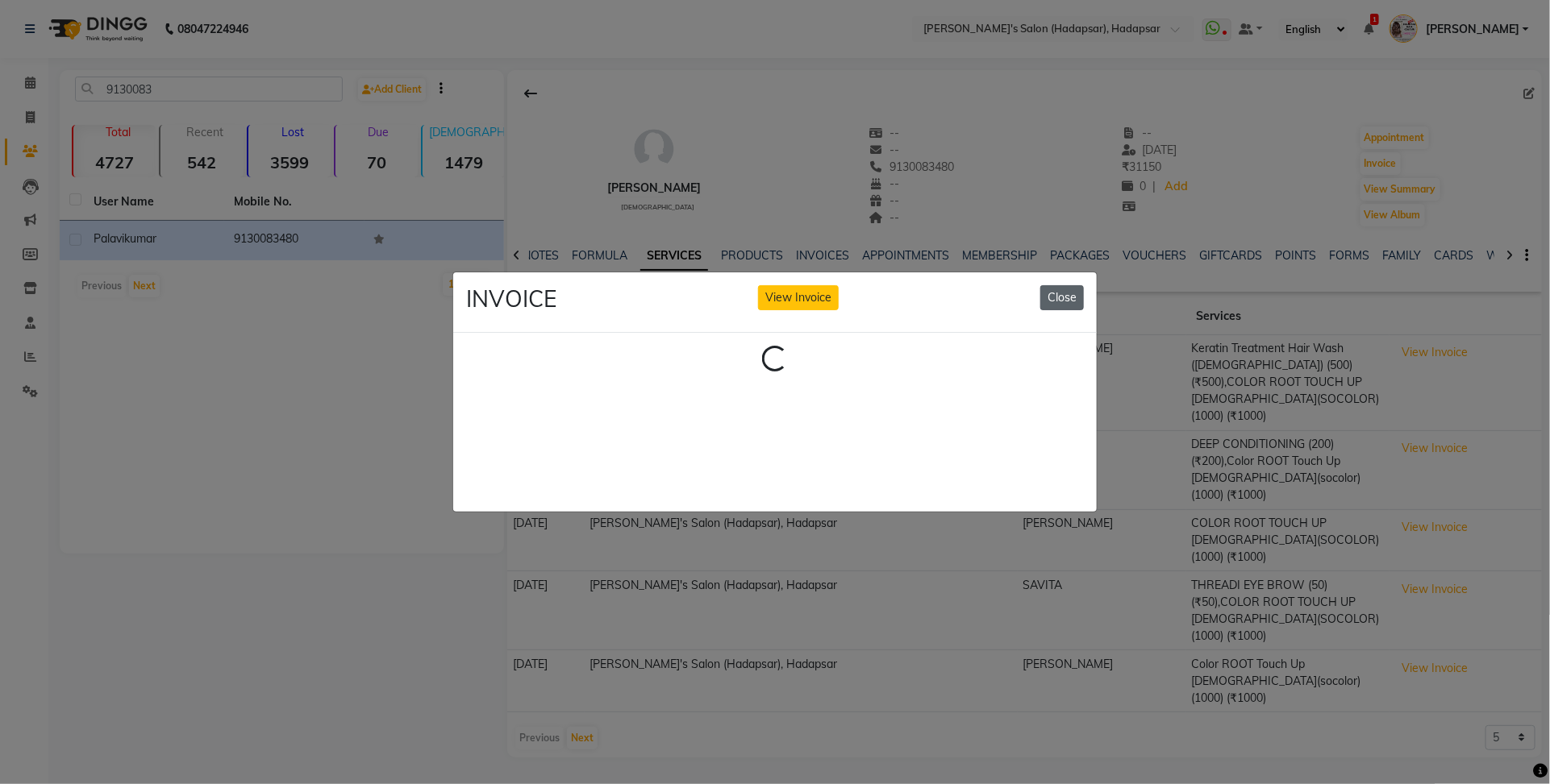
click at [1058, 297] on button "Close" at bounding box center [1061, 298] width 44 height 25
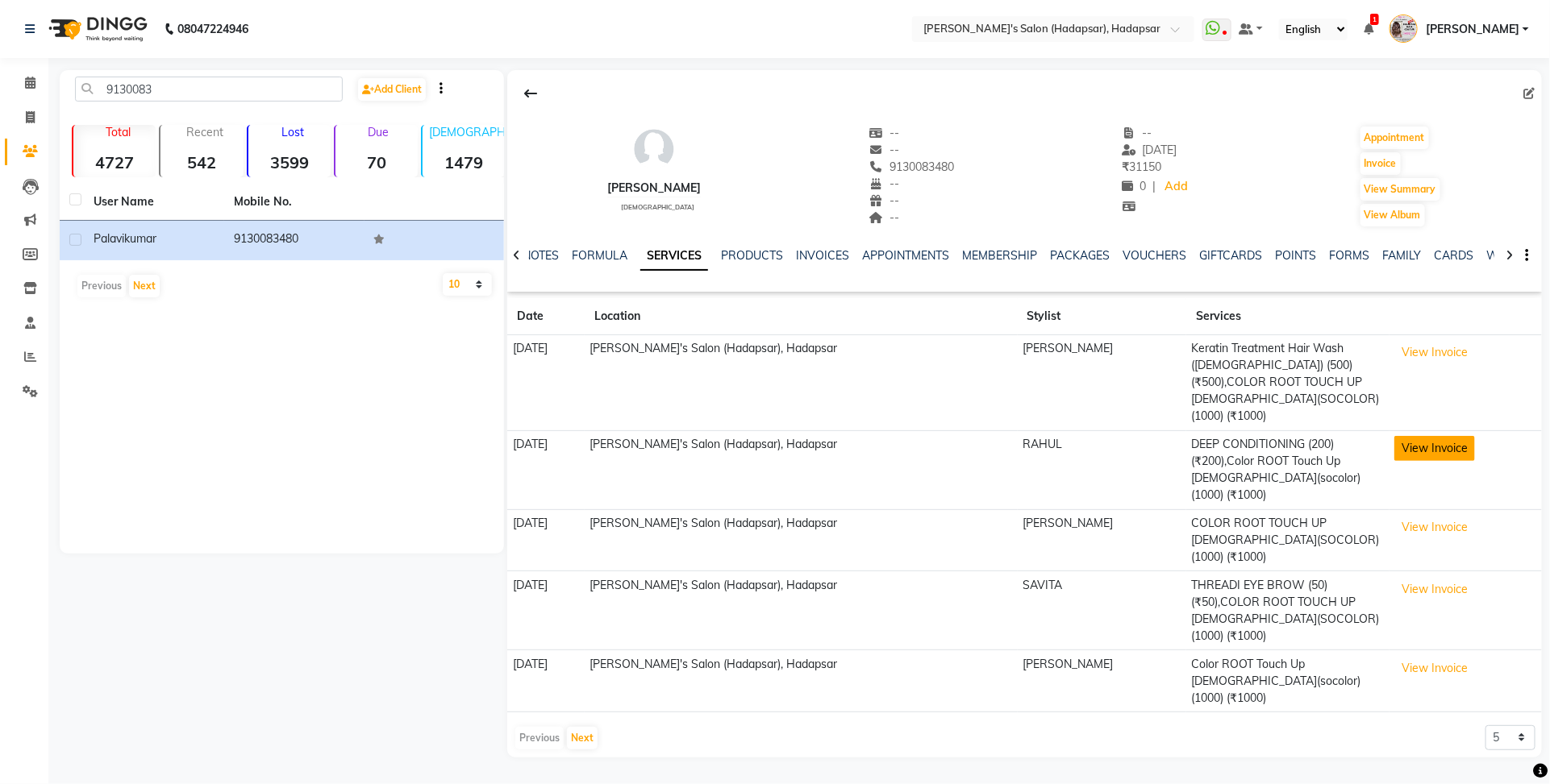
click at [1411, 436] on button "View Invoice" at bounding box center [1434, 449] width 80 height 25
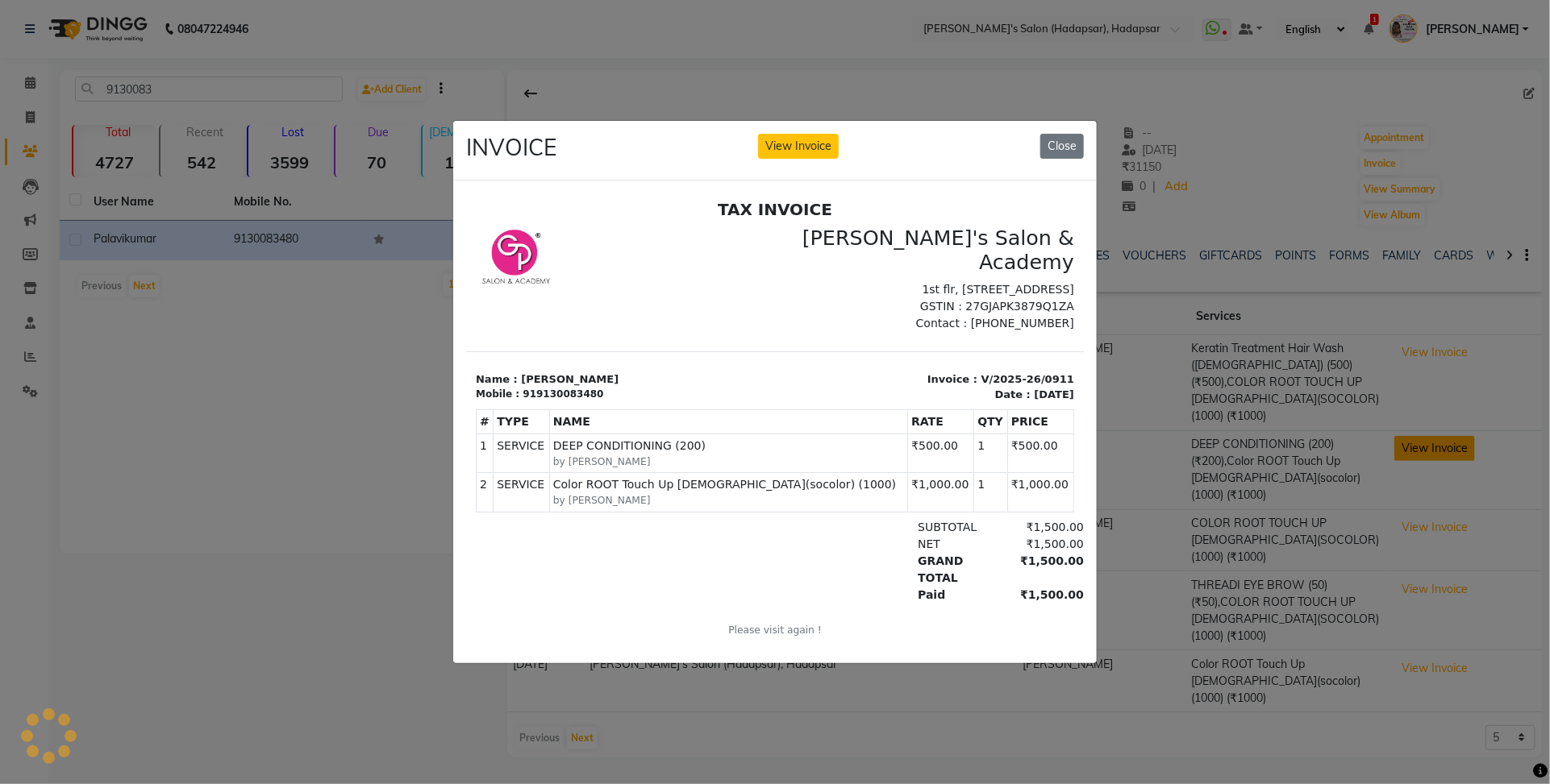
scroll to position [0, 0]
click at [1057, 136] on button "Close" at bounding box center [1061, 146] width 44 height 25
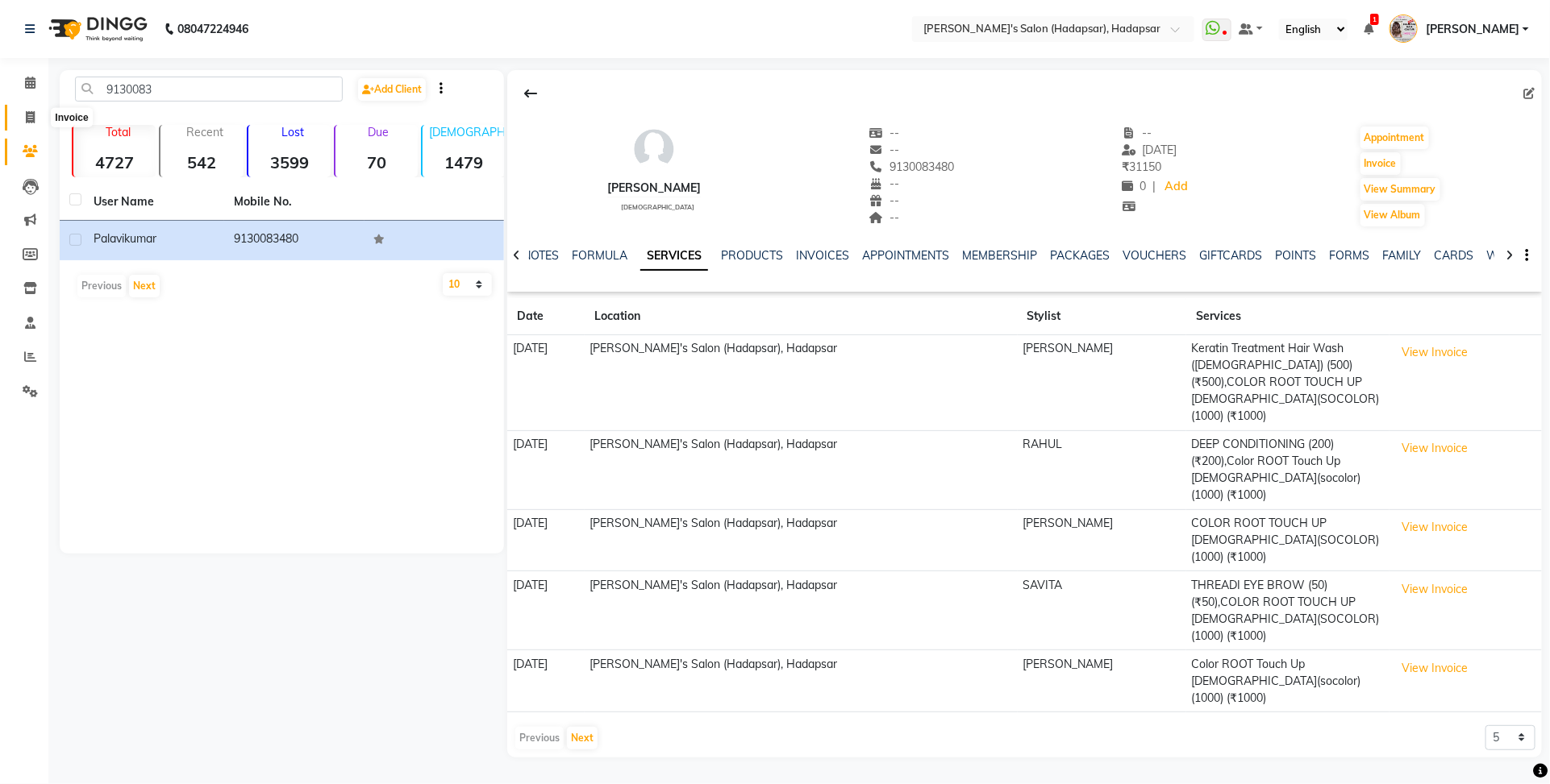
click at [29, 121] on icon at bounding box center [30, 117] width 9 height 12
select select "service"
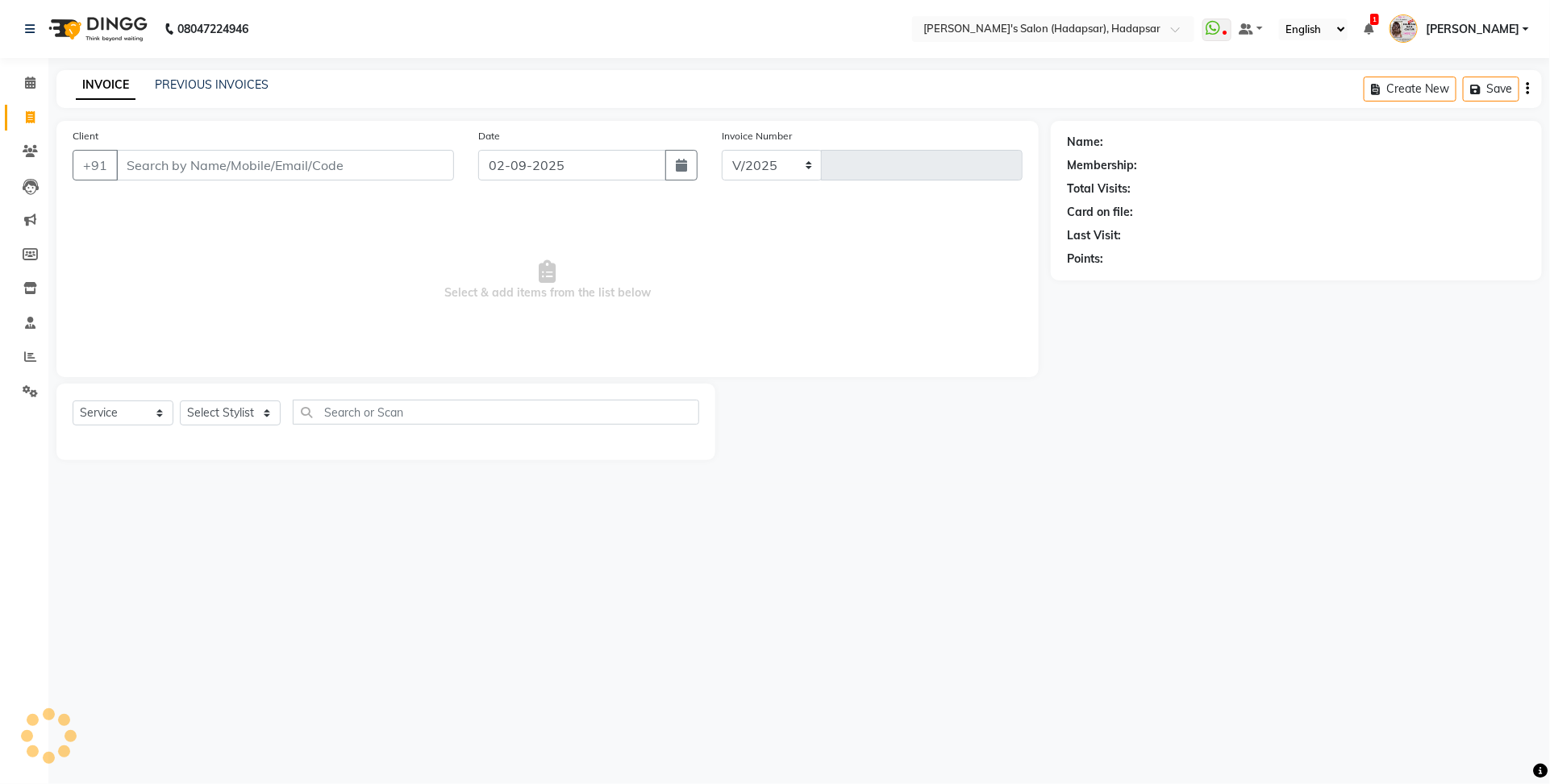
select select "108"
type input "1504"
select select "9451"
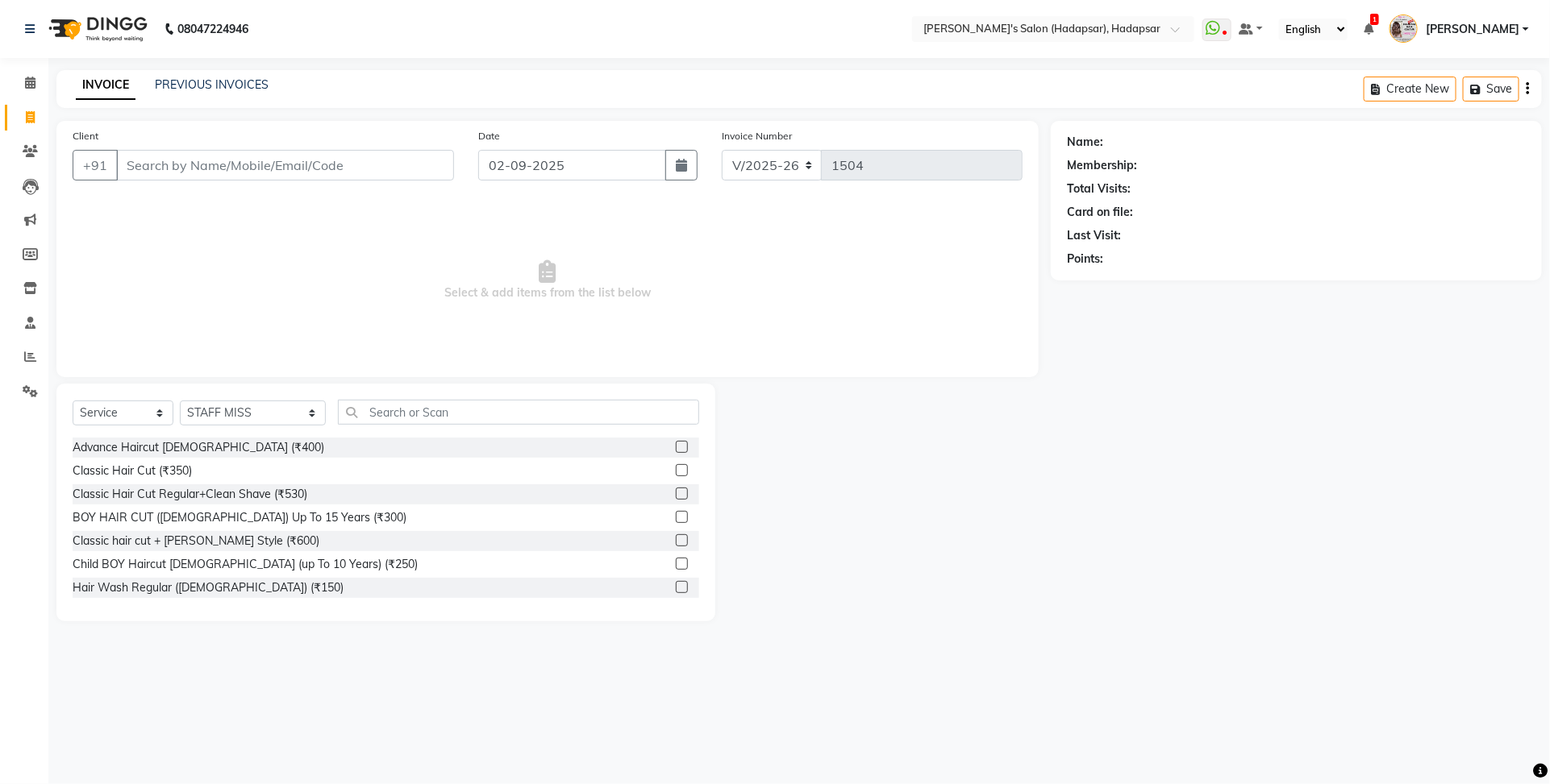
click at [891, 601] on div at bounding box center [883, 502] width 335 height 237
click at [26, 80] on icon at bounding box center [30, 82] width 11 height 12
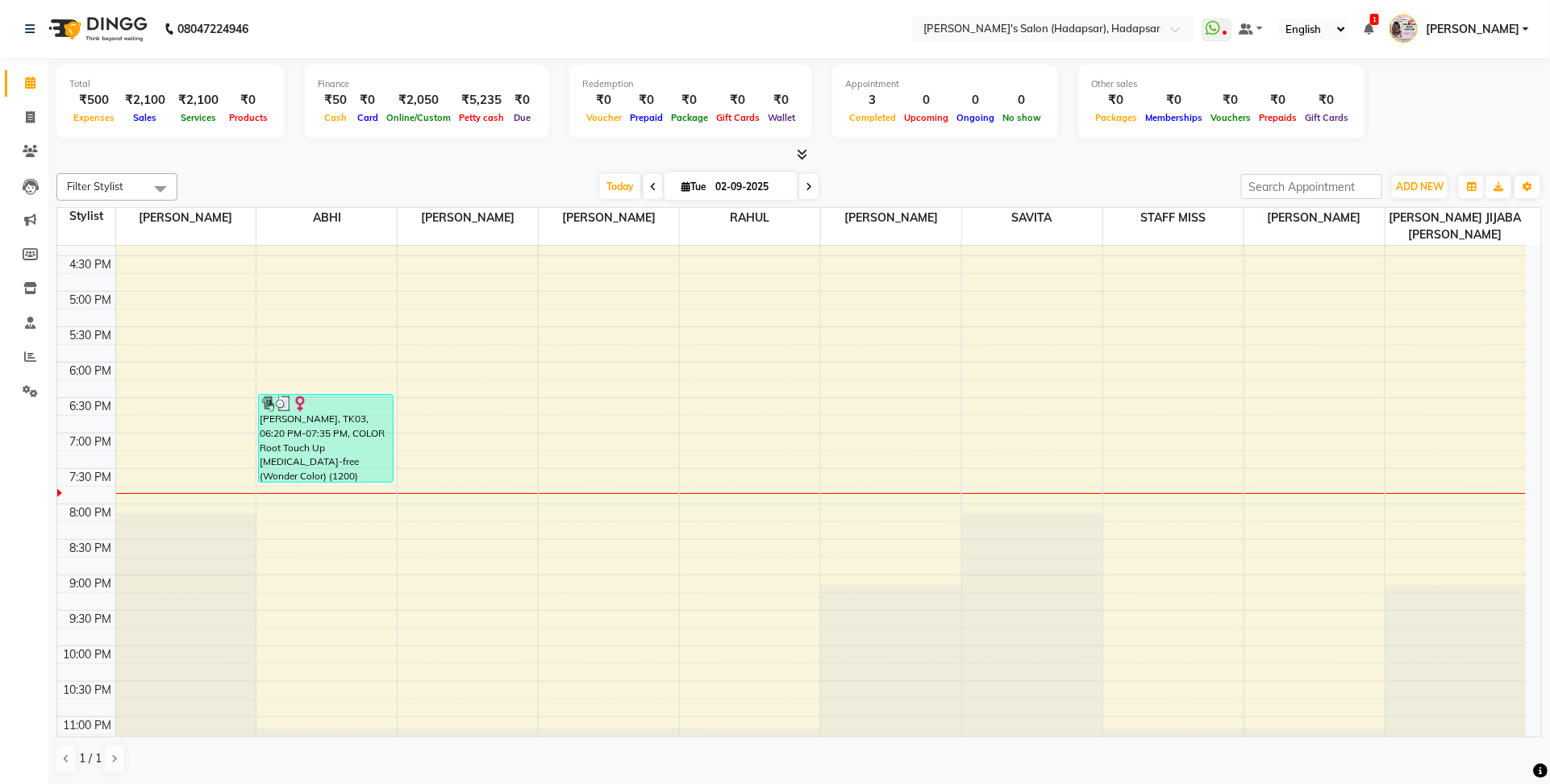
scroll to position [605, 0]
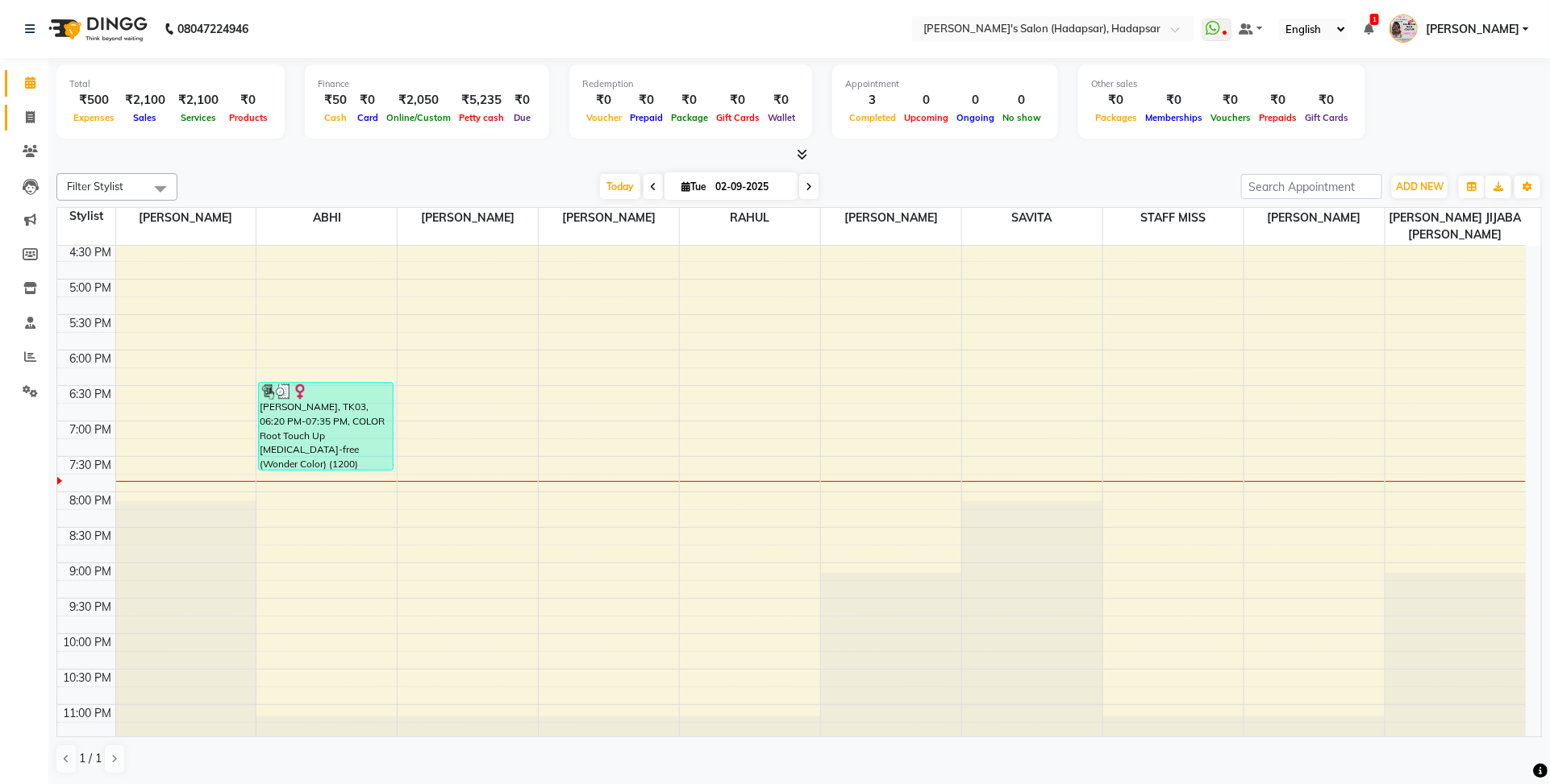
click at [32, 106] on link "Invoice" at bounding box center [24, 117] width 39 height 26
select select "108"
select select "service"
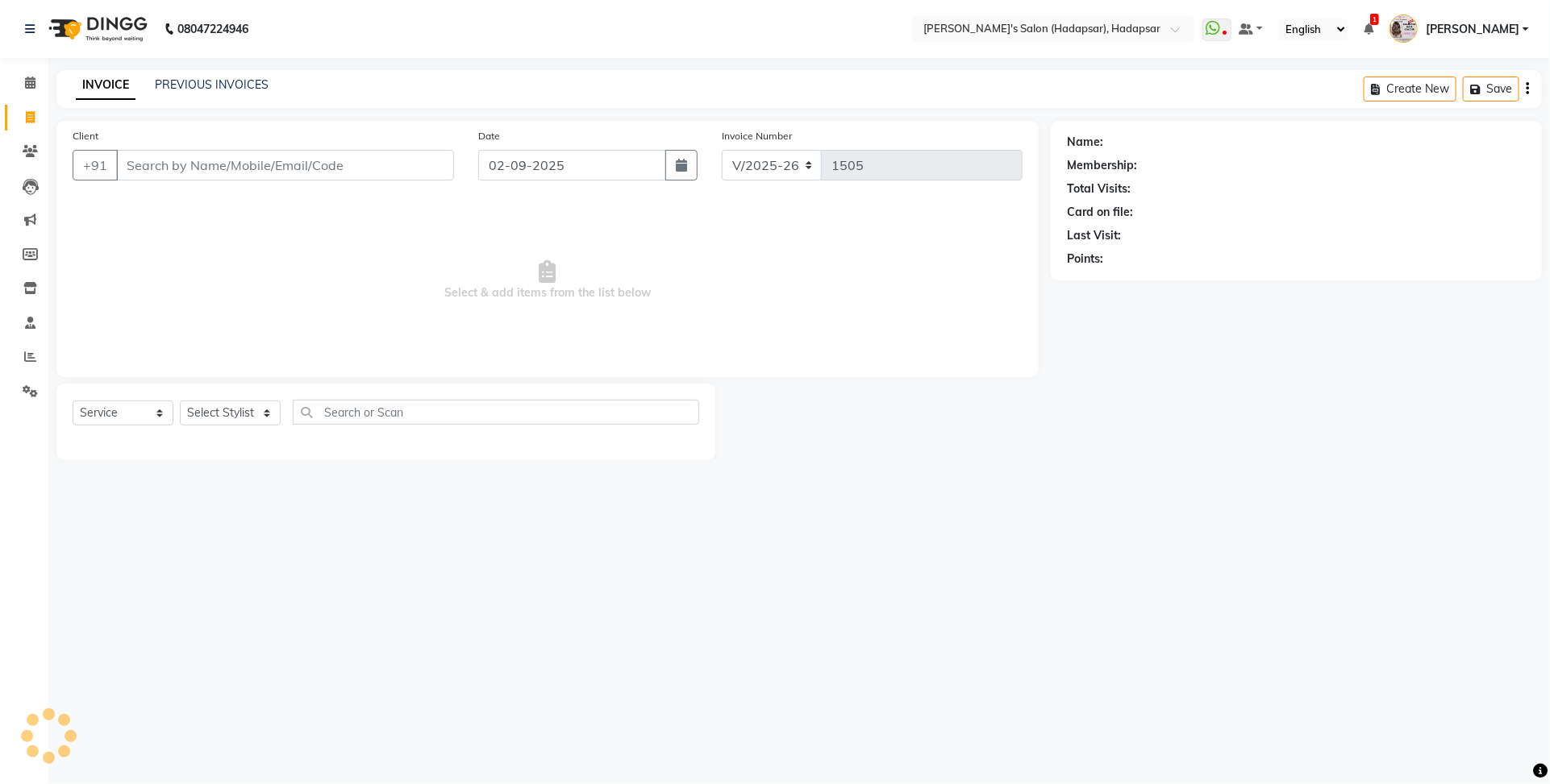
select select "9451"
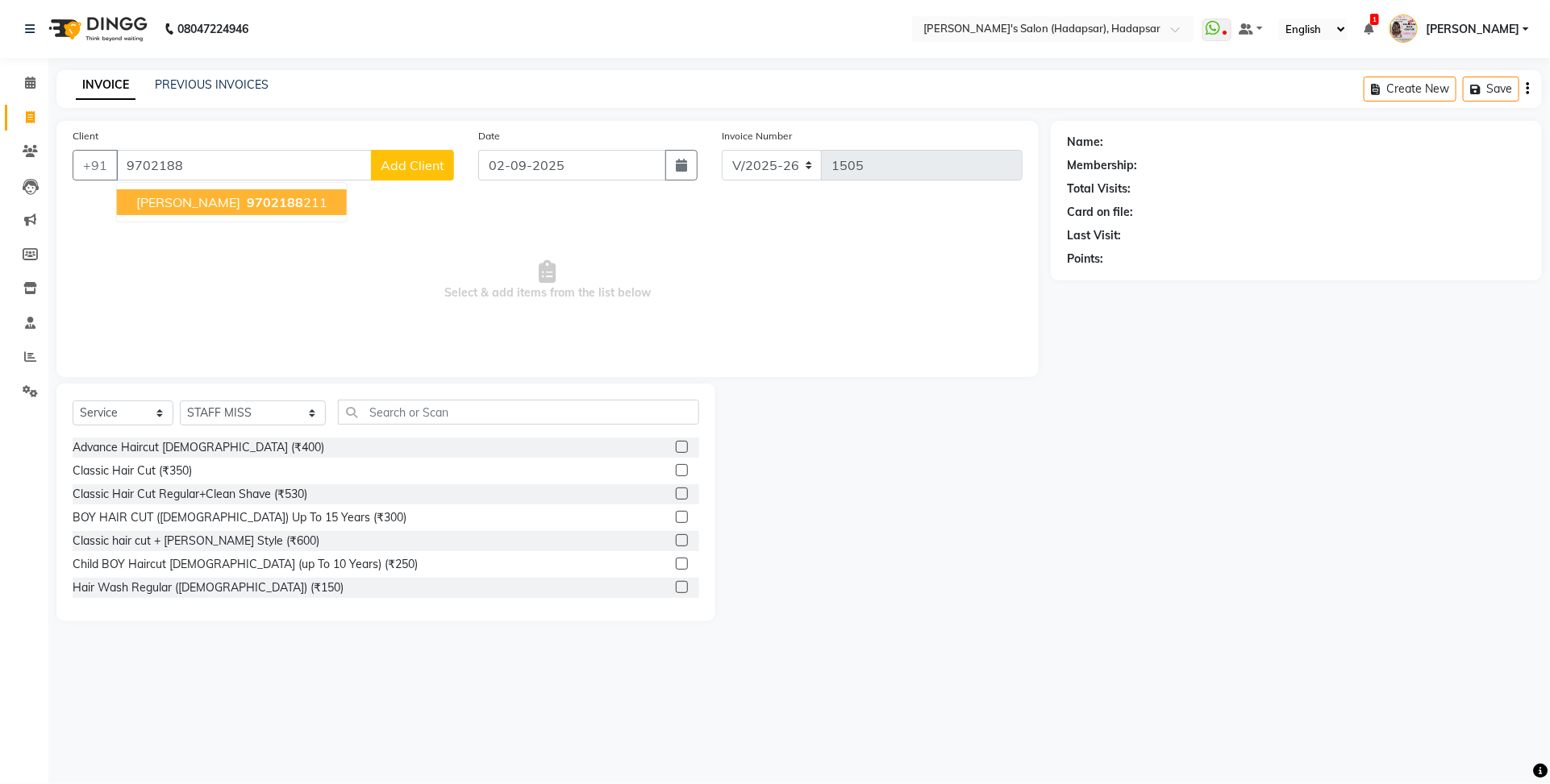
click at [247, 206] on span "9702188" at bounding box center [275, 202] width 56 height 16
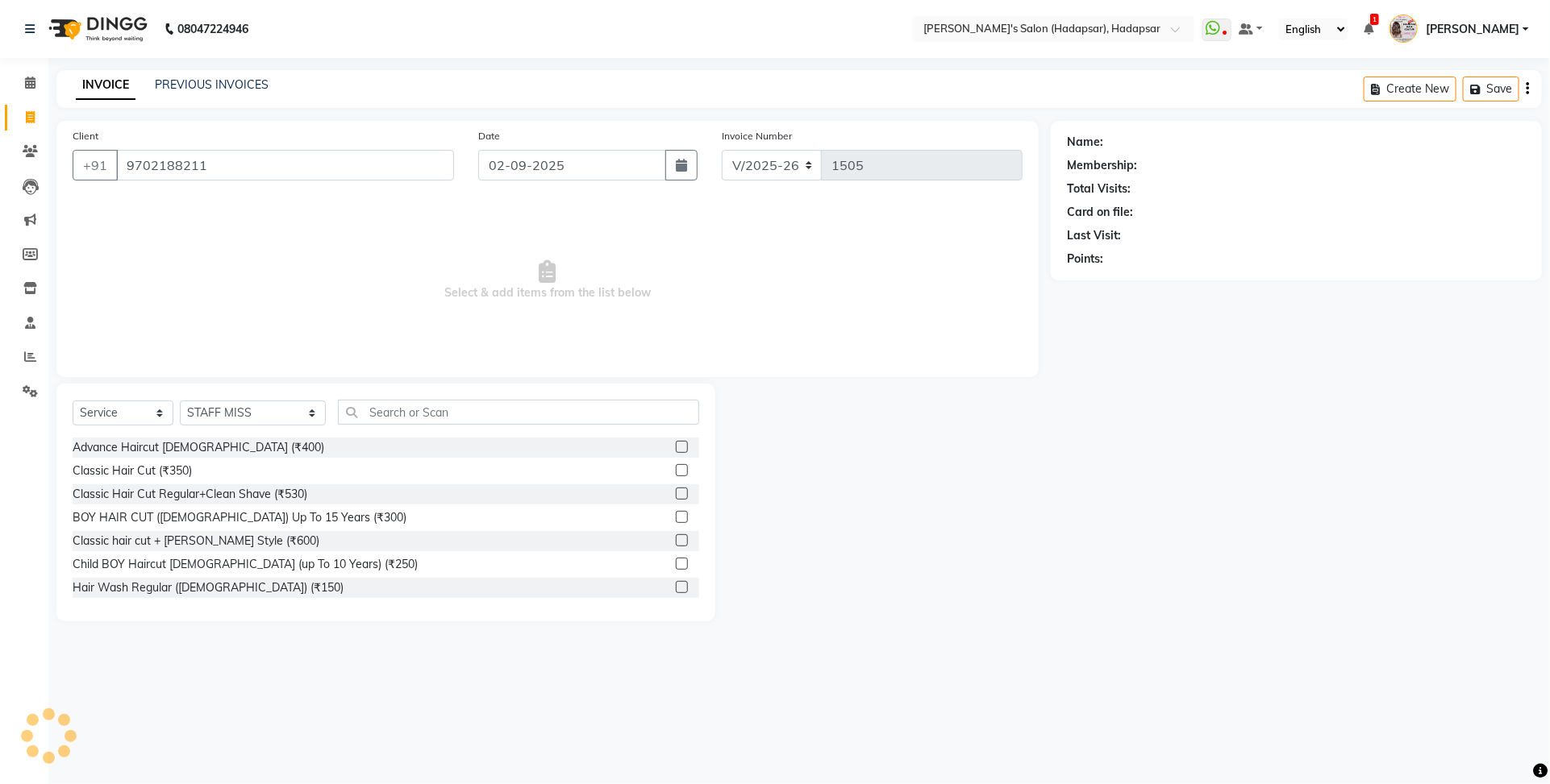
type input "9702188211"
drag, startPoint x: 251, startPoint y: 401, endPoint x: 246, endPoint y: 417, distance: 16.8
click at [251, 401] on select "Select Stylist ABHI [PERSON_NAME] [PERSON_NAME] MANAGER [PERSON_NAME] [PERSON_N…" at bounding box center [252, 413] width 146 height 25
select select "6965"
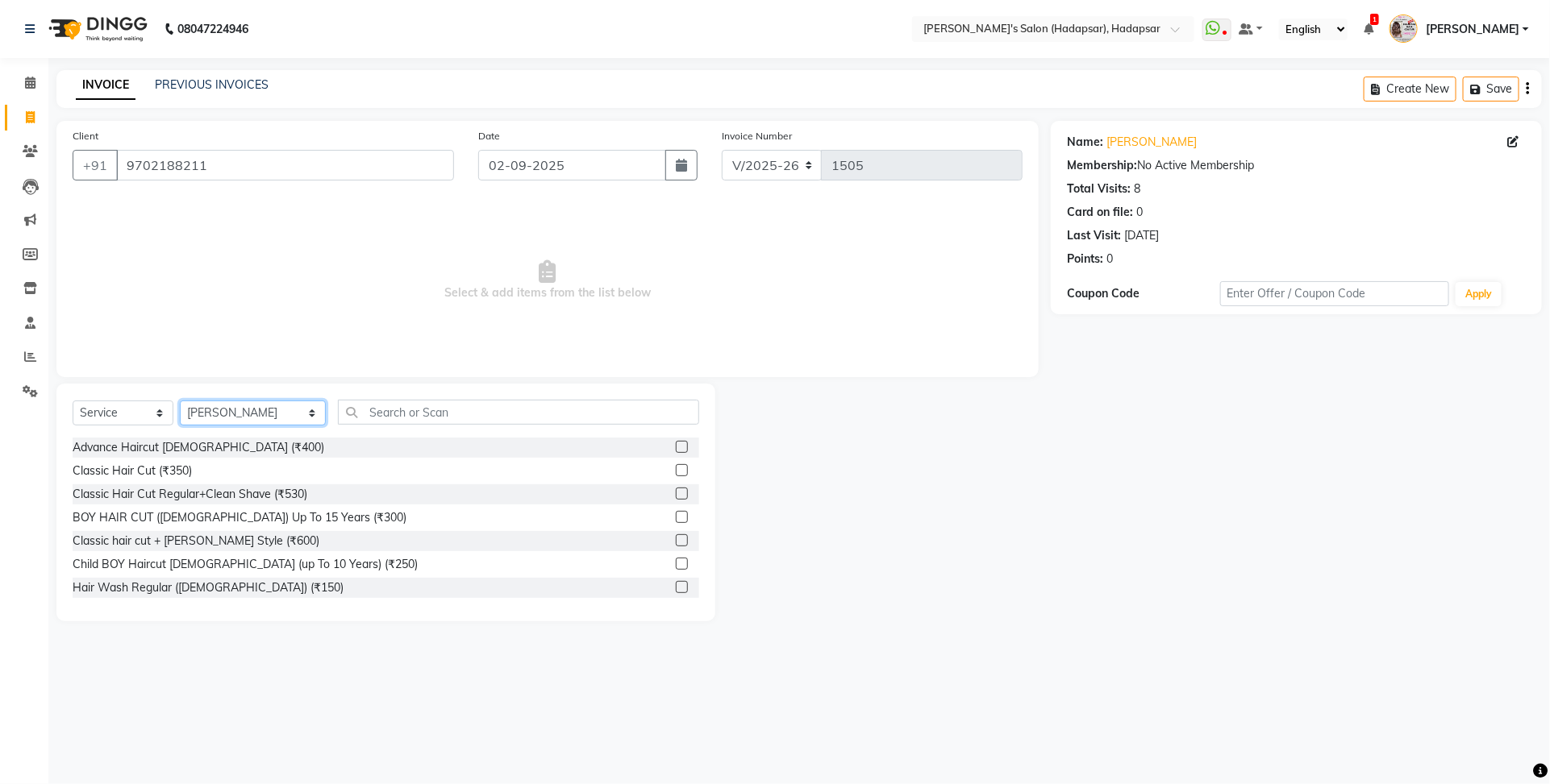
click at [179, 400] on select "Select Stylist ABHI [PERSON_NAME] [PERSON_NAME] MANAGER [PERSON_NAME] [PERSON_N…" at bounding box center [252, 413] width 146 height 25
click at [340, 421] on input "text" at bounding box center [519, 413] width 362 height 25
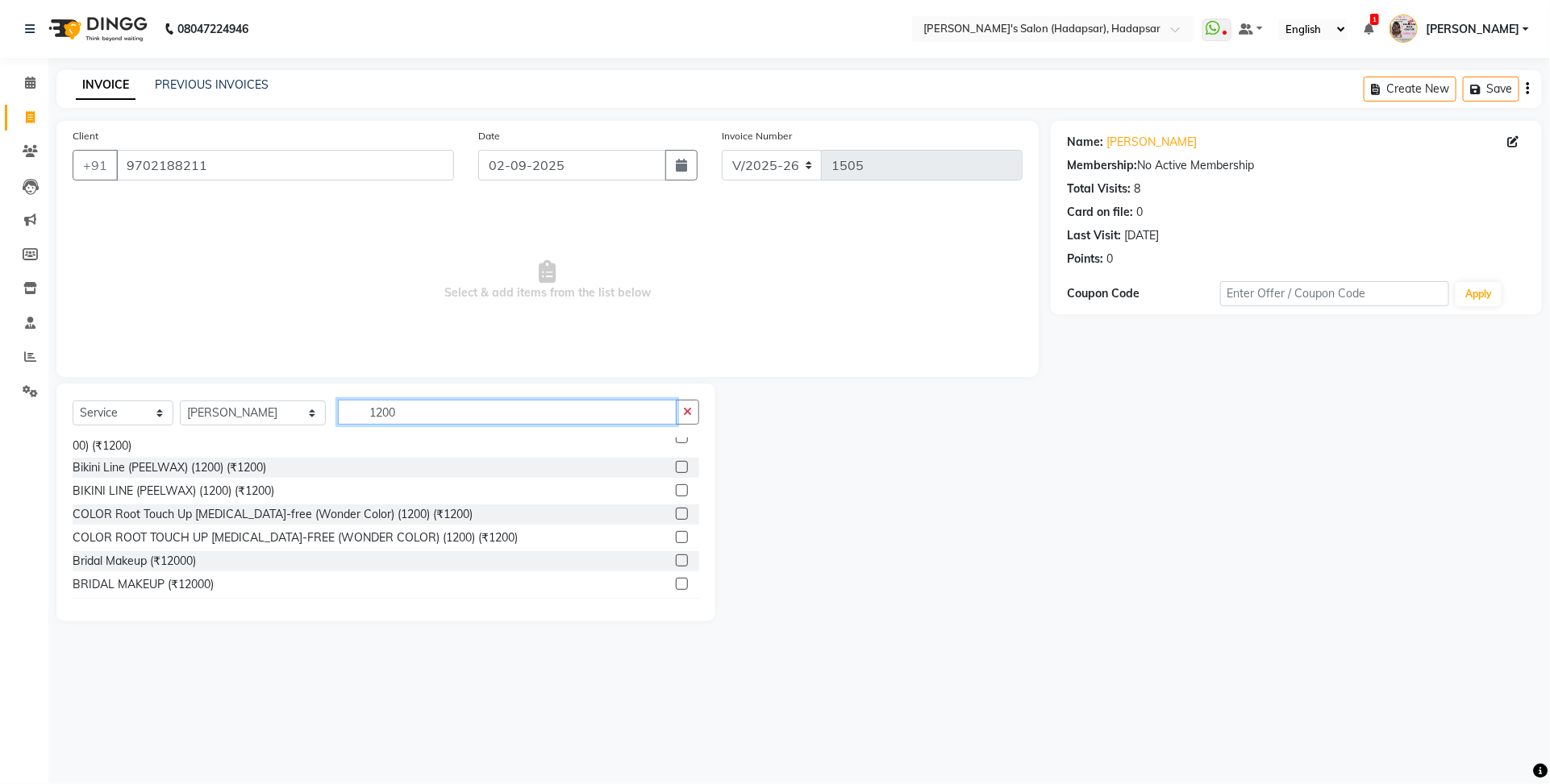
scroll to position [202, 0]
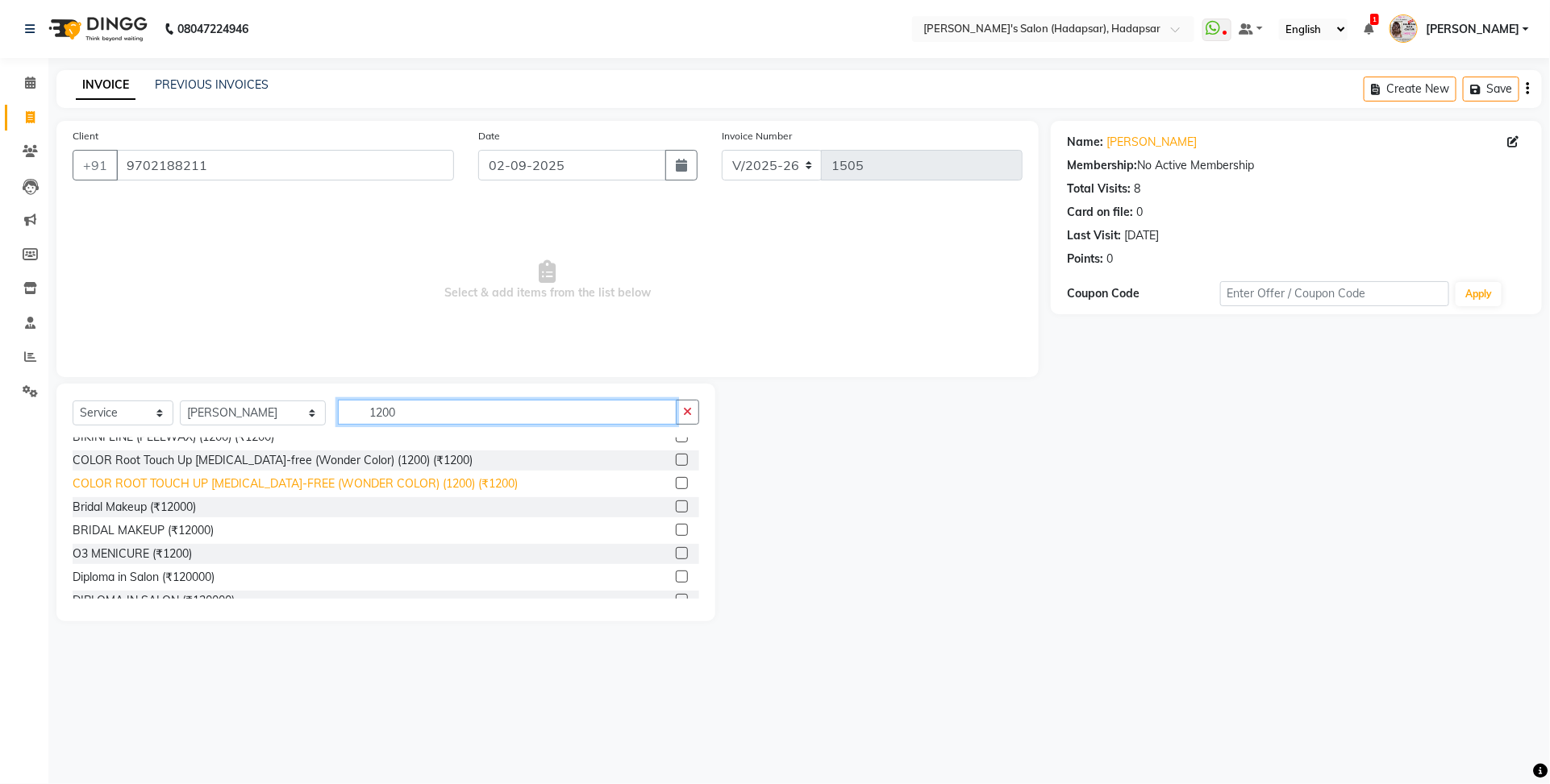
type input "1200"
click at [274, 476] on div "COLOR ROOT TOUCH UP [MEDICAL_DATA]-FREE (WONDER COLOR) (1200) (₹1200)" at bounding box center [295, 484] width 445 height 16
checkbox input "false"
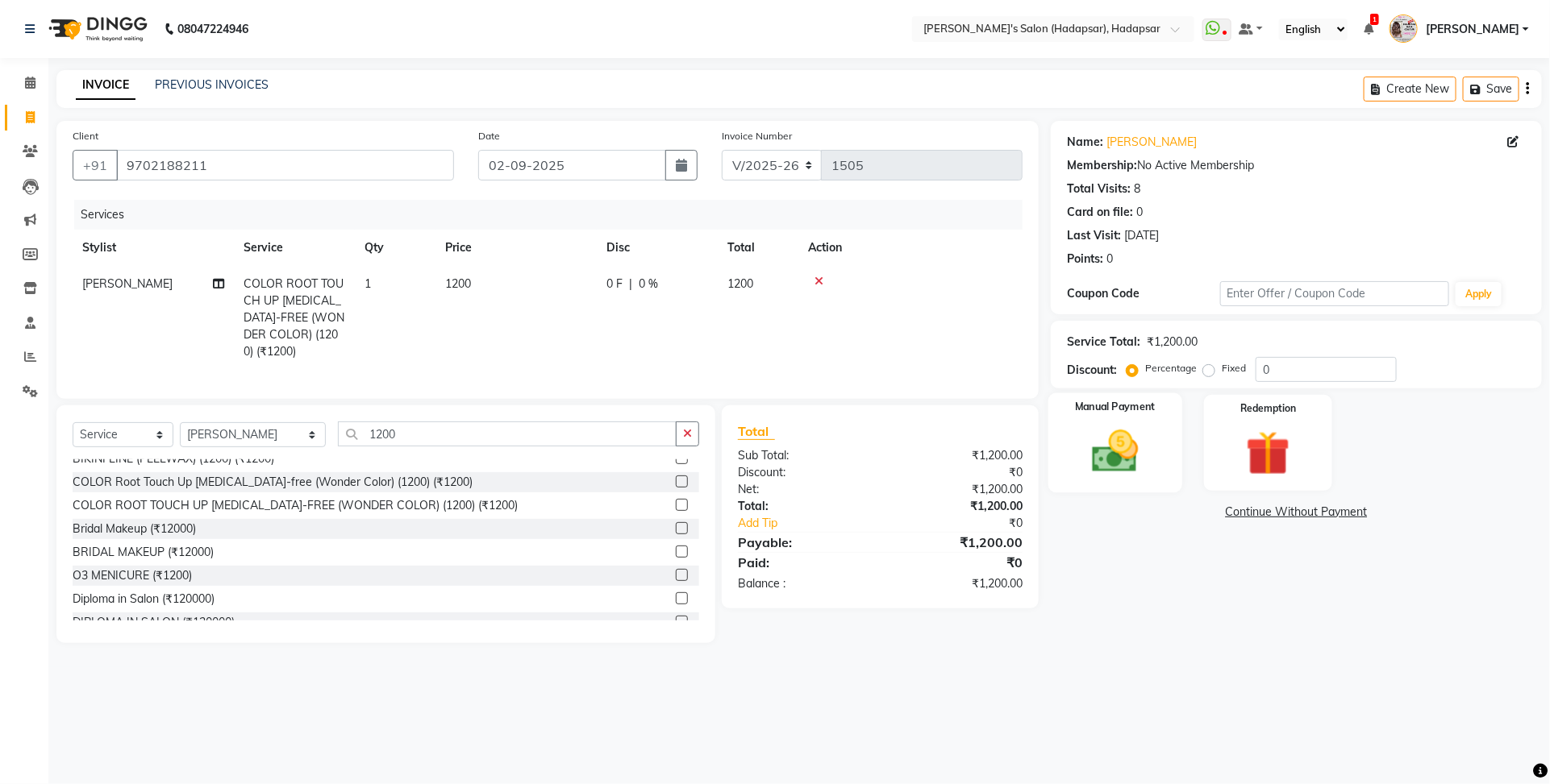
click at [1097, 459] on img at bounding box center [1114, 451] width 75 height 53
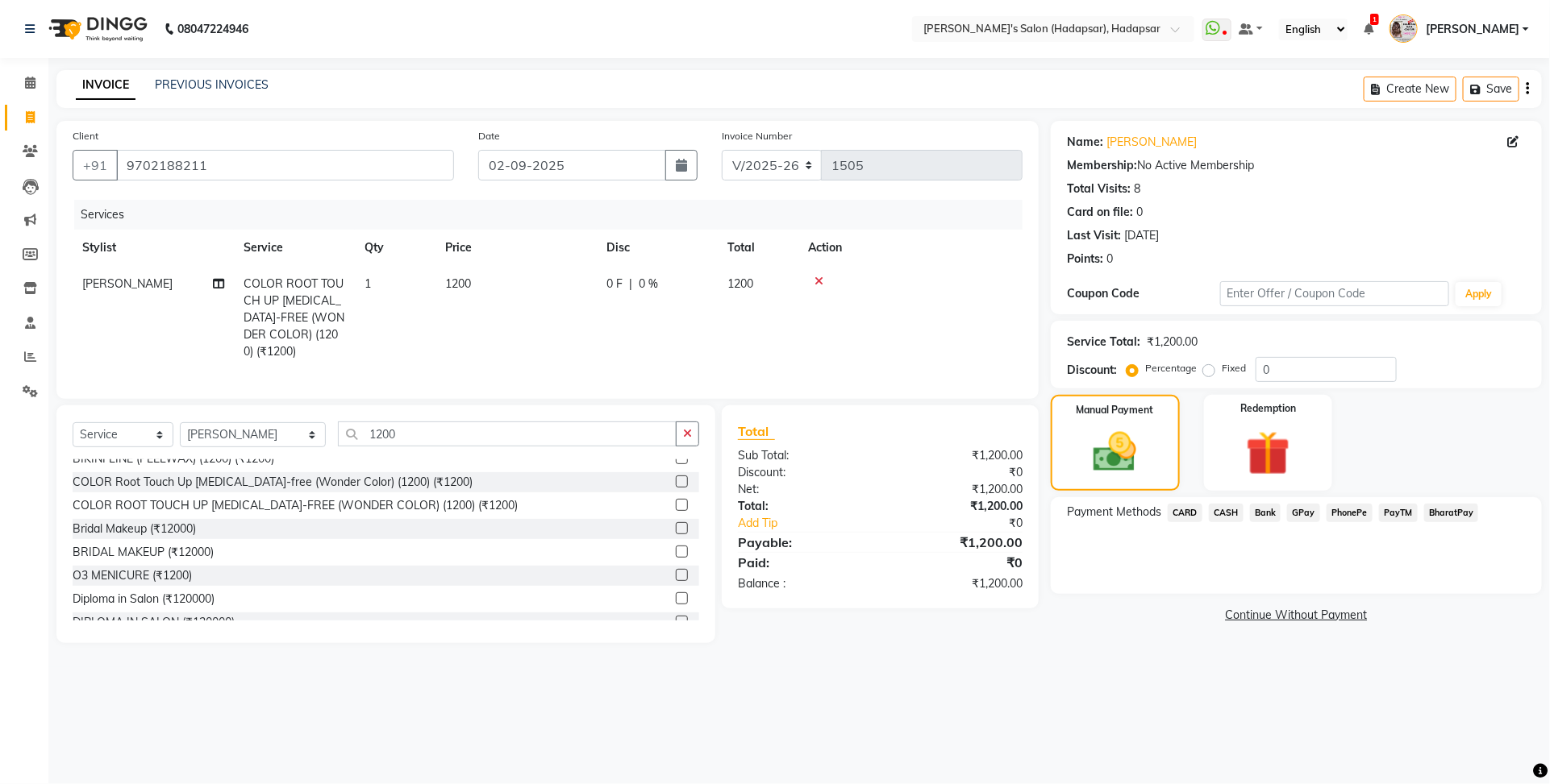
click at [1400, 513] on span "PayTM" at bounding box center [1398, 513] width 39 height 18
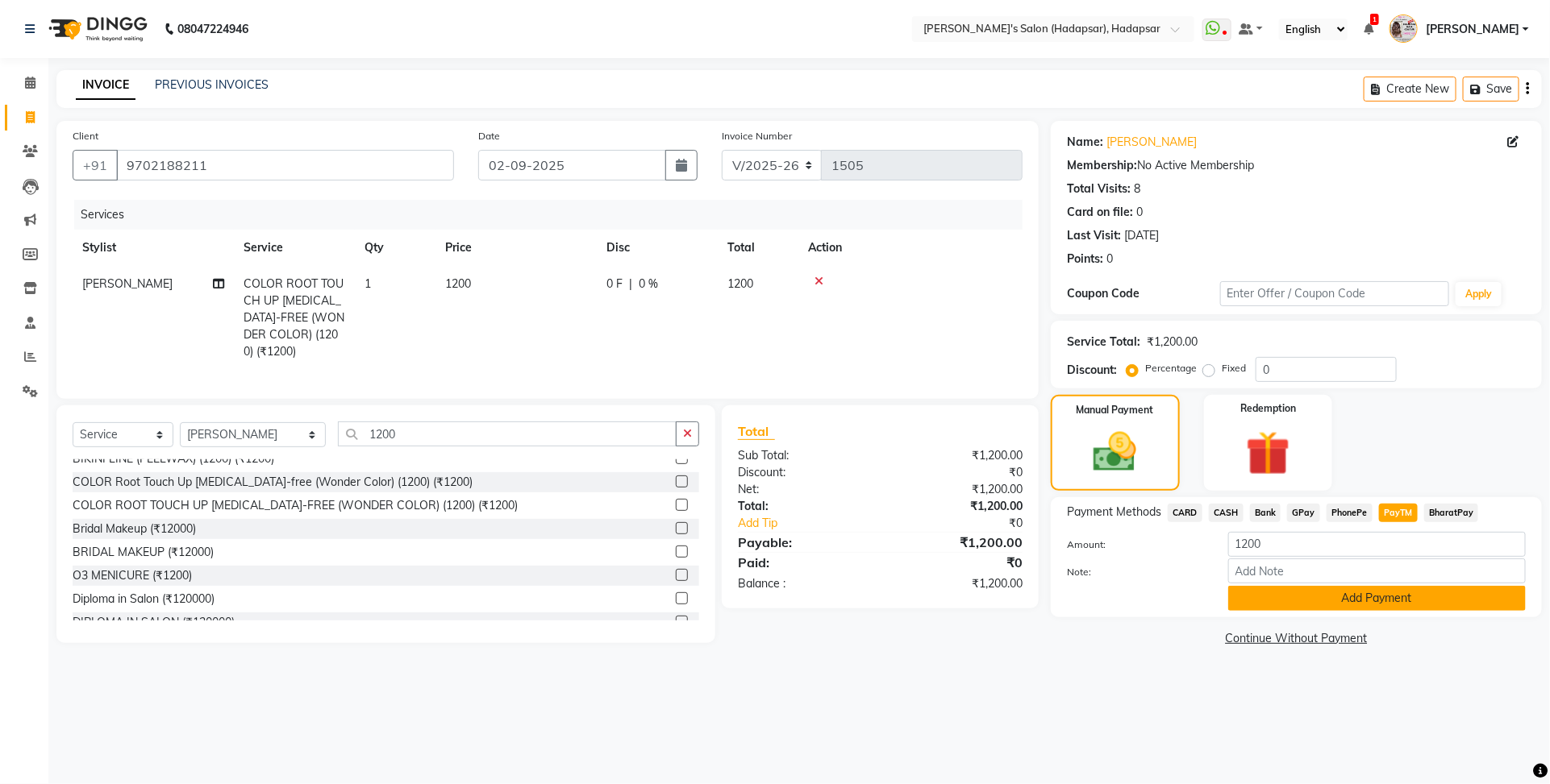
click at [1411, 594] on button "Add Payment" at bounding box center [1376, 599] width 298 height 25
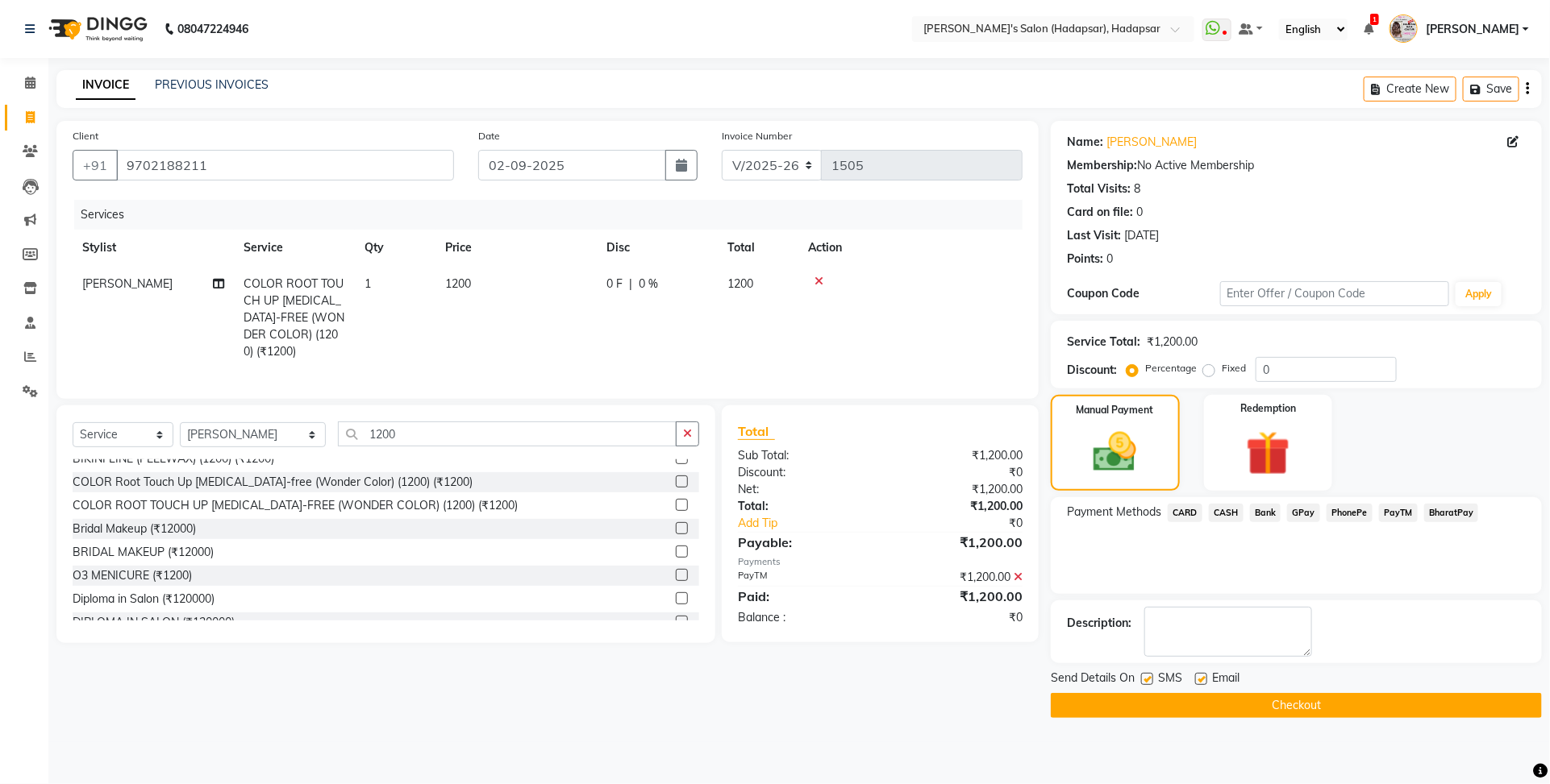
click at [1278, 696] on button "Checkout" at bounding box center [1296, 706] width 491 height 25
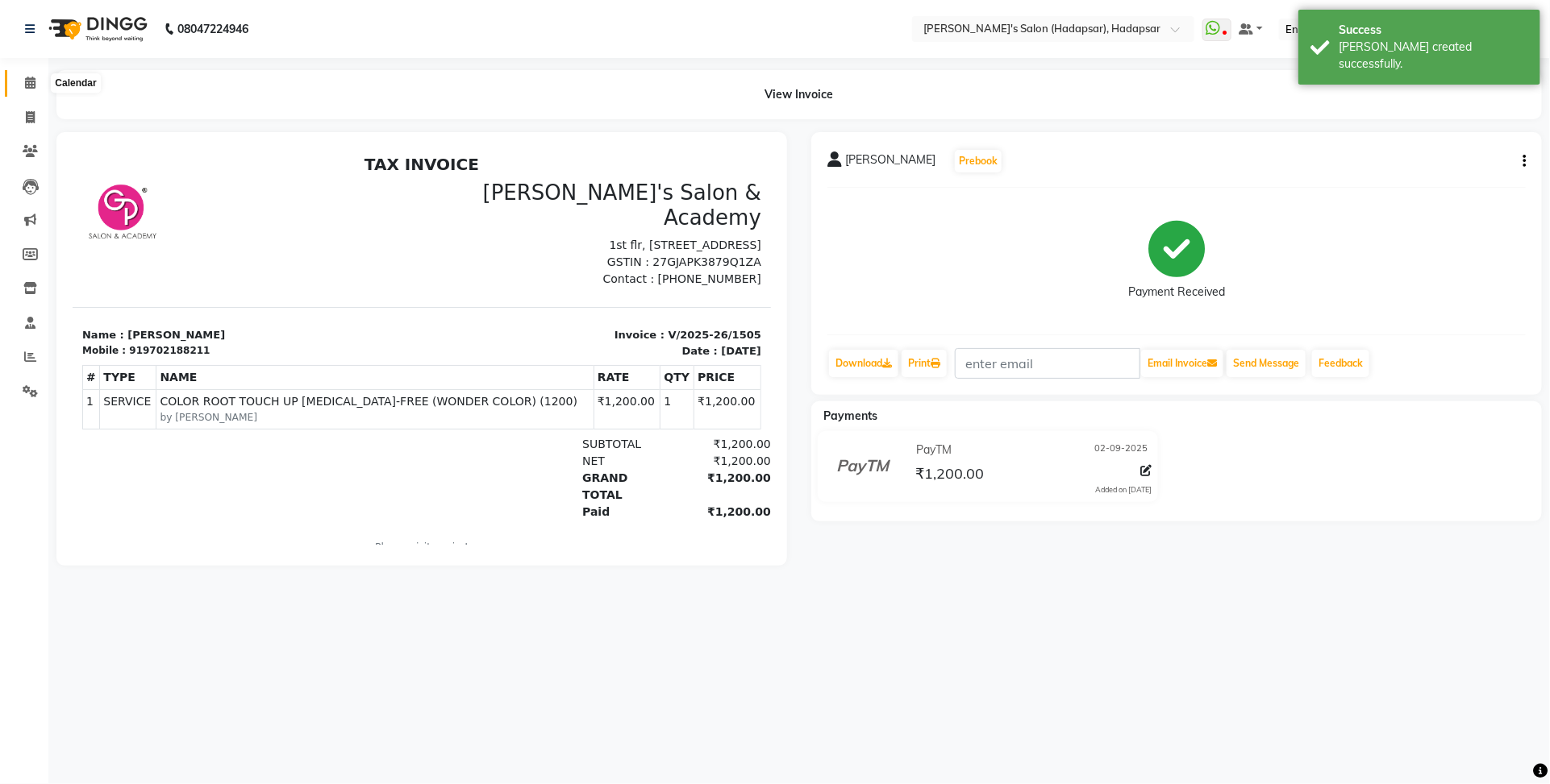
click at [21, 84] on span at bounding box center [30, 83] width 28 height 18
